Goal: Task Accomplishment & Management: Complete application form

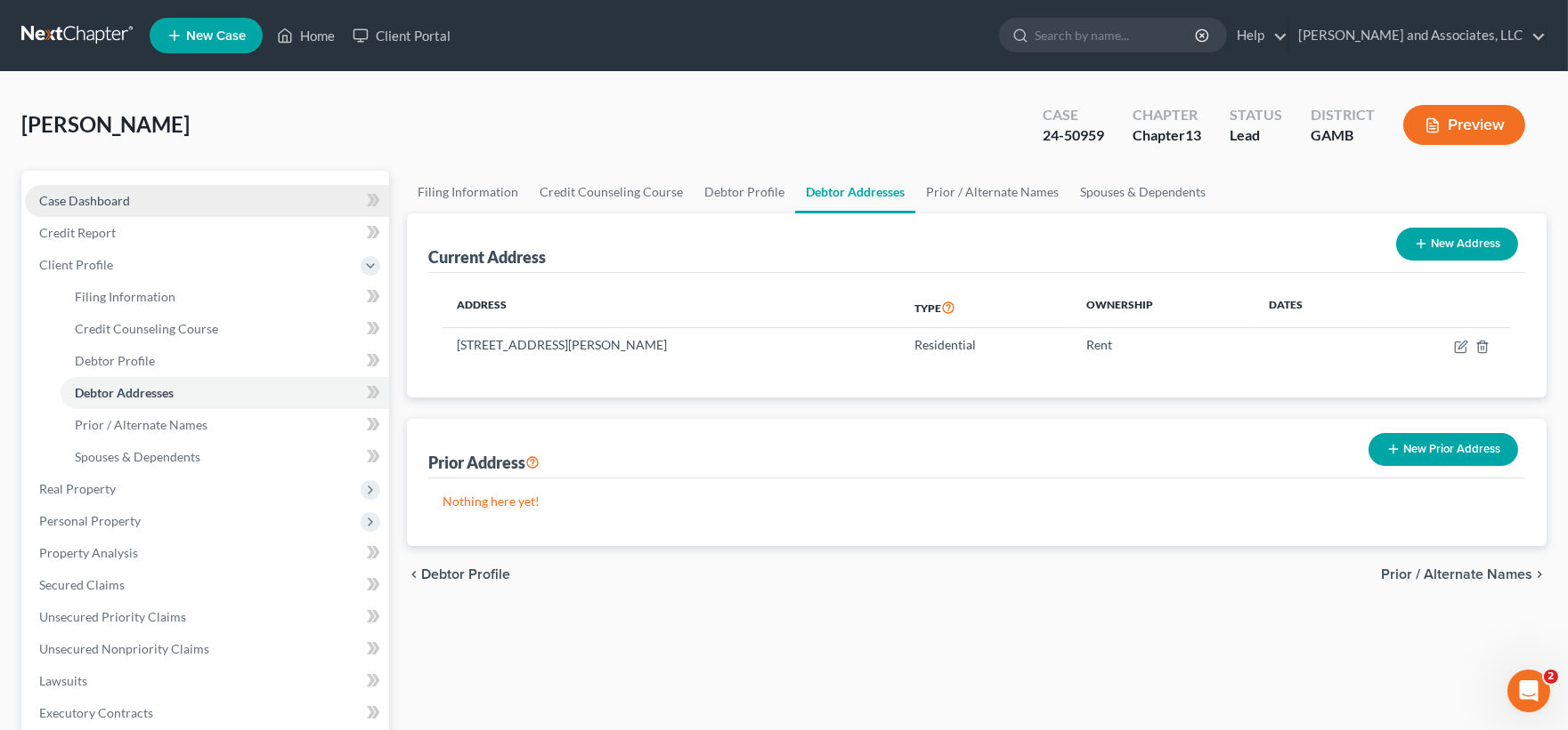
click at [81, 193] on span "Case Dashboard" at bounding box center [84, 200] width 90 height 15
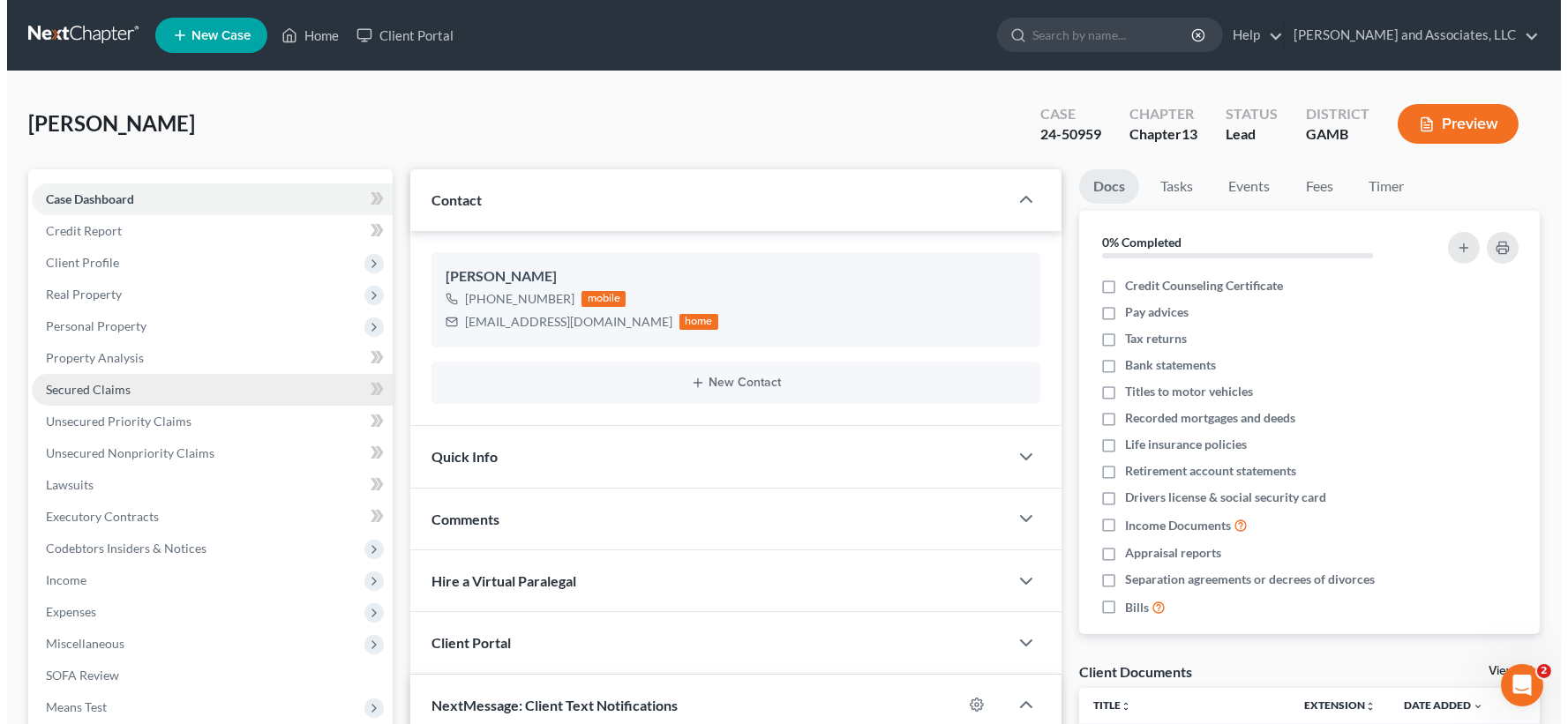
scroll to position [3229, 0]
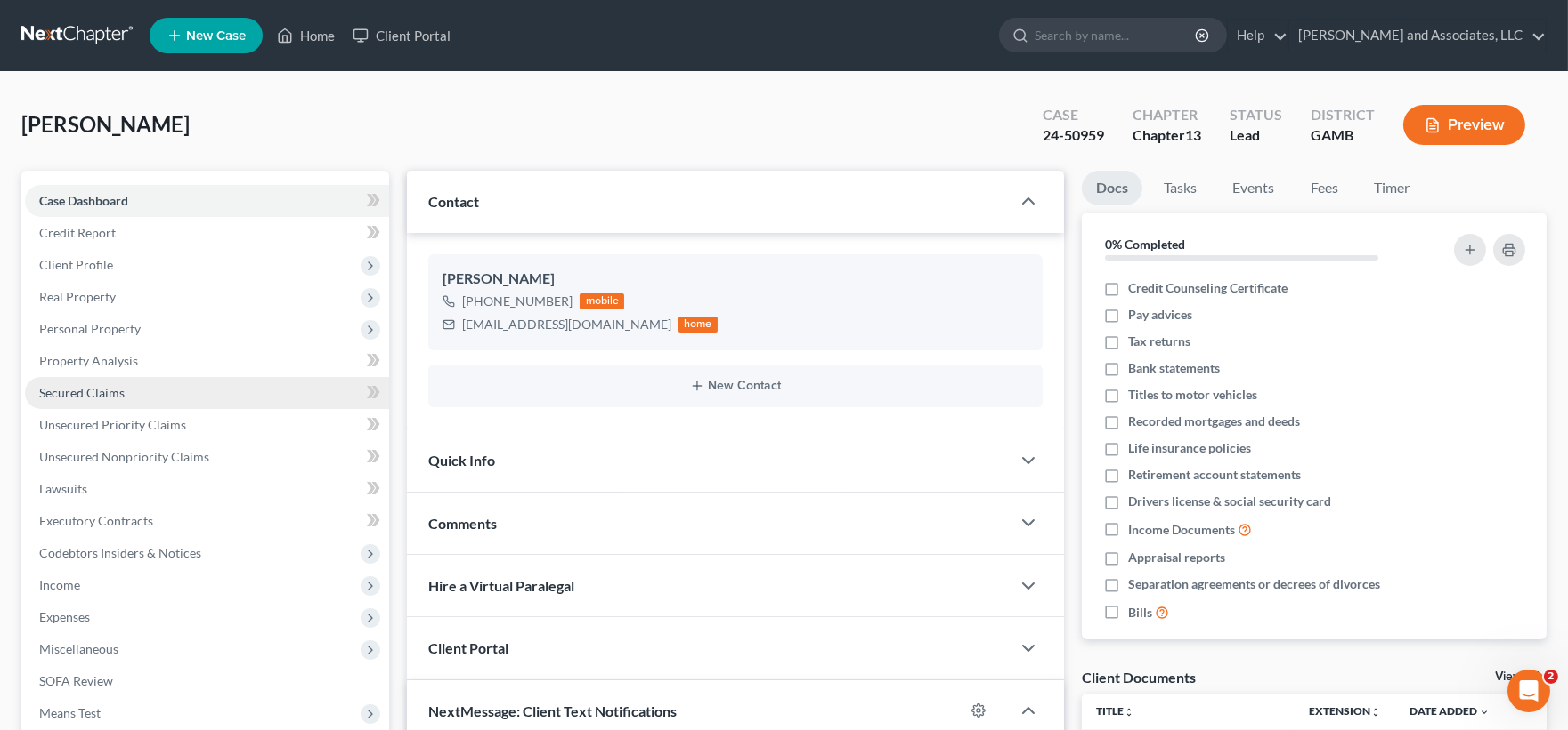
click at [96, 392] on span "Secured Claims" at bounding box center [82, 393] width 86 height 15
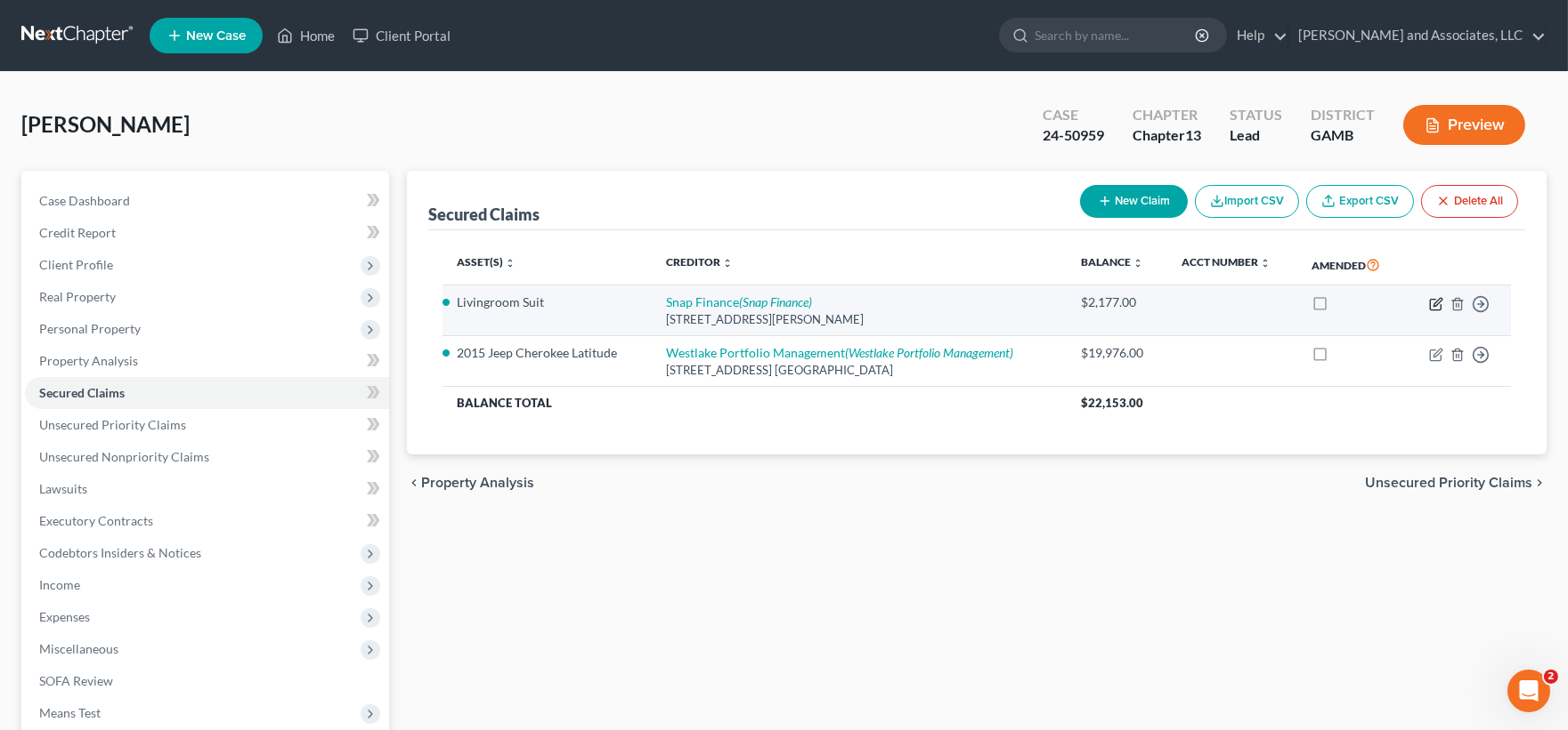
click at [1438, 300] on icon "button" at bounding box center [1436, 304] width 14 height 14
select select "46"
select select "0"
select select "1"
select select "0"
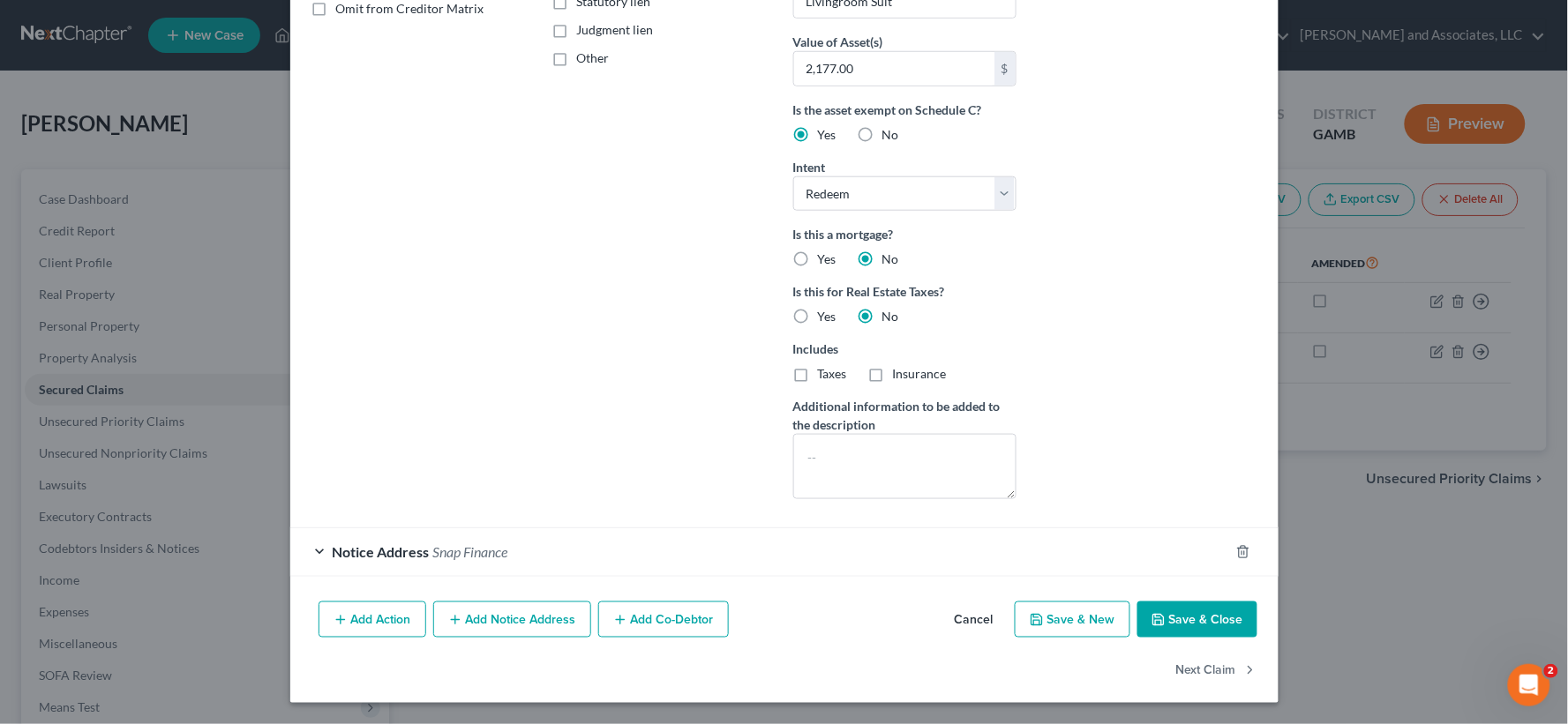
click at [1185, 622] on button "Save & Close" at bounding box center [1198, 621] width 120 height 37
select select
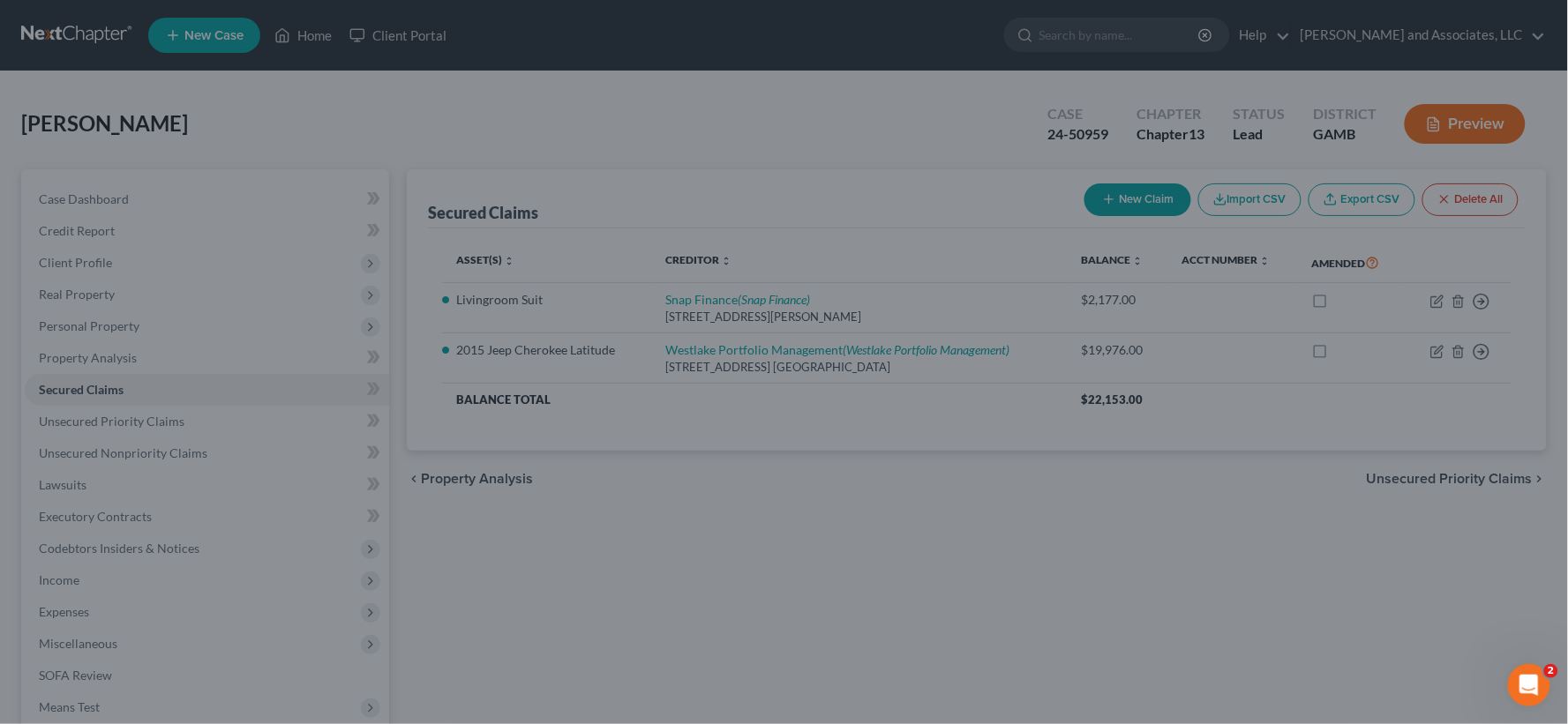
scroll to position [221, 0]
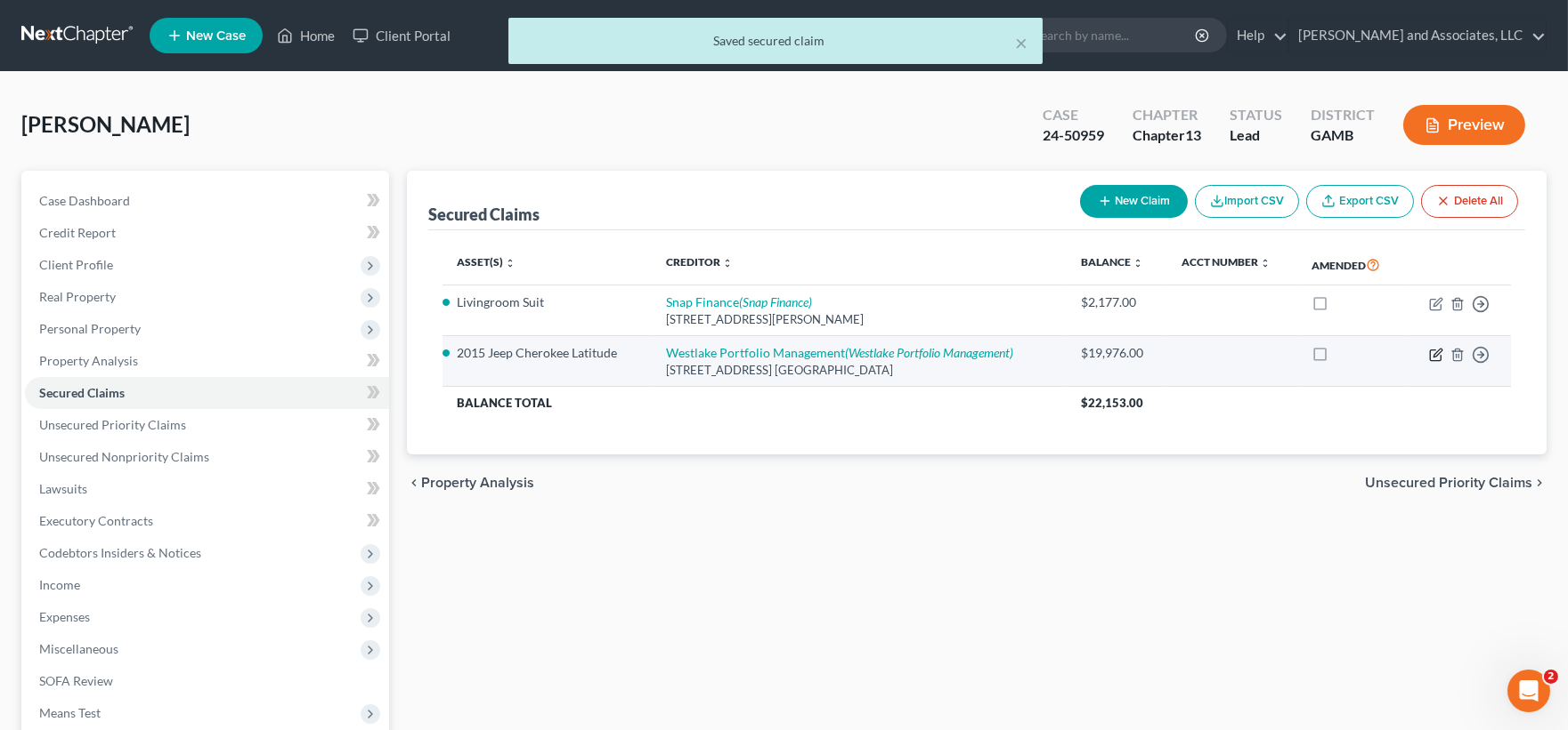
click at [1435, 351] on icon "button" at bounding box center [1436, 355] width 14 height 14
select select "4"
select select "0"
select select "7"
select select "1"
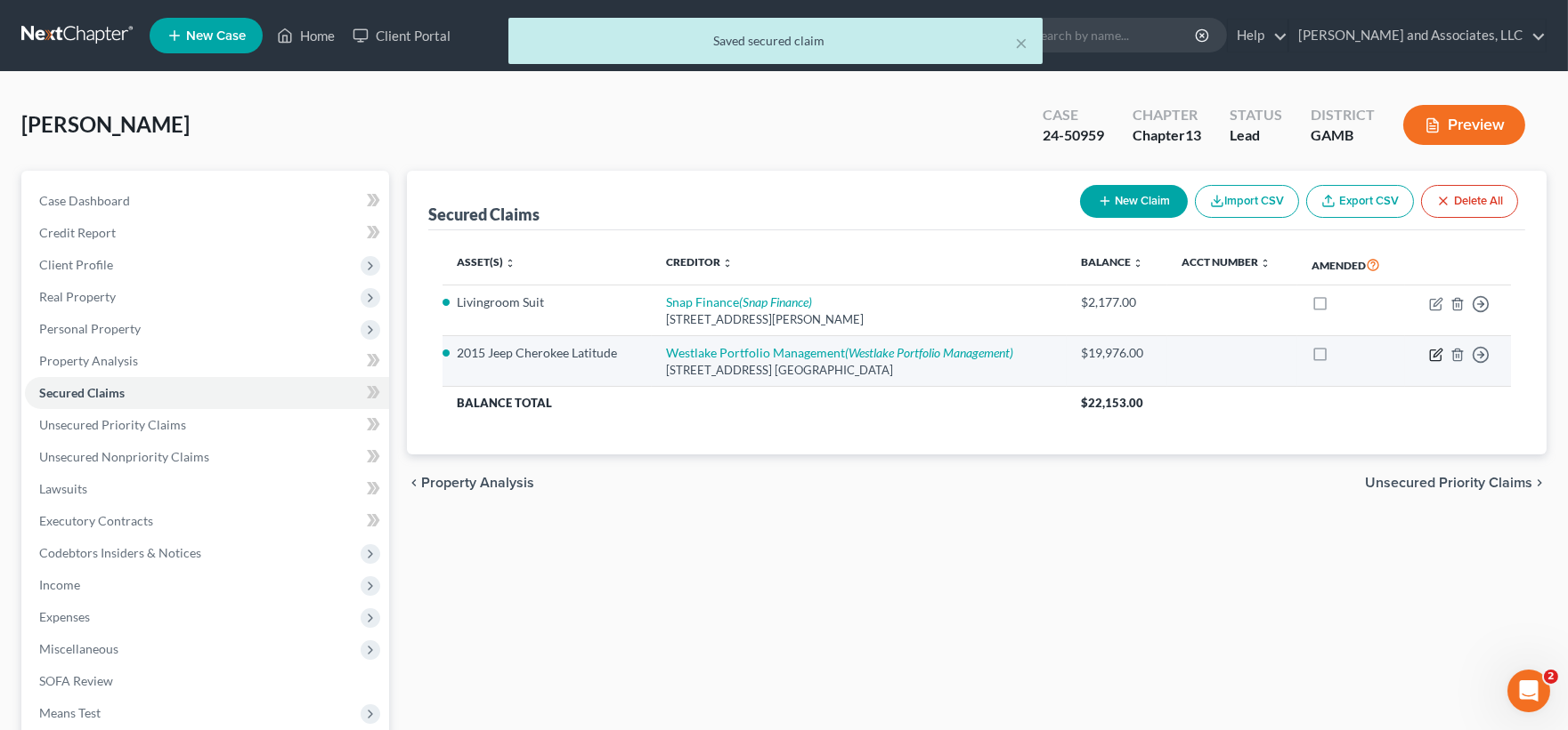
select select "0"
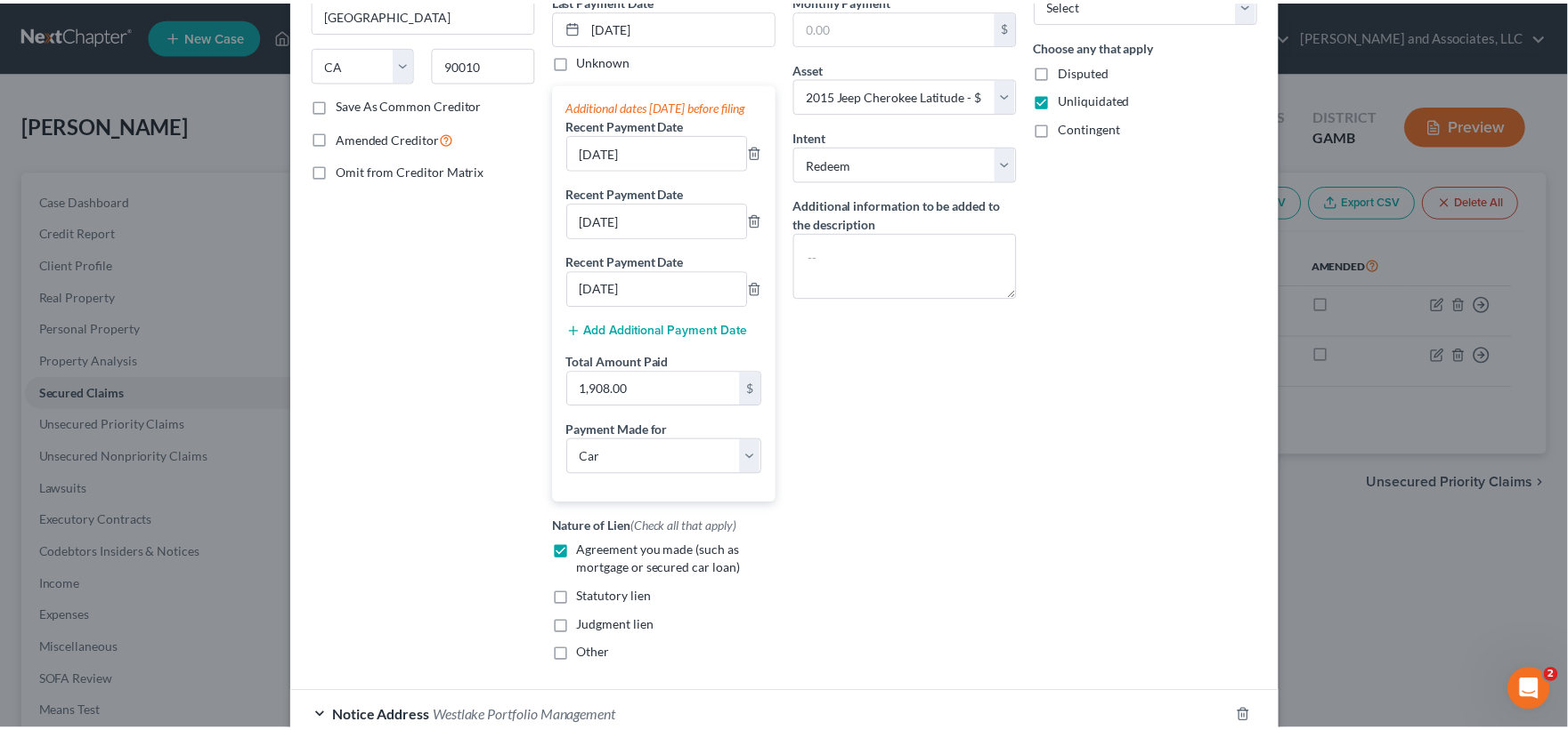
scroll to position [432, 0]
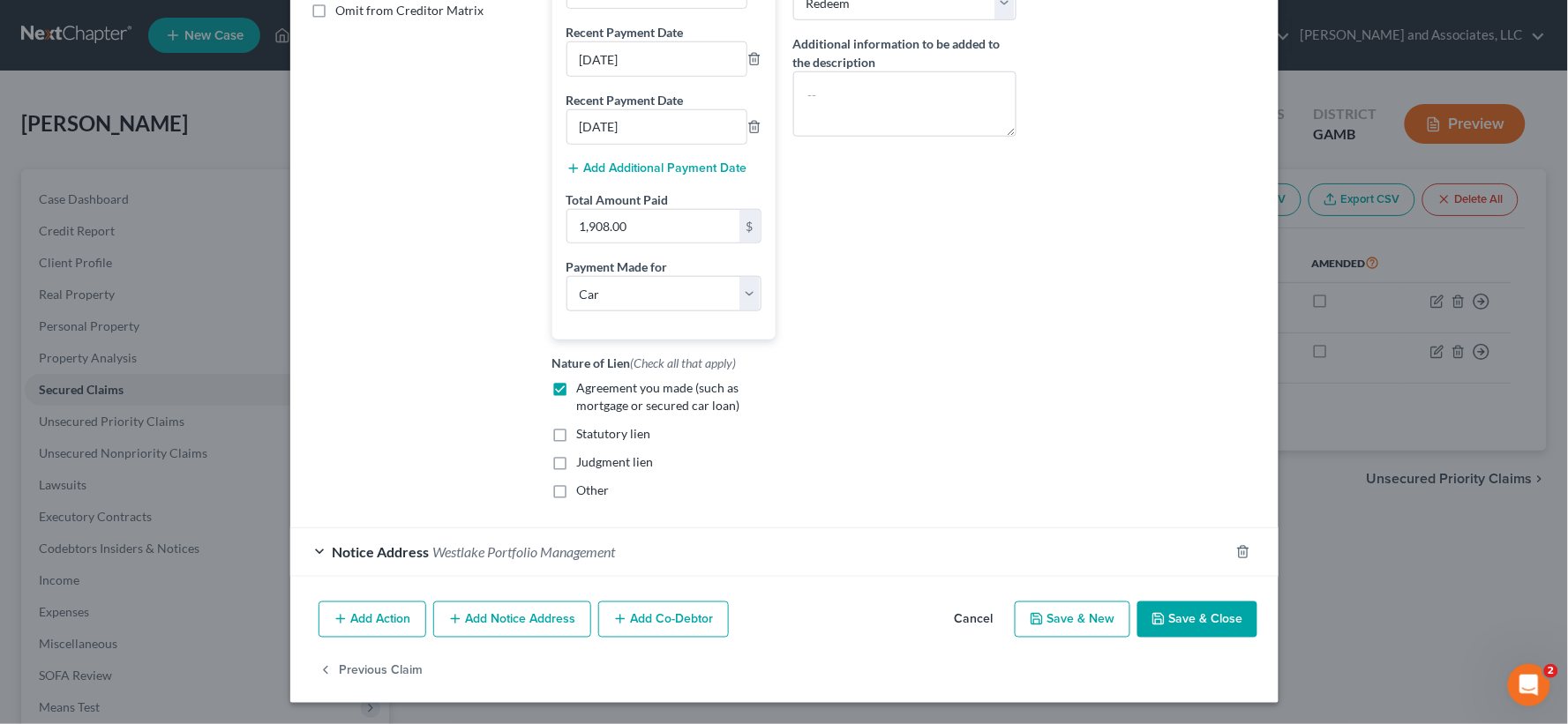
click at [1220, 623] on button "Save & Close" at bounding box center [1198, 621] width 120 height 37
select select
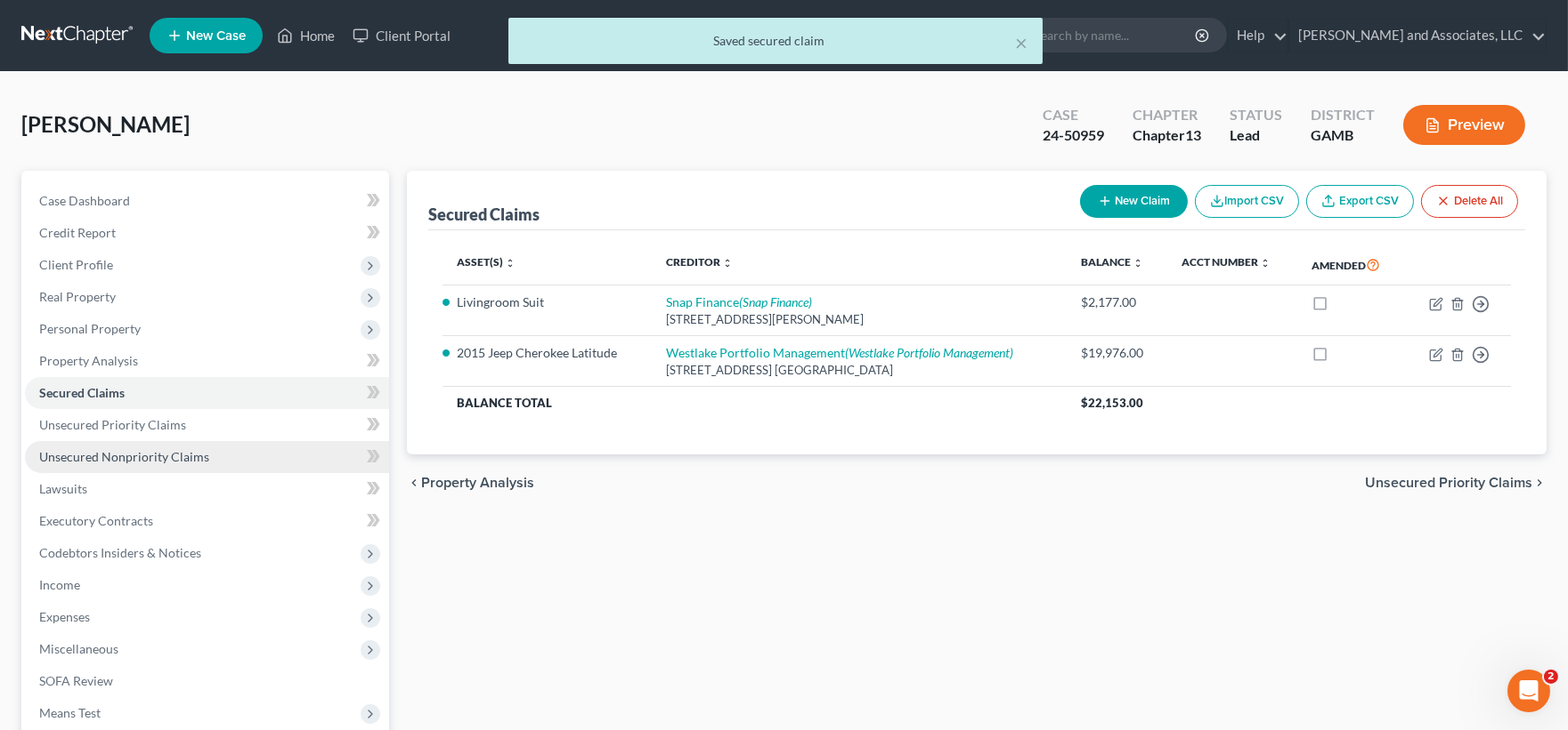
click at [129, 453] on span "Unsecured Nonpriority Claims" at bounding box center [124, 457] width 170 height 15
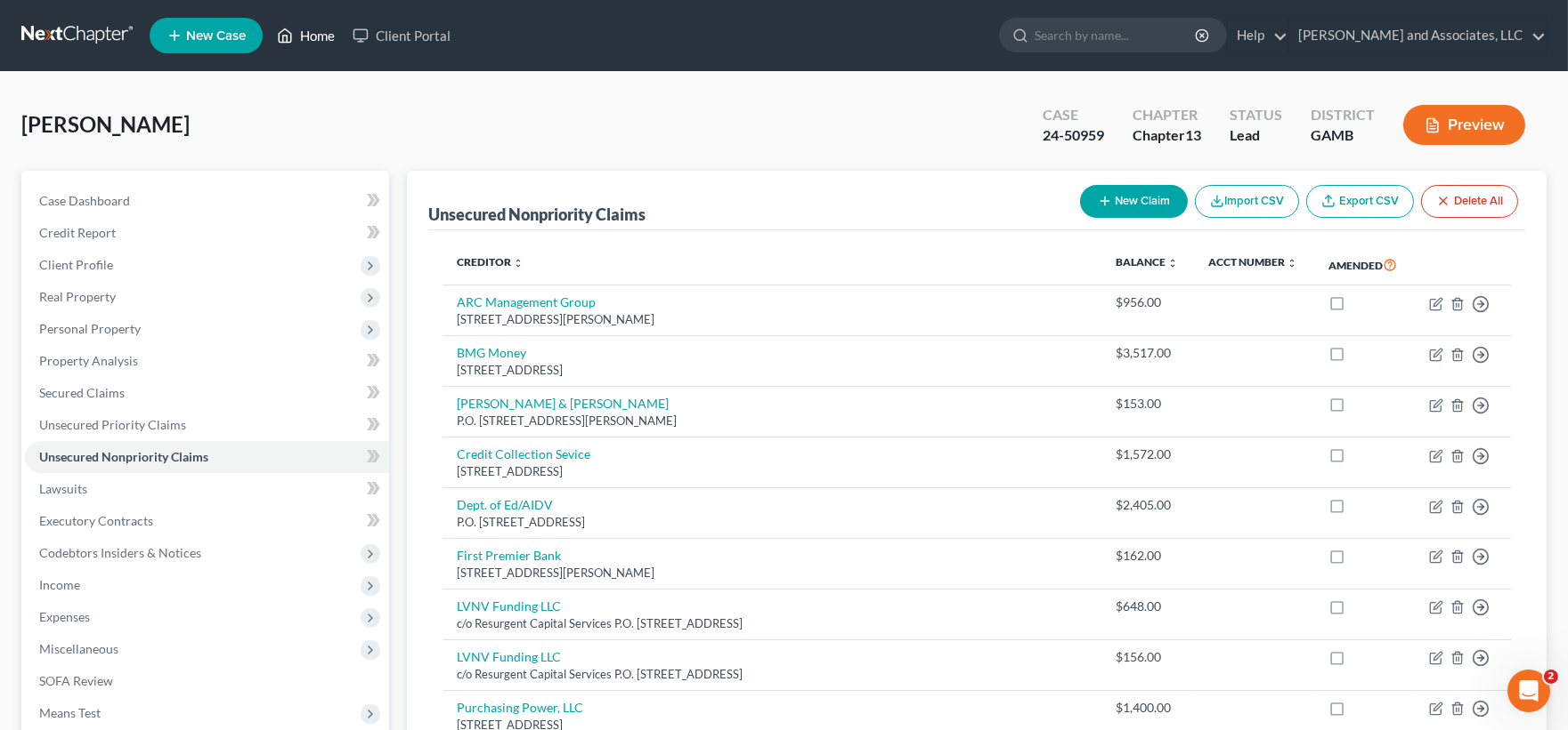
click at [316, 34] on link "Home" at bounding box center [306, 35] width 75 height 32
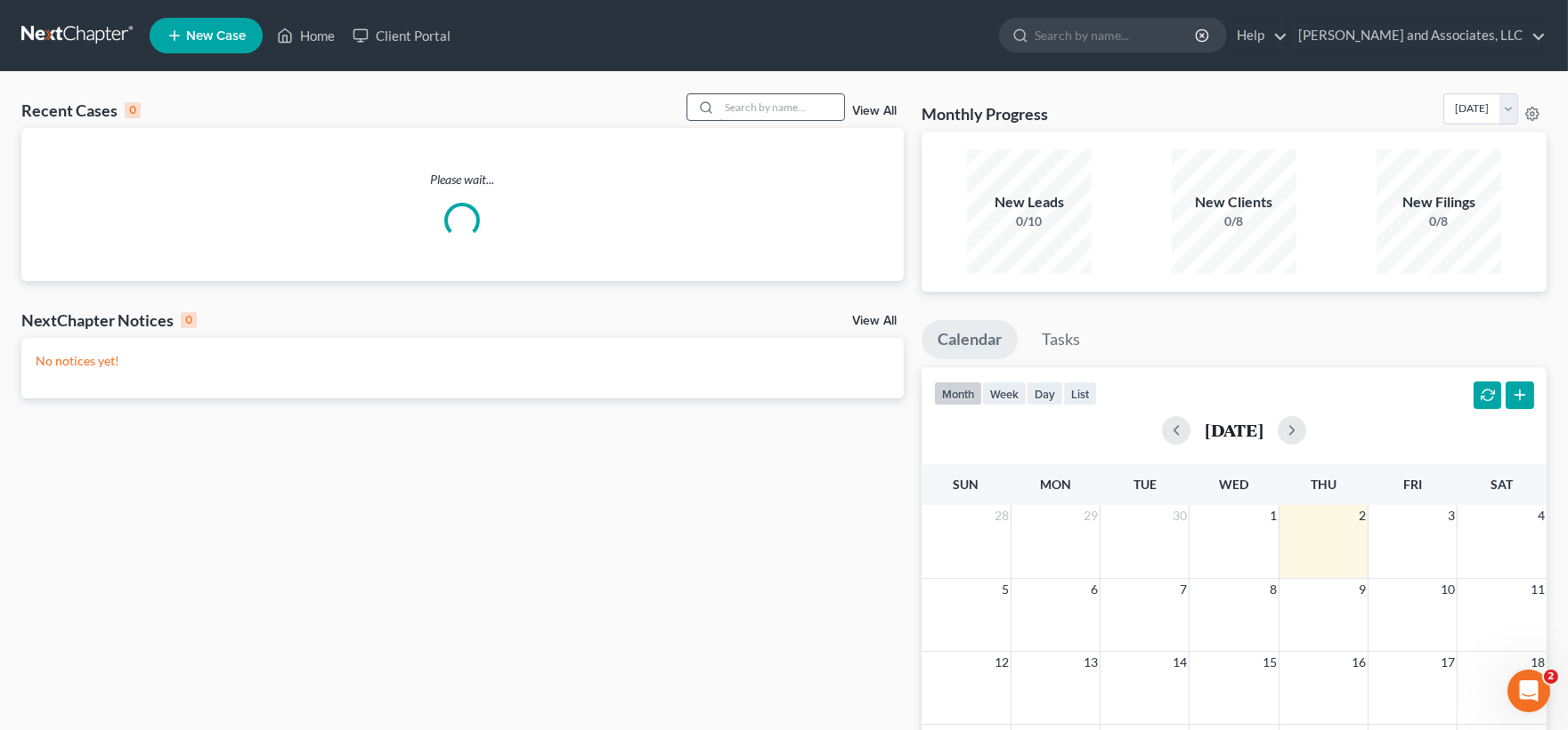
click at [732, 110] on input "search" at bounding box center [782, 107] width 125 height 26
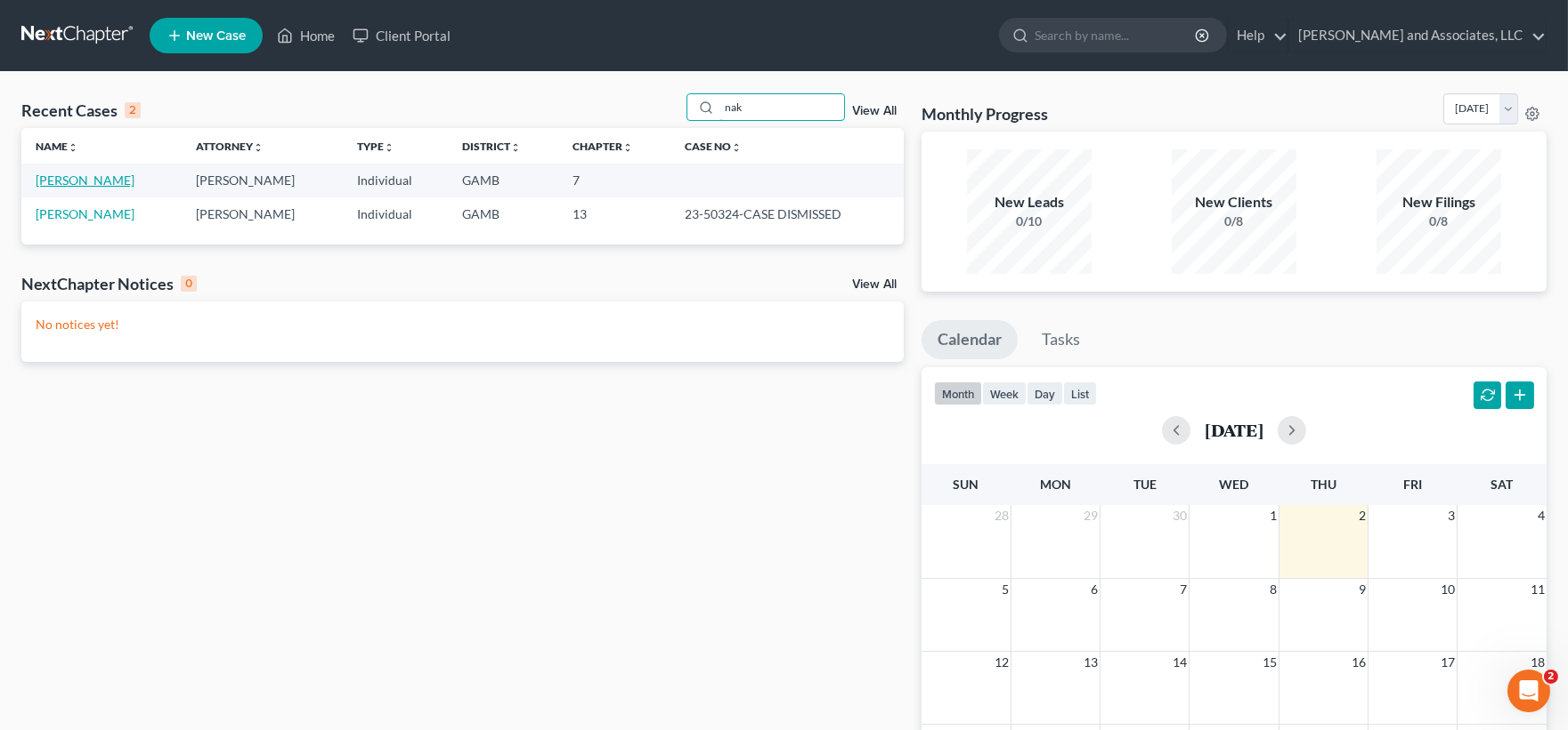
type input "nak"
click at [87, 182] on link "[PERSON_NAME]" at bounding box center [85, 180] width 99 height 15
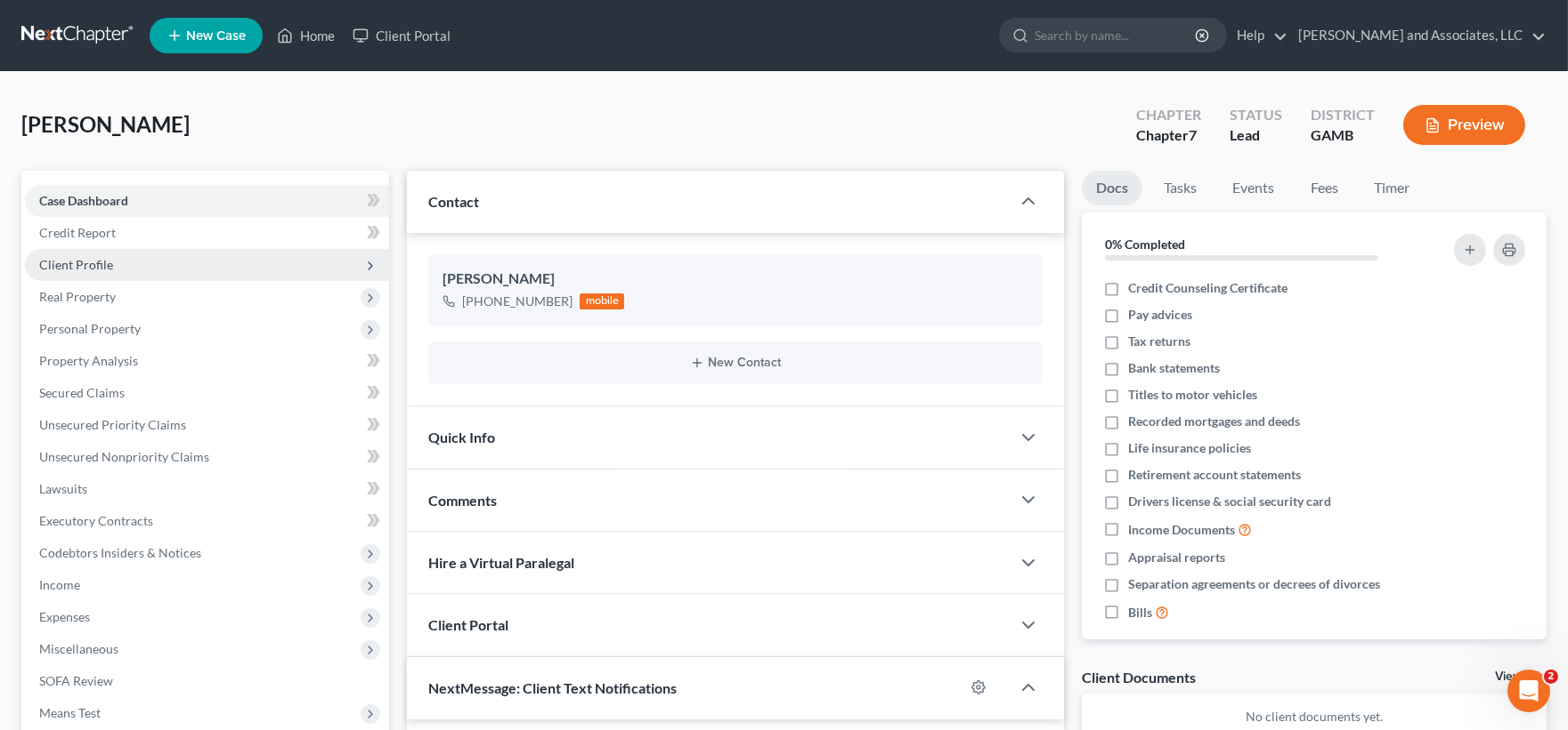
scroll to position [3281, 0]
click at [78, 259] on span "Client Profile" at bounding box center [75, 264] width 74 height 15
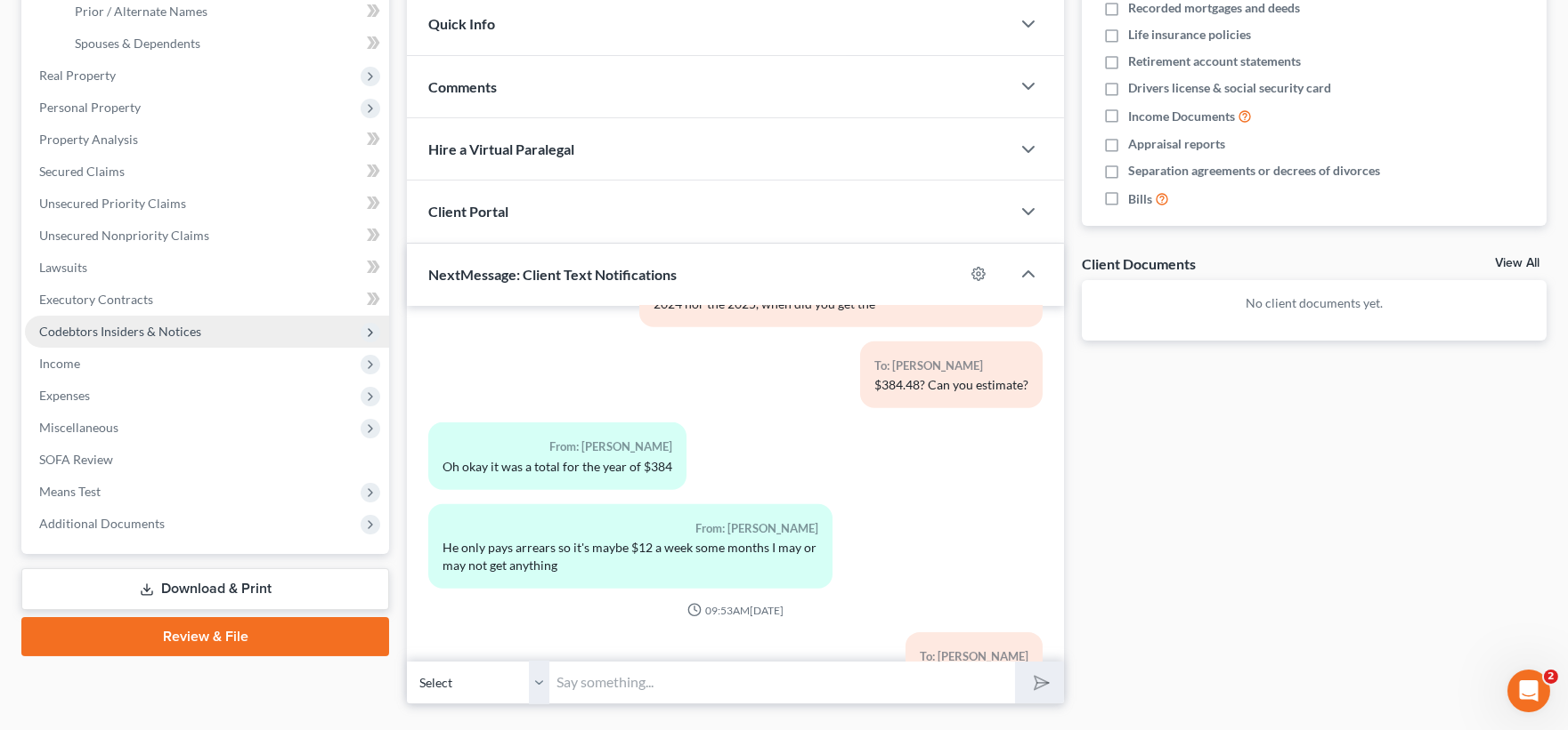
scroll to position [455, 0]
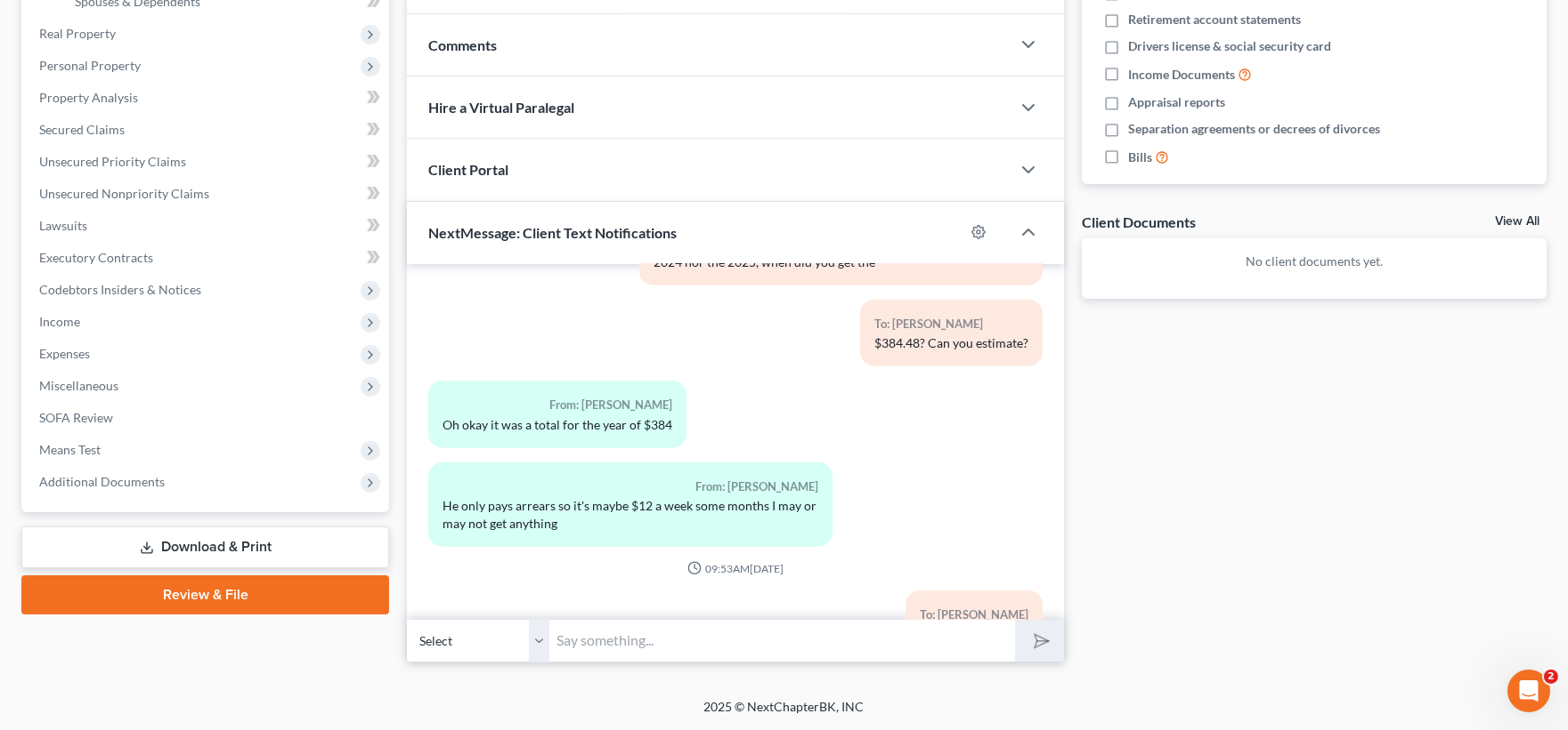
click at [188, 543] on link "Download & Print" at bounding box center [205, 548] width 368 height 42
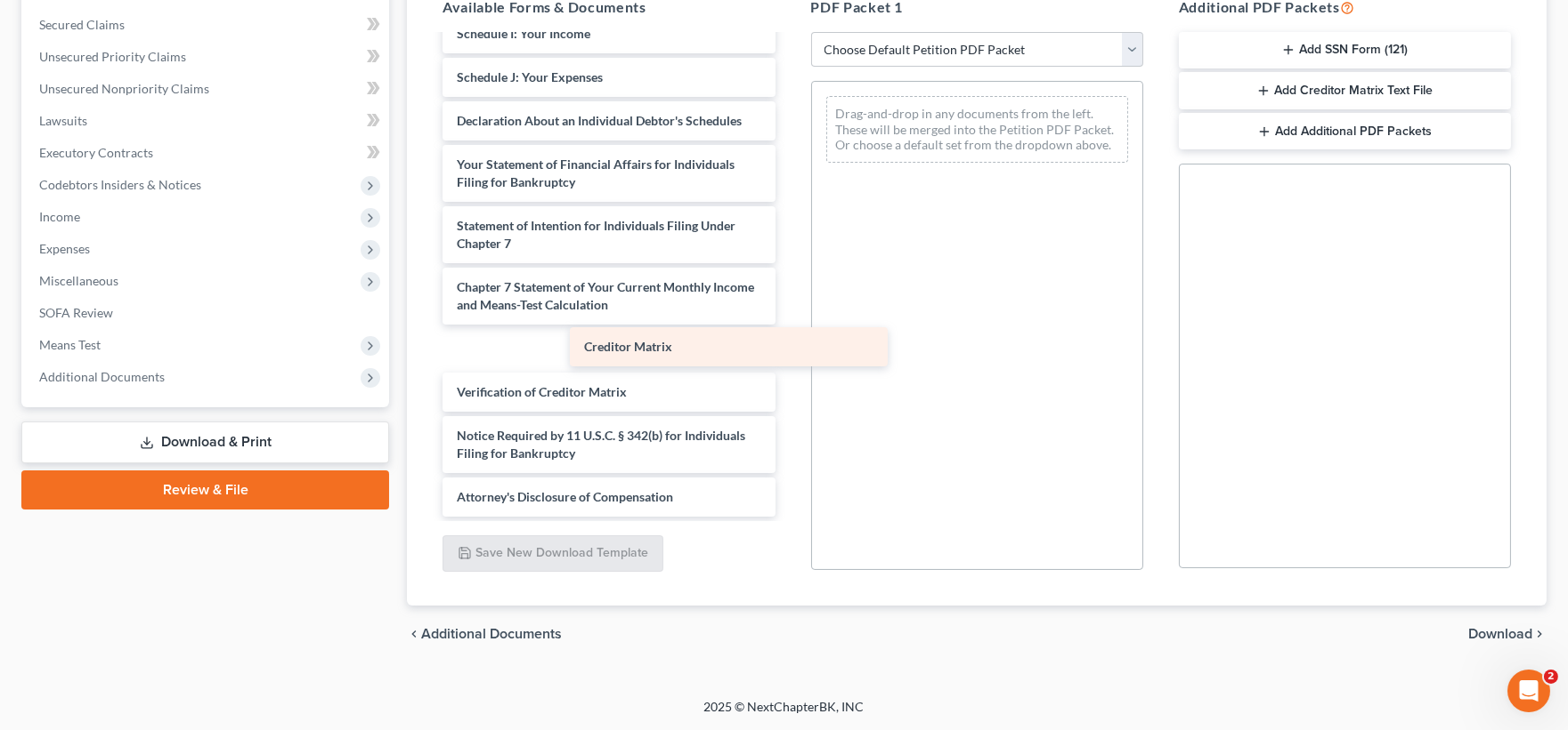
scroll to position [398, 0]
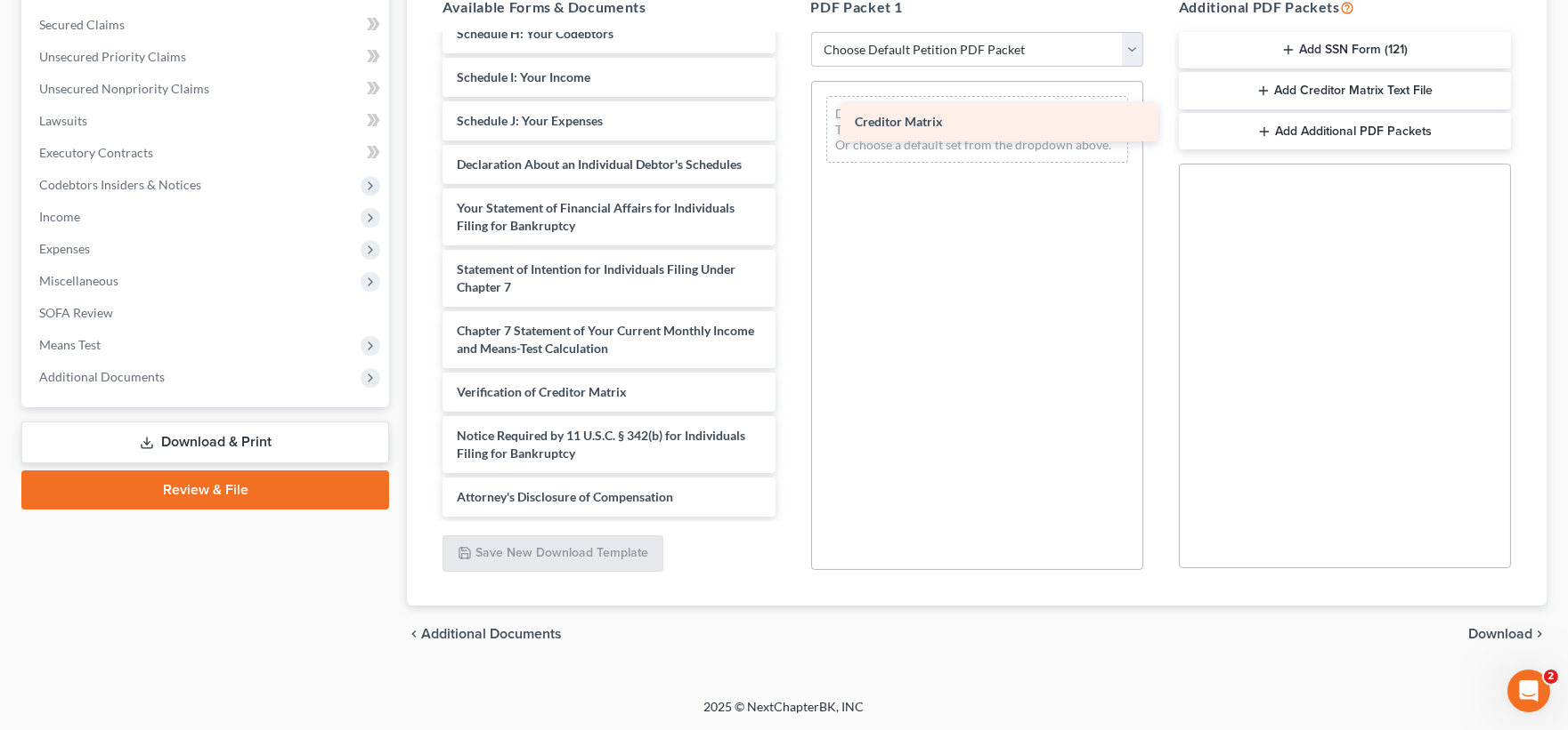
drag, startPoint x: 570, startPoint y: 358, endPoint x: 968, endPoint y: 131, distance: 458.2
click at [789, 131] on div "Creditor Matrix Voluntary Petition for Individuals Filing for Bankruptcy Summar…" at bounding box center [608, 86] width 361 height 861
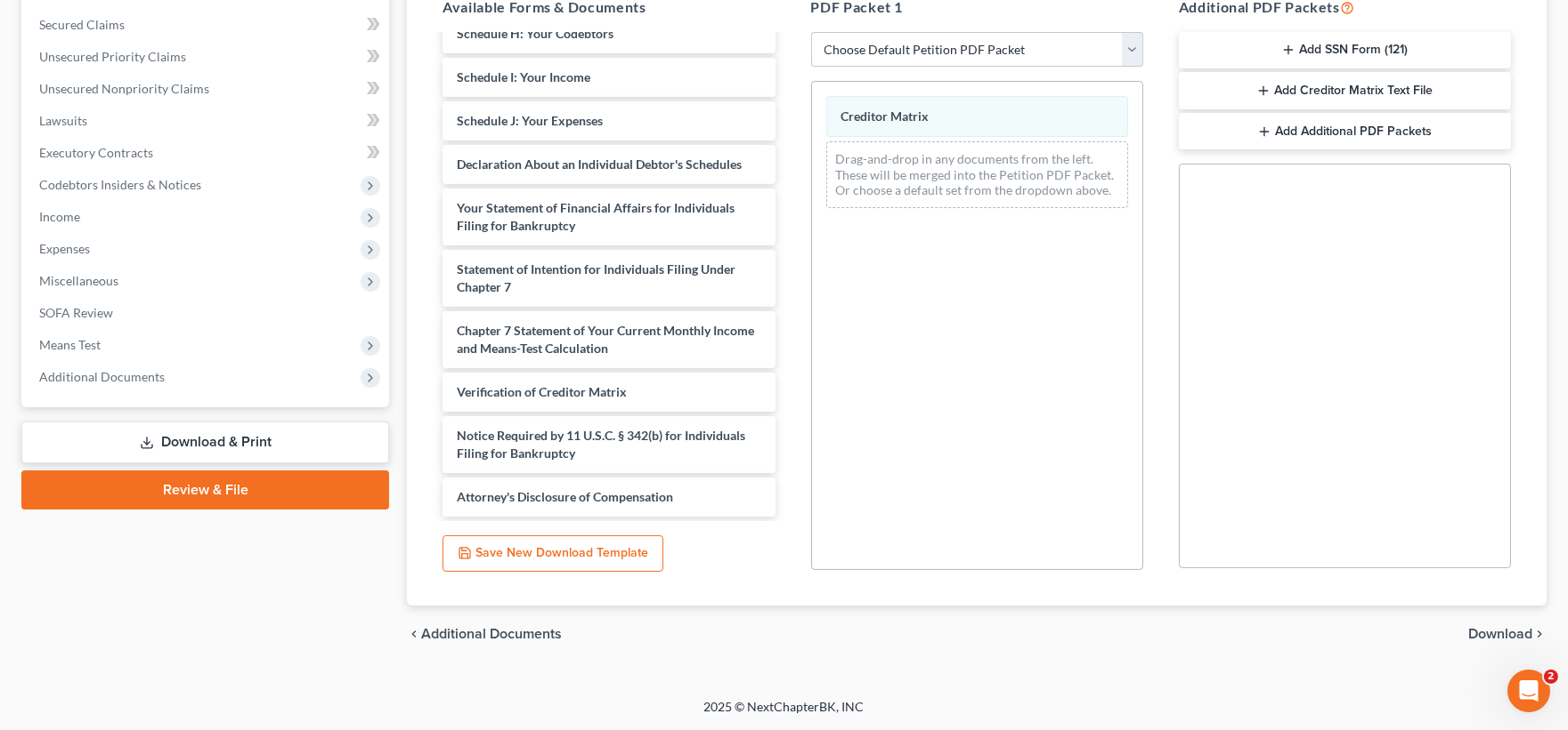
scroll to position [0, 0]
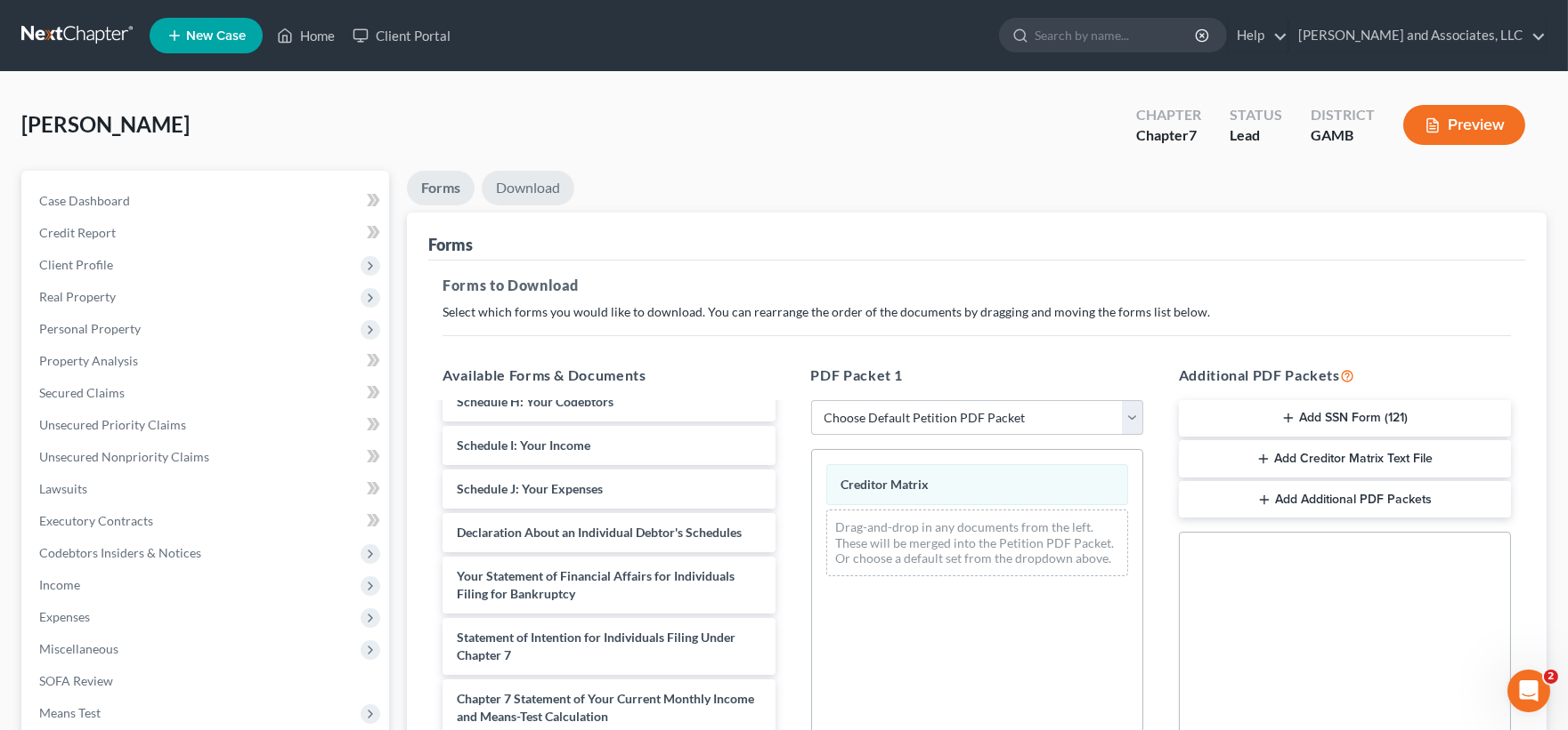
click at [522, 178] on link "Download" at bounding box center [527, 187] width 92 height 34
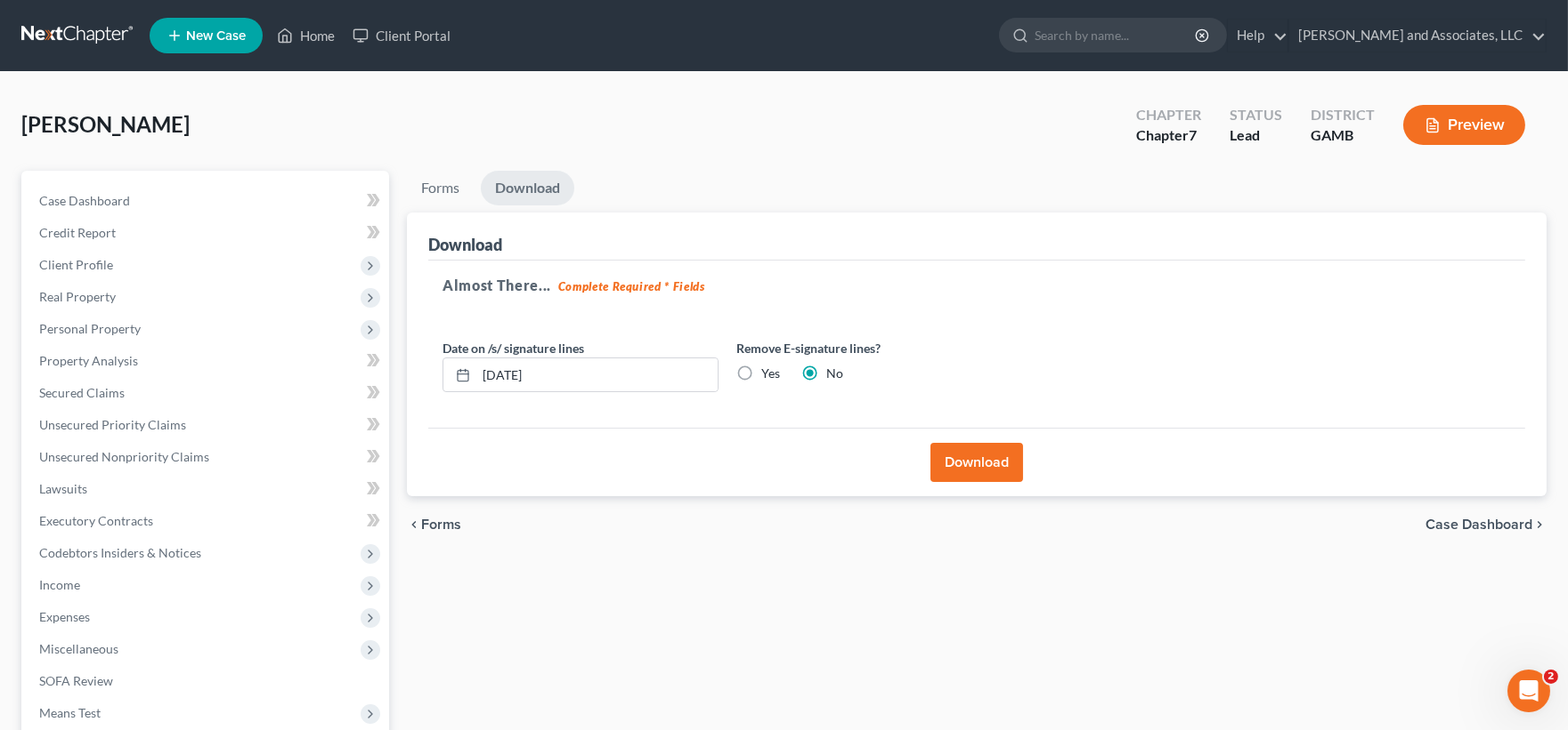
click at [989, 467] on button "Download" at bounding box center [976, 463] width 92 height 39
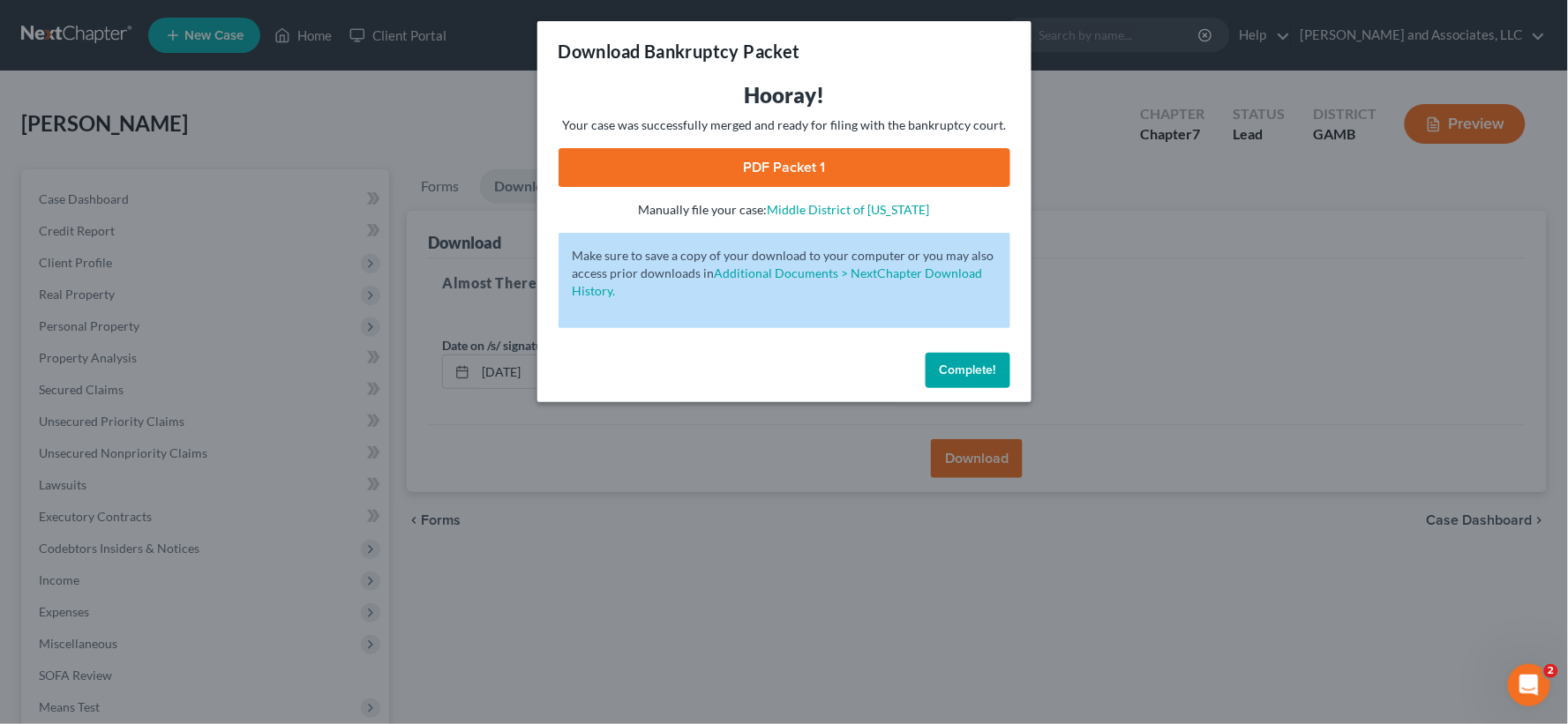
click at [839, 159] on link "PDF Packet 1" at bounding box center [784, 168] width 452 height 39
click at [973, 375] on span "Complete!" at bounding box center [968, 370] width 56 height 15
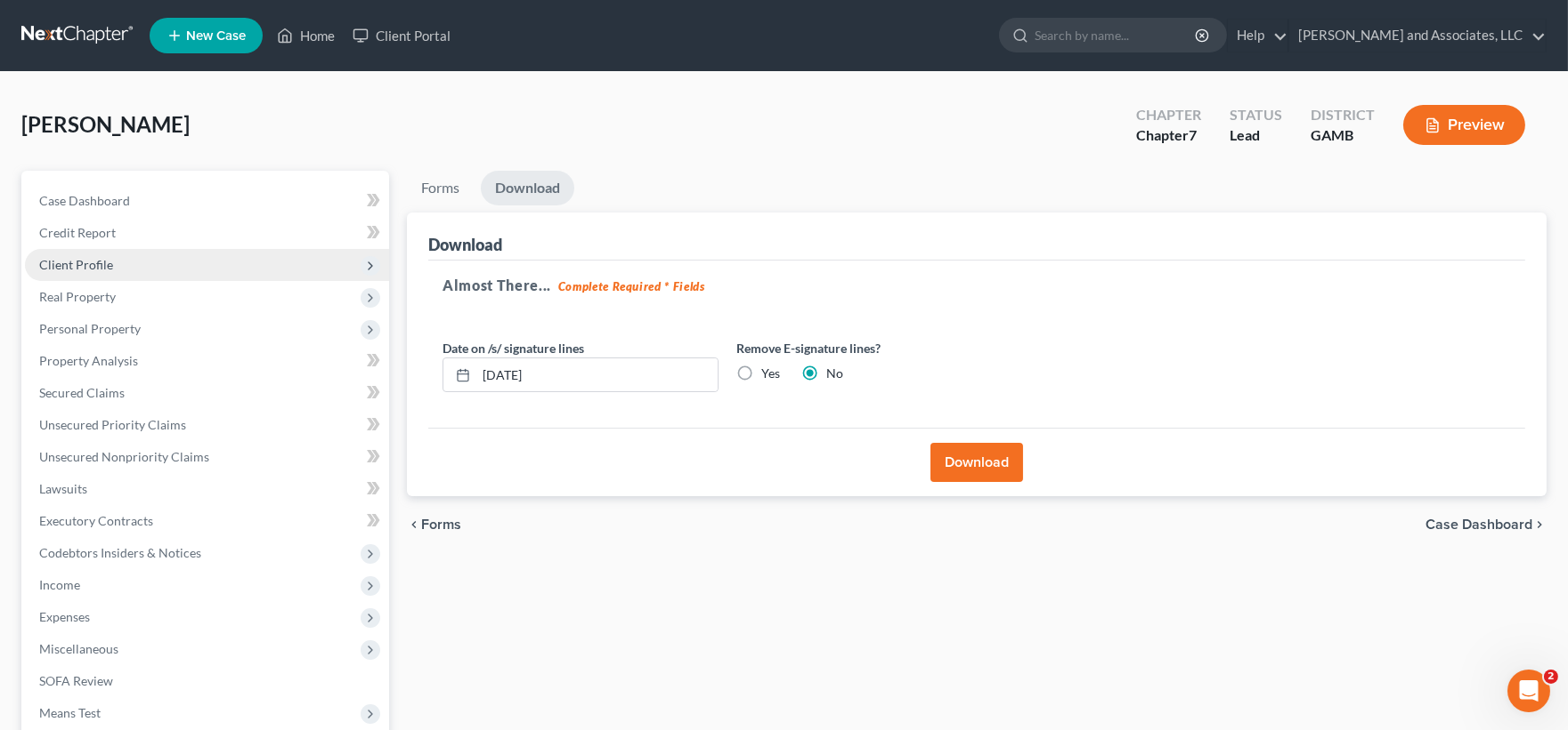
click at [87, 264] on span "Client Profile" at bounding box center [75, 264] width 74 height 15
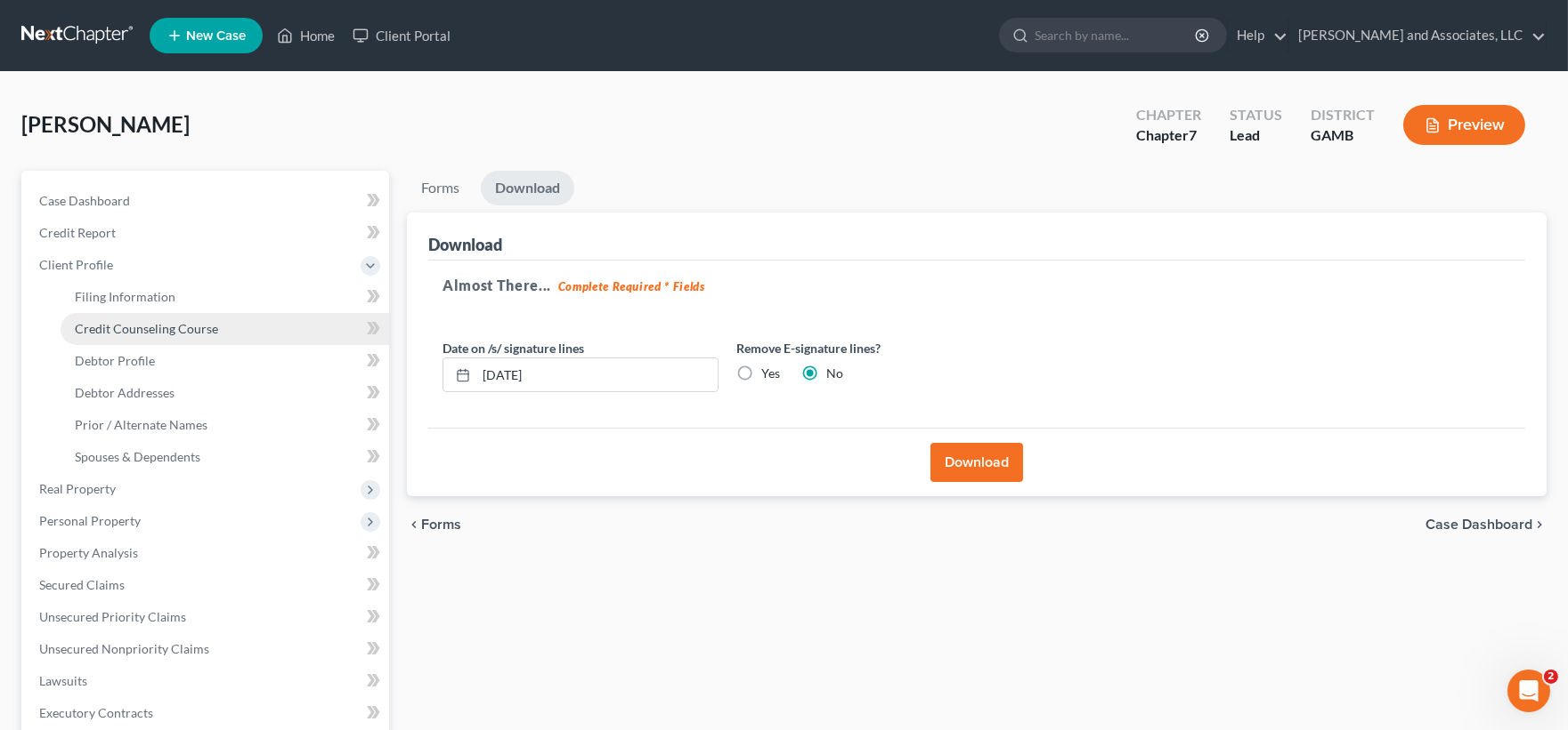
click at [151, 328] on span "Credit Counseling Course" at bounding box center [146, 329] width 143 height 15
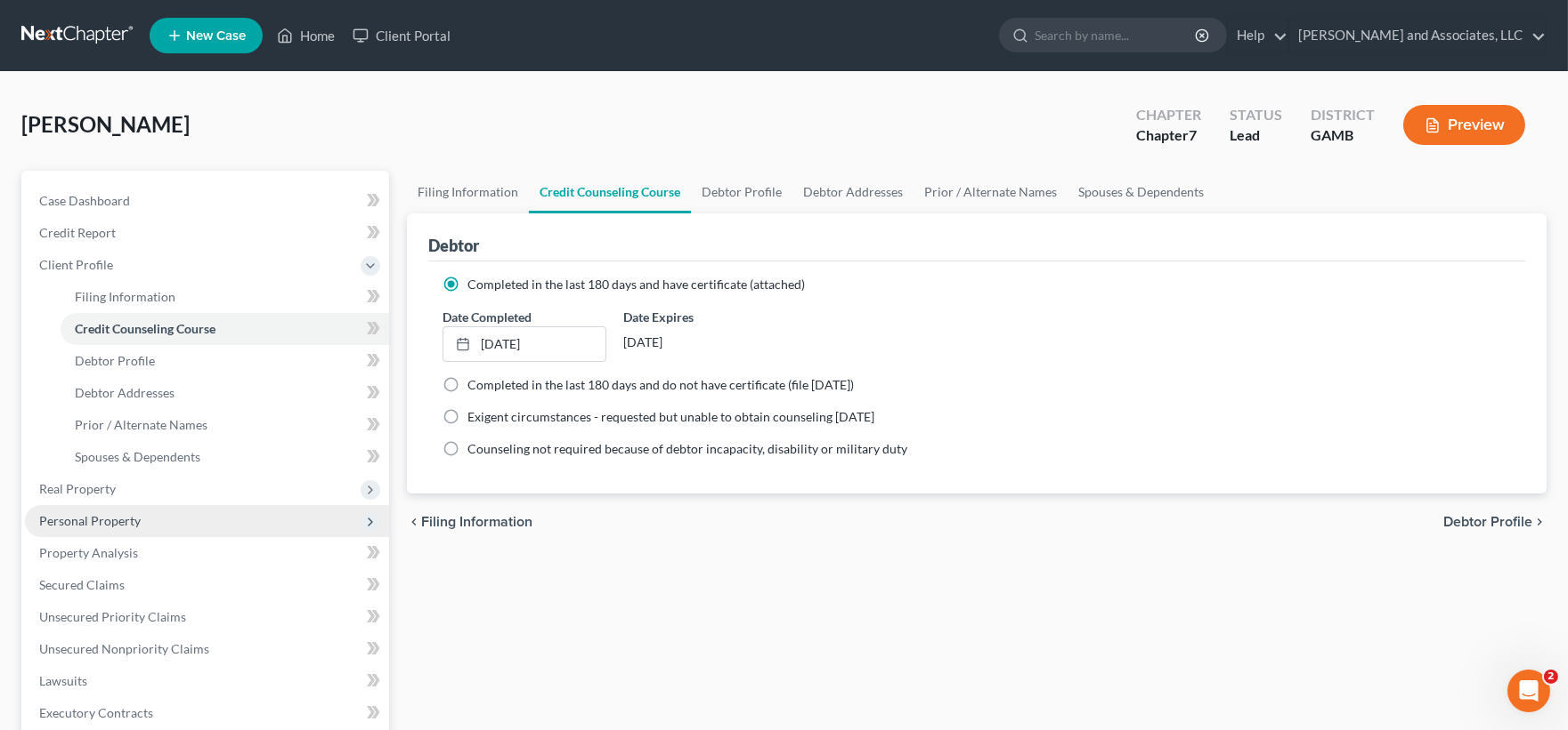
click at [87, 520] on span "Personal Property" at bounding box center [89, 520] width 102 height 15
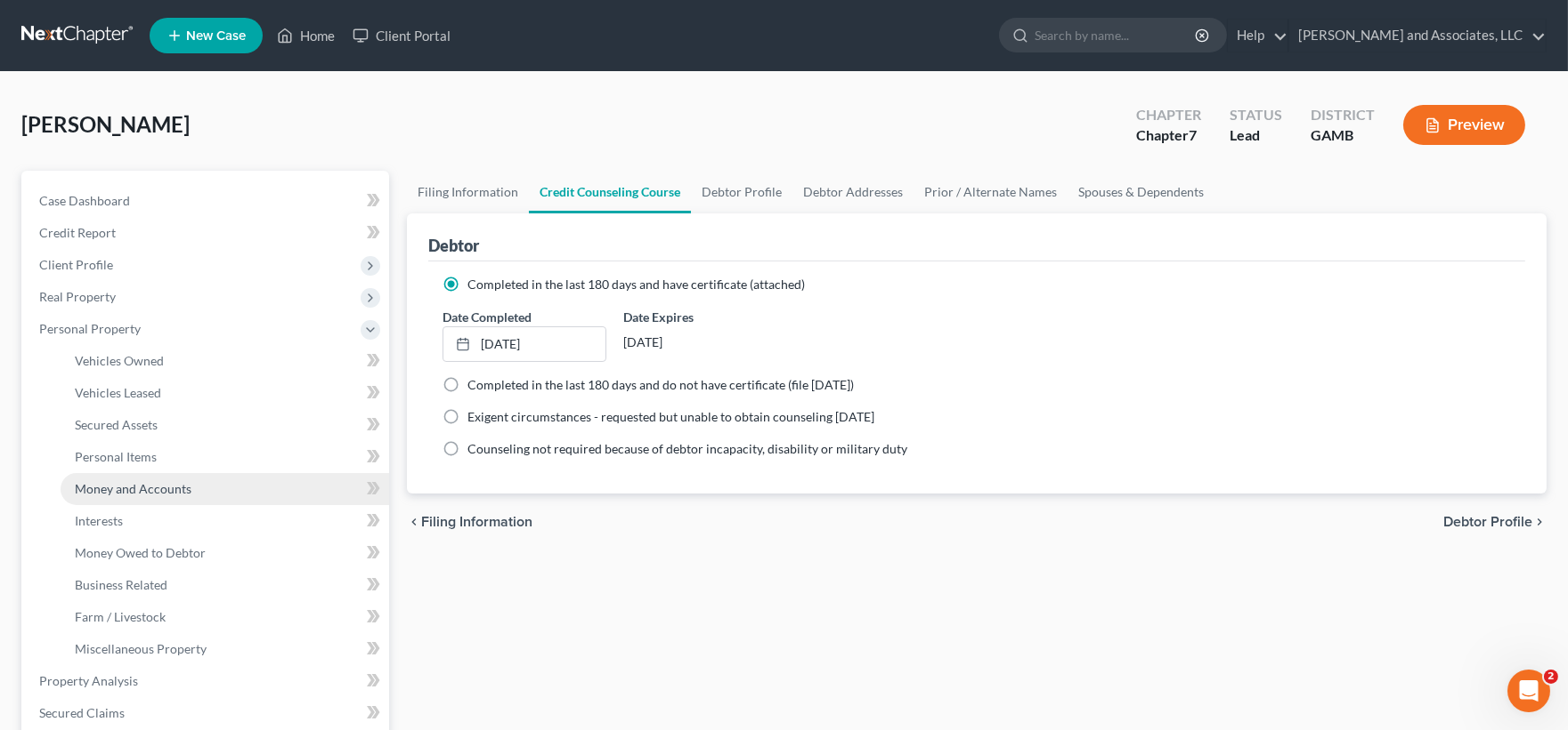
click at [111, 485] on span "Money and Accounts" at bounding box center [132, 489] width 116 height 15
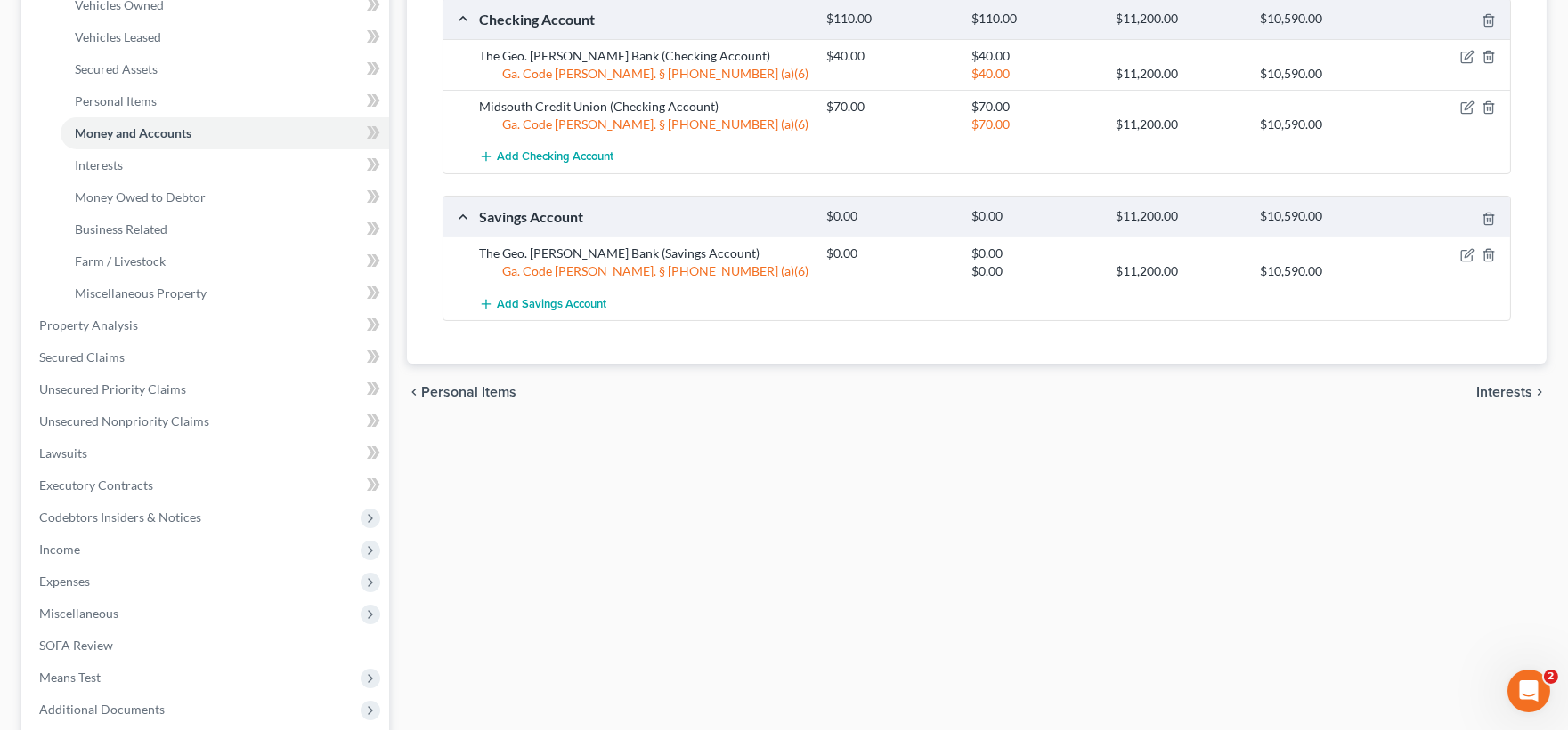
scroll to position [362, 0]
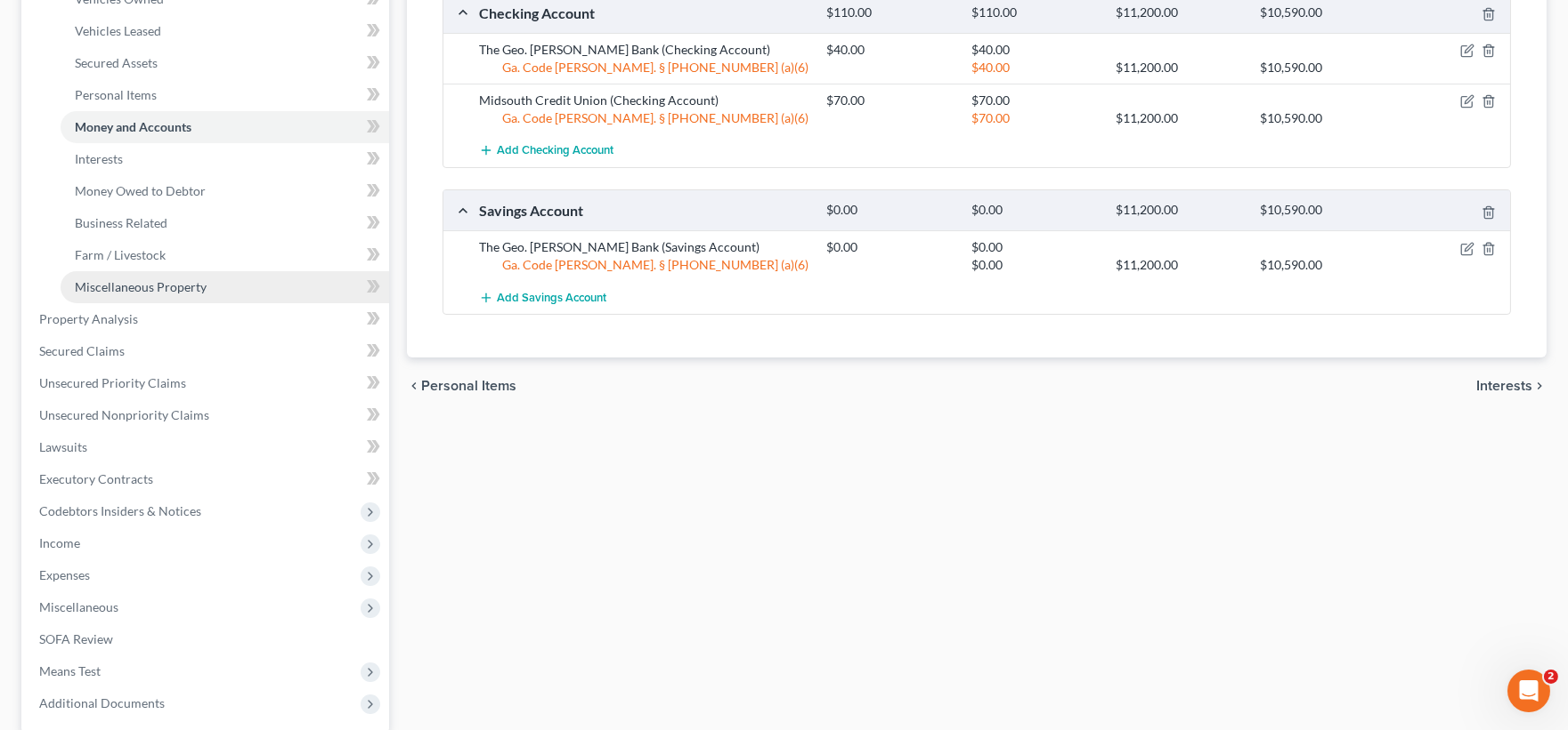
click at [166, 289] on span "Miscellaneous Property" at bounding box center [140, 287] width 131 height 15
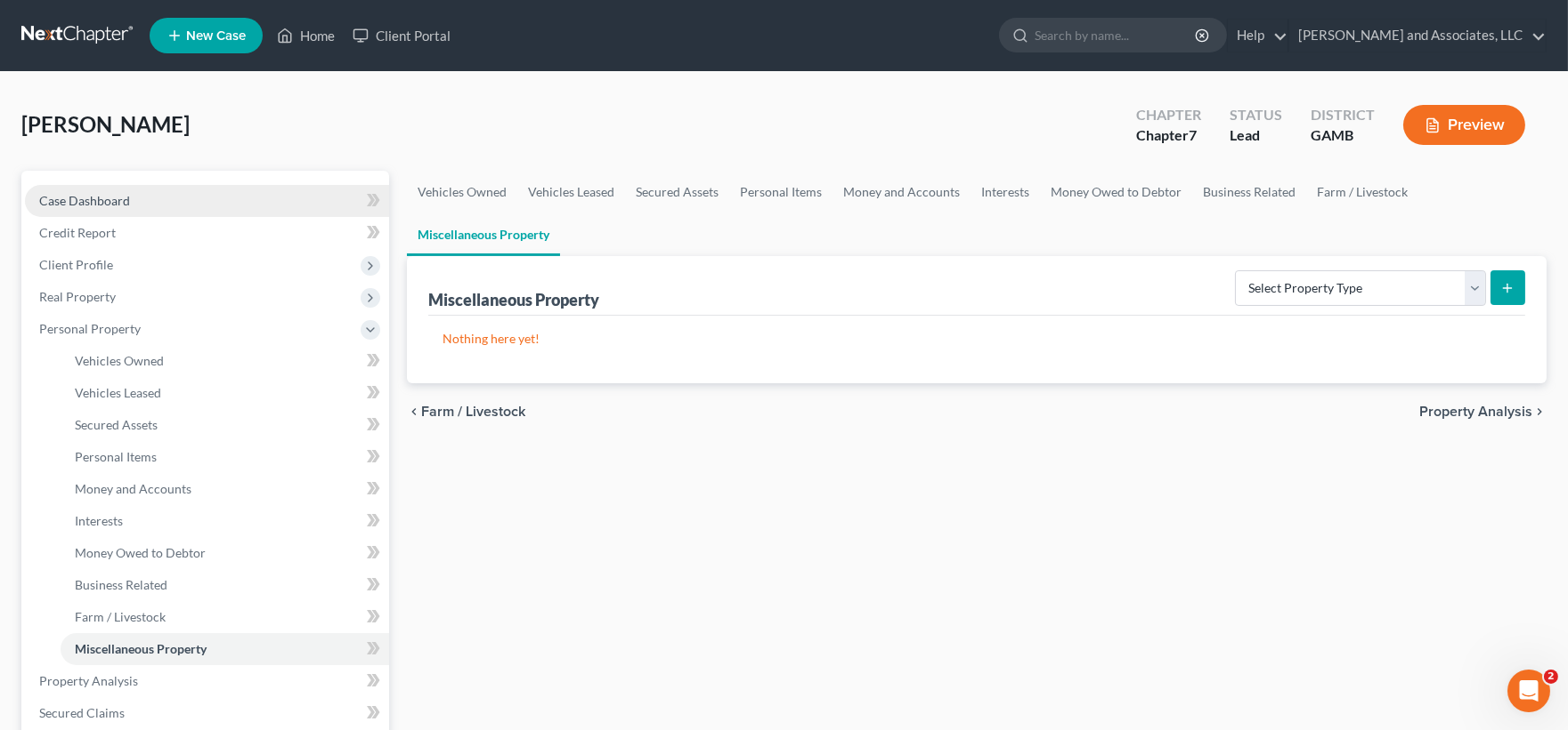
click at [71, 197] on span "Case Dashboard" at bounding box center [84, 200] width 90 height 15
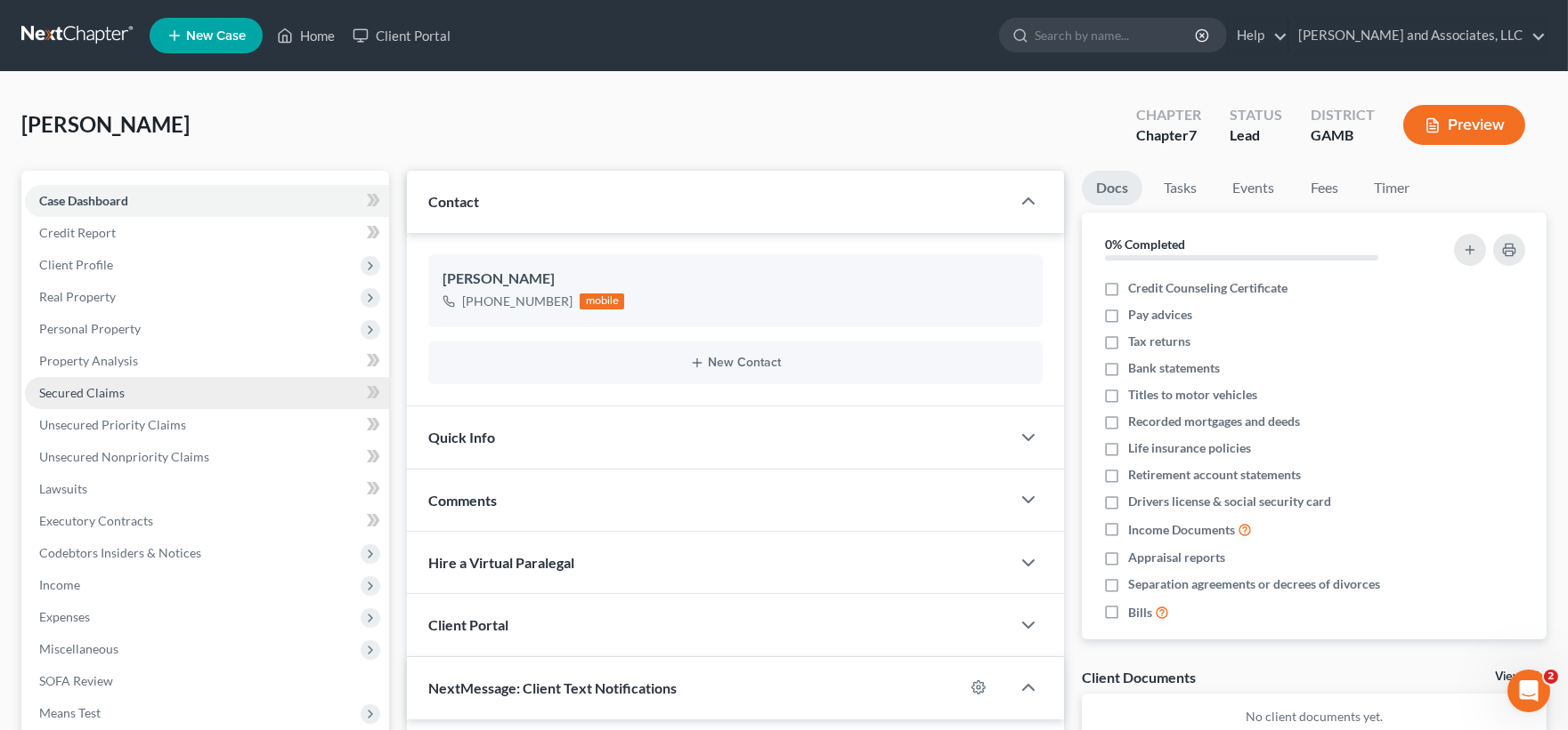
scroll to position [3281, 0]
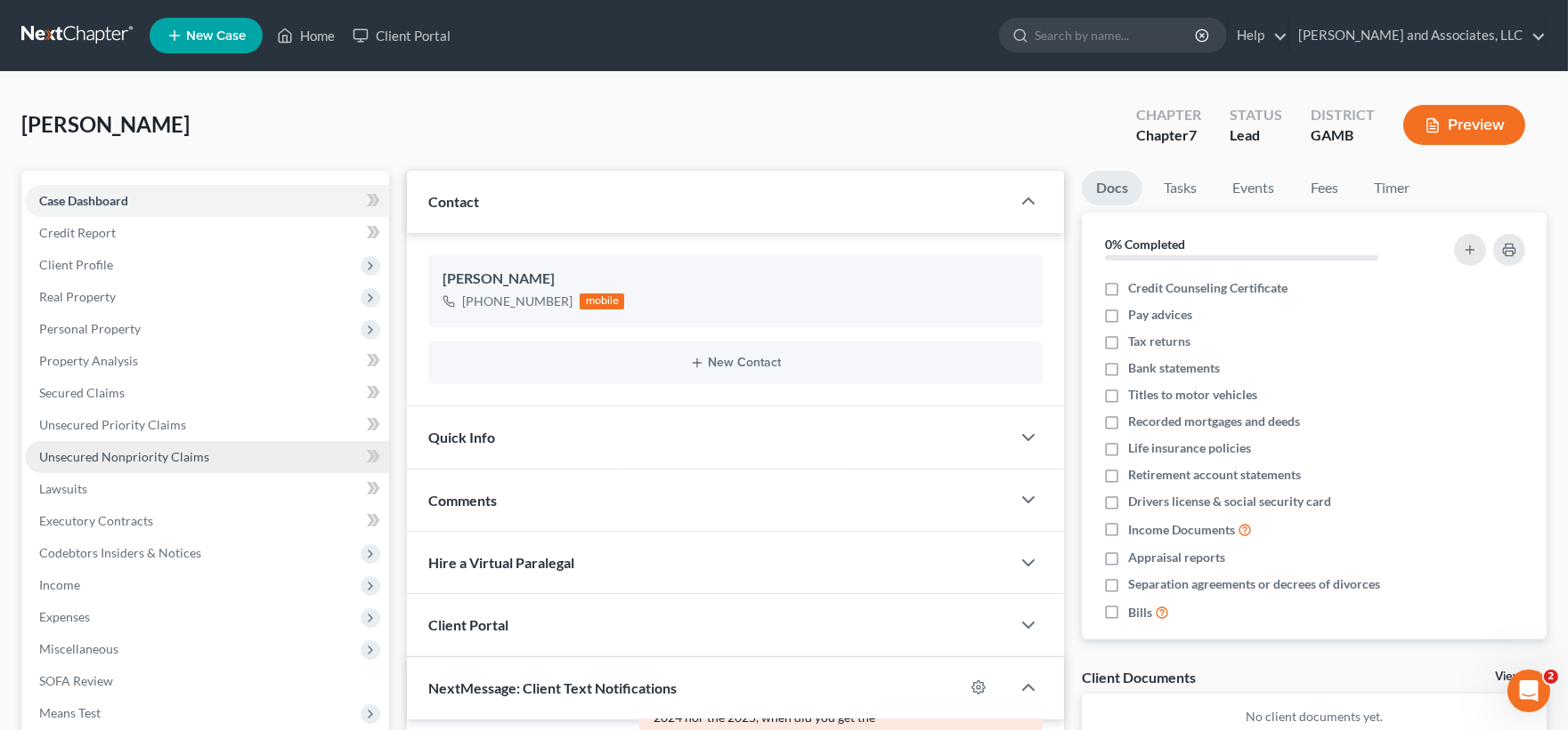
click at [100, 452] on span "Unsecured Nonpriority Claims" at bounding box center [124, 457] width 170 height 15
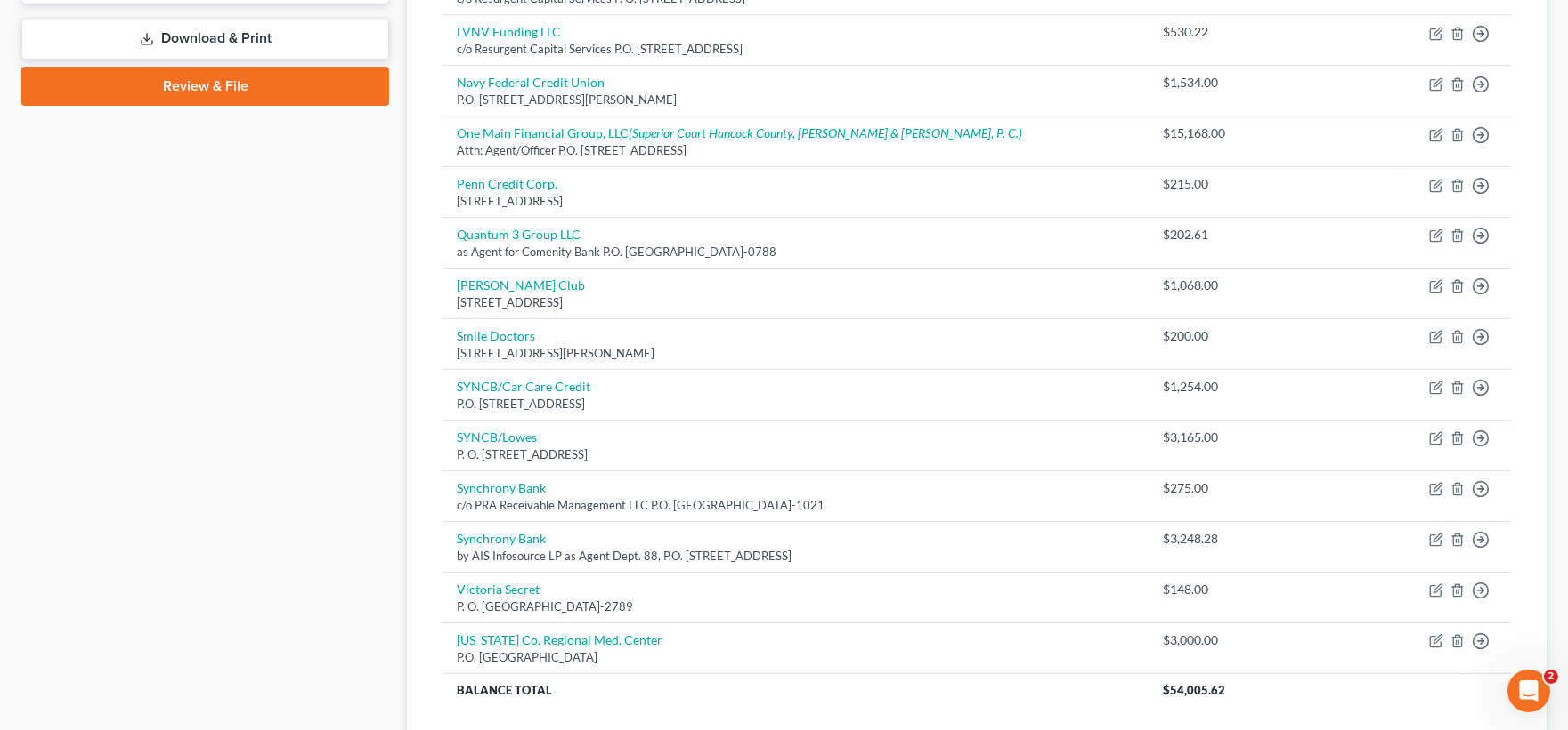
scroll to position [795, 0]
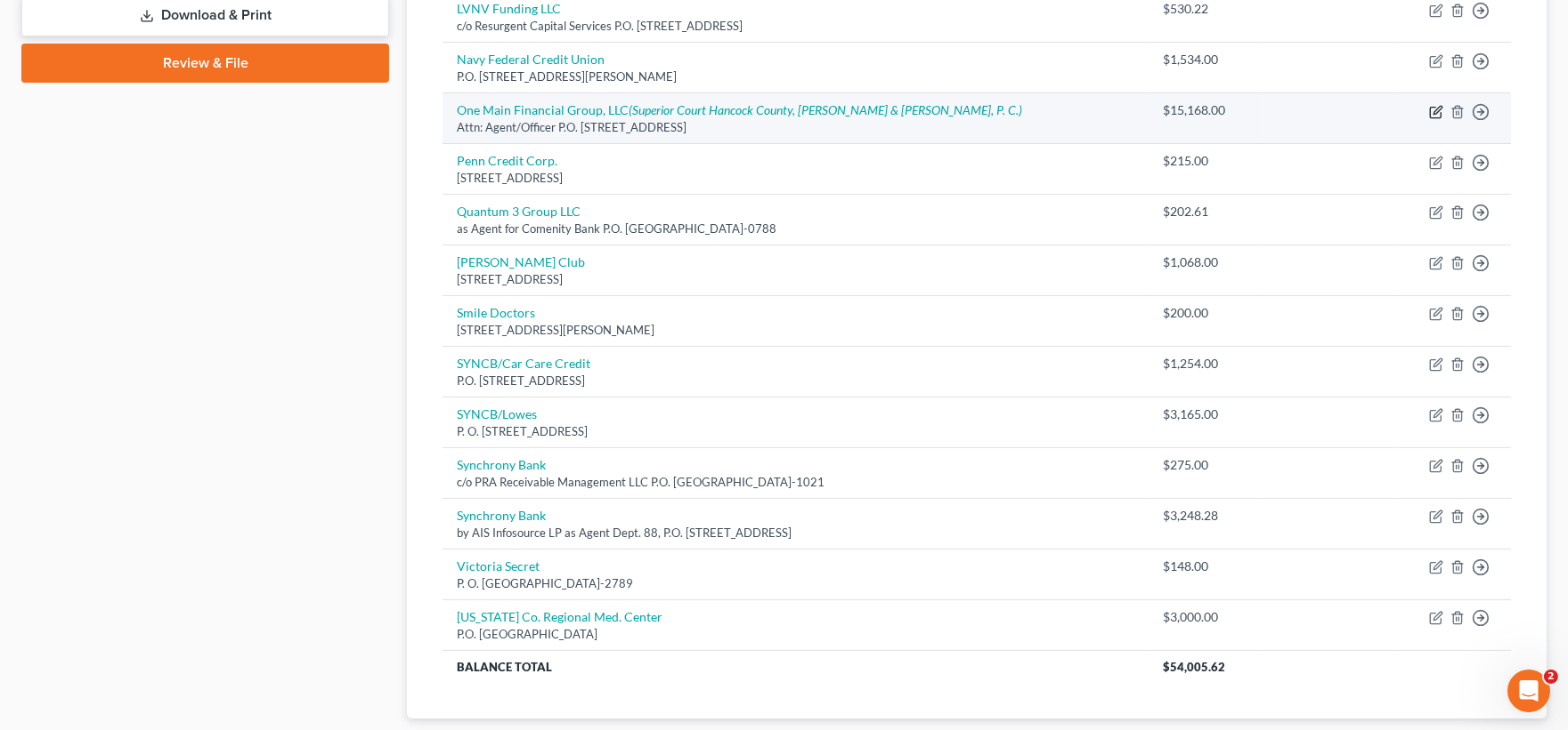
click at [1439, 116] on icon "button" at bounding box center [1436, 112] width 14 height 14
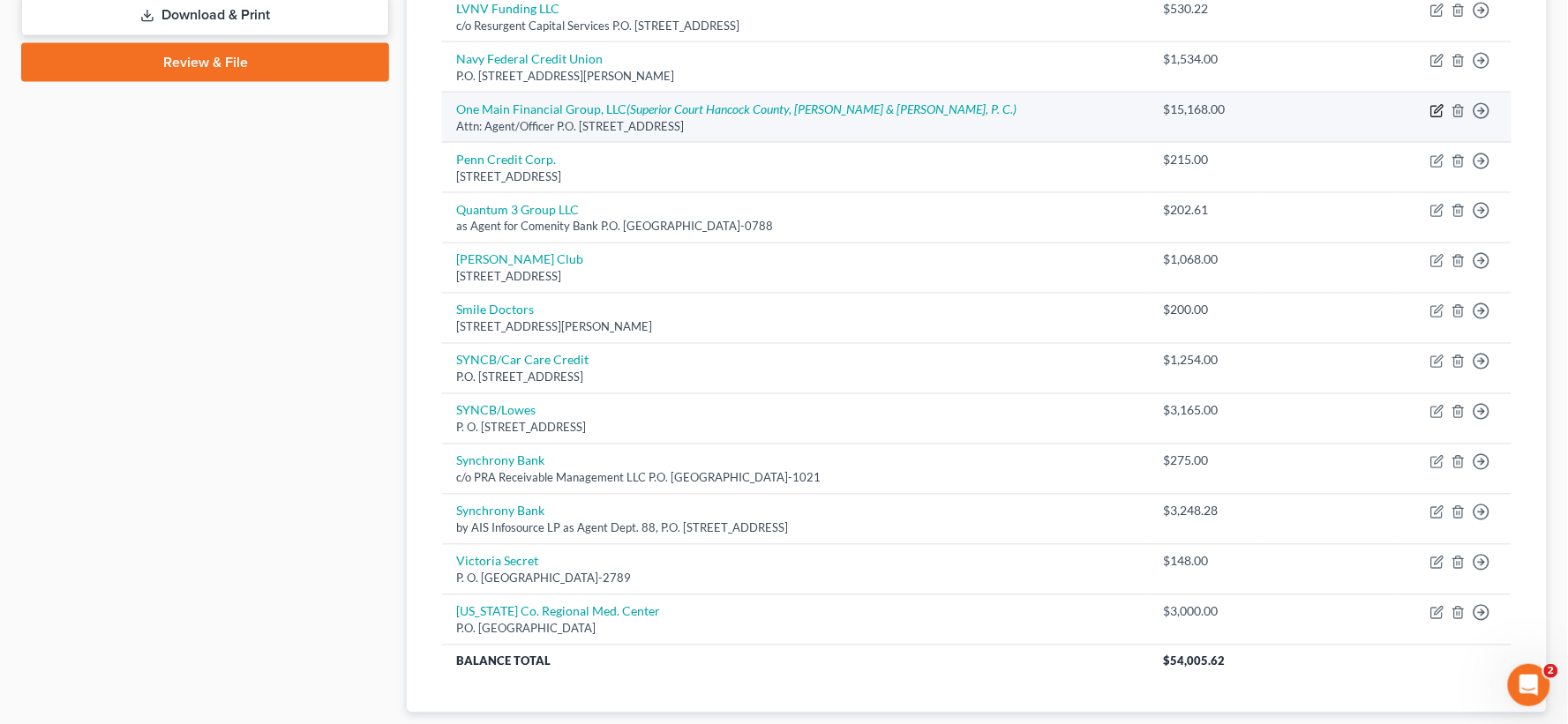
select select "15"
select select "14"
select select "0"
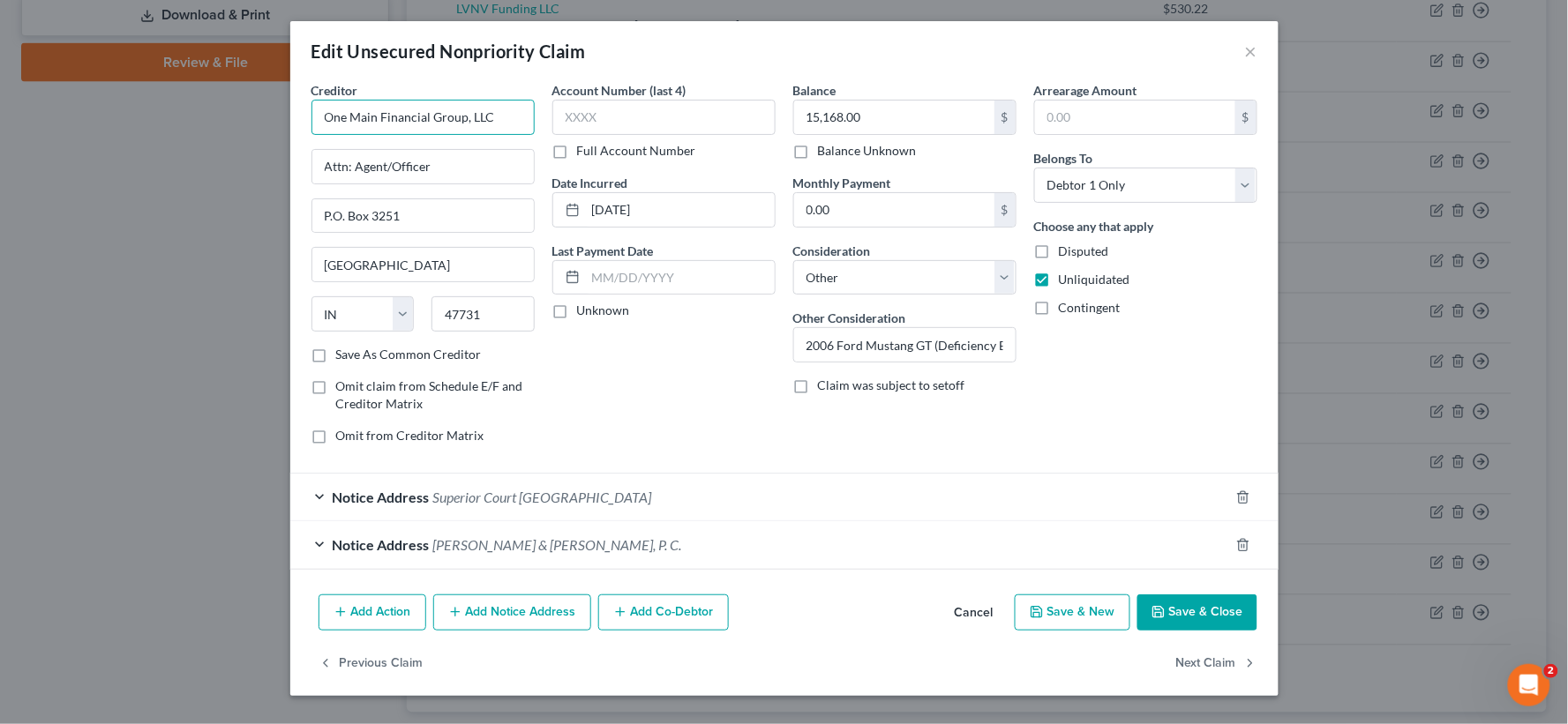
click at [470, 119] on input "One Main Financial Group, LLC" at bounding box center [423, 117] width 223 height 35
type input "One Main Financial Group LLC"
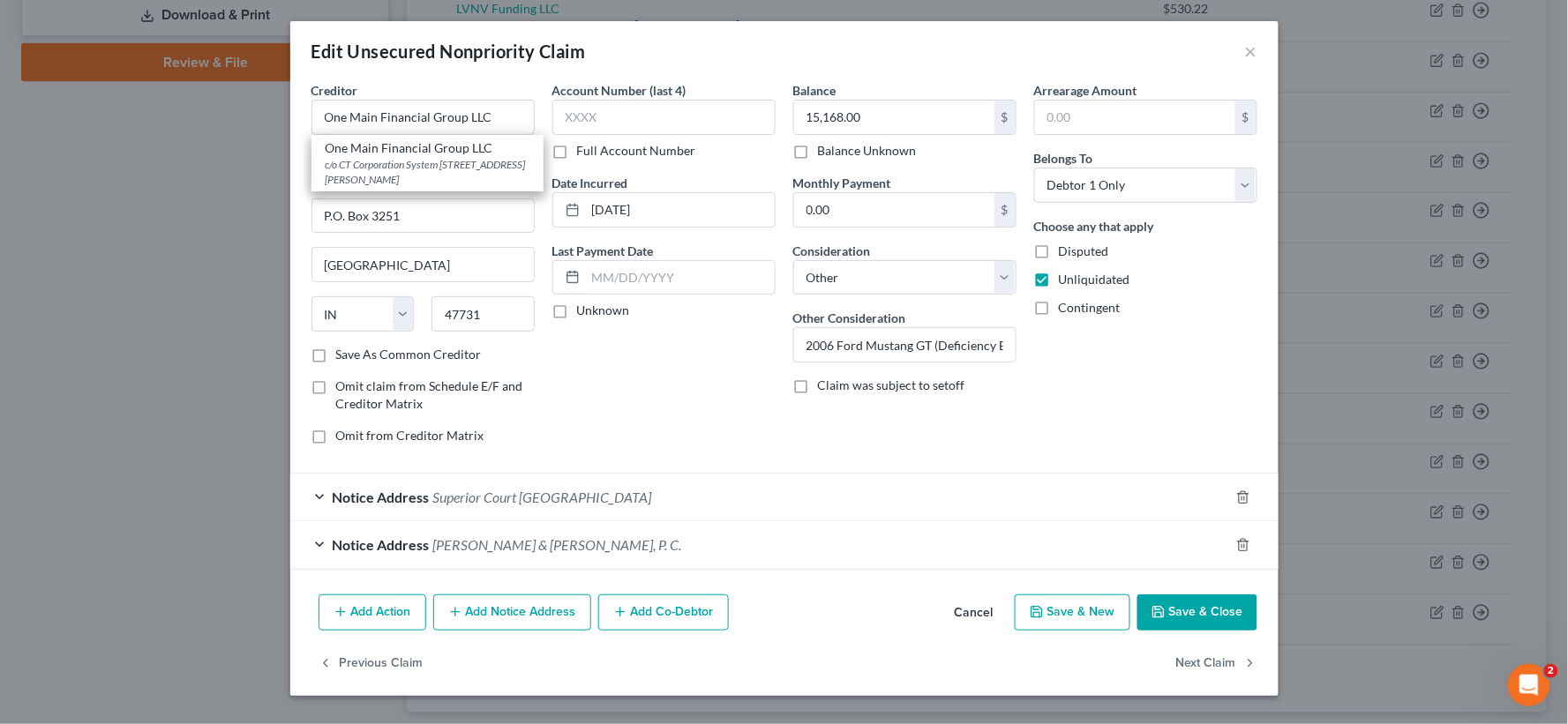
click at [1223, 621] on button "Save & Close" at bounding box center [1198, 613] width 120 height 37
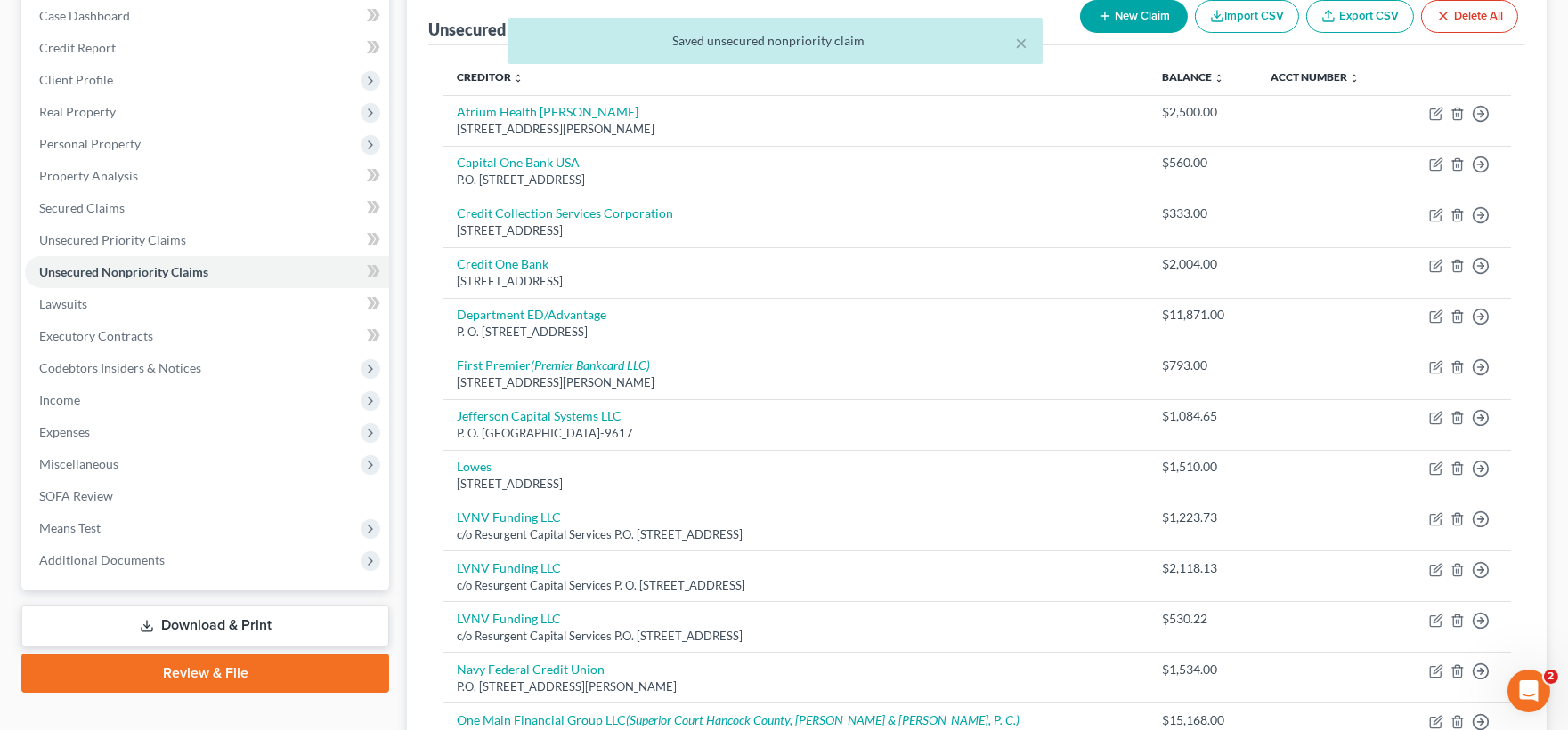
scroll to position [5, 0]
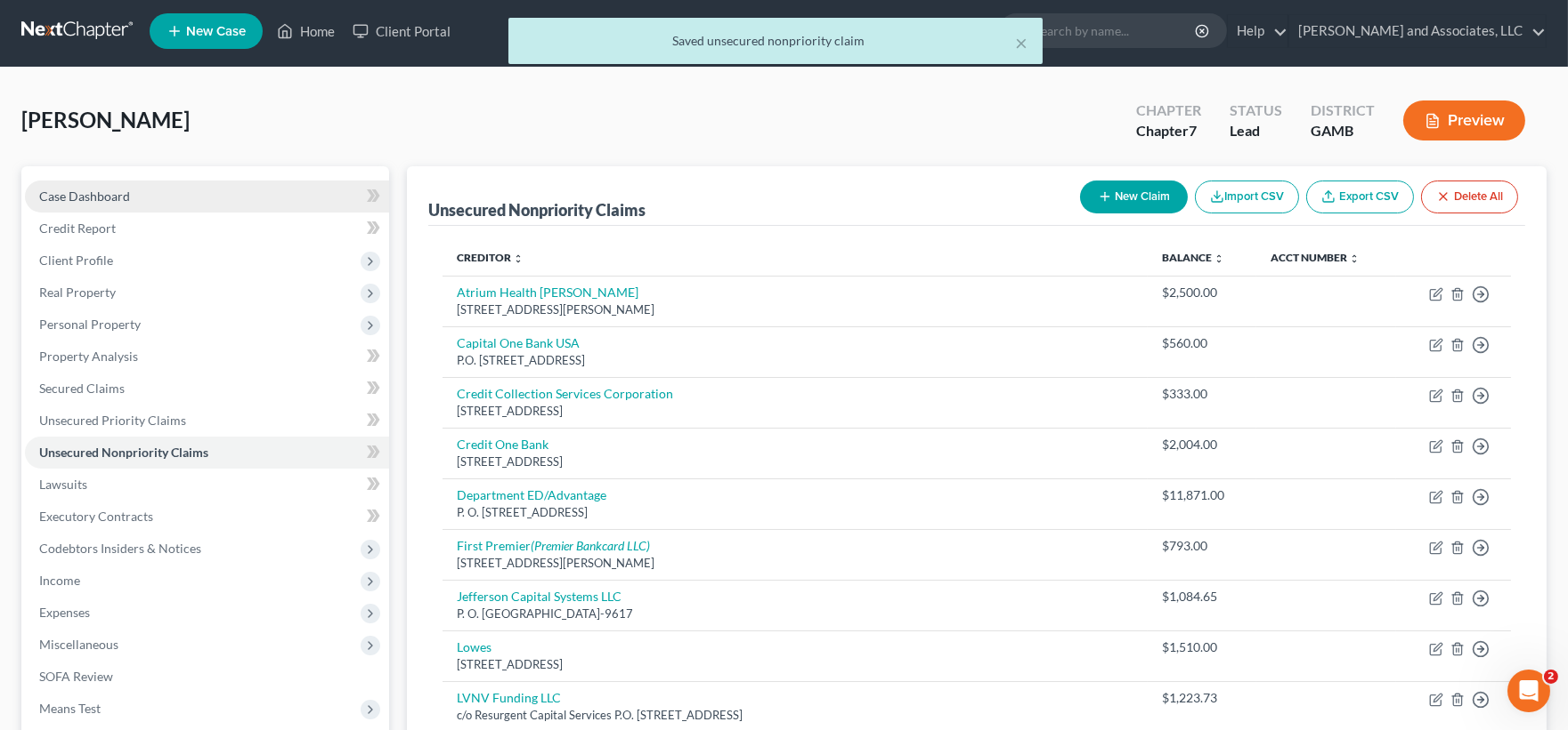
click at [77, 190] on span "Case Dashboard" at bounding box center [84, 196] width 90 height 15
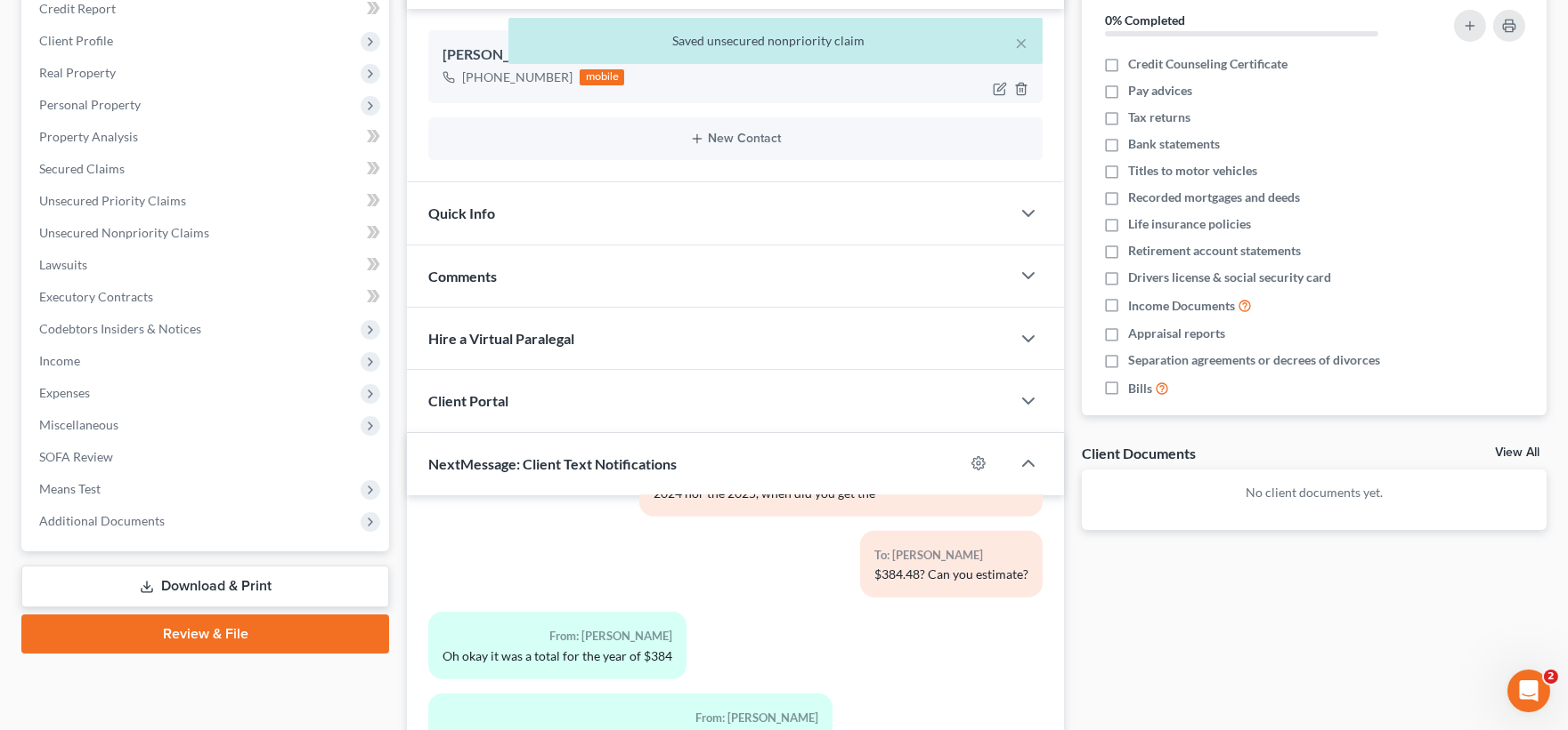
scroll to position [296, 0]
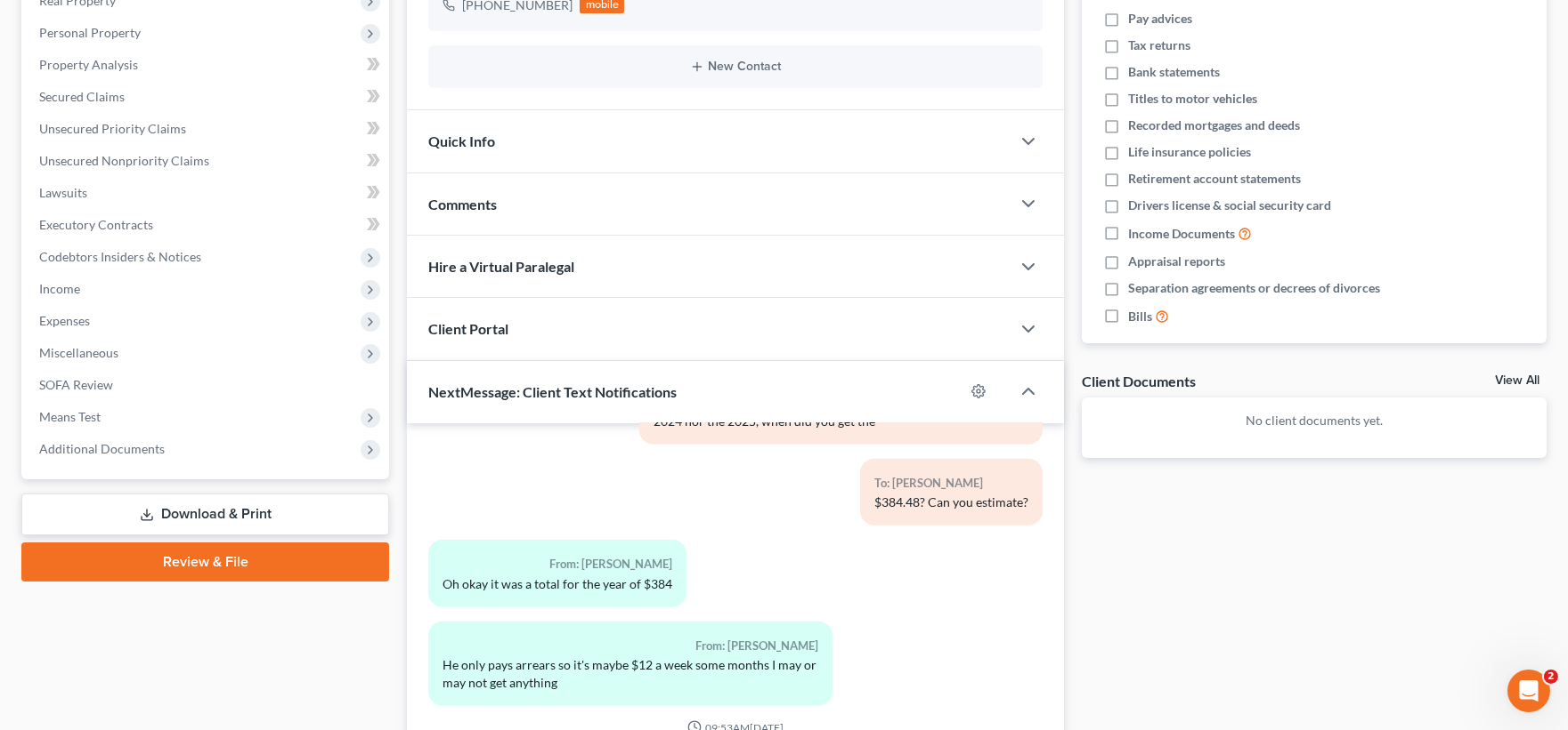
click at [197, 512] on link "Download & Print" at bounding box center [205, 514] width 368 height 42
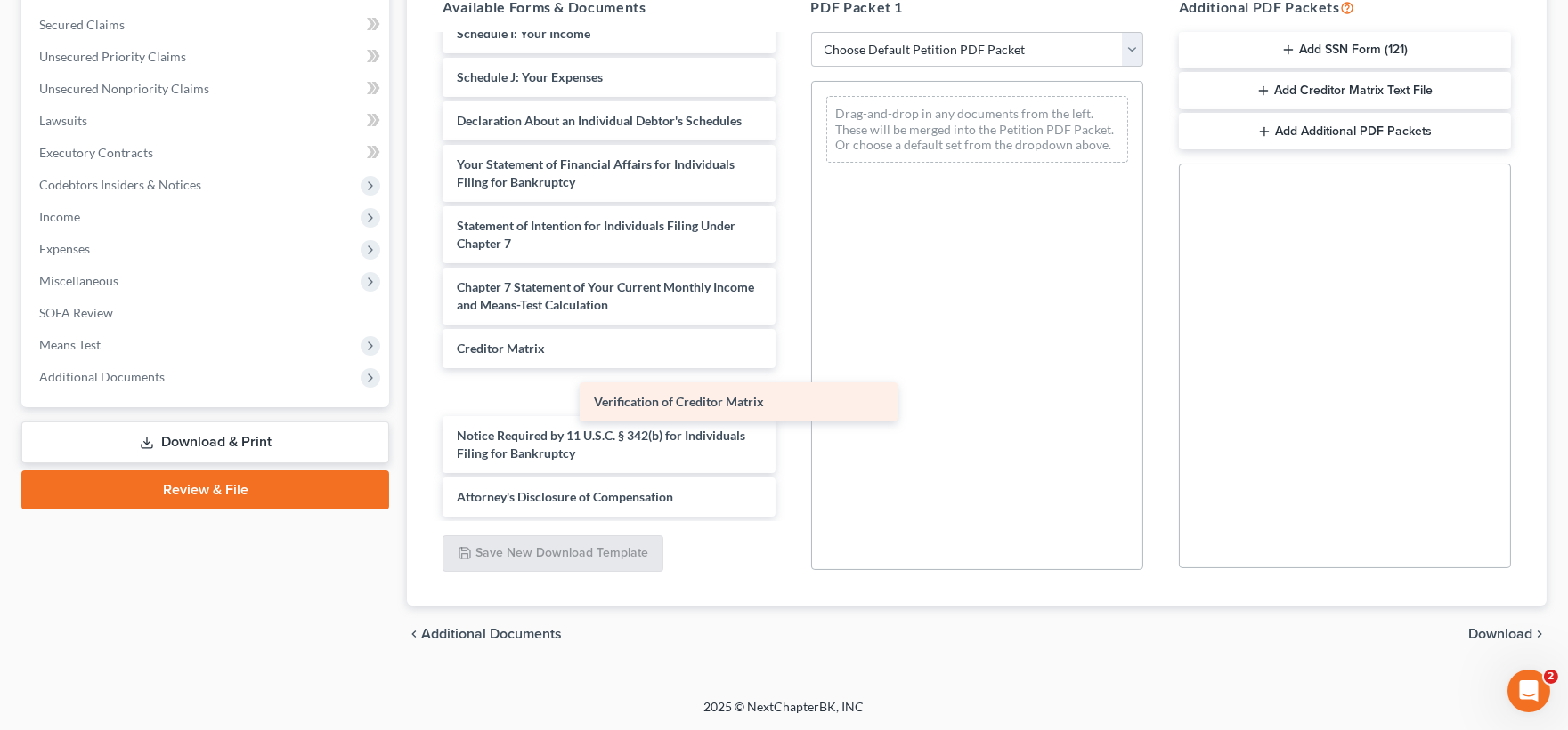
scroll to position [398, 0]
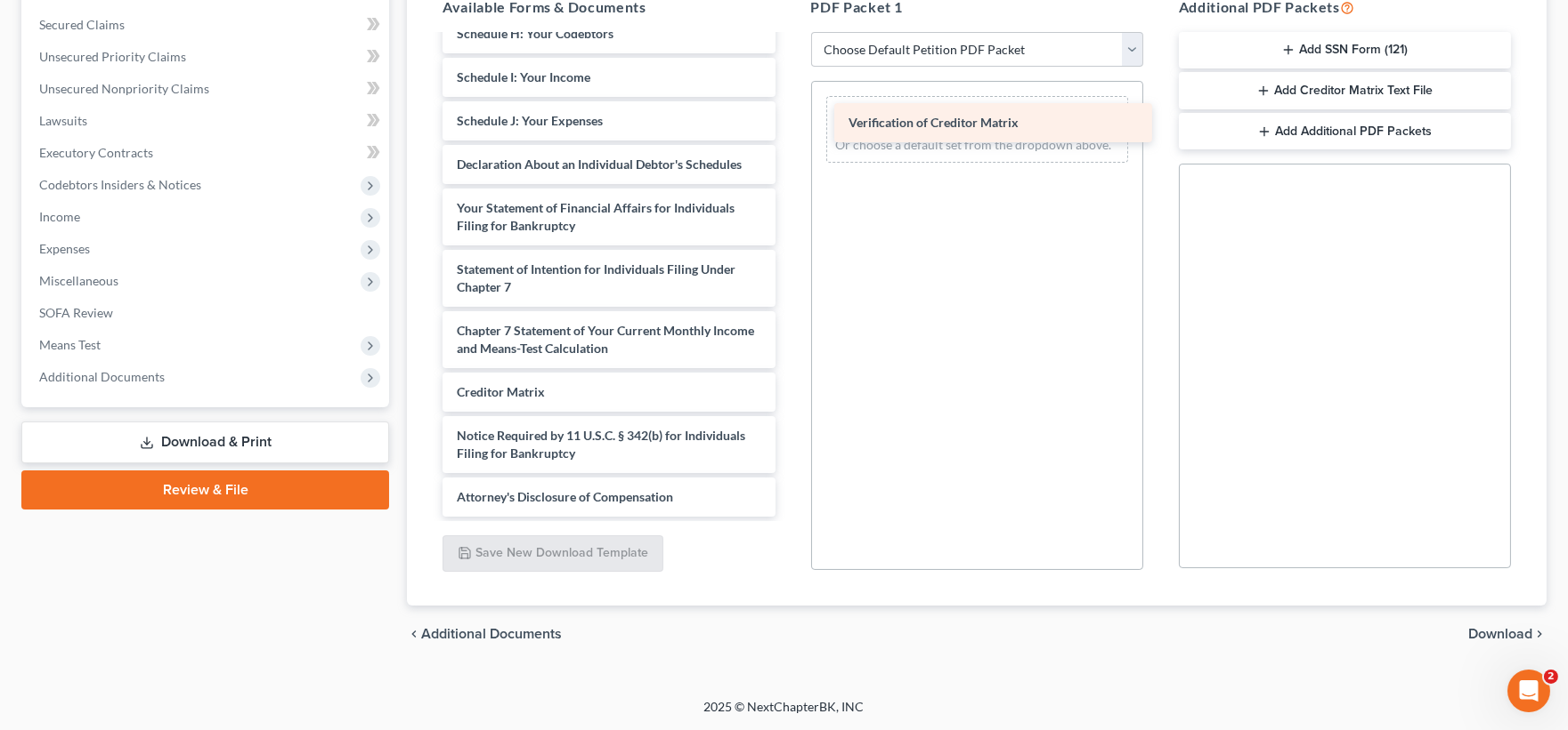
drag, startPoint x: 580, startPoint y: 395, endPoint x: 972, endPoint y: 118, distance: 480.0
click at [789, 118] on div "Verification of Creditor Matrix Voluntary Petition for Individuals Filing for B…" at bounding box center [608, 86] width 361 height 861
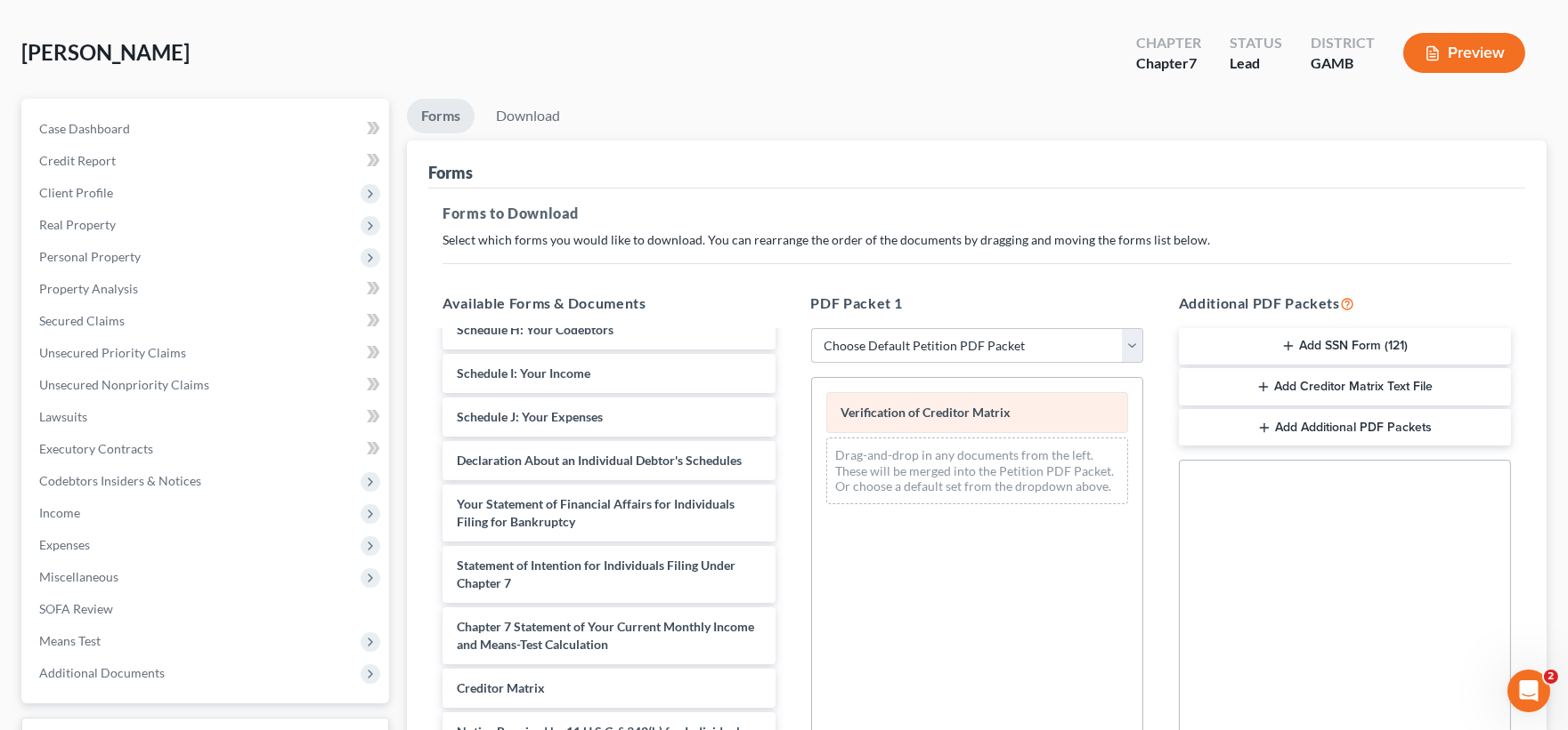
scroll to position [441, 0]
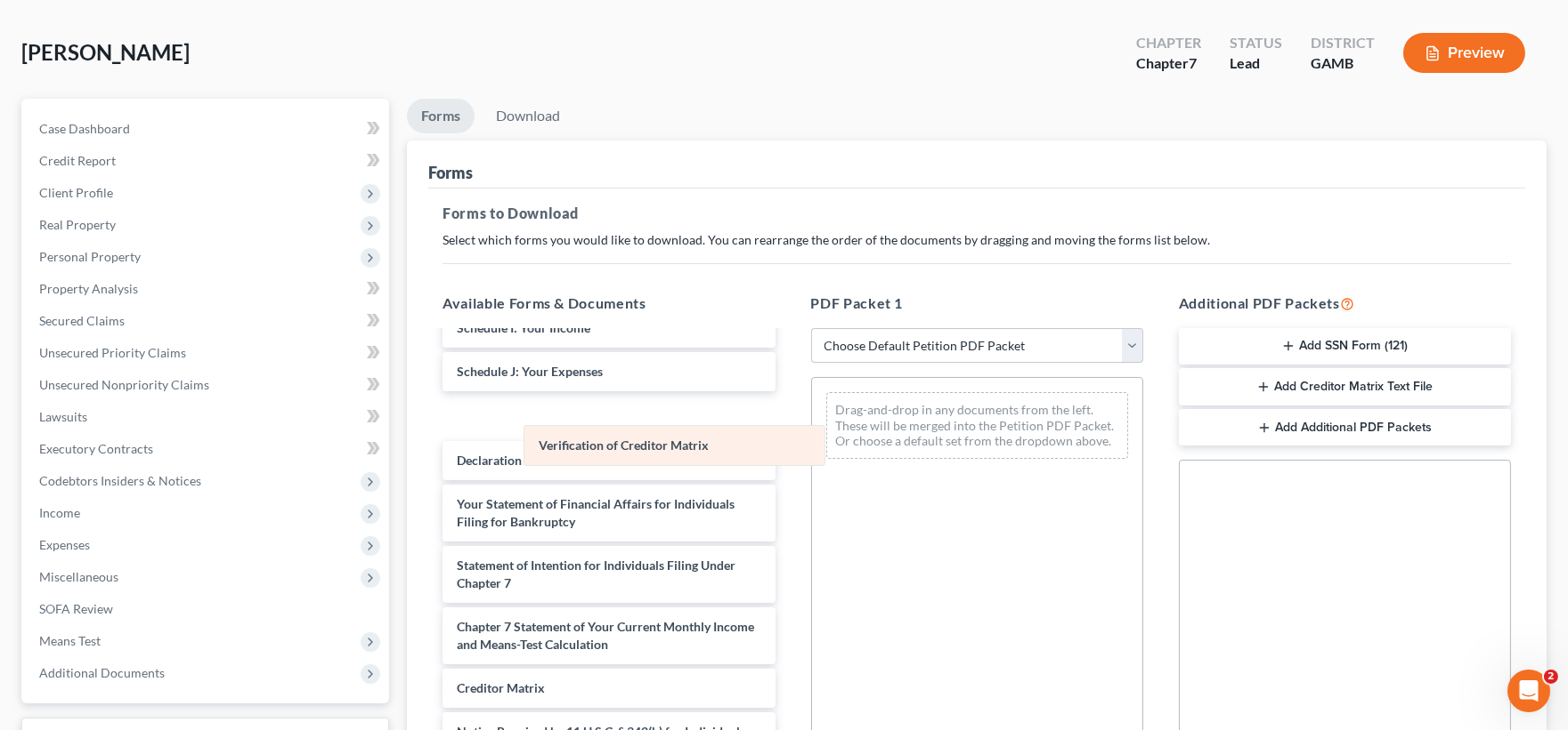
drag, startPoint x: 946, startPoint y: 410, endPoint x: 606, endPoint y: 441, distance: 341.4
click at [811, 447] on div "Verification of Creditor Matrix Verification of Creditor Matrix Drag-and-drop i…" at bounding box center [976, 426] width 330 height 95
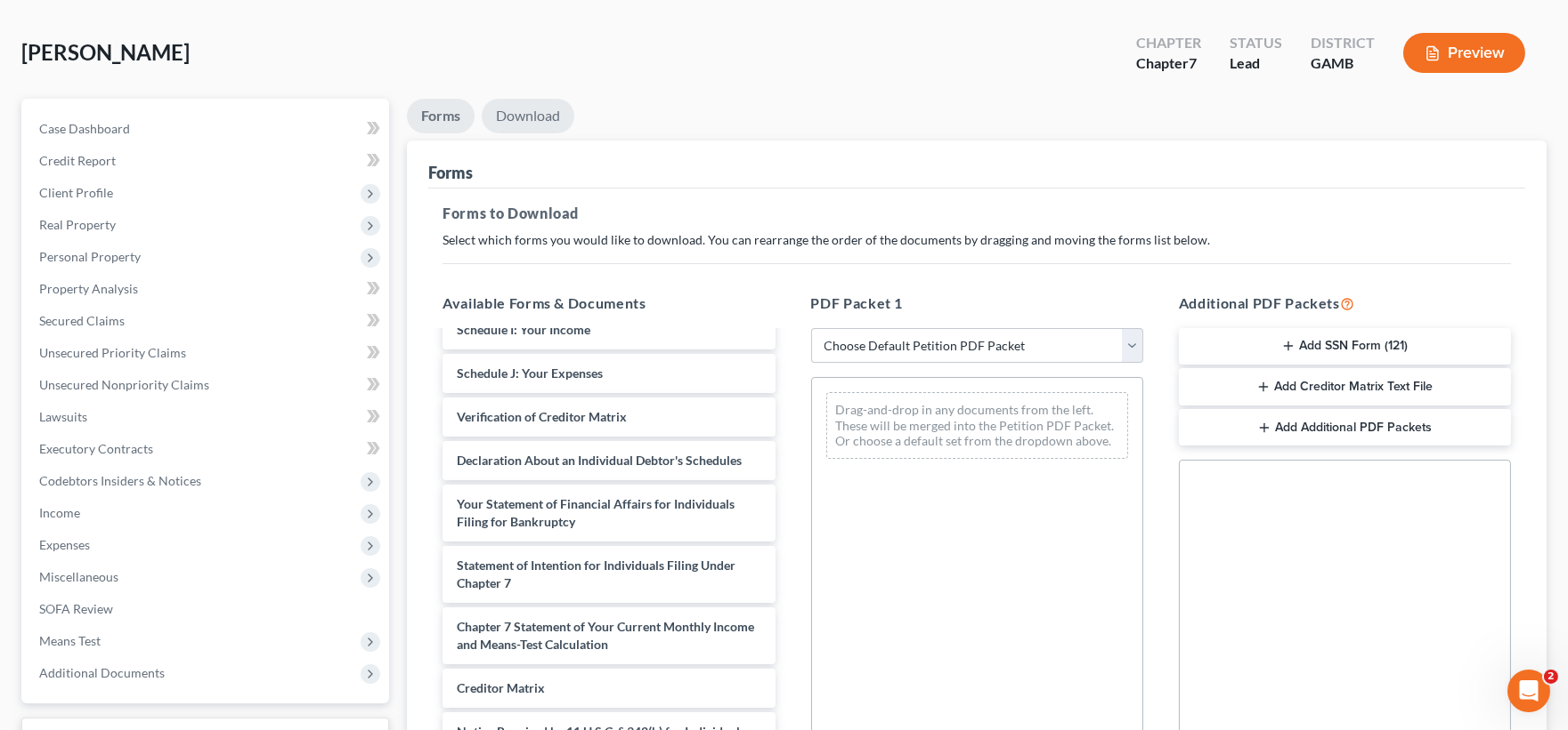
click at [546, 109] on link "Download" at bounding box center [527, 115] width 92 height 34
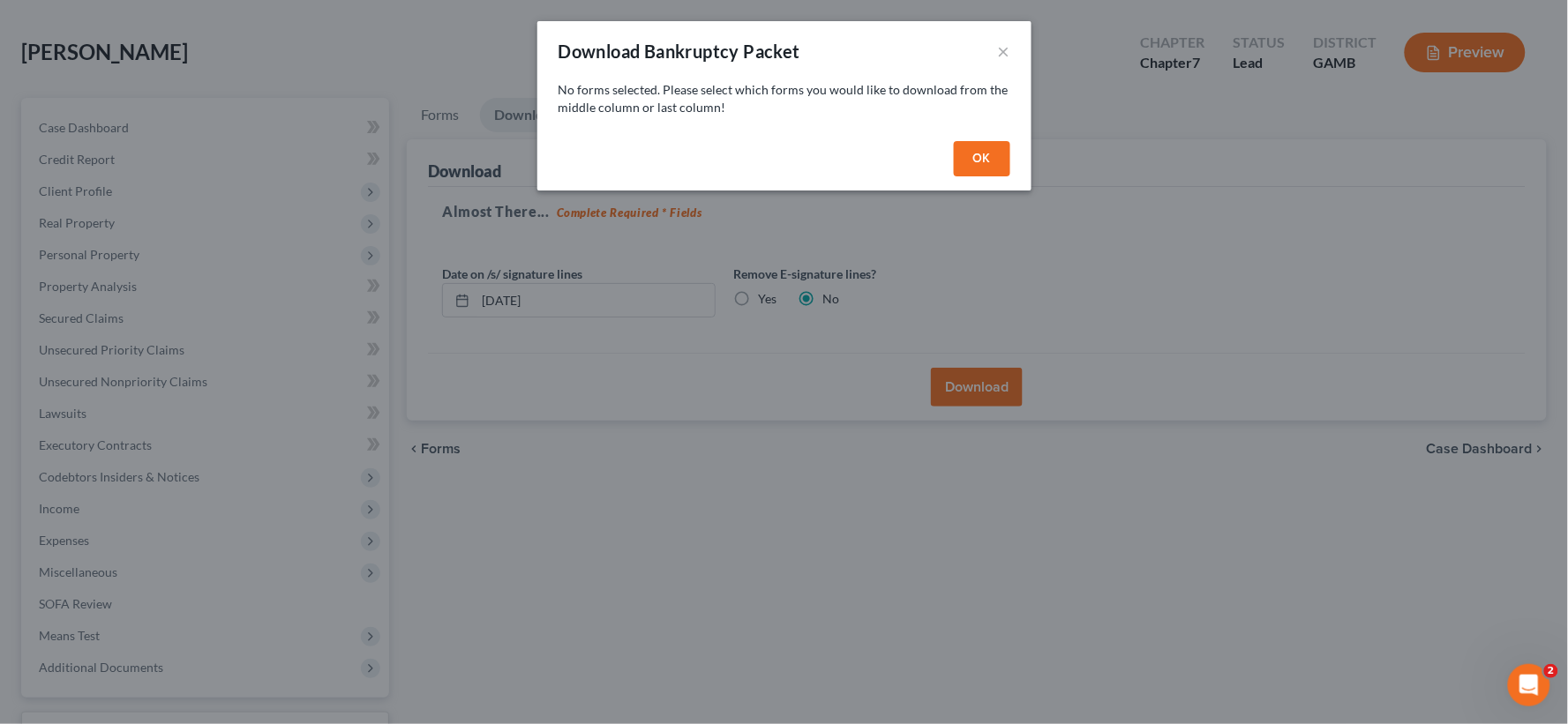
click at [998, 161] on button "OK" at bounding box center [982, 159] width 56 height 35
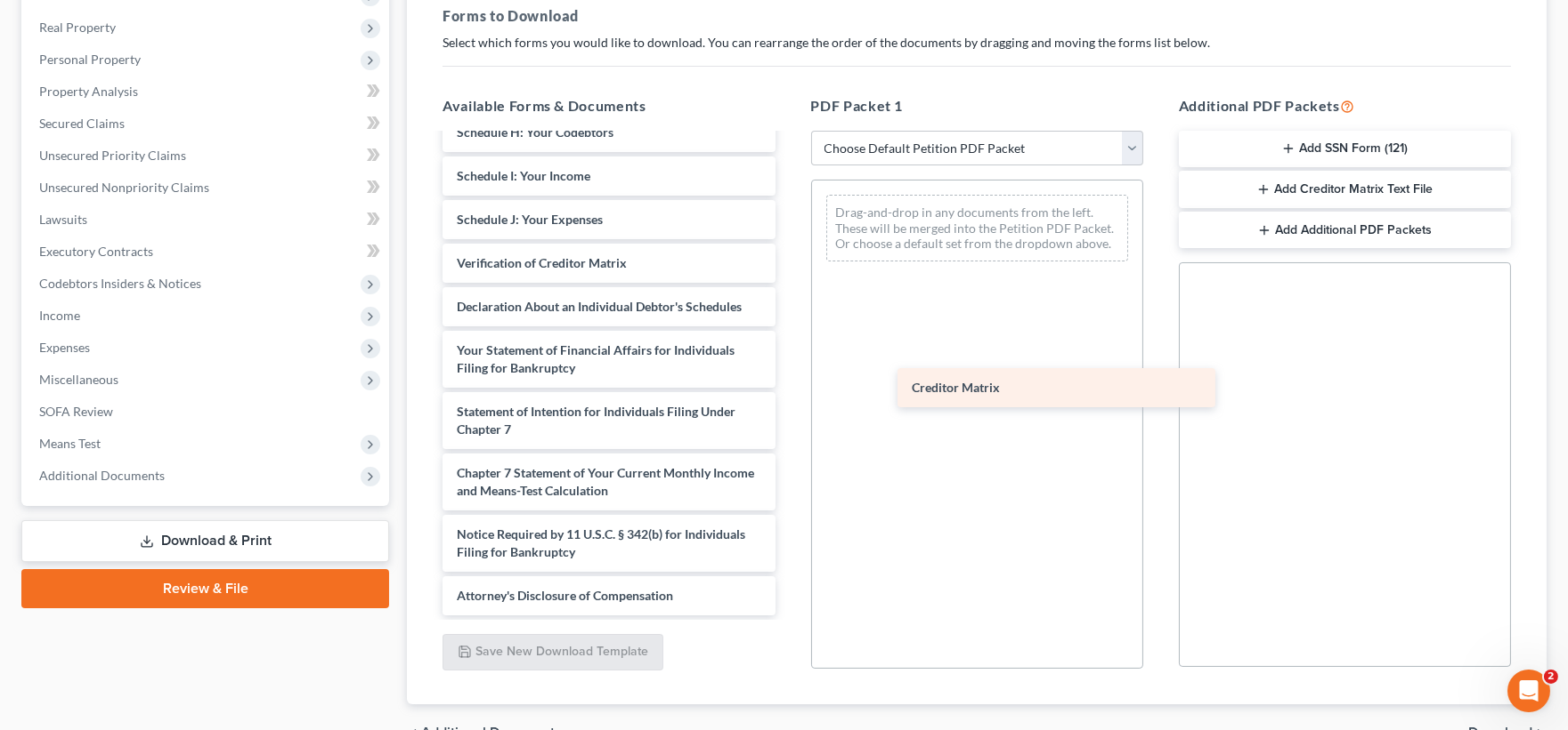
scroll to position [398, 0]
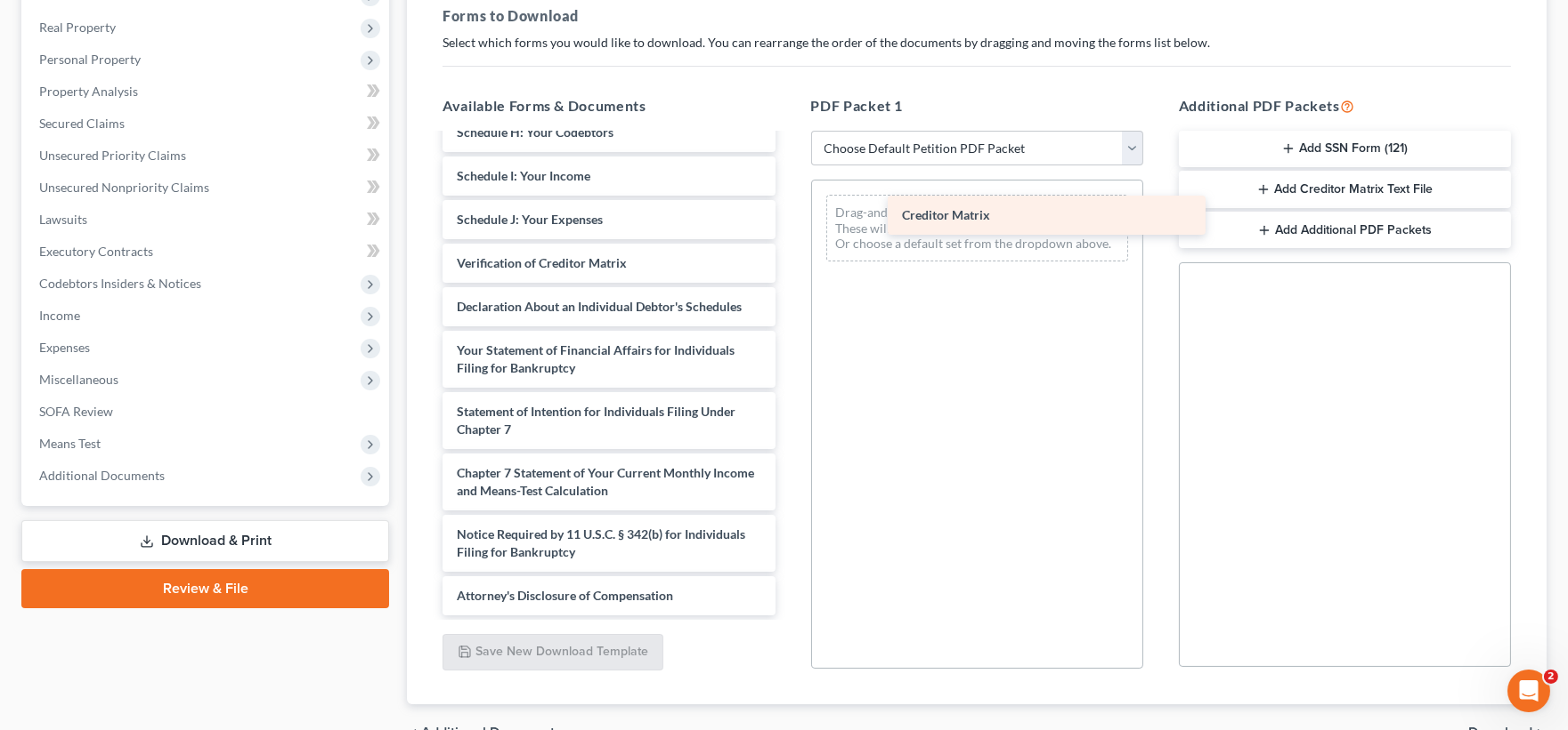
drag, startPoint x: 581, startPoint y: 486, endPoint x: 1027, endPoint y: 210, distance: 524.5
click at [789, 210] on div "Creditor Matrix Voluntary Petition for Individuals Filing for Bankruptcy Summar…" at bounding box center [608, 184] width 361 height 861
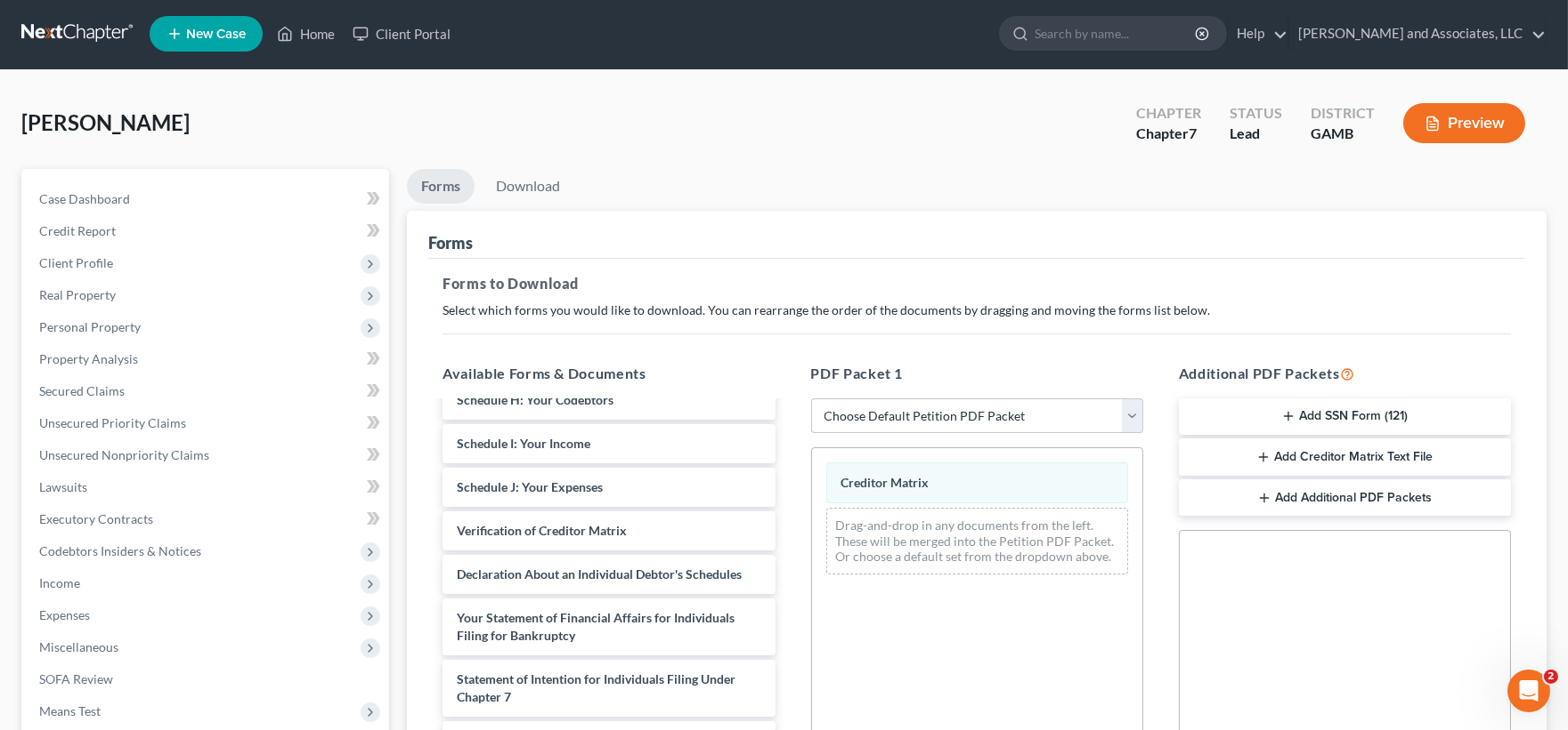
scroll to position [0, 0]
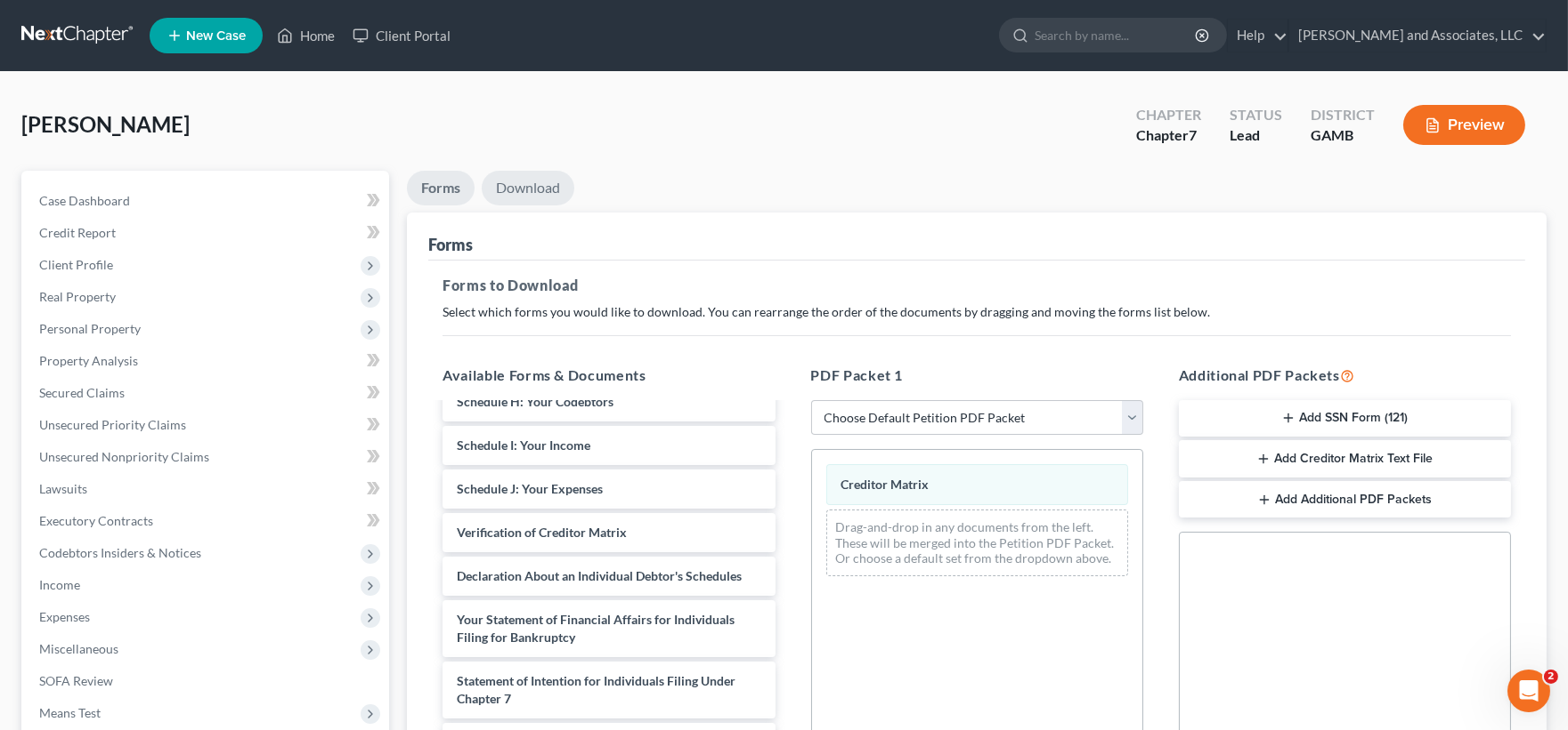
click at [527, 180] on link "Download" at bounding box center [527, 187] width 92 height 34
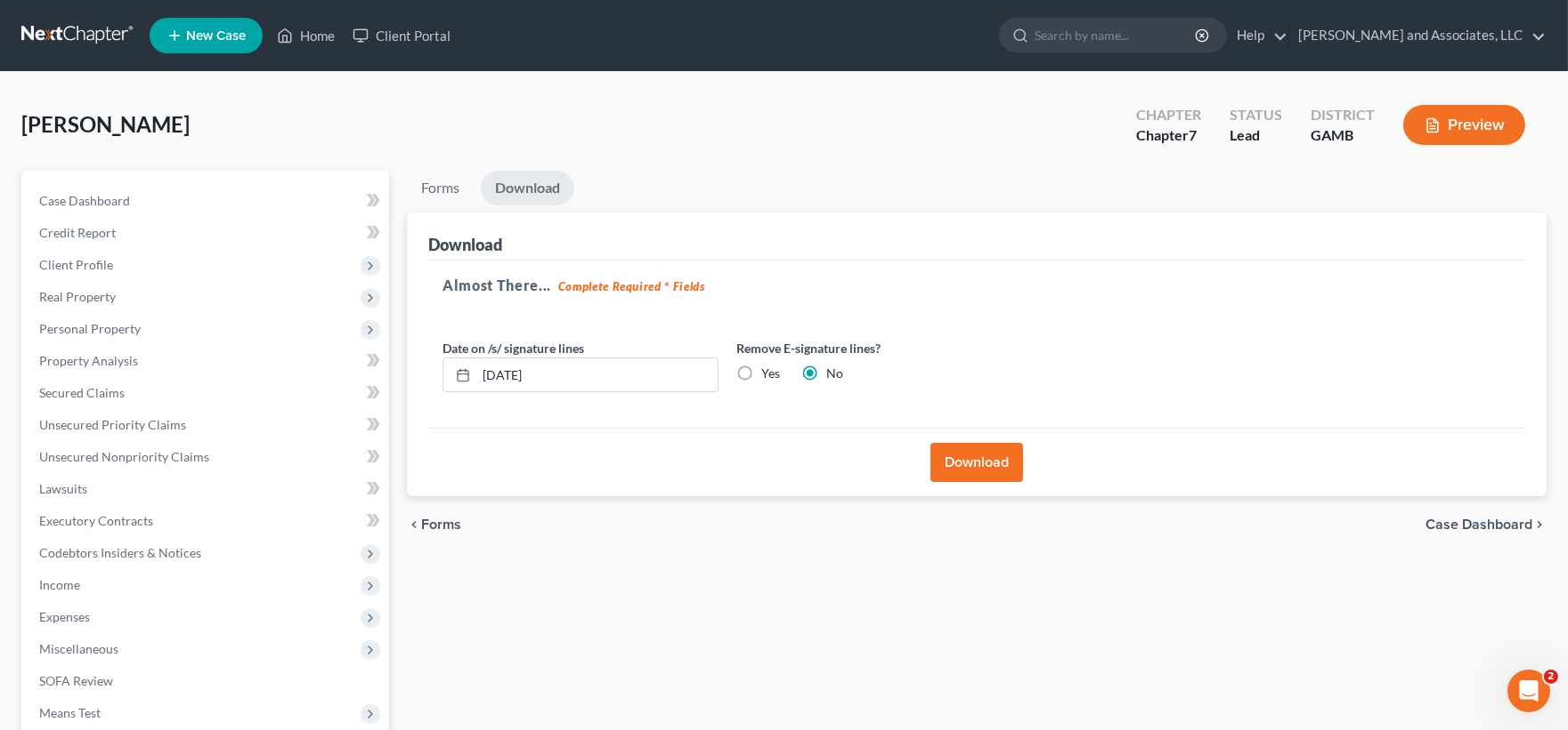
click at [967, 457] on button "Download" at bounding box center [976, 463] width 92 height 39
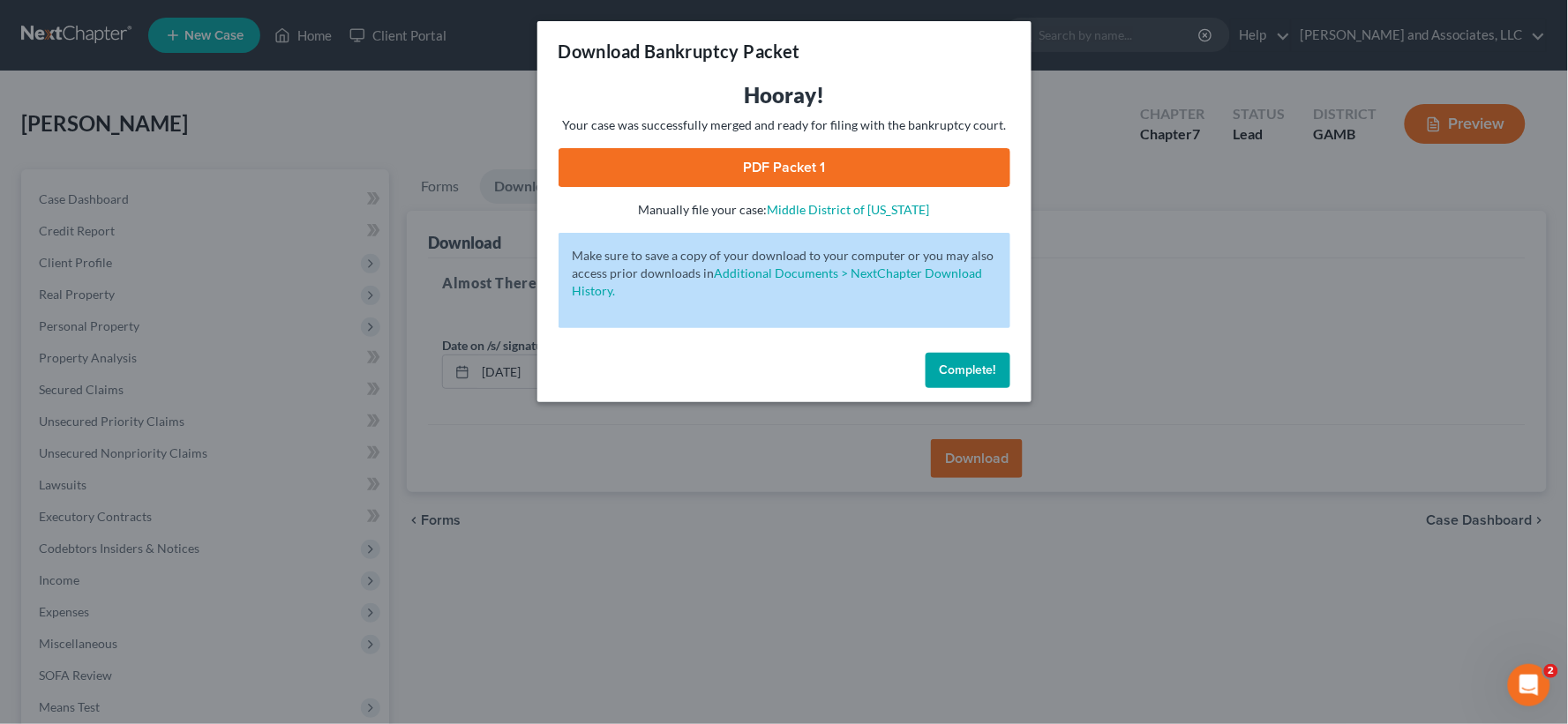
click at [942, 175] on link "PDF Packet 1" at bounding box center [784, 168] width 452 height 39
click at [959, 377] on span "Complete!" at bounding box center [968, 370] width 56 height 15
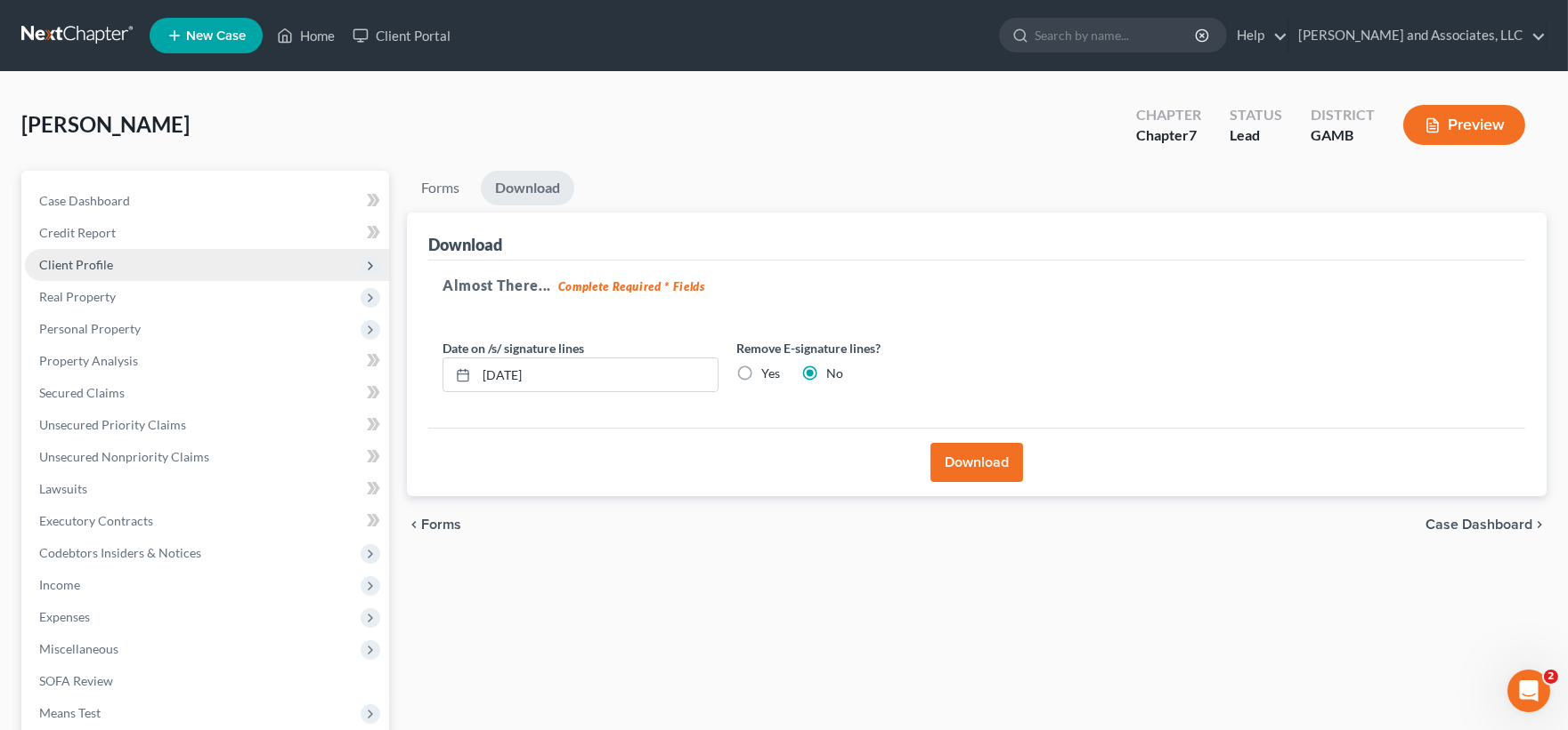
click at [80, 261] on span "Client Profile" at bounding box center [75, 264] width 74 height 15
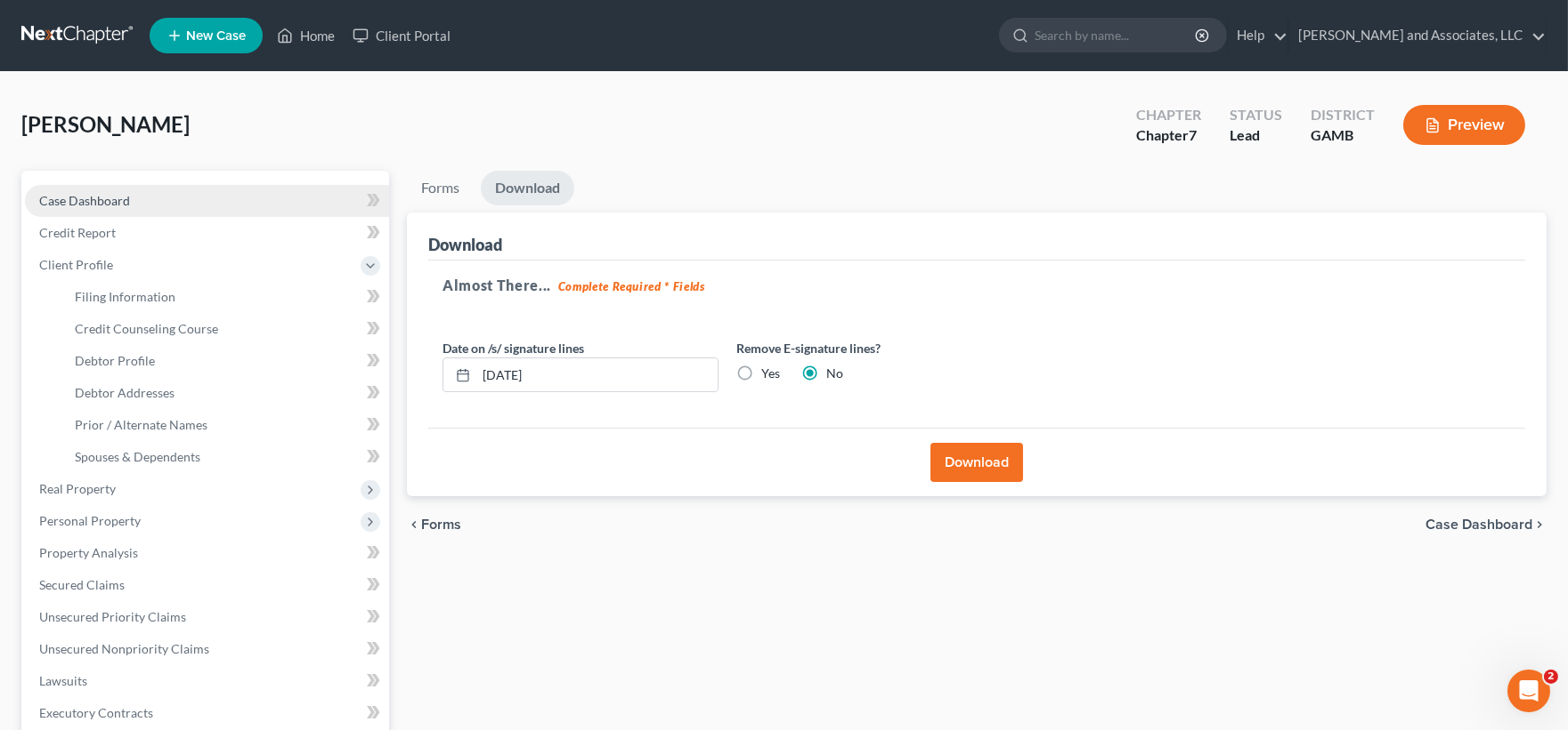
click at [88, 201] on span "Case Dashboard" at bounding box center [84, 200] width 90 height 15
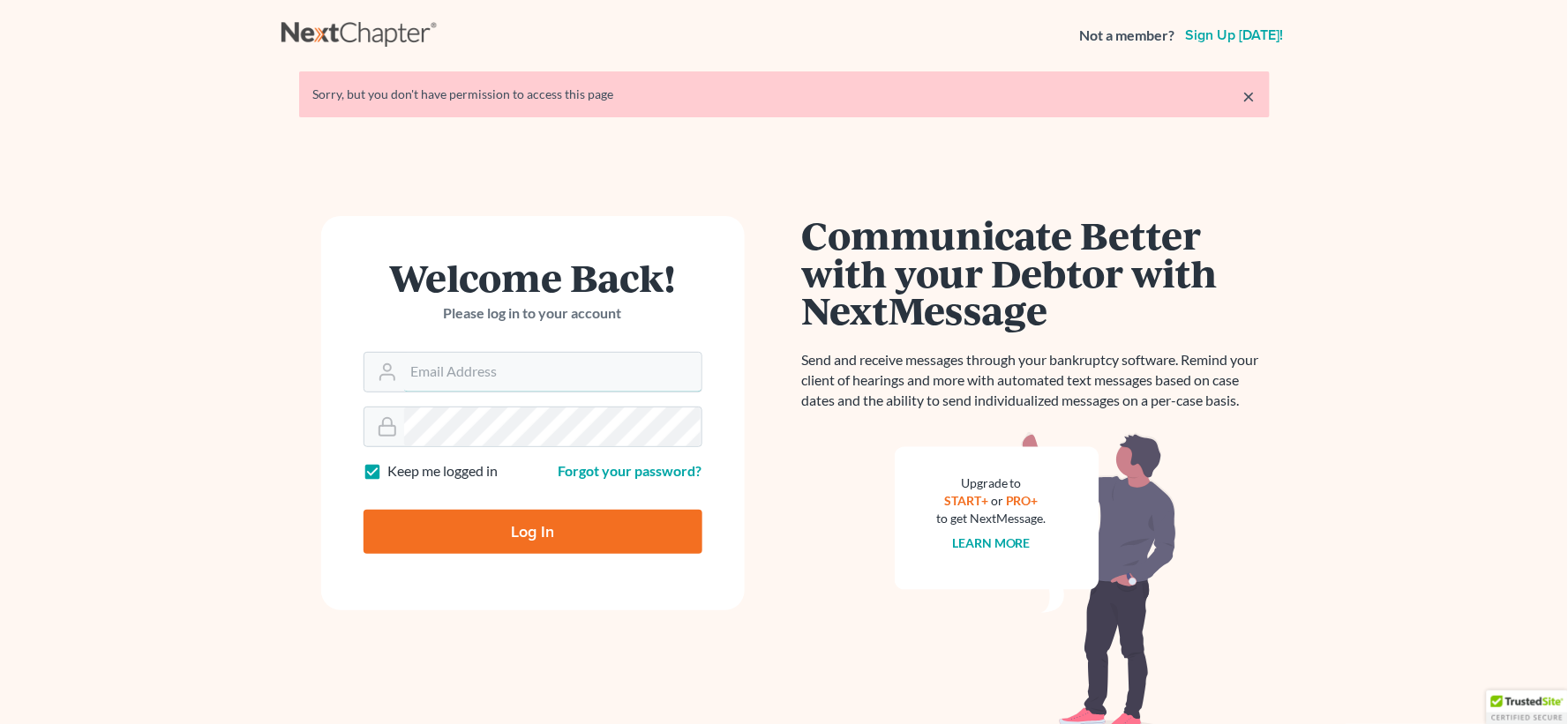
type input "[EMAIL_ADDRESS][DOMAIN_NAME]"
click at [610, 545] on input "Log In" at bounding box center [533, 532] width 339 height 44
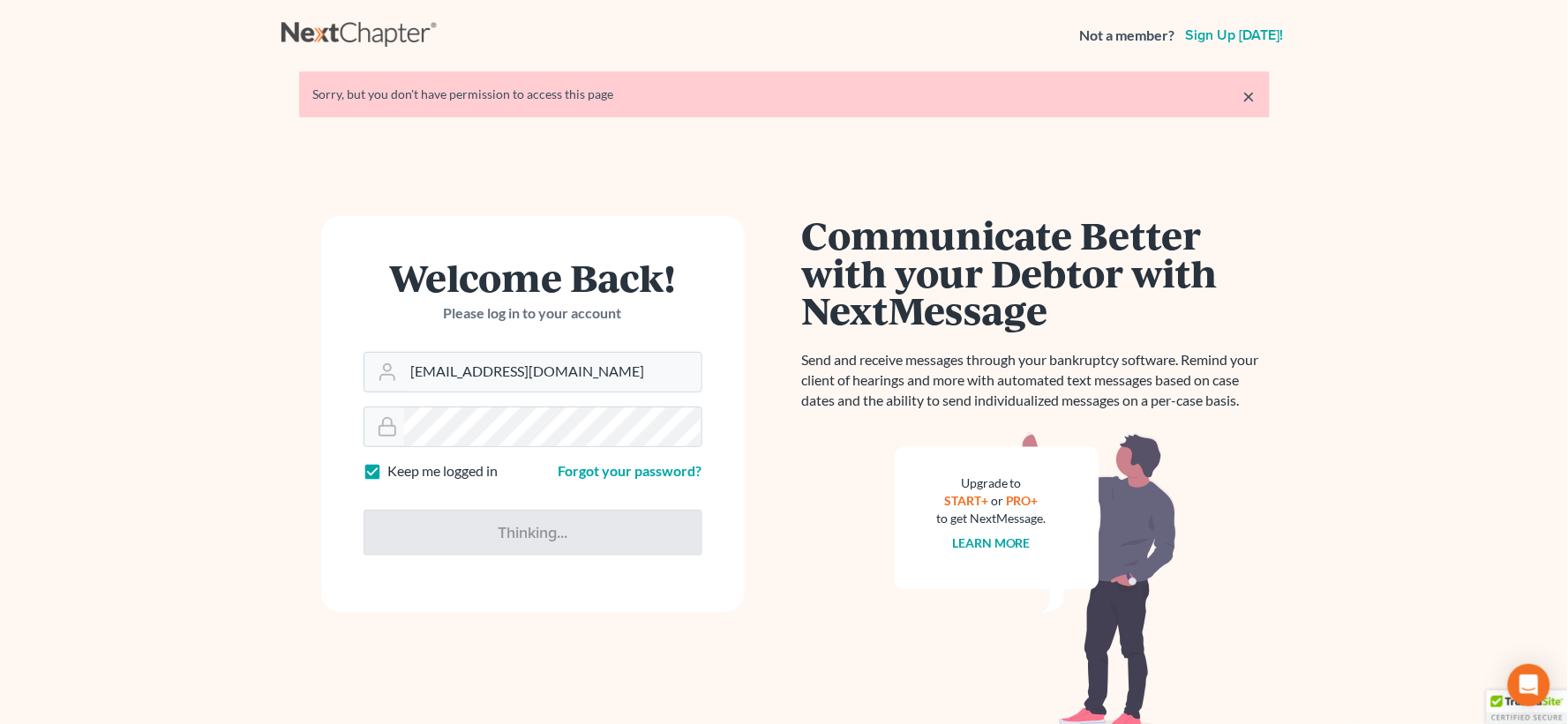
type input "Thinking..."
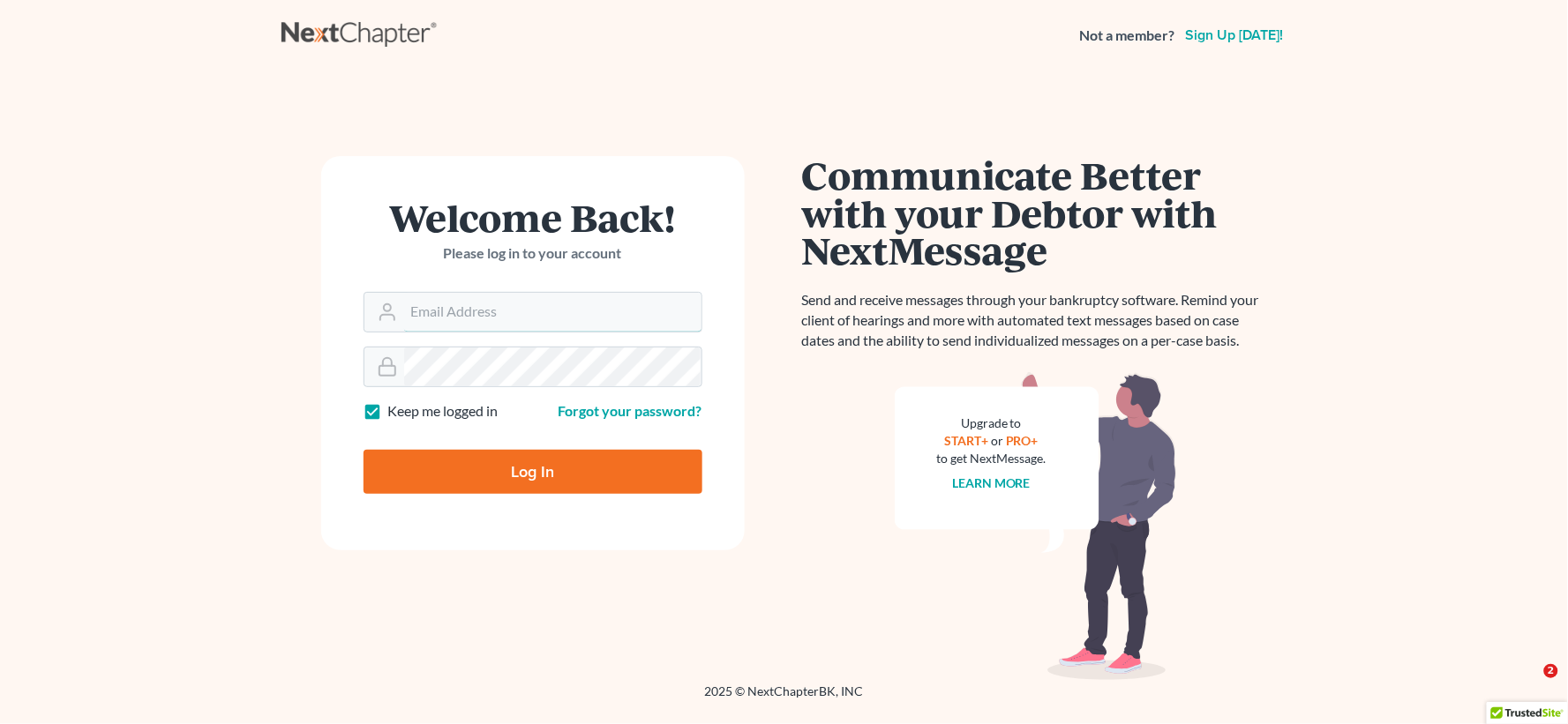
type input "[EMAIL_ADDRESS][DOMAIN_NAME]"
click at [487, 472] on input "Log In" at bounding box center [533, 472] width 339 height 44
type input "Thinking..."
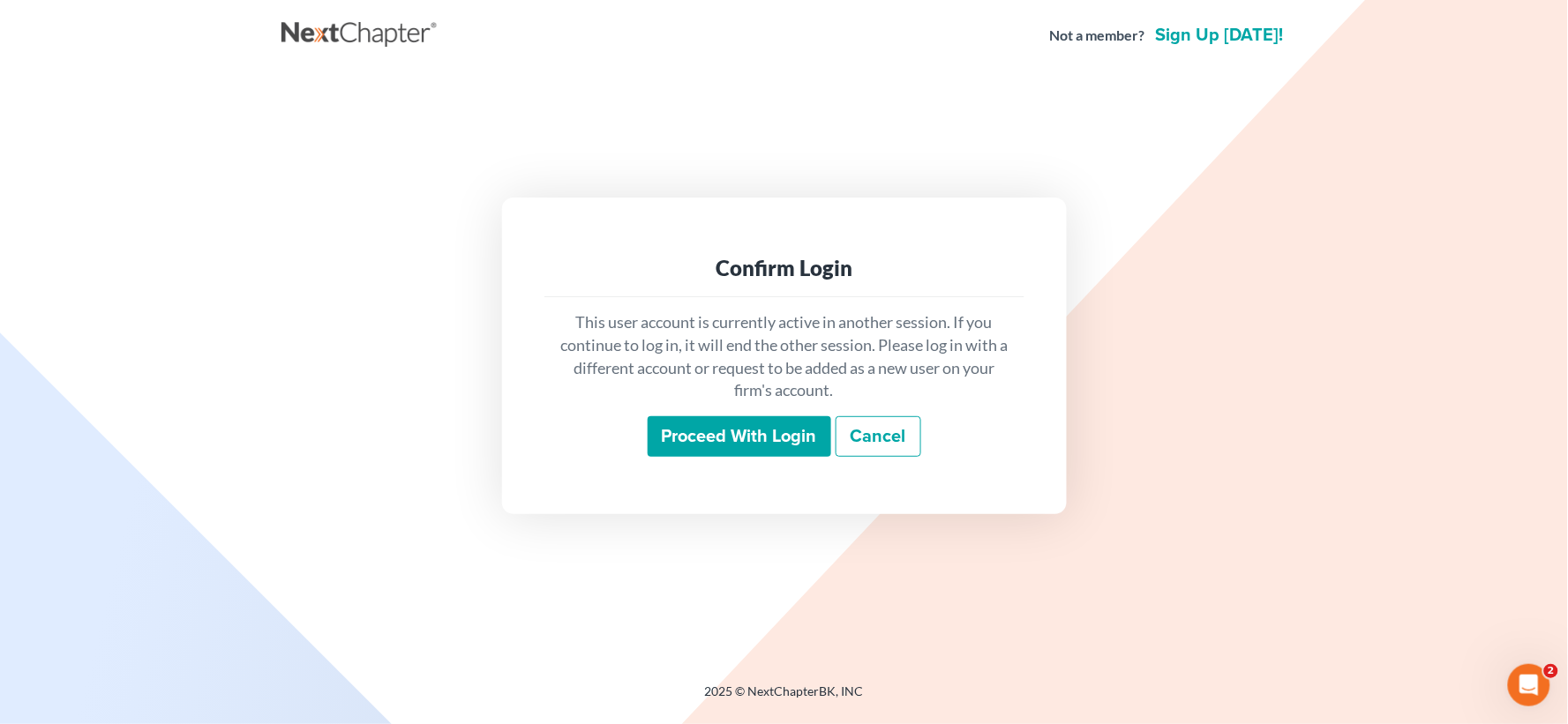
click at [697, 428] on input "Proceed with login" at bounding box center [739, 437] width 184 height 41
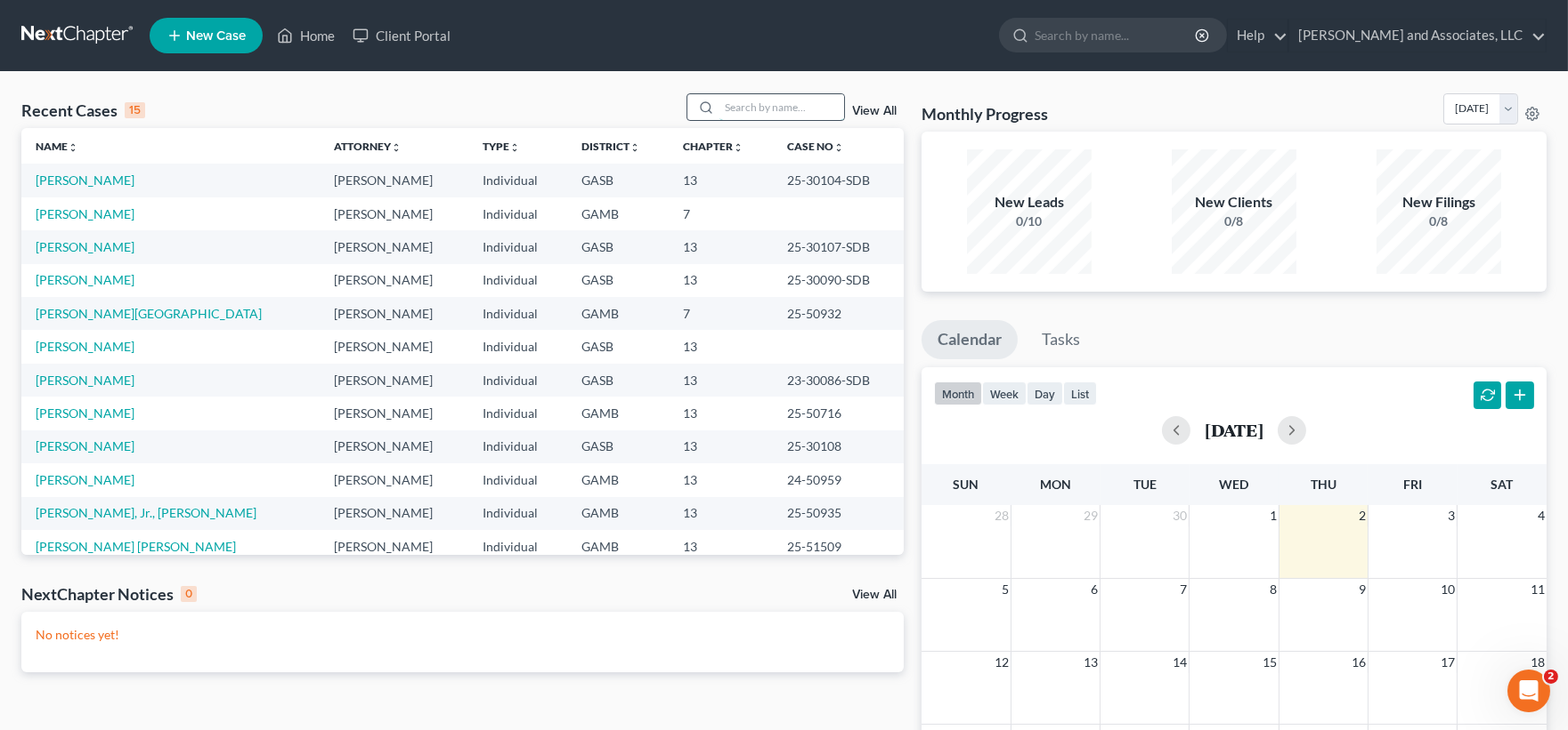
click at [763, 118] on input "search" at bounding box center [782, 107] width 125 height 26
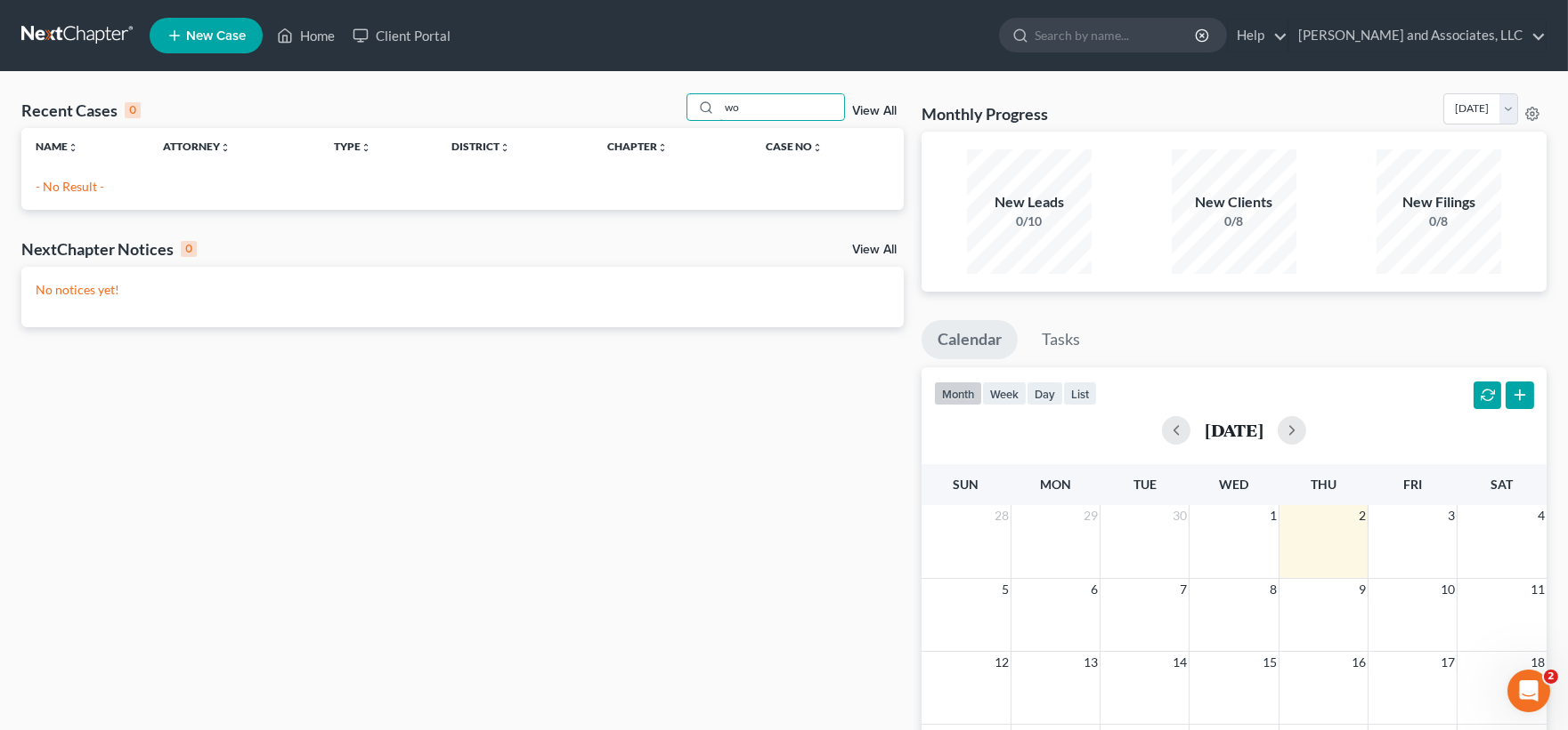
type input "w"
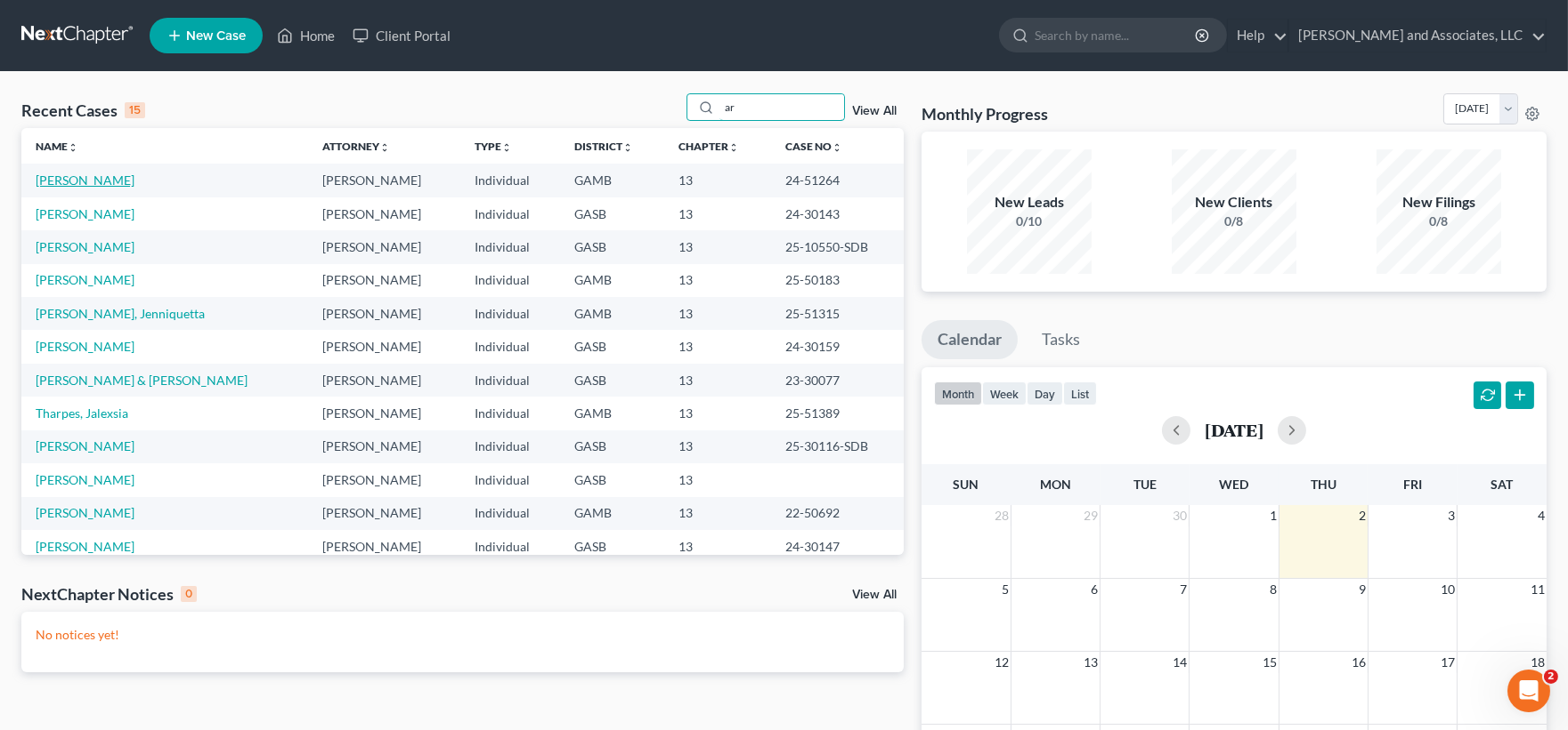
type input "ar"
click at [72, 174] on link "[PERSON_NAME]" at bounding box center [85, 180] width 99 height 15
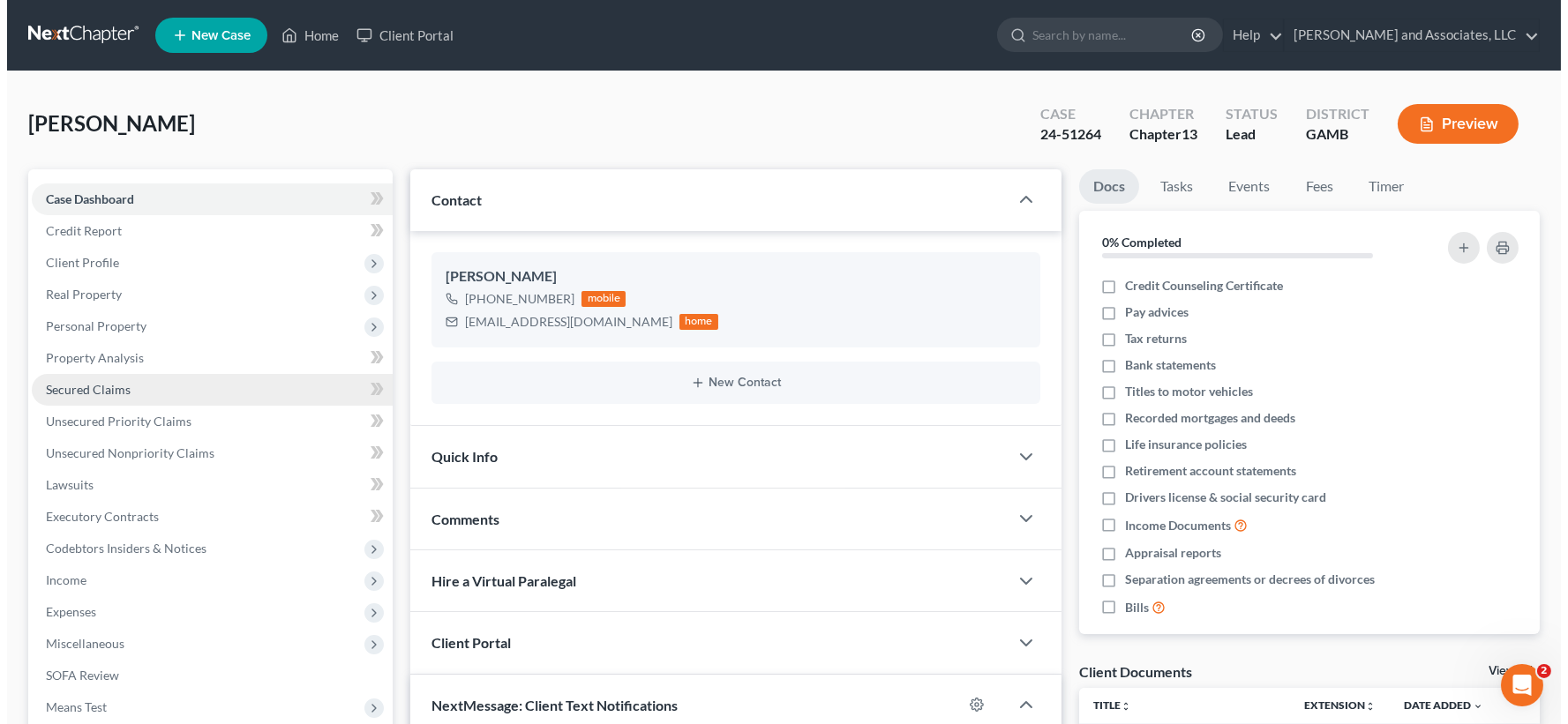
scroll to position [5018, 0]
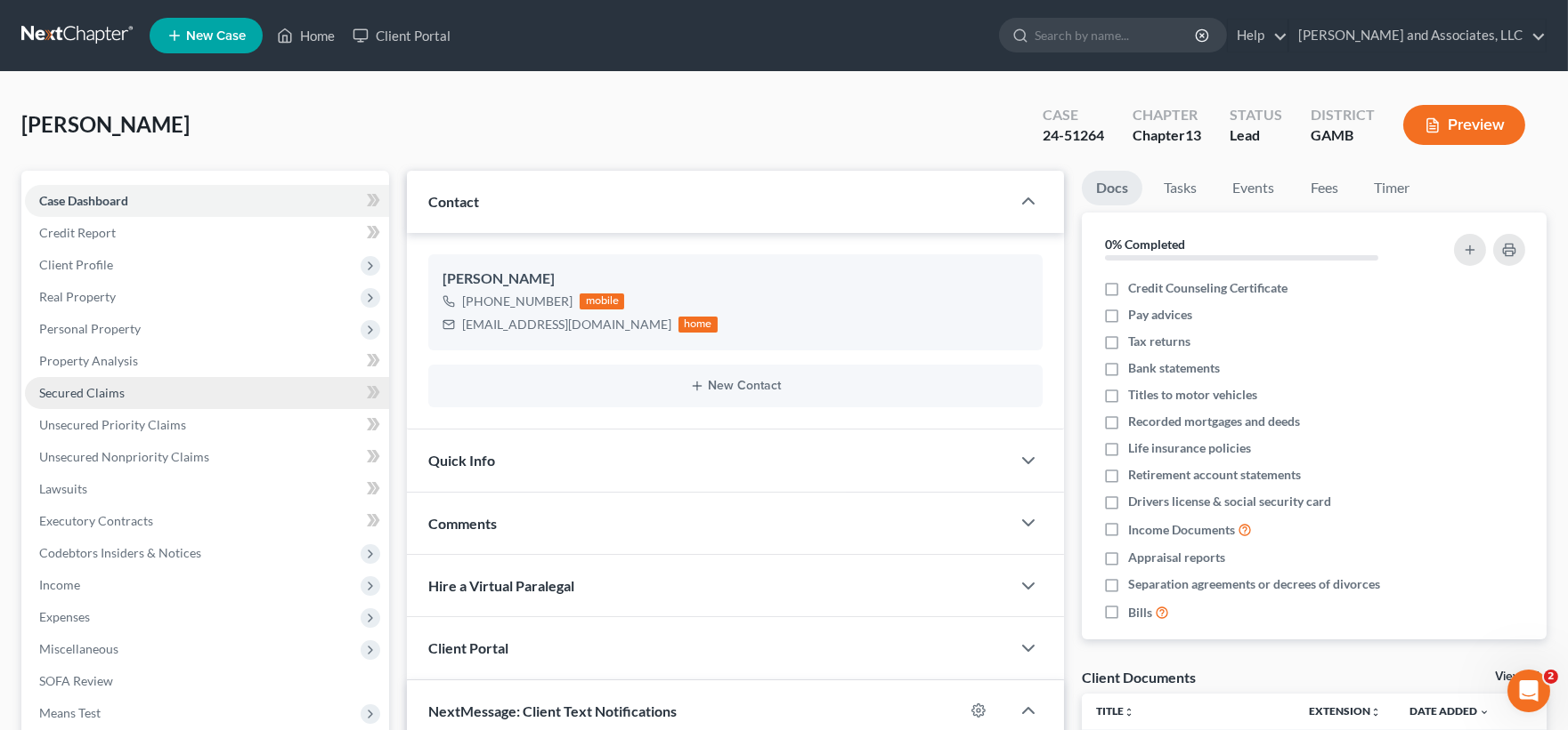
click at [89, 390] on span "Secured Claims" at bounding box center [82, 393] width 86 height 15
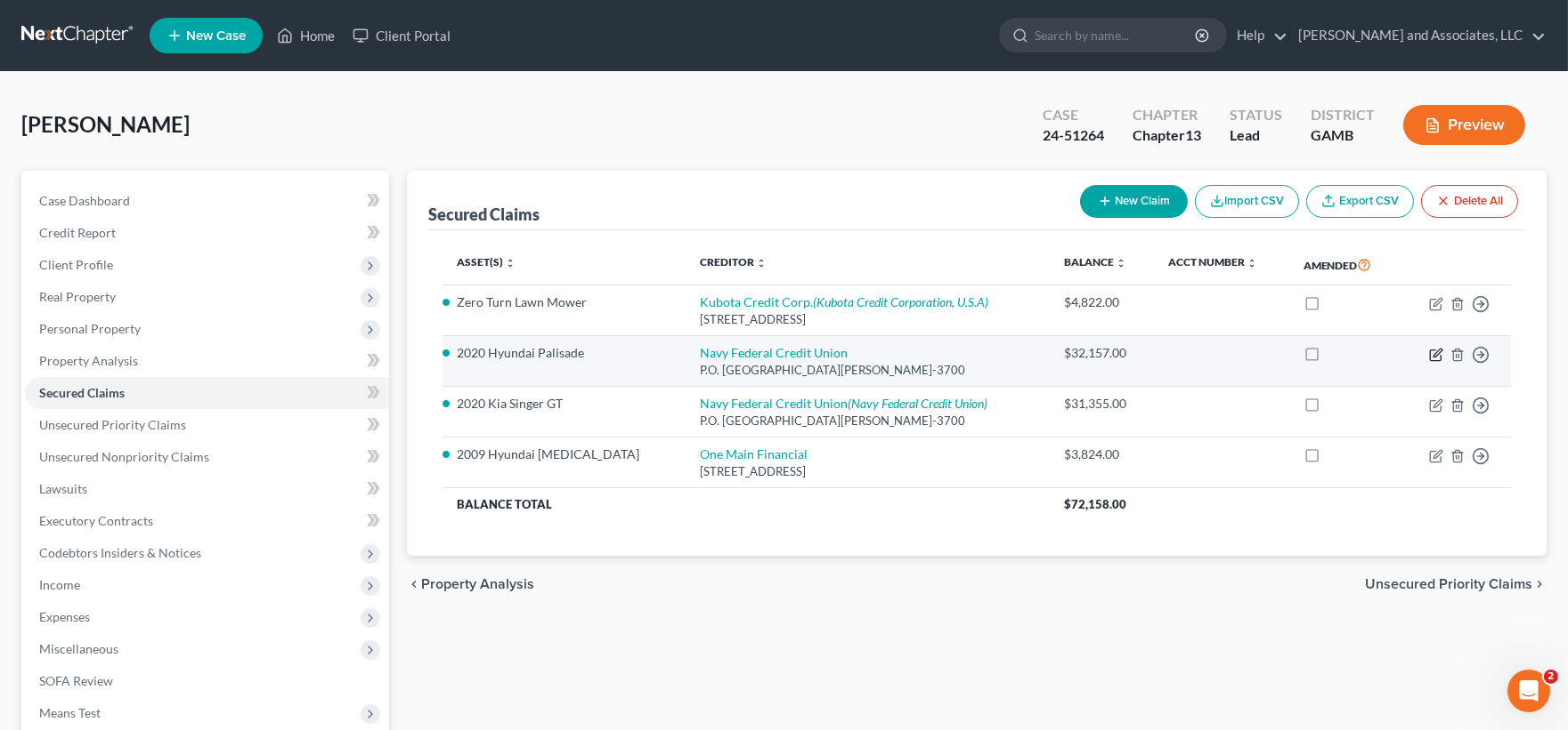
click at [1437, 353] on icon "button" at bounding box center [1436, 355] width 14 height 14
select select "48"
select select "1"
select select "0"
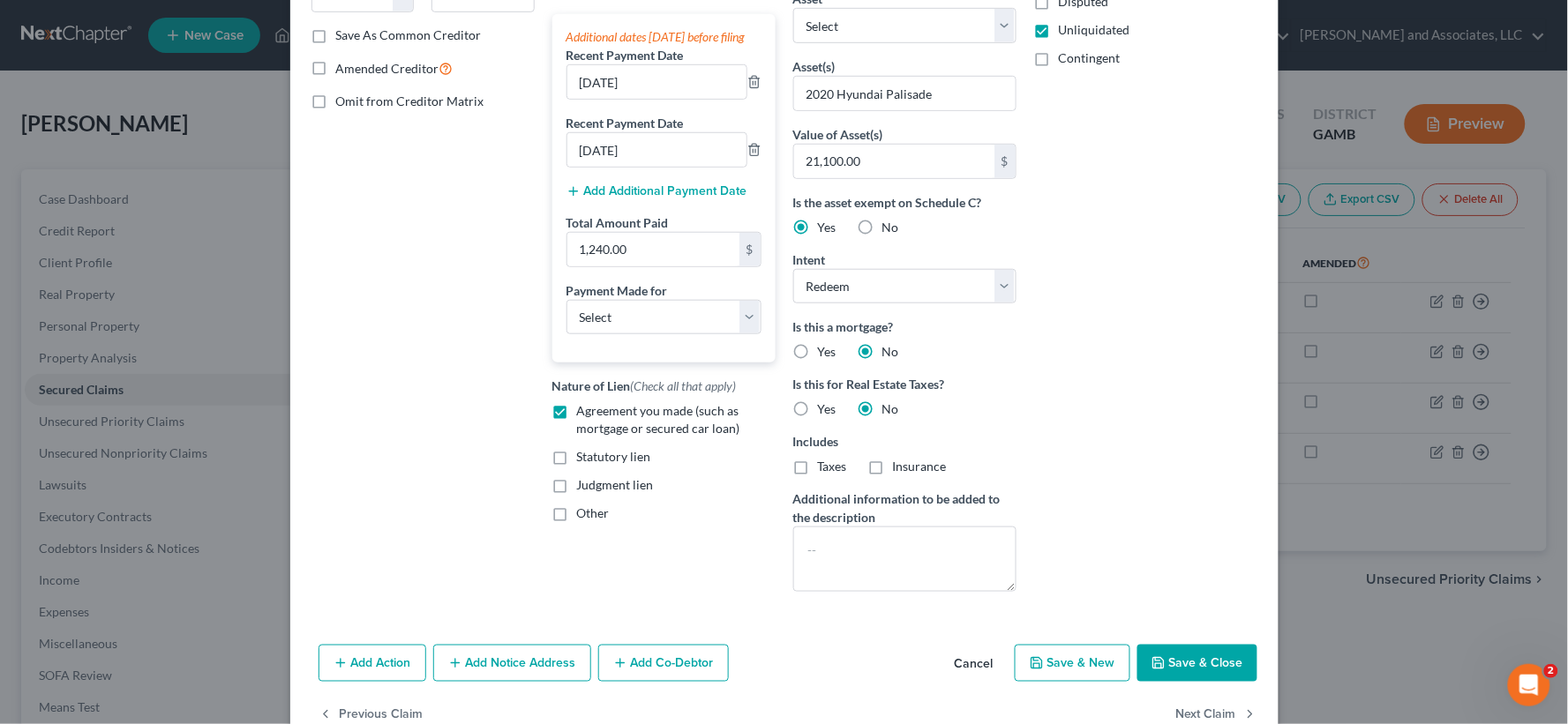
scroll to position [365, 0]
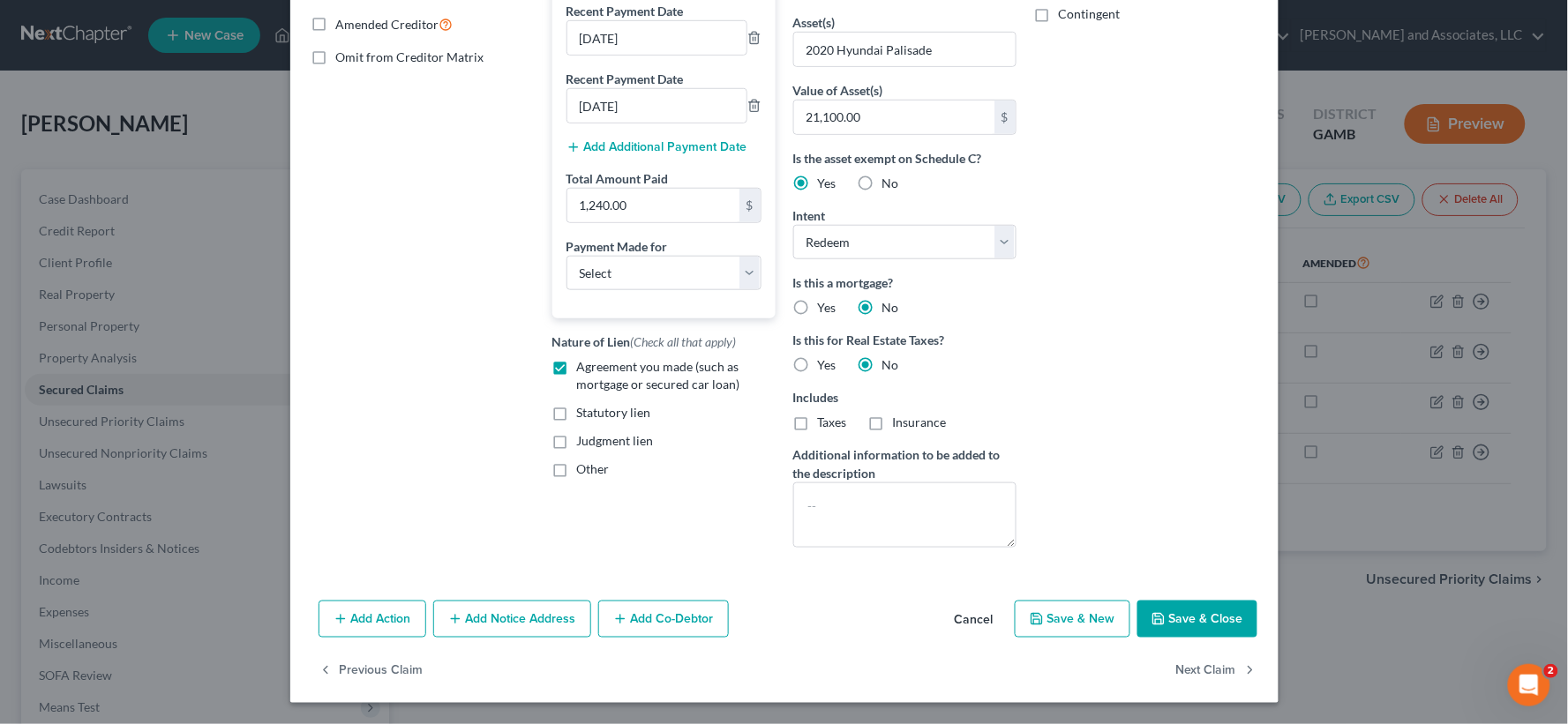
click at [1188, 620] on button "Save & Close" at bounding box center [1198, 620] width 120 height 37
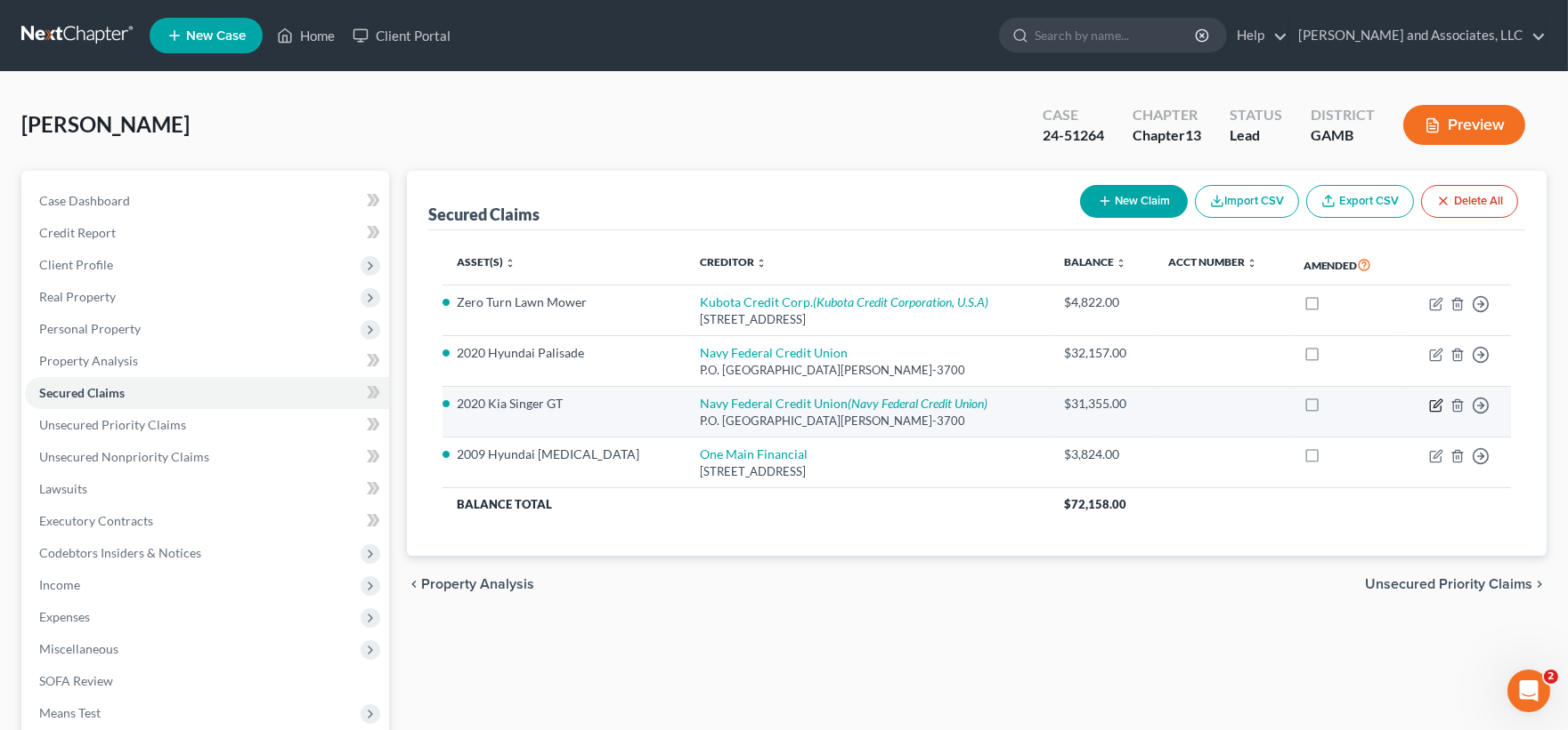
click at [1434, 406] on icon "button" at bounding box center [1437, 403] width 8 height 8
select select "48"
select select "0"
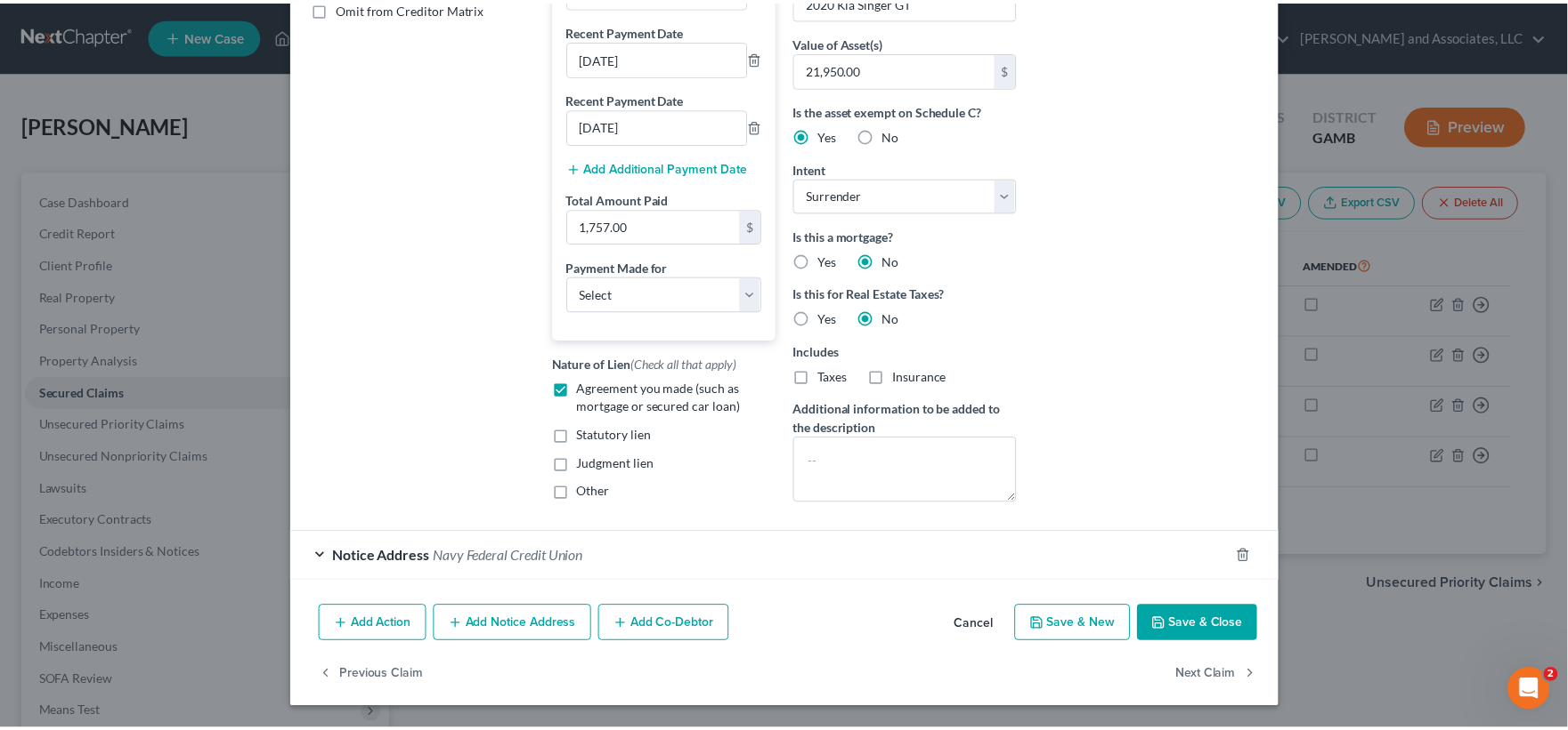
scroll to position [432, 0]
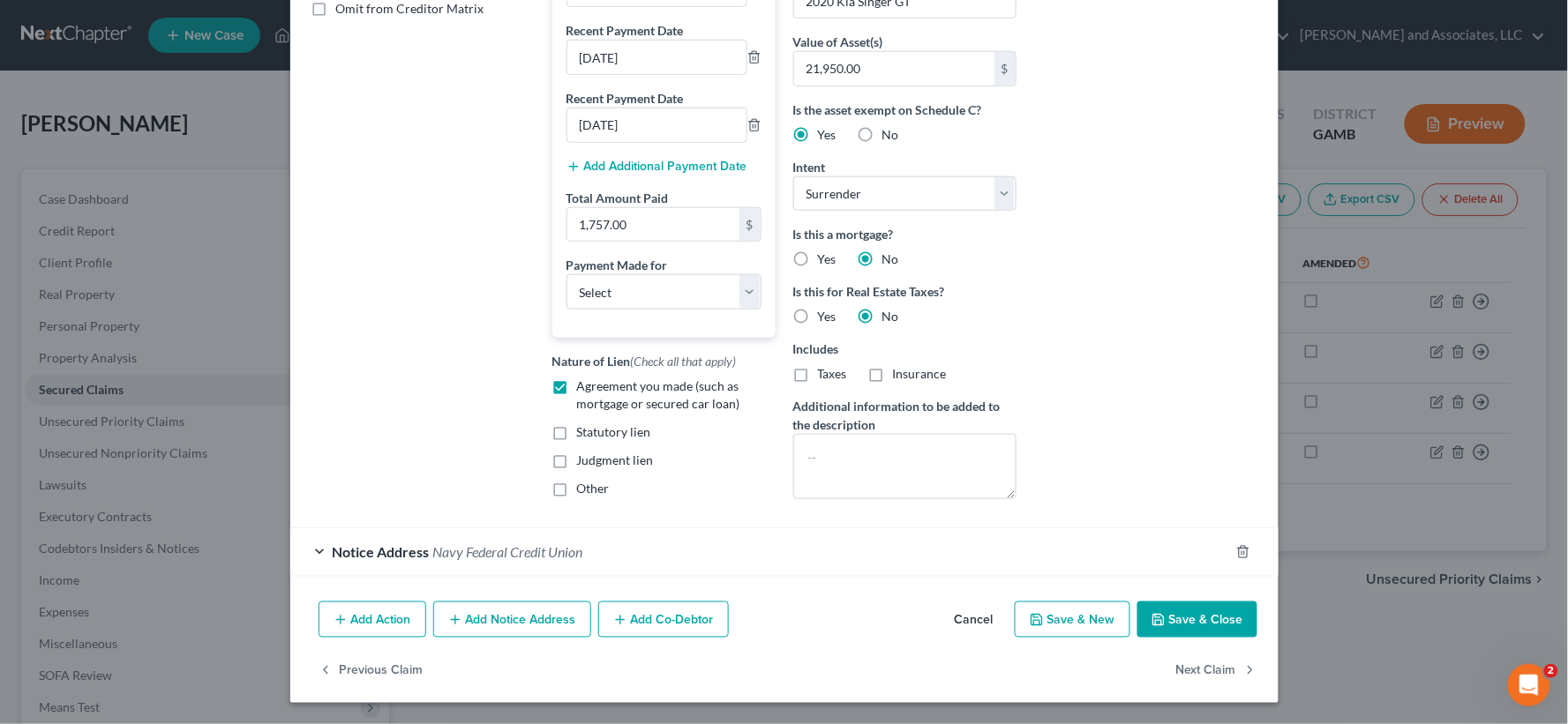
click at [1184, 621] on button "Save & Close" at bounding box center [1198, 621] width 120 height 37
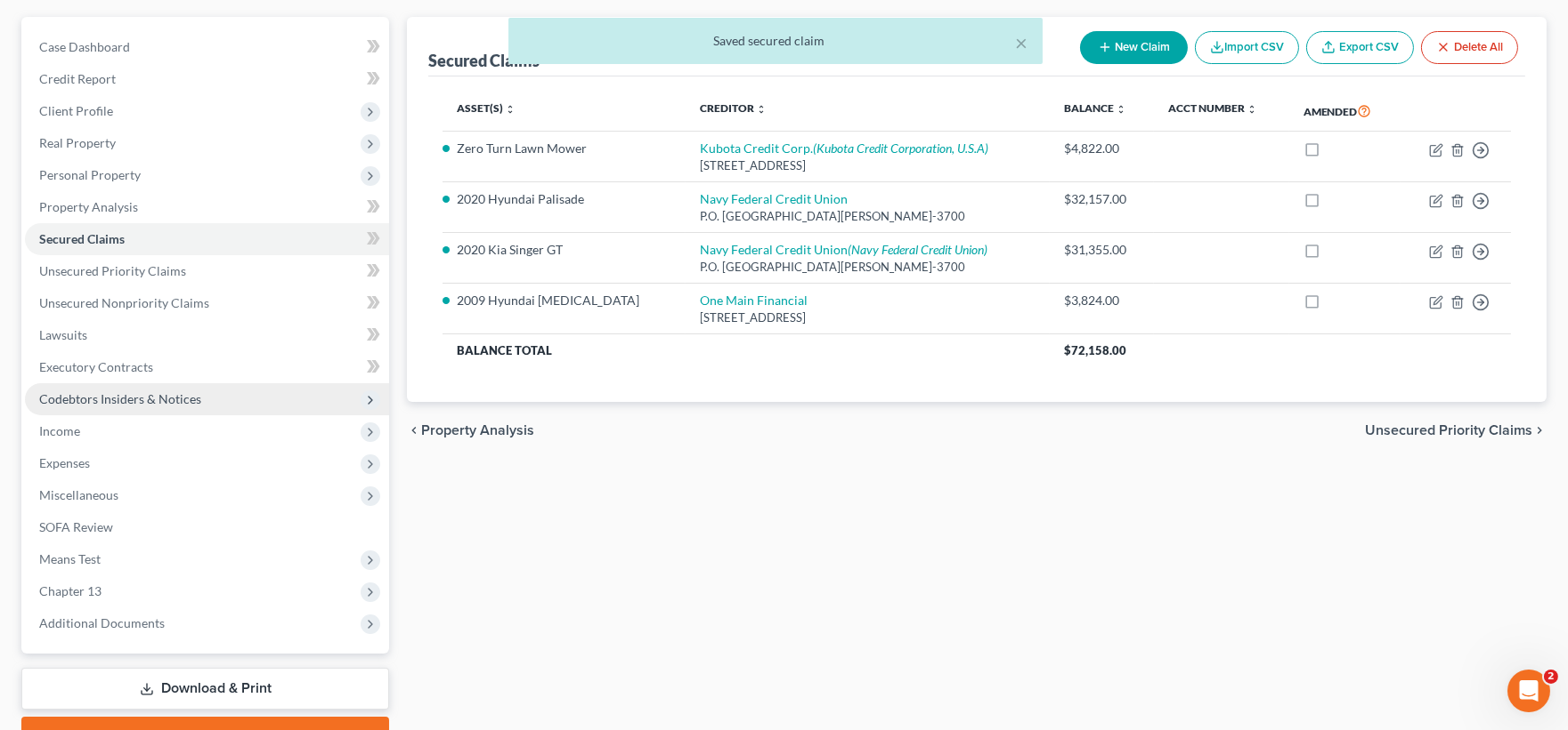
scroll to position [197, 0]
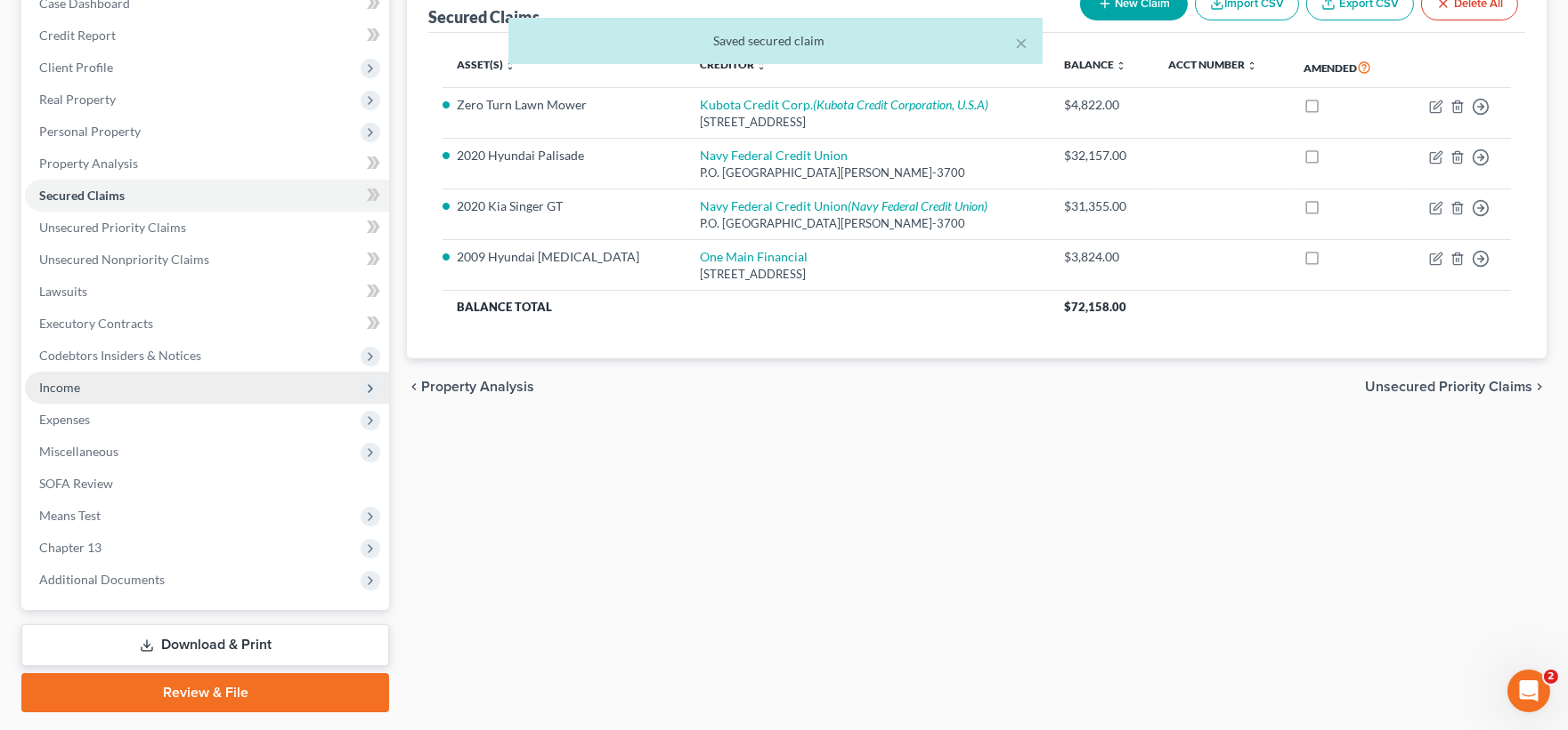
click at [59, 394] on span "Income" at bounding box center [207, 387] width 364 height 32
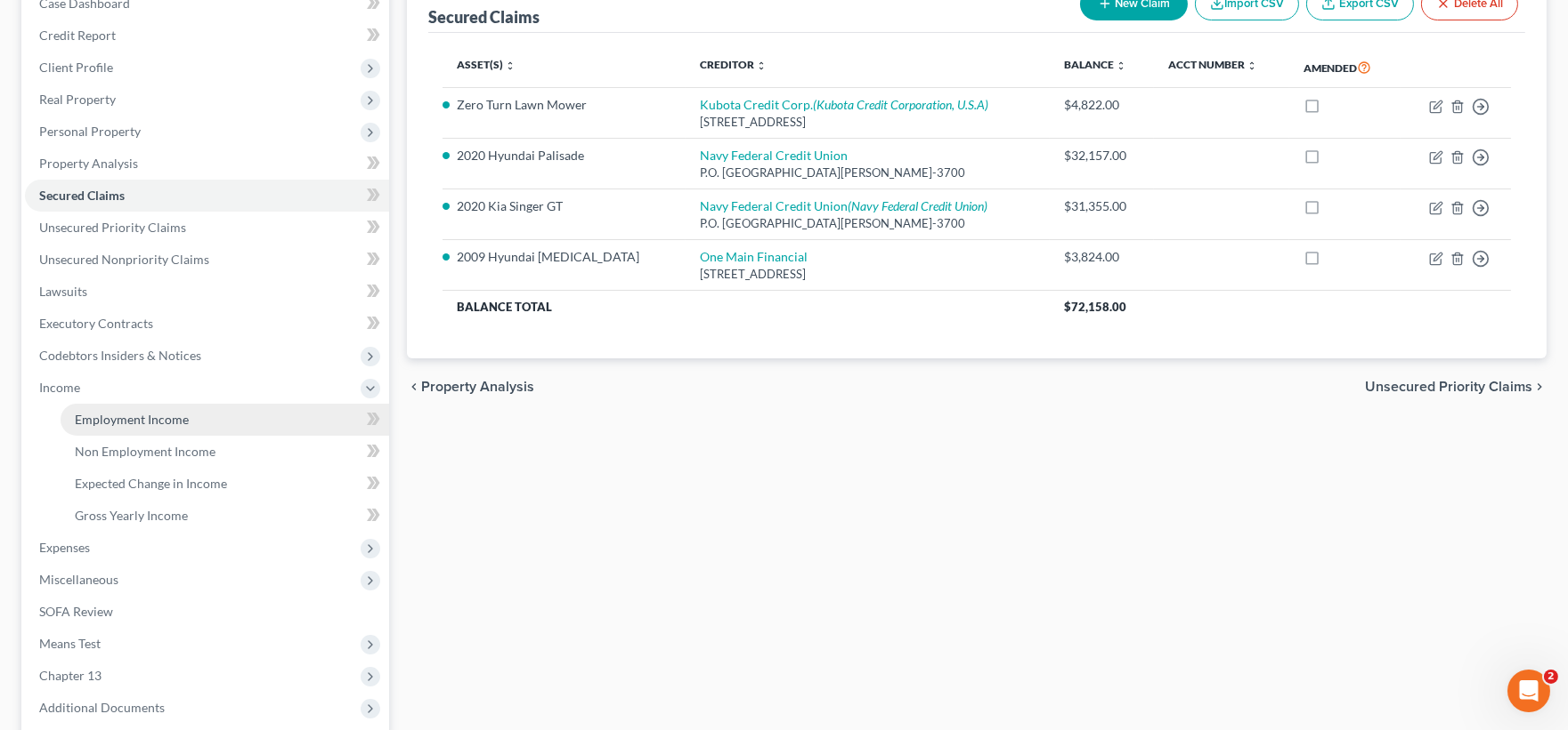
click at [121, 418] on span "Employment Income" at bounding box center [131, 419] width 114 height 15
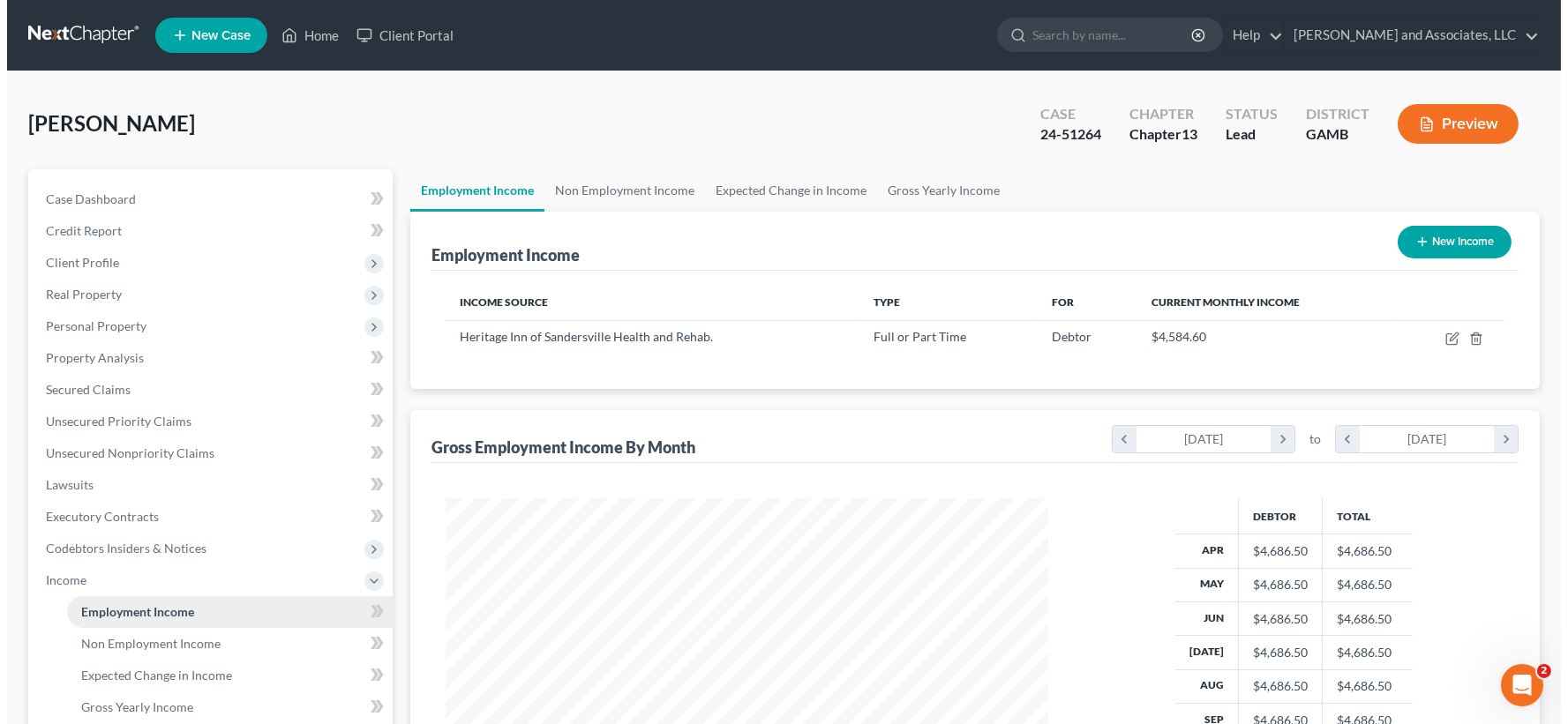
scroll to position [316, 638]
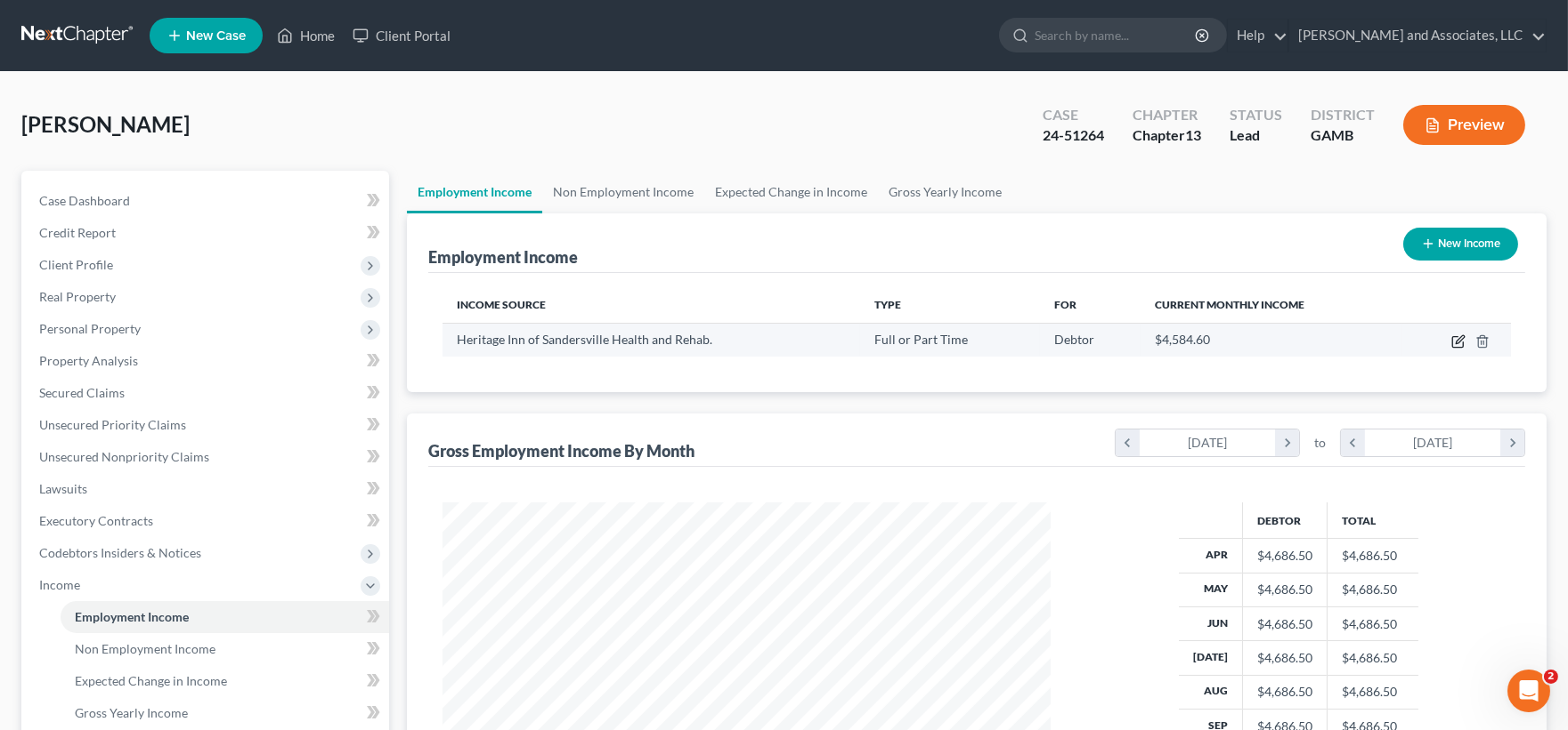
click at [1456, 338] on icon "button" at bounding box center [1458, 341] width 14 height 14
select select "0"
select select "10"
select select "0"
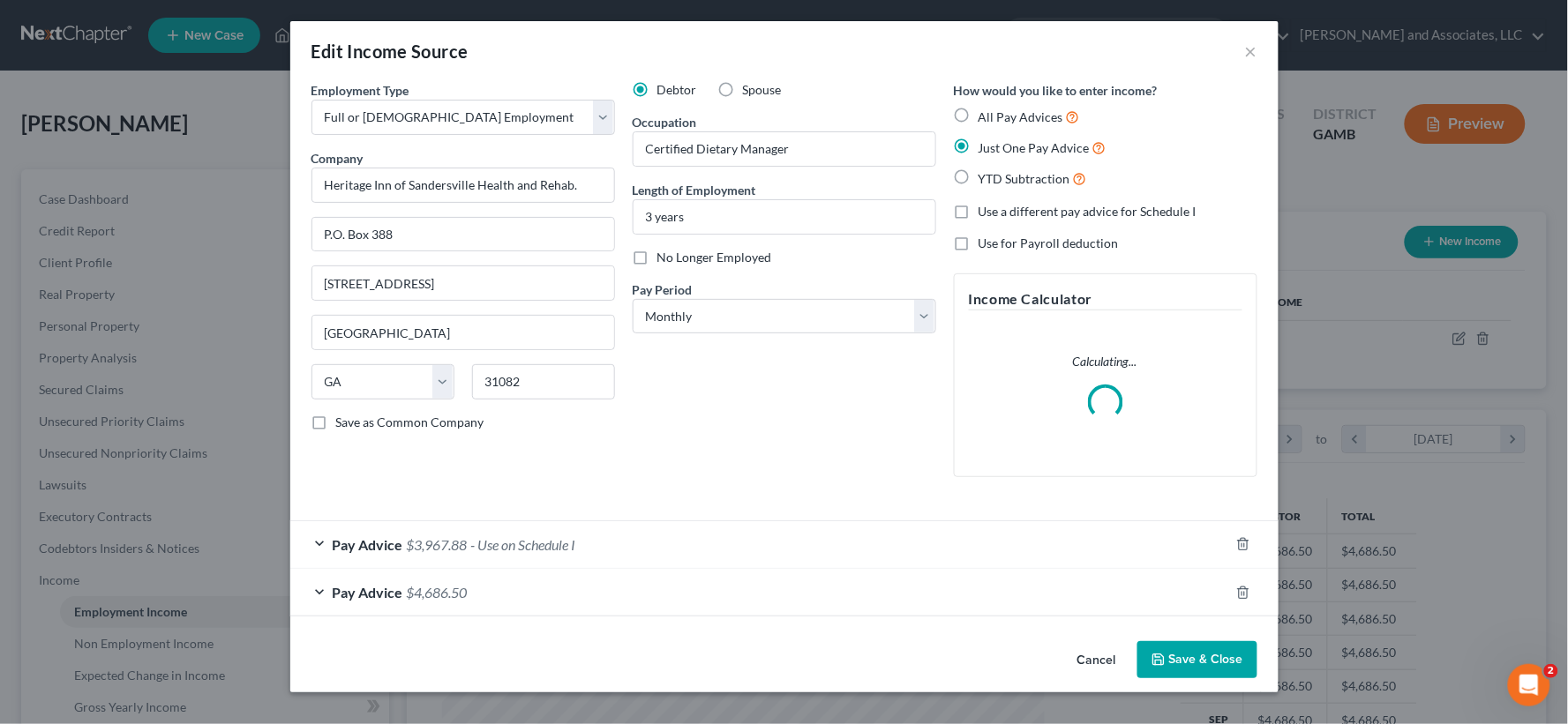
scroll to position [316, 645]
click at [503, 537] on span "- Use on Schedule I" at bounding box center [524, 545] width 105 height 17
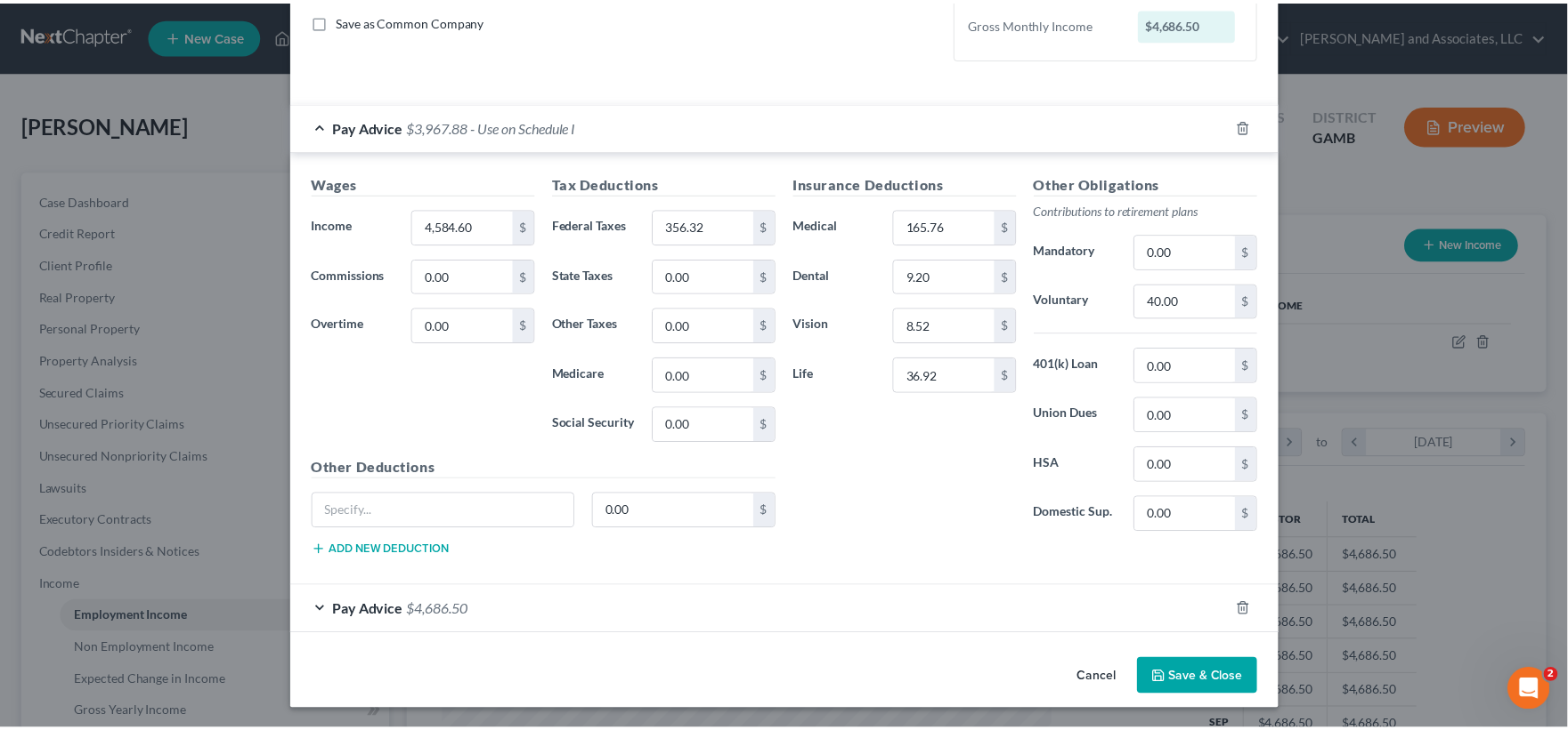
scroll to position [408, 0]
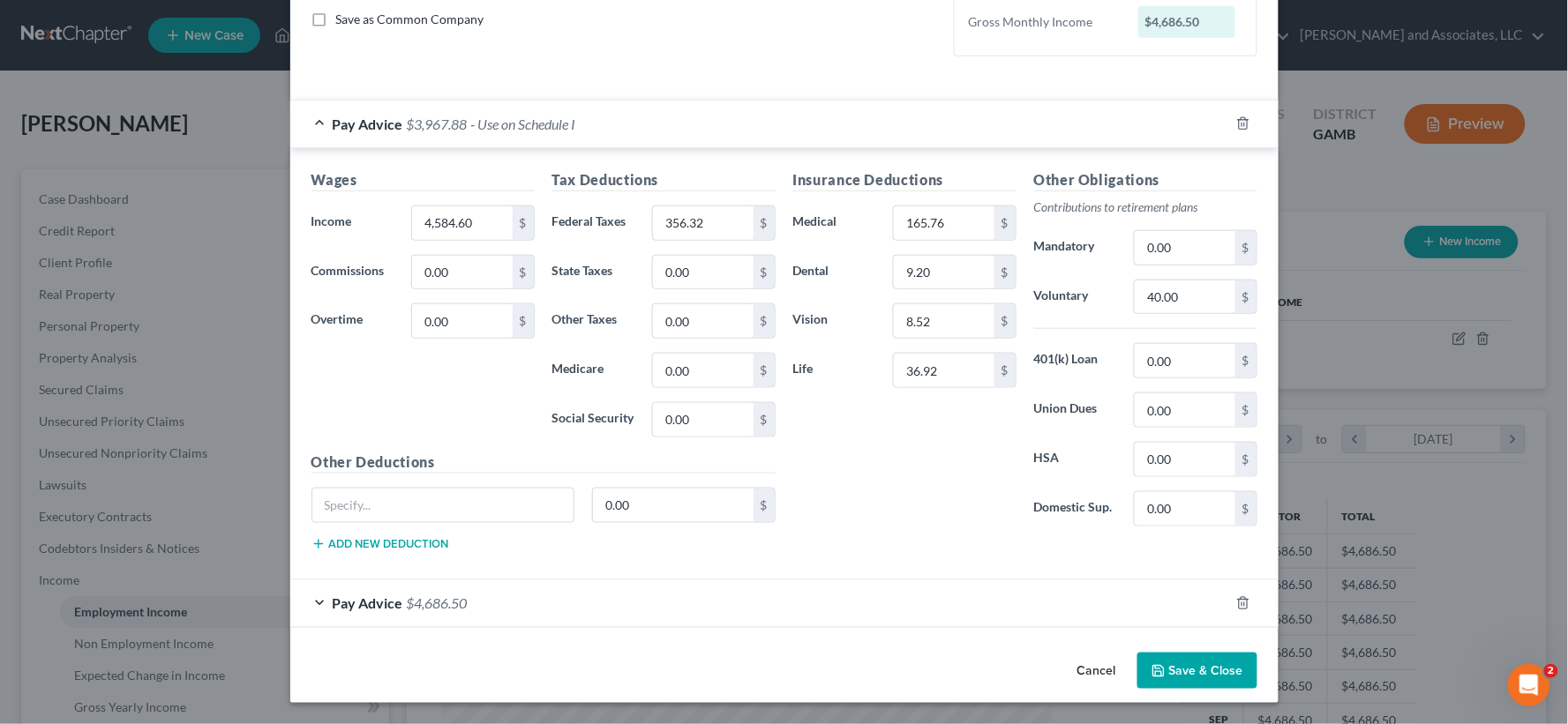
click at [1193, 669] on button "Save & Close" at bounding box center [1198, 671] width 120 height 37
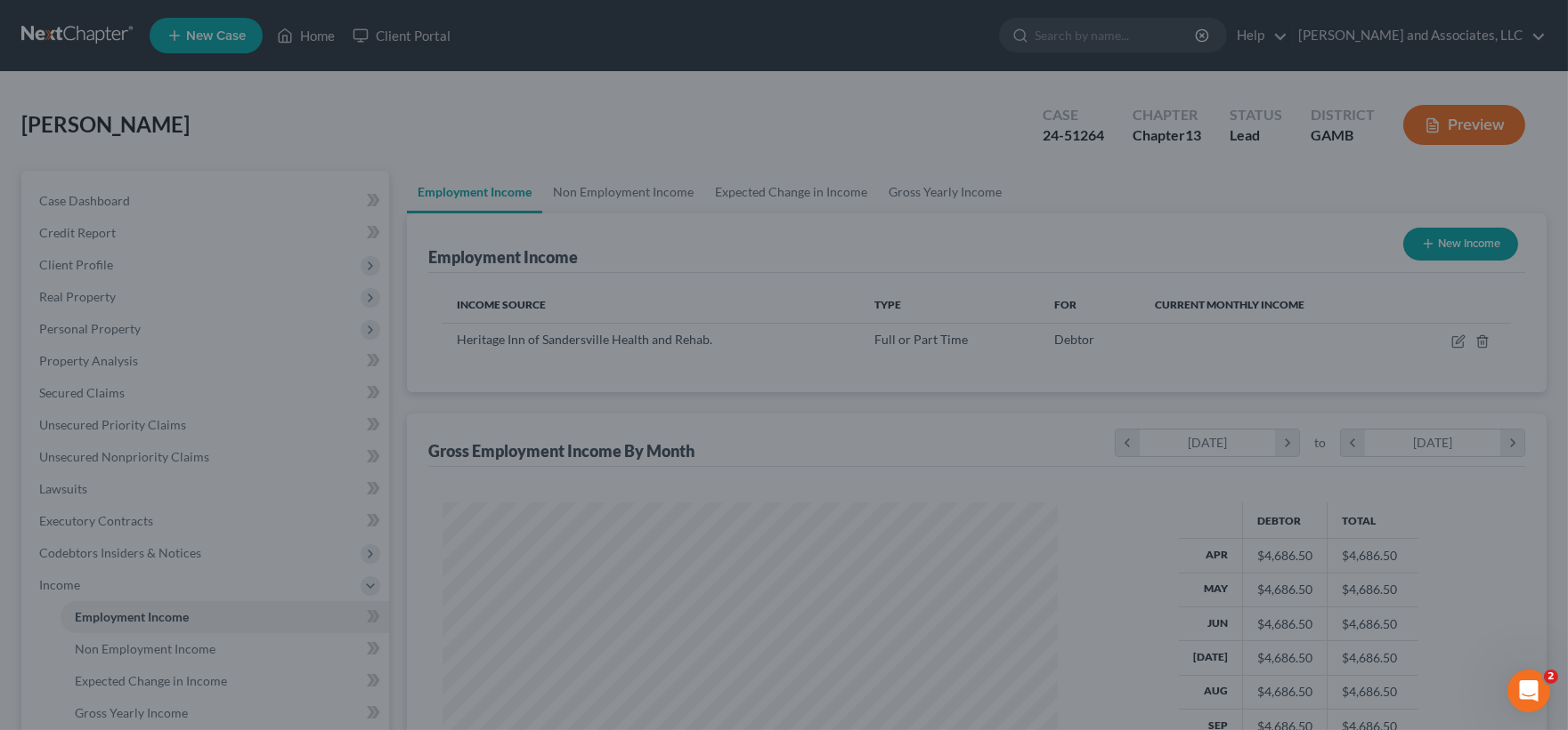
scroll to position [889389, 889587]
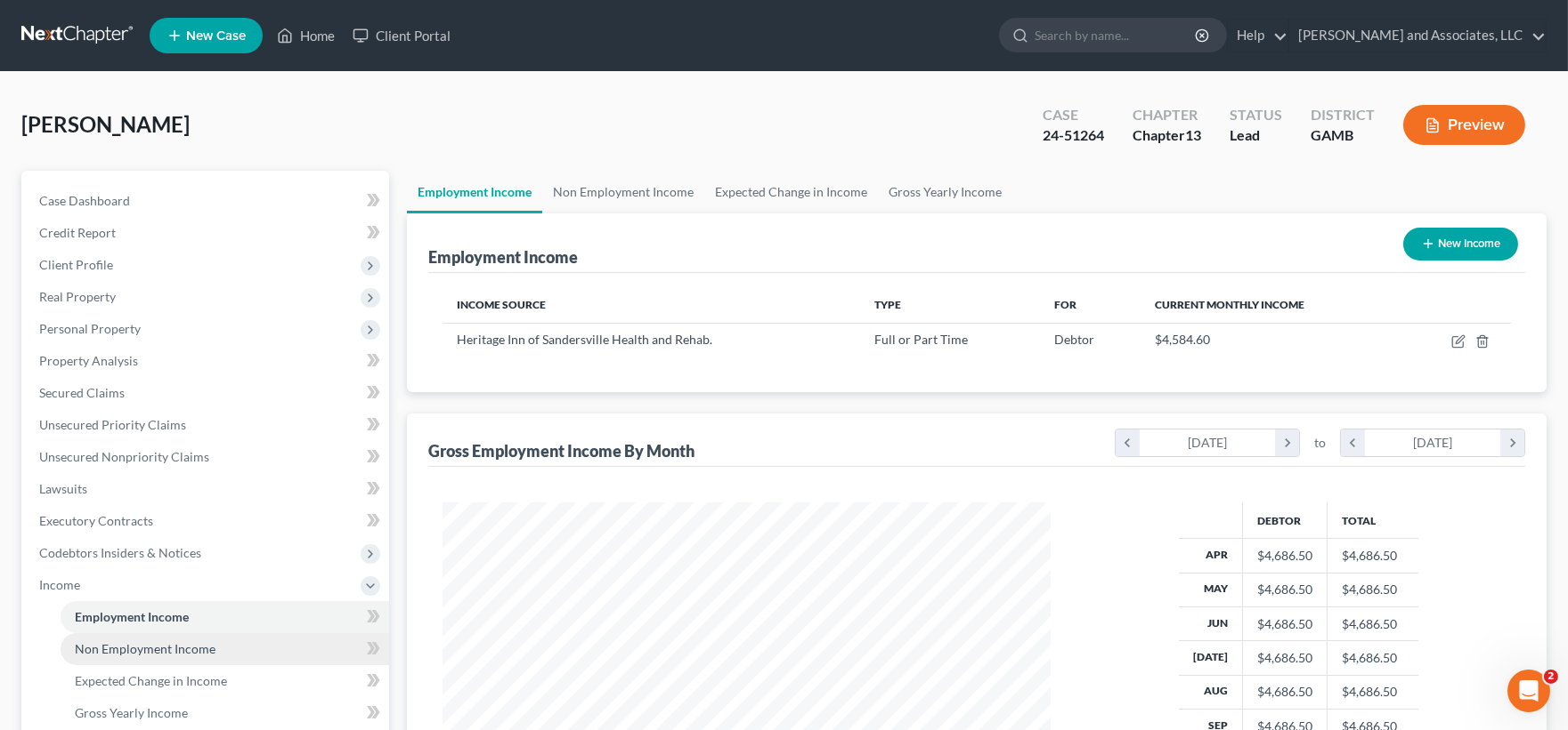
click at [161, 651] on span "Non Employment Income" at bounding box center [144, 649] width 141 height 15
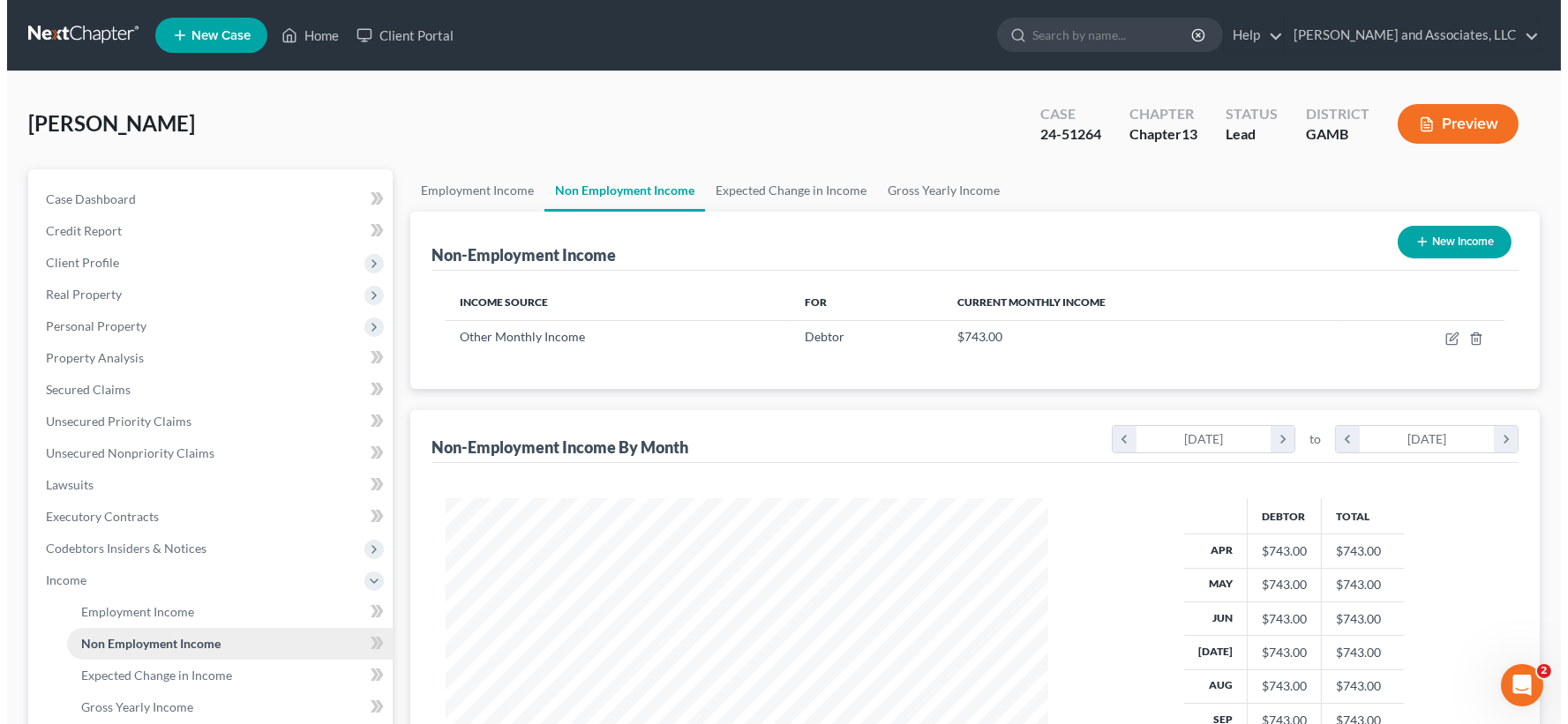
scroll to position [316, 638]
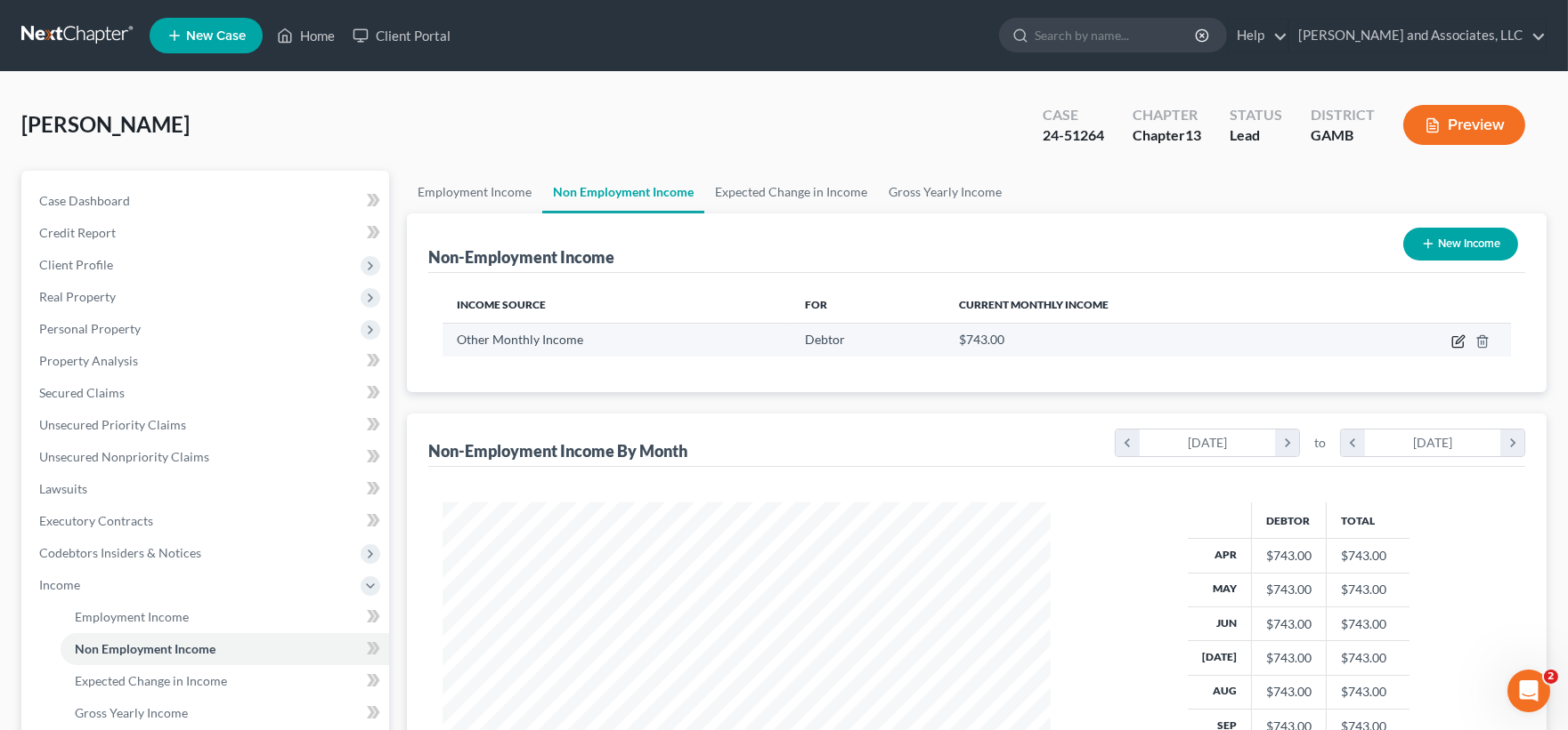
click at [1461, 341] on icon "button" at bounding box center [1458, 341] width 14 height 14
select select "13"
select select "0"
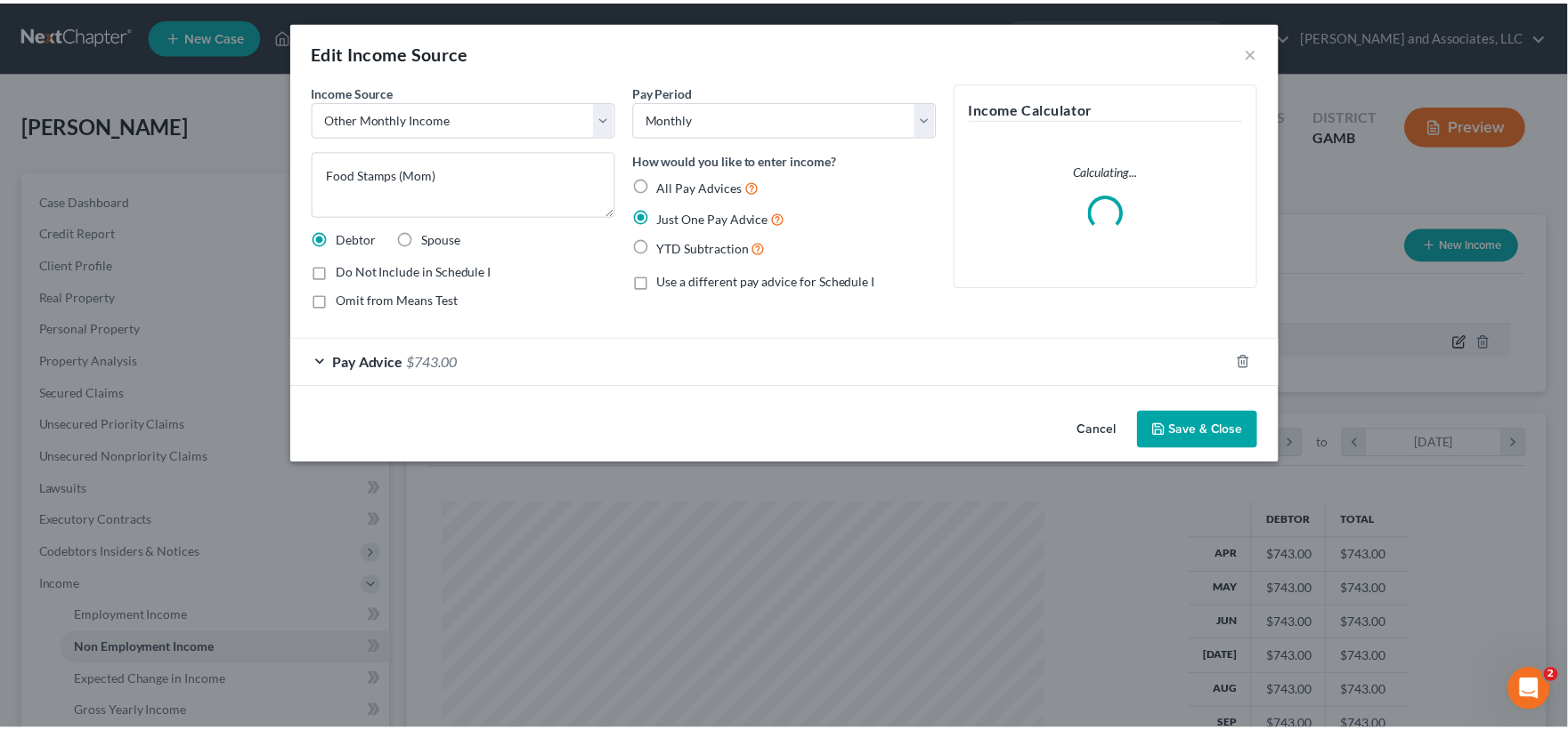
scroll to position [318, 650]
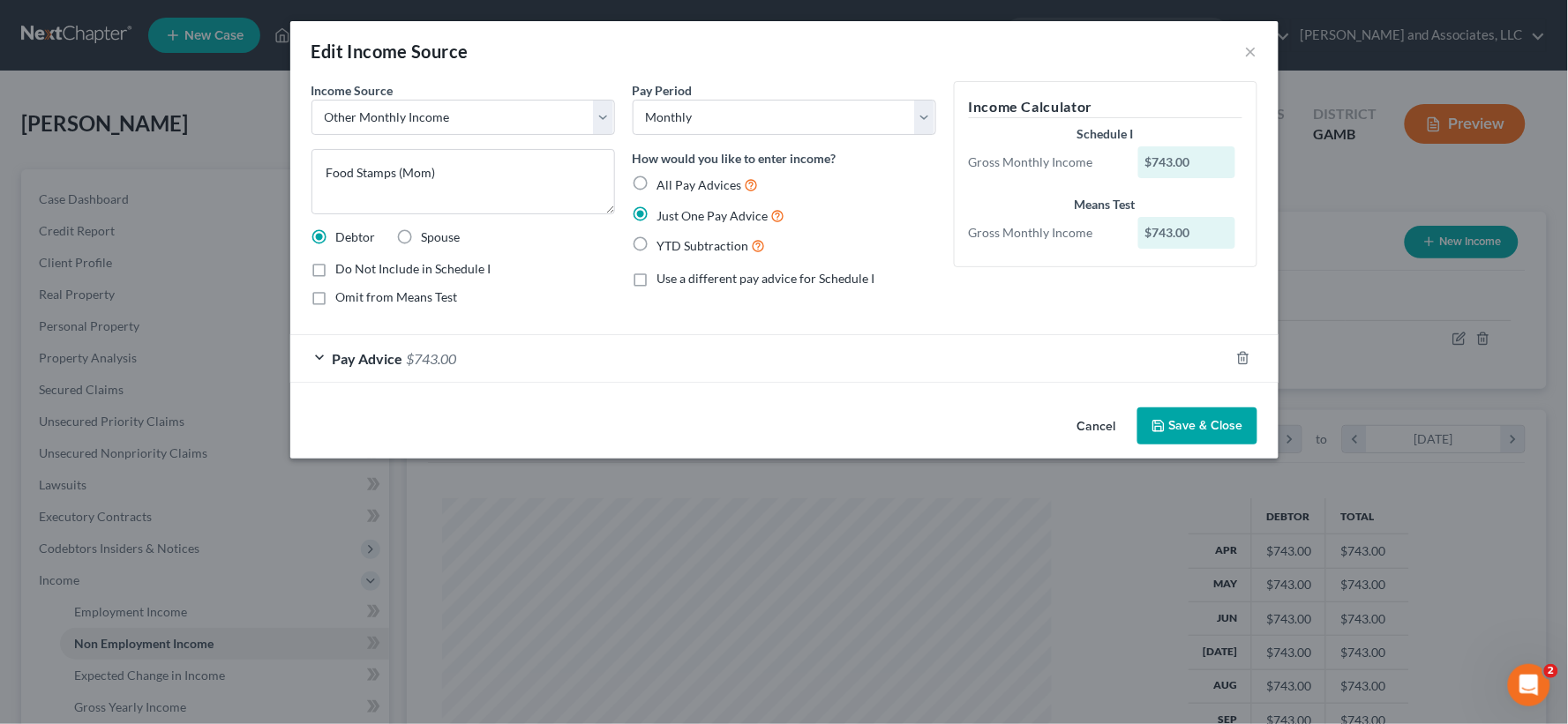
click at [1216, 428] on button "Save & Close" at bounding box center [1198, 426] width 120 height 37
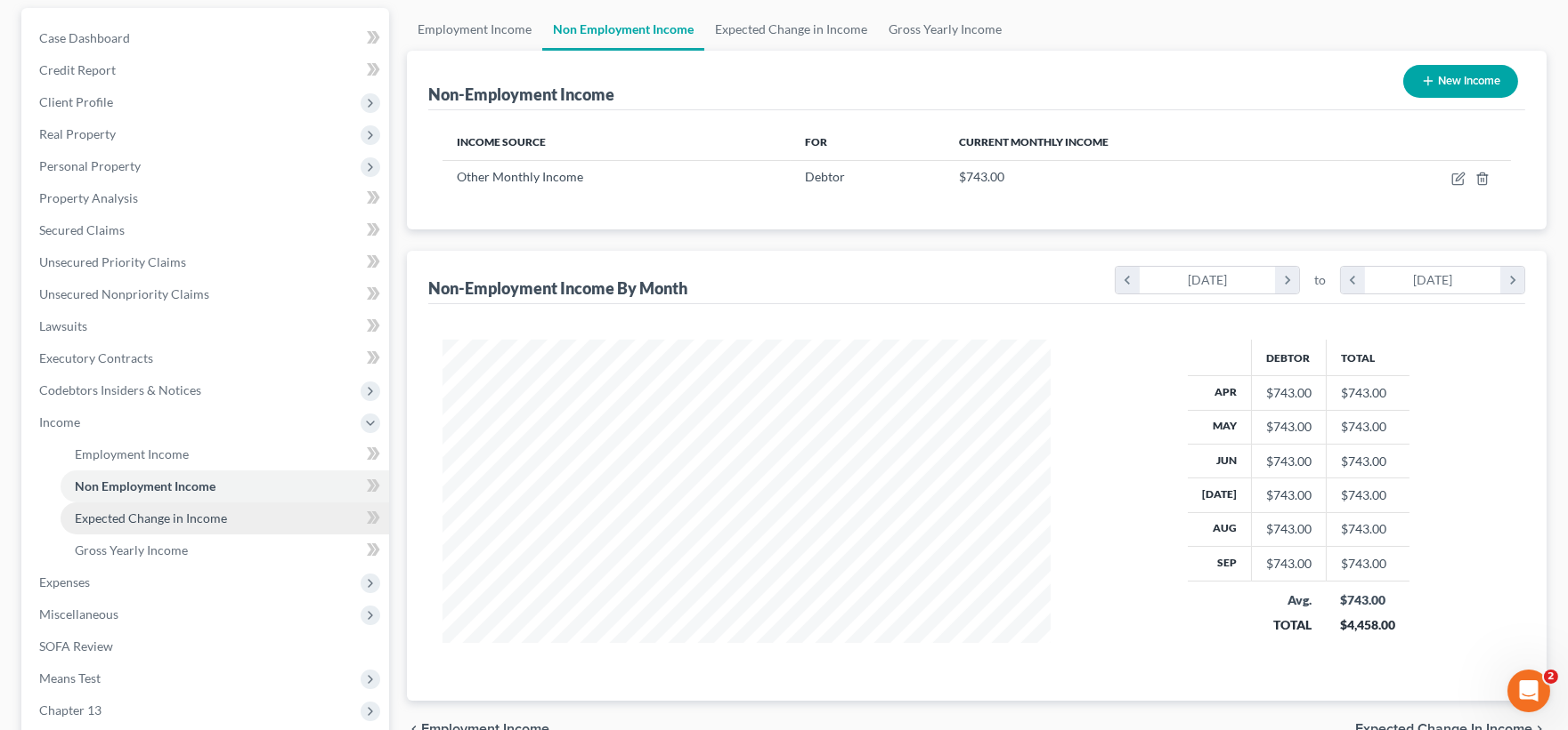
scroll to position [197, 0]
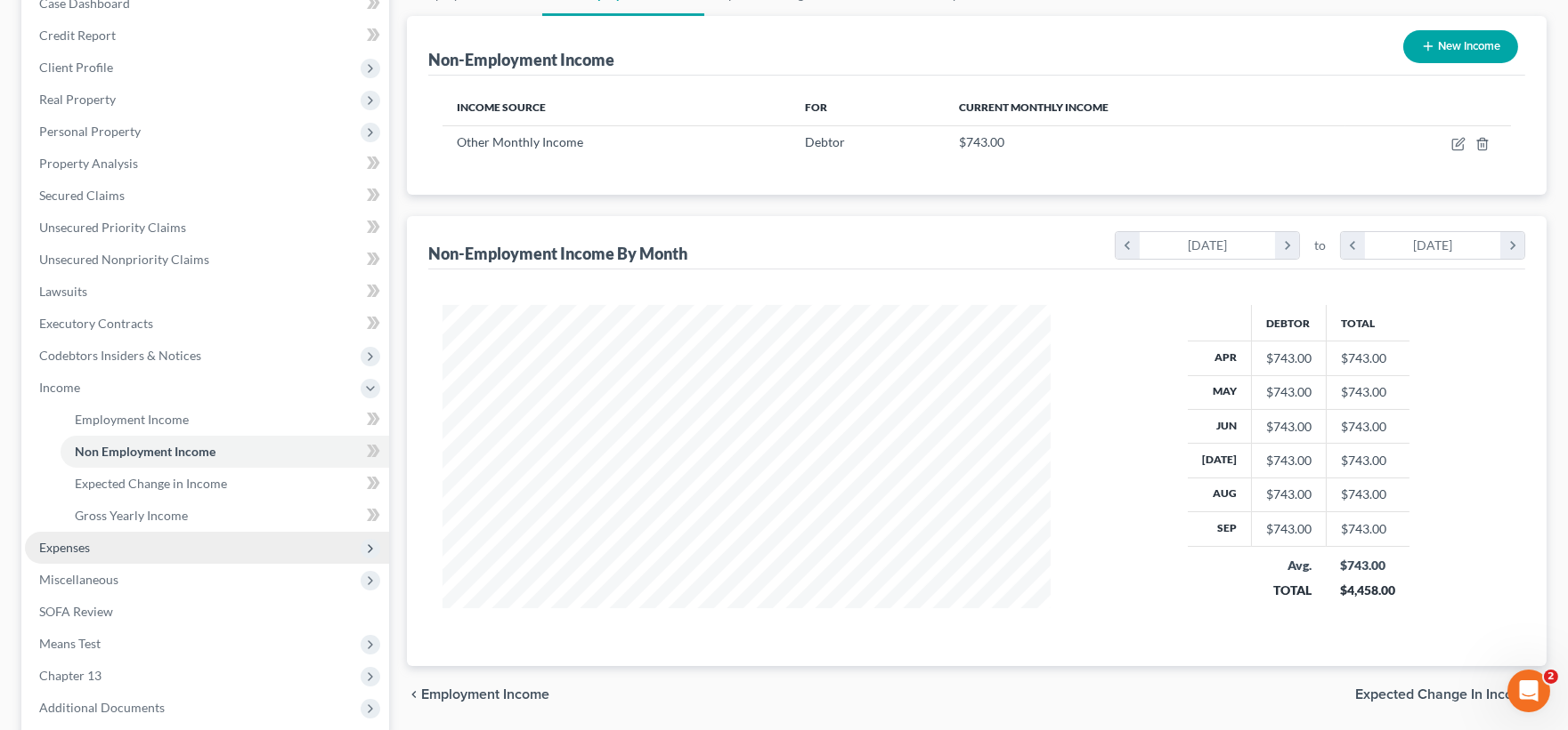
click at [58, 546] on span "Expenses" at bounding box center [64, 548] width 50 height 15
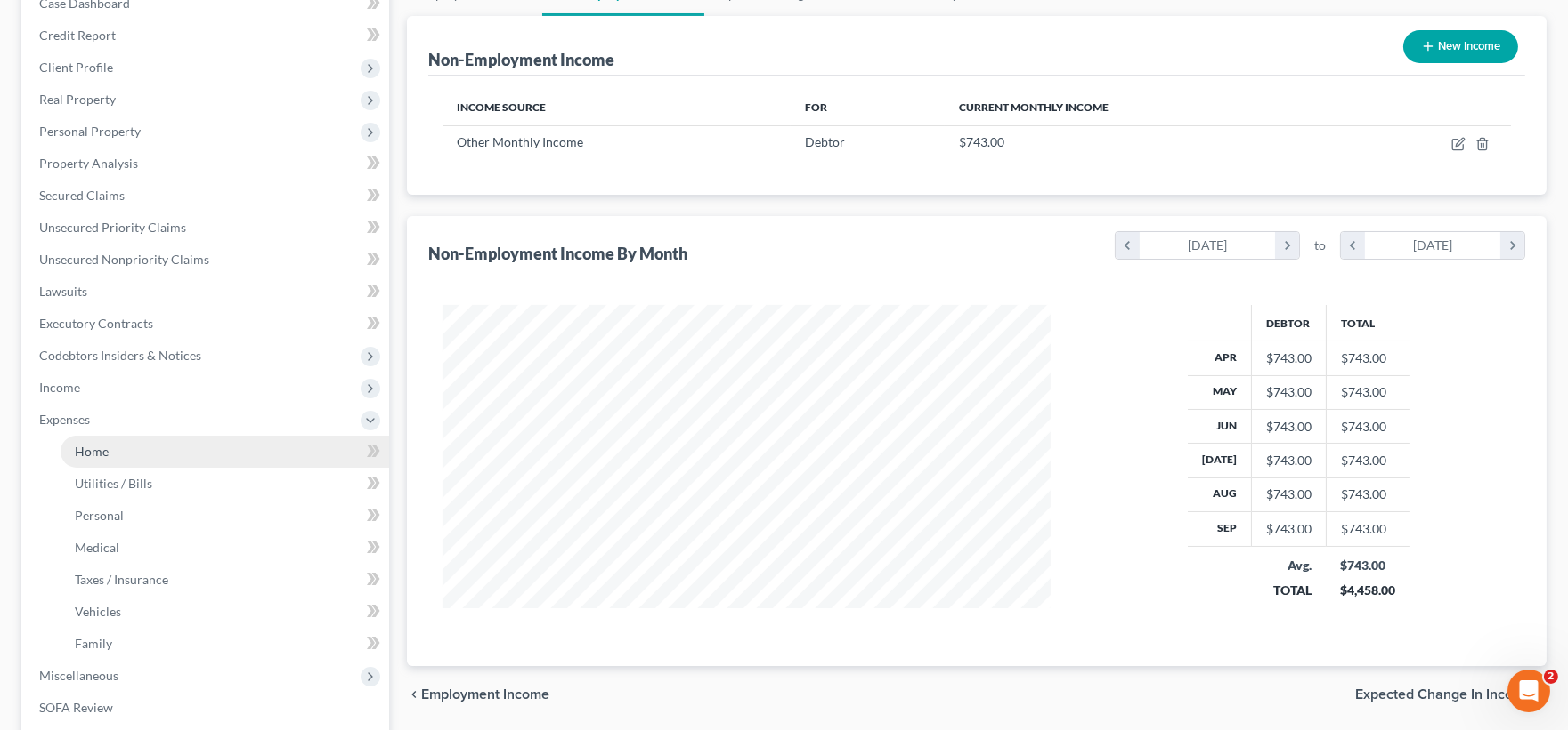
click at [96, 454] on span "Home" at bounding box center [91, 452] width 34 height 15
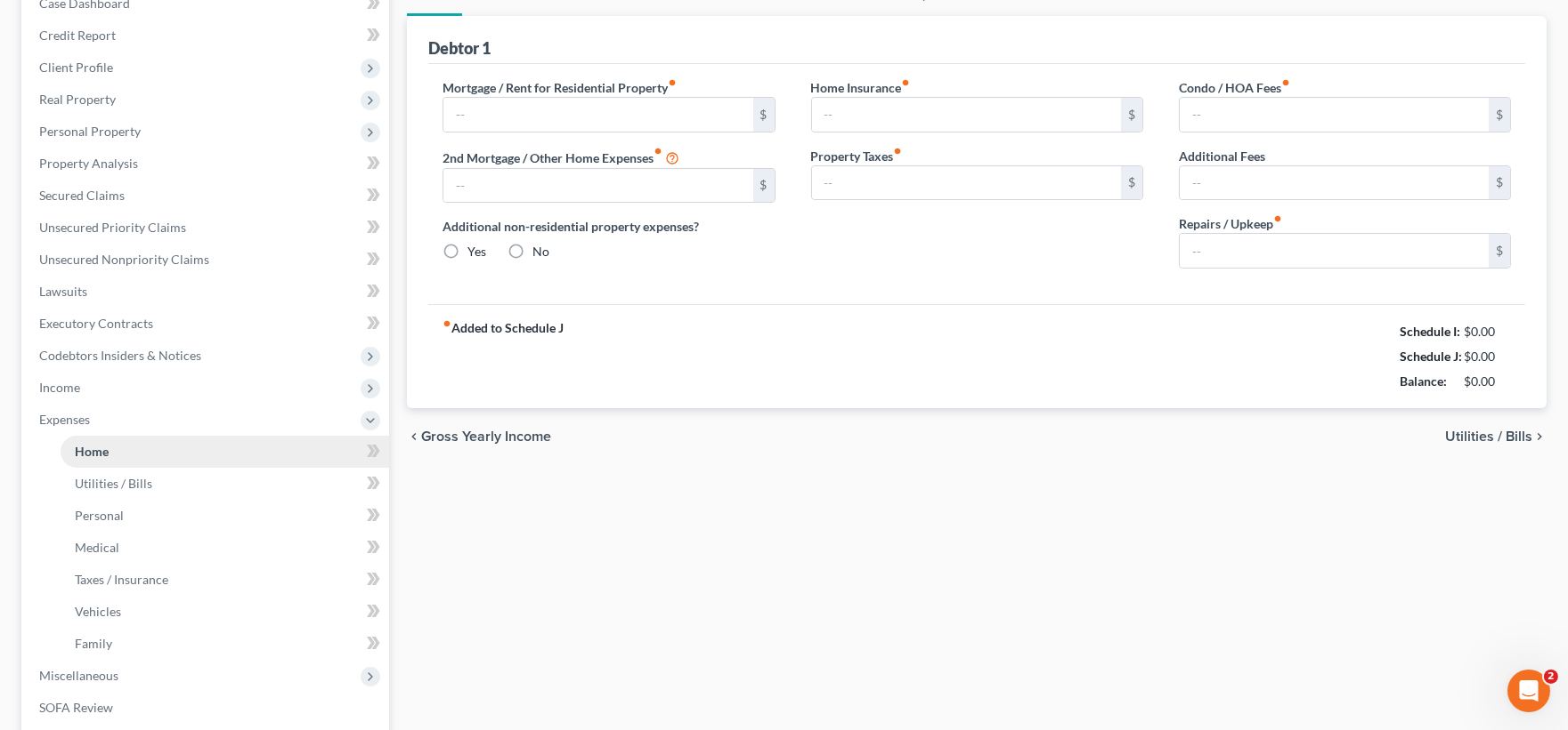
scroll to position [28, 0]
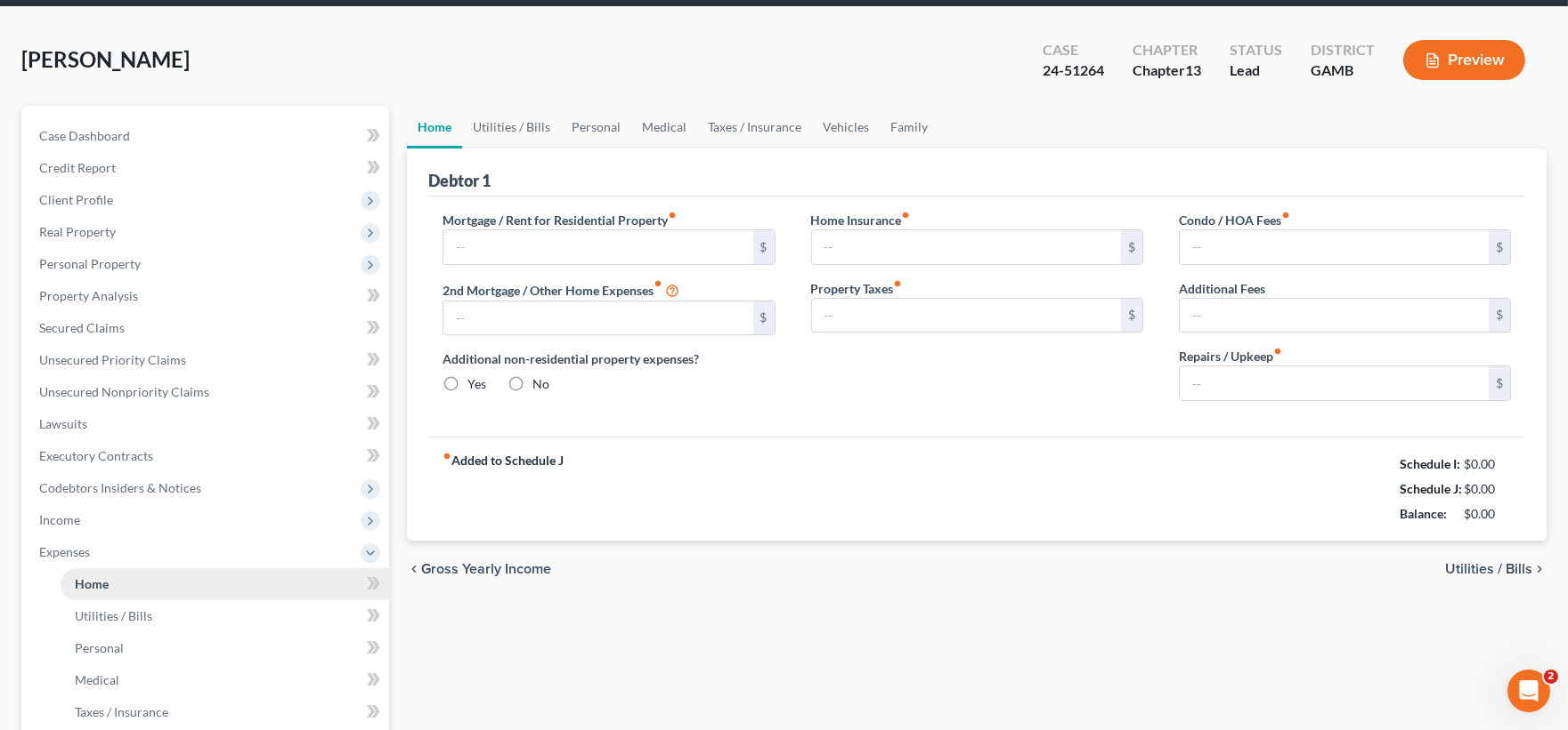
type input "0.00"
radio input "true"
type input "0.00"
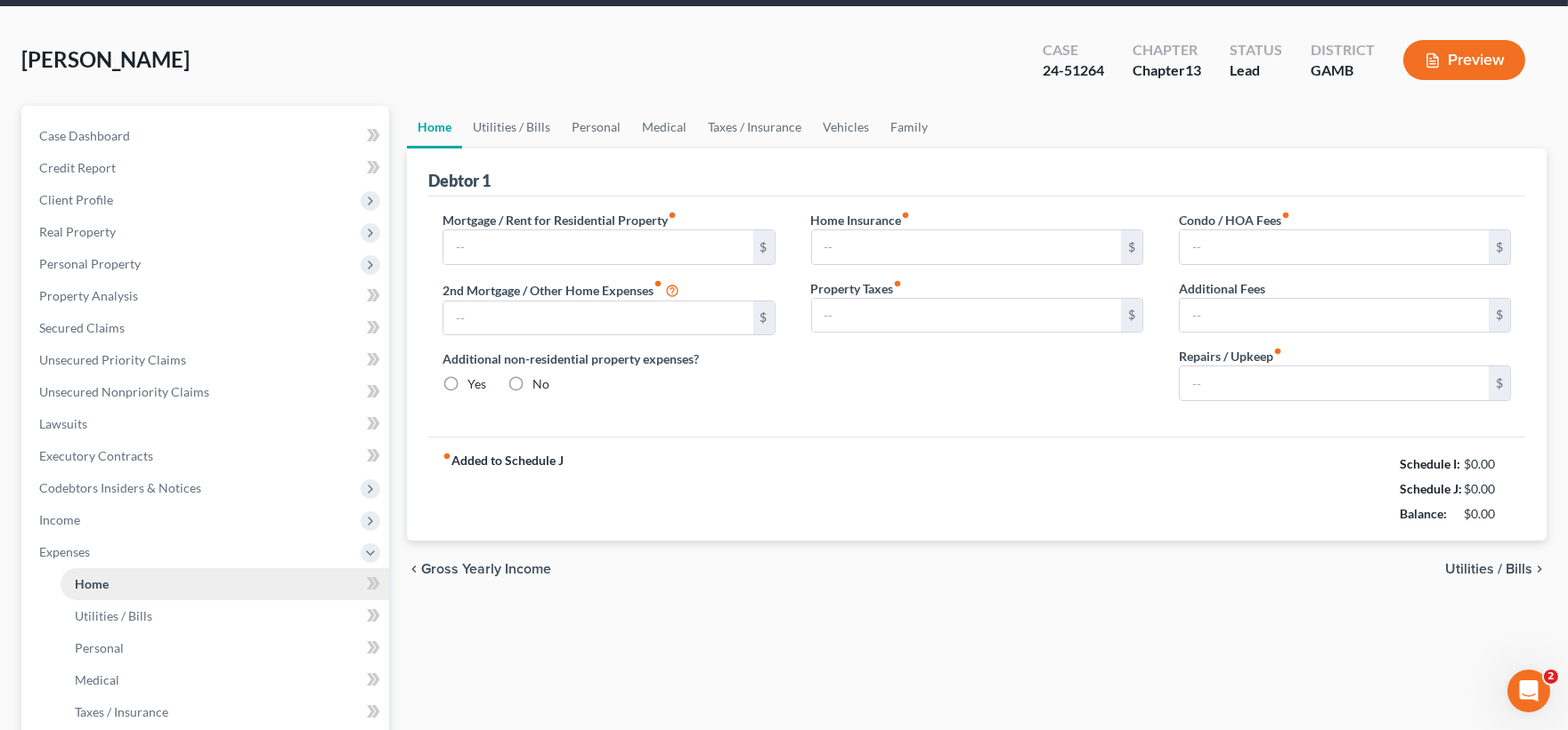
type input "0.00"
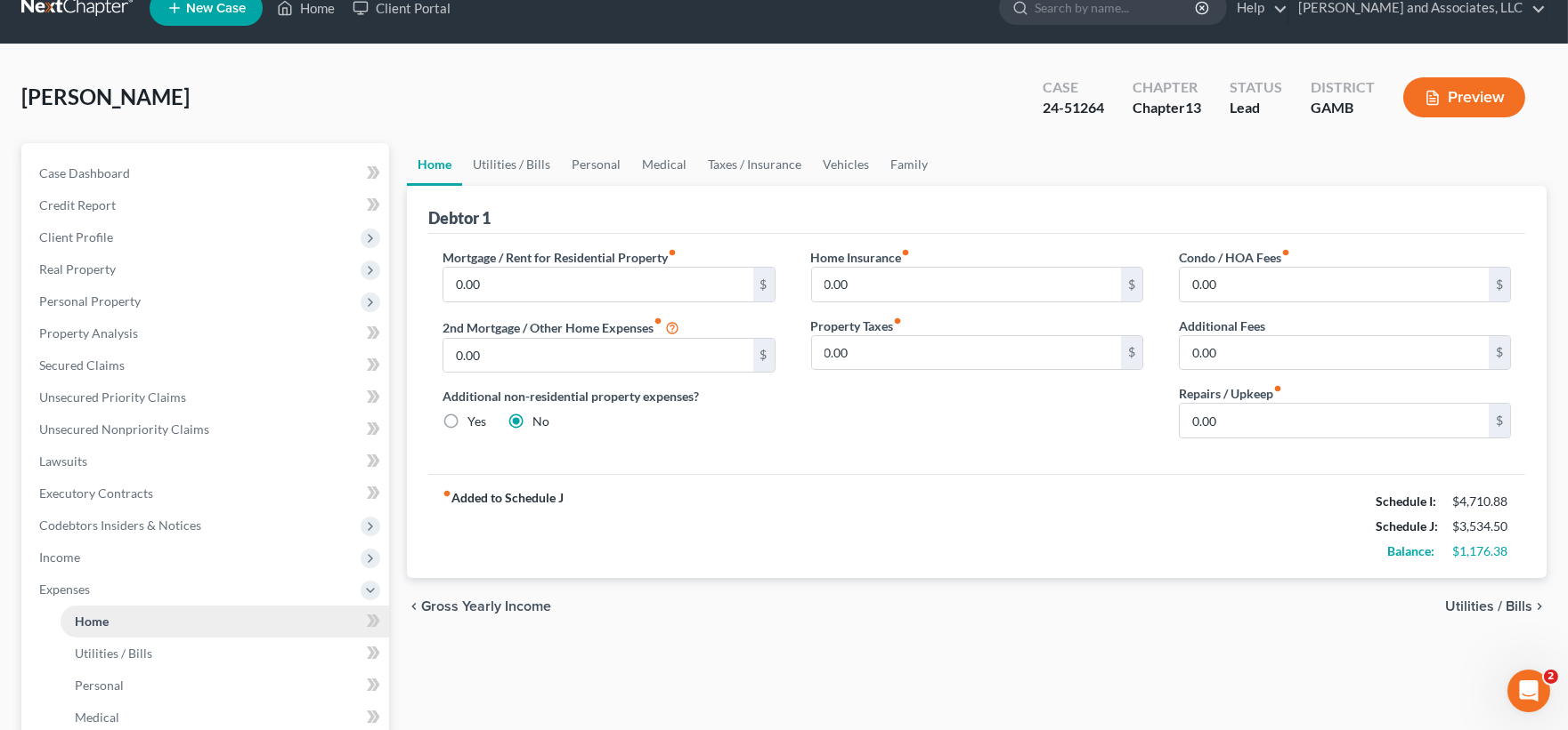
scroll to position [0, 0]
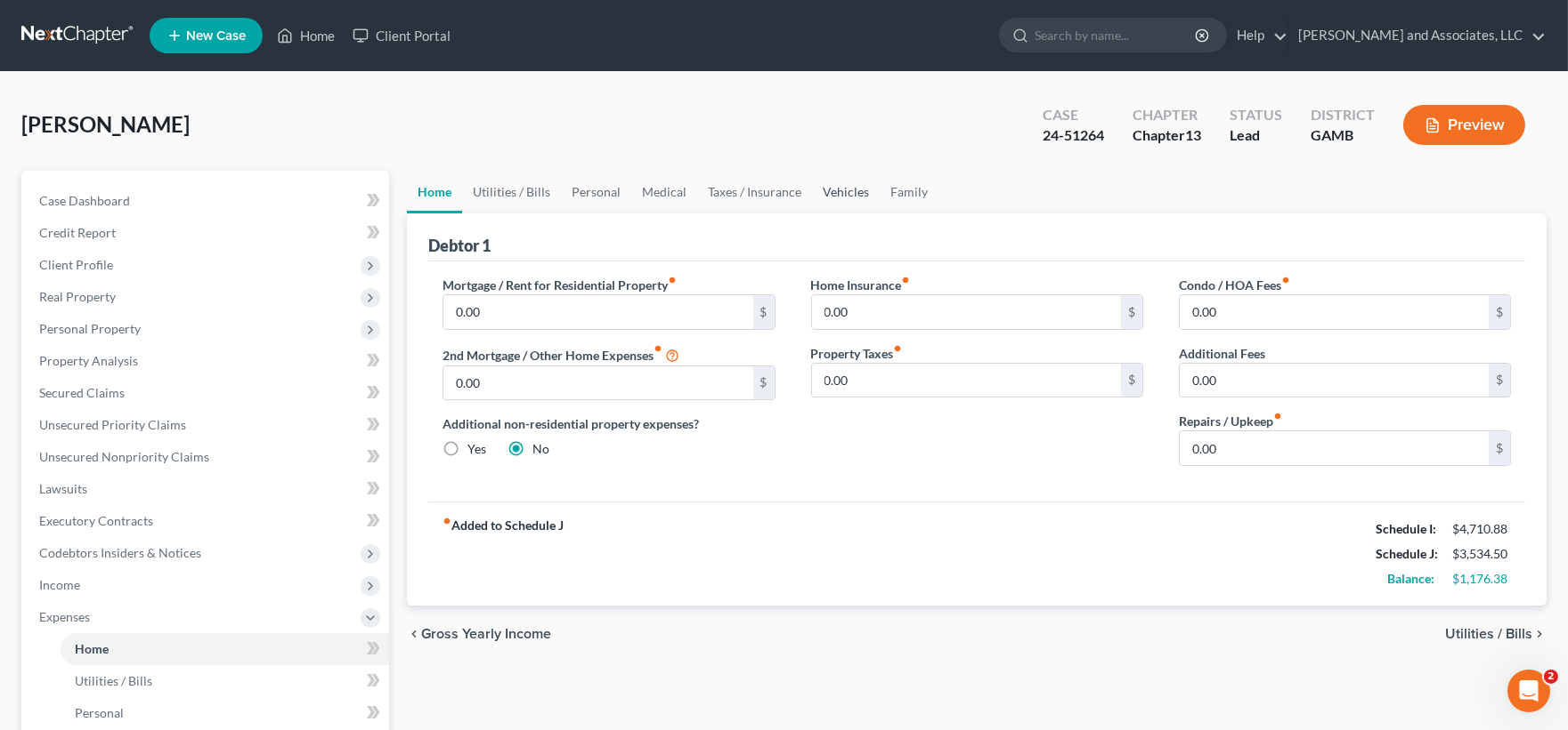
click at [847, 183] on link "Vehicles" at bounding box center [845, 192] width 68 height 43
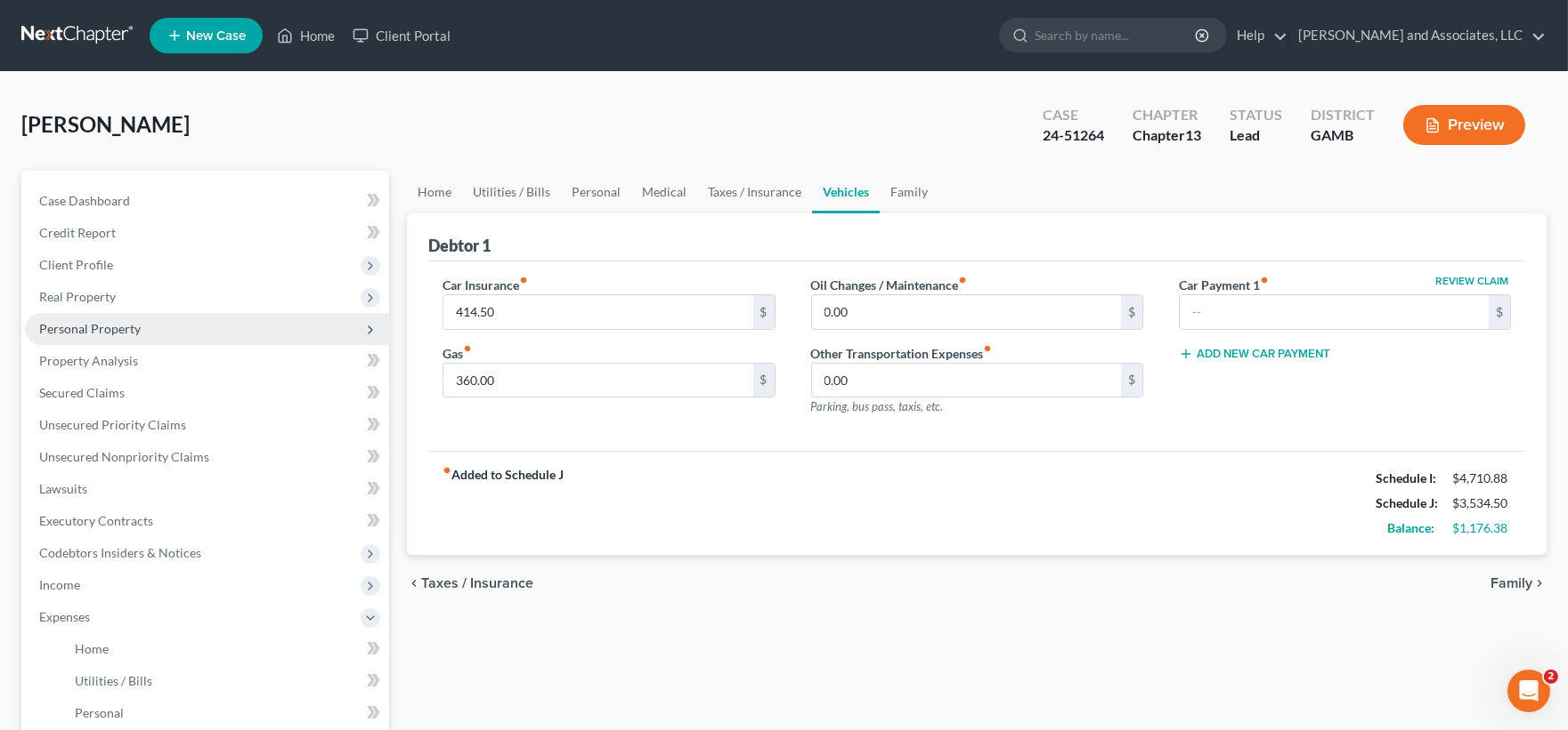
click at [110, 325] on span "Personal Property" at bounding box center [89, 329] width 102 height 15
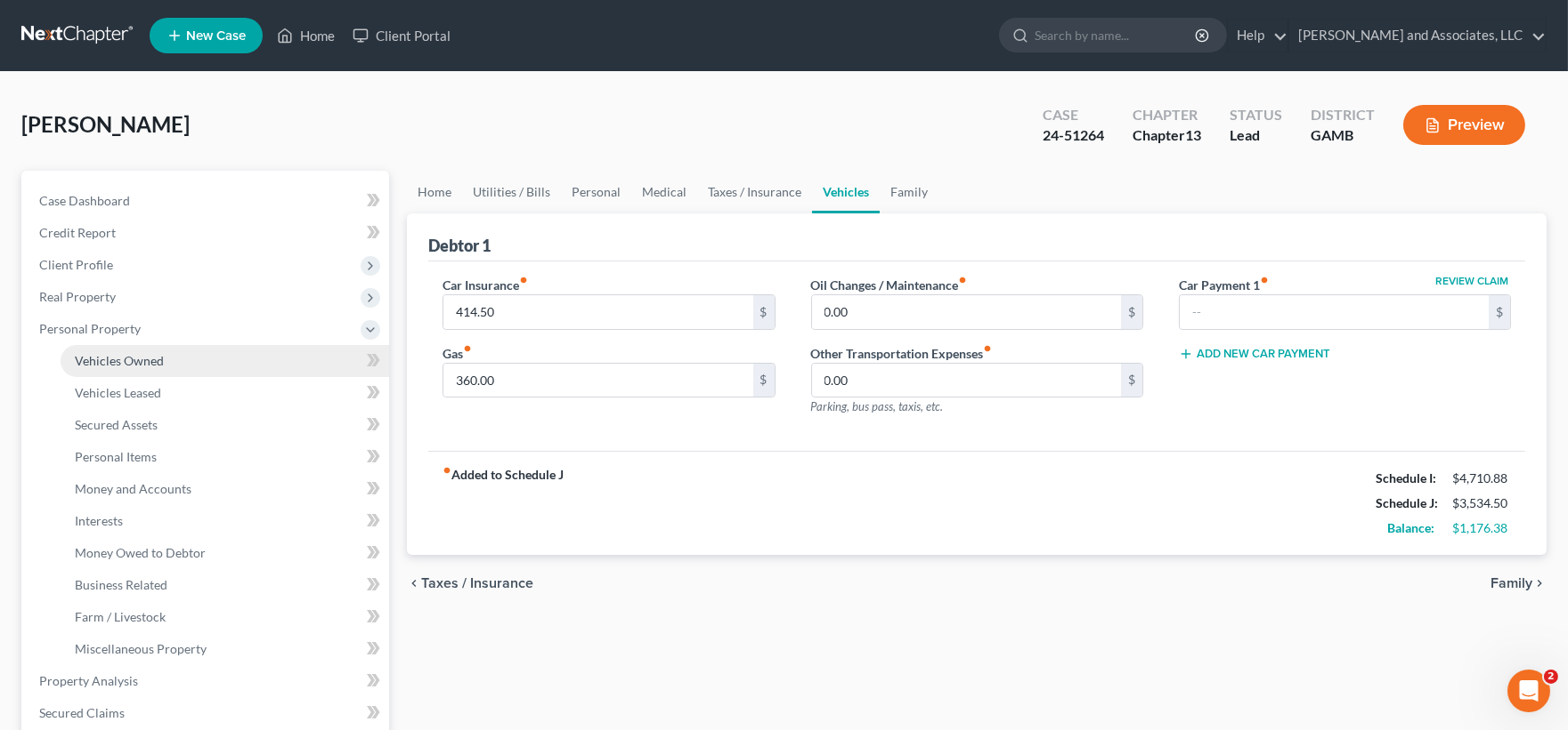
click at [141, 356] on span "Vehicles Owned" at bounding box center [119, 360] width 89 height 15
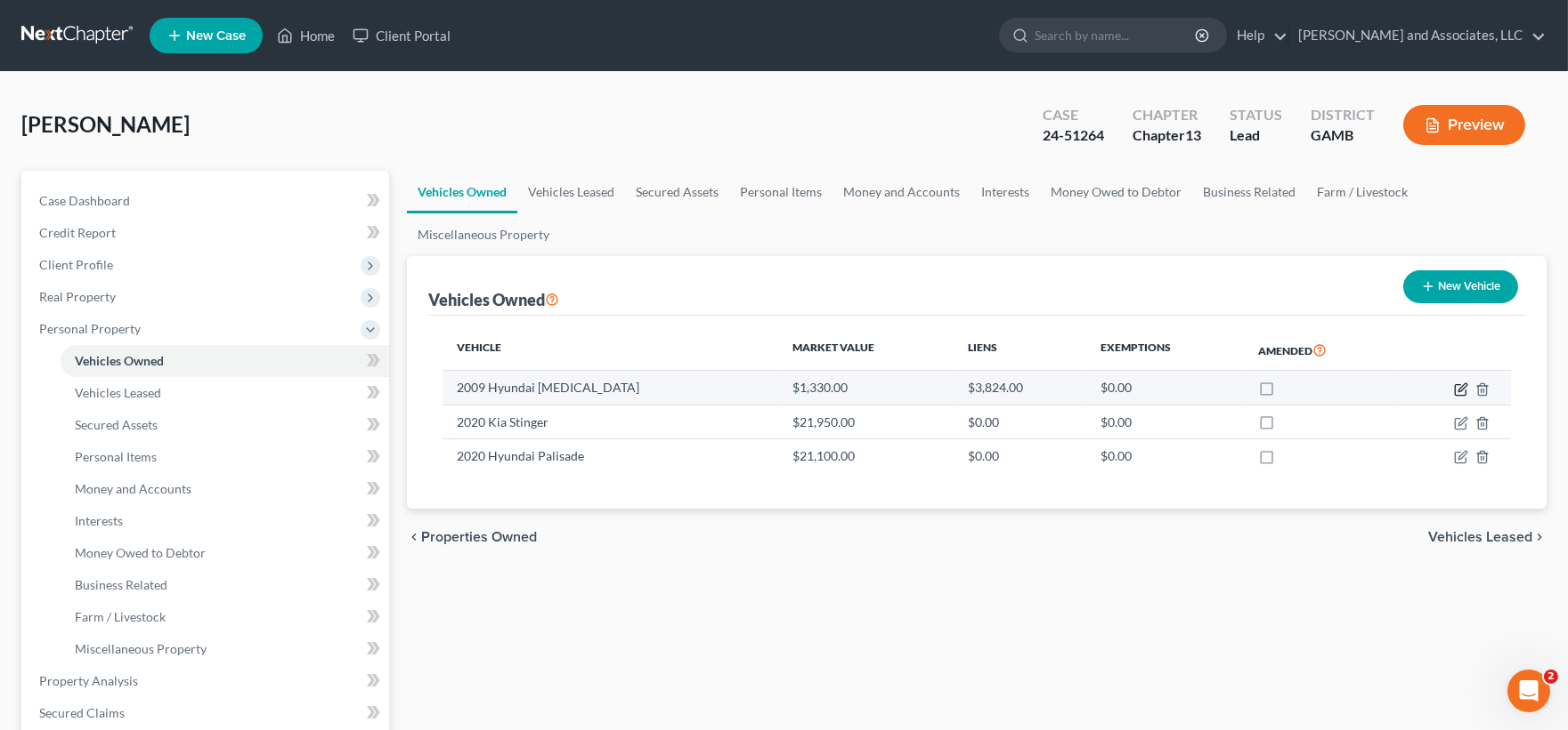
click at [1466, 387] on icon "button" at bounding box center [1460, 389] width 14 height 14
select select "0"
select select "17"
select select "3"
select select "0"
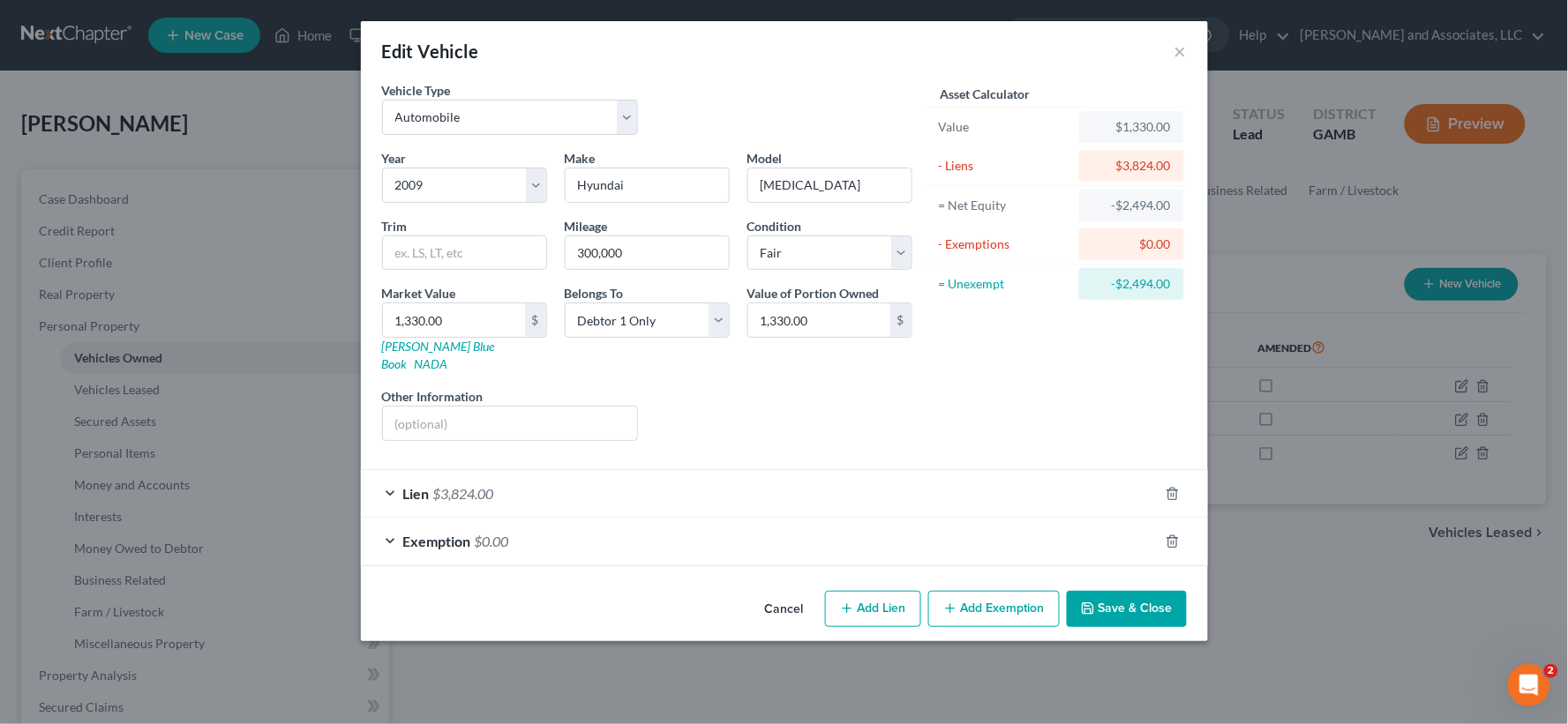
click at [1108, 591] on button "Save & Close" at bounding box center [1127, 609] width 120 height 37
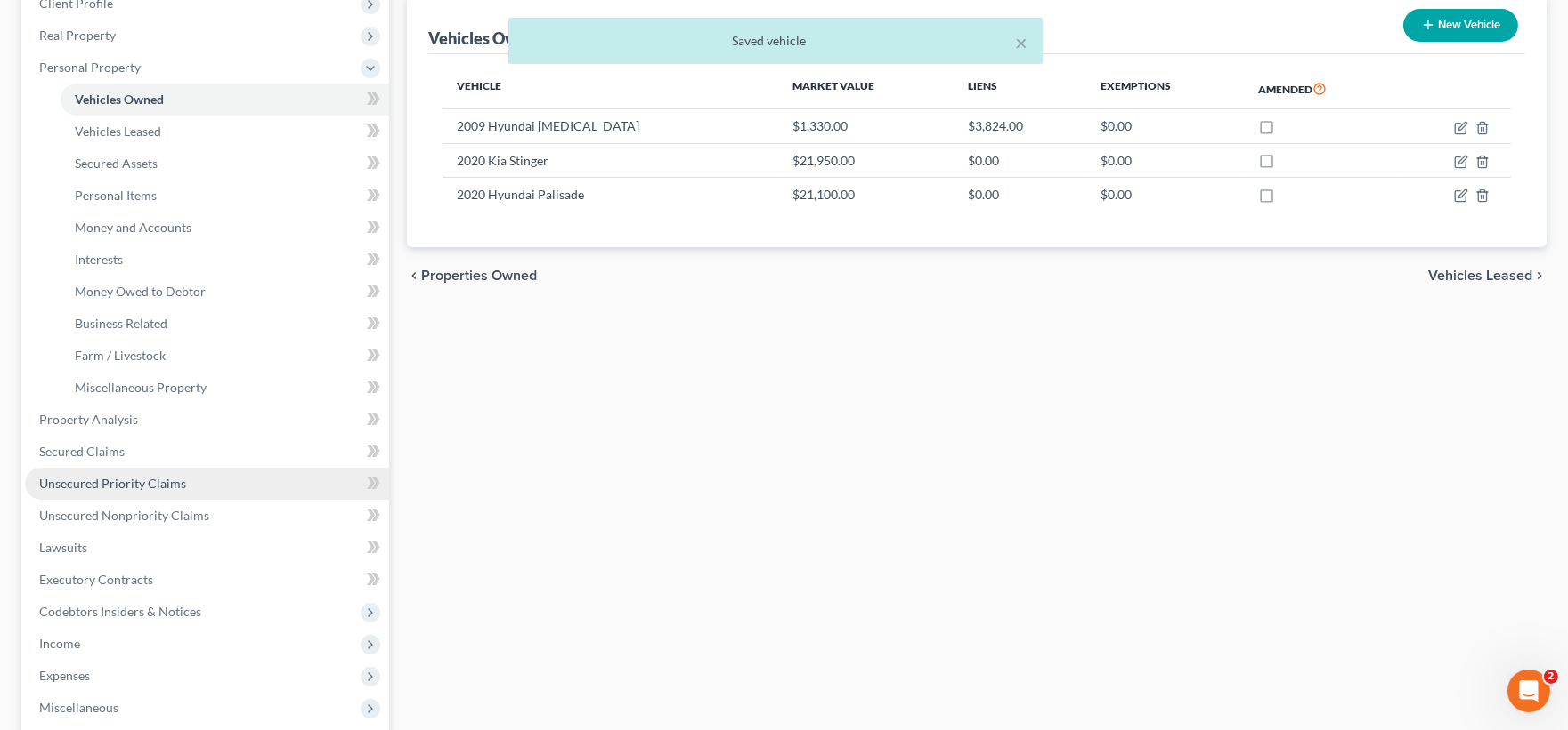
scroll to position [395, 0]
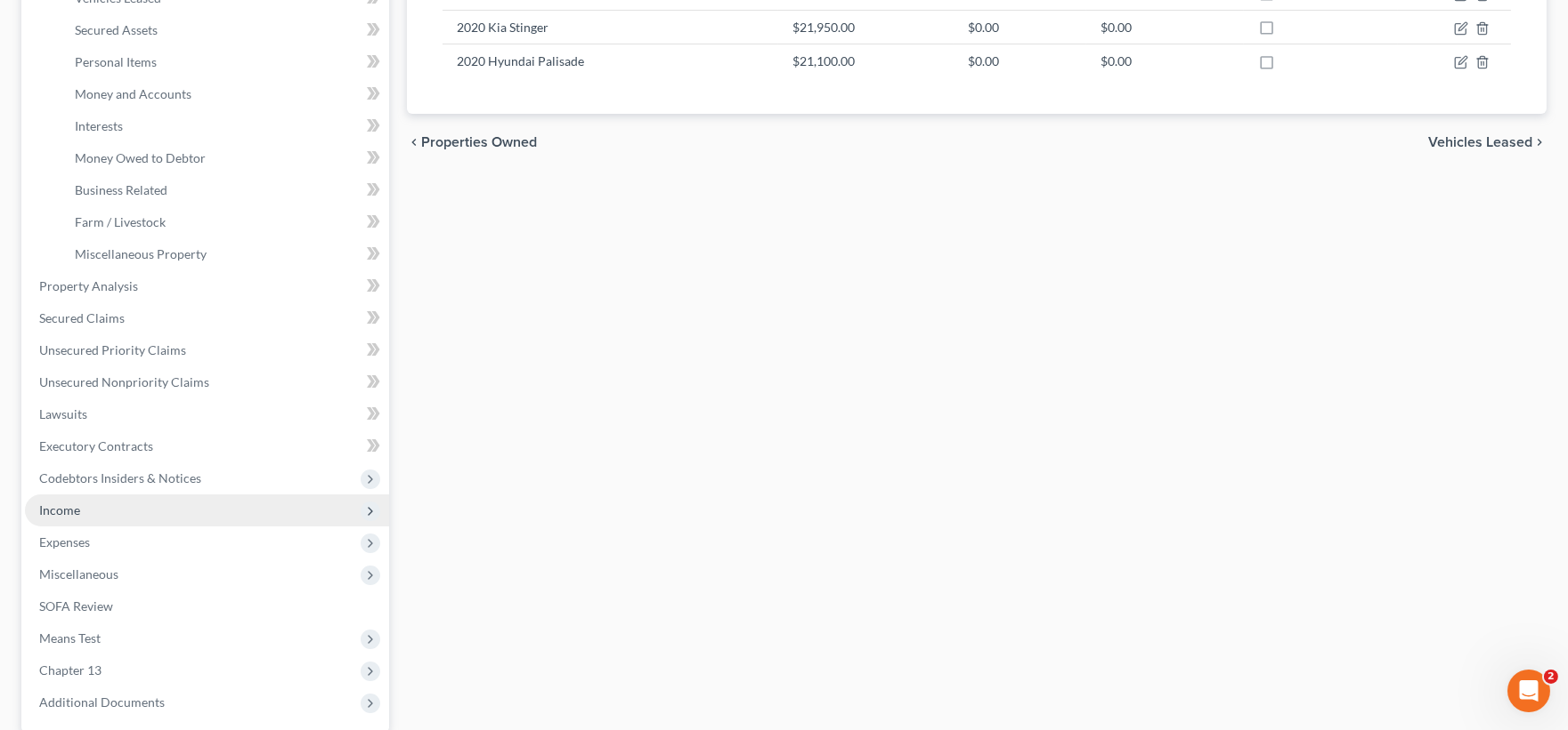
click at [67, 509] on span "Income" at bounding box center [60, 510] width 41 height 15
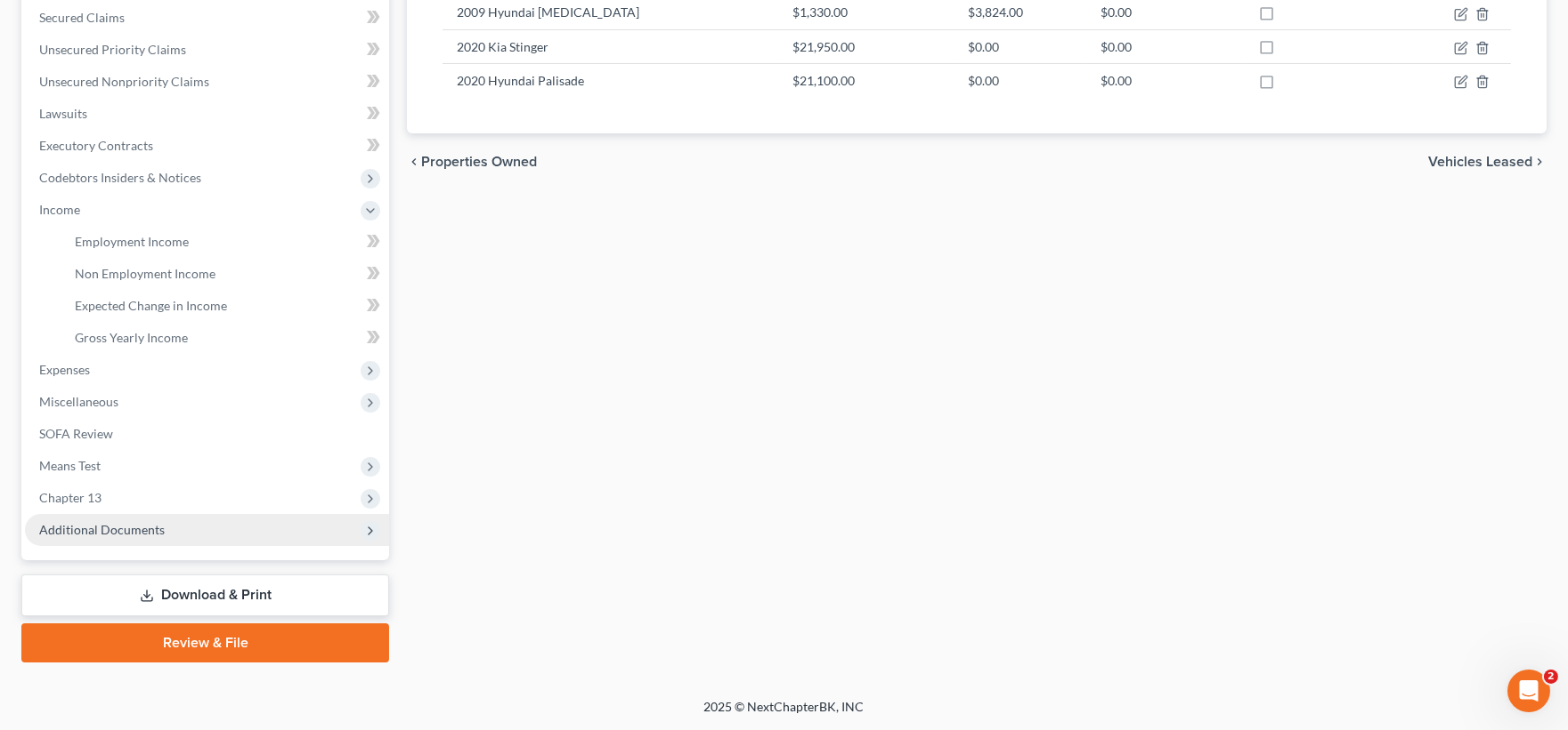
scroll to position [373, 0]
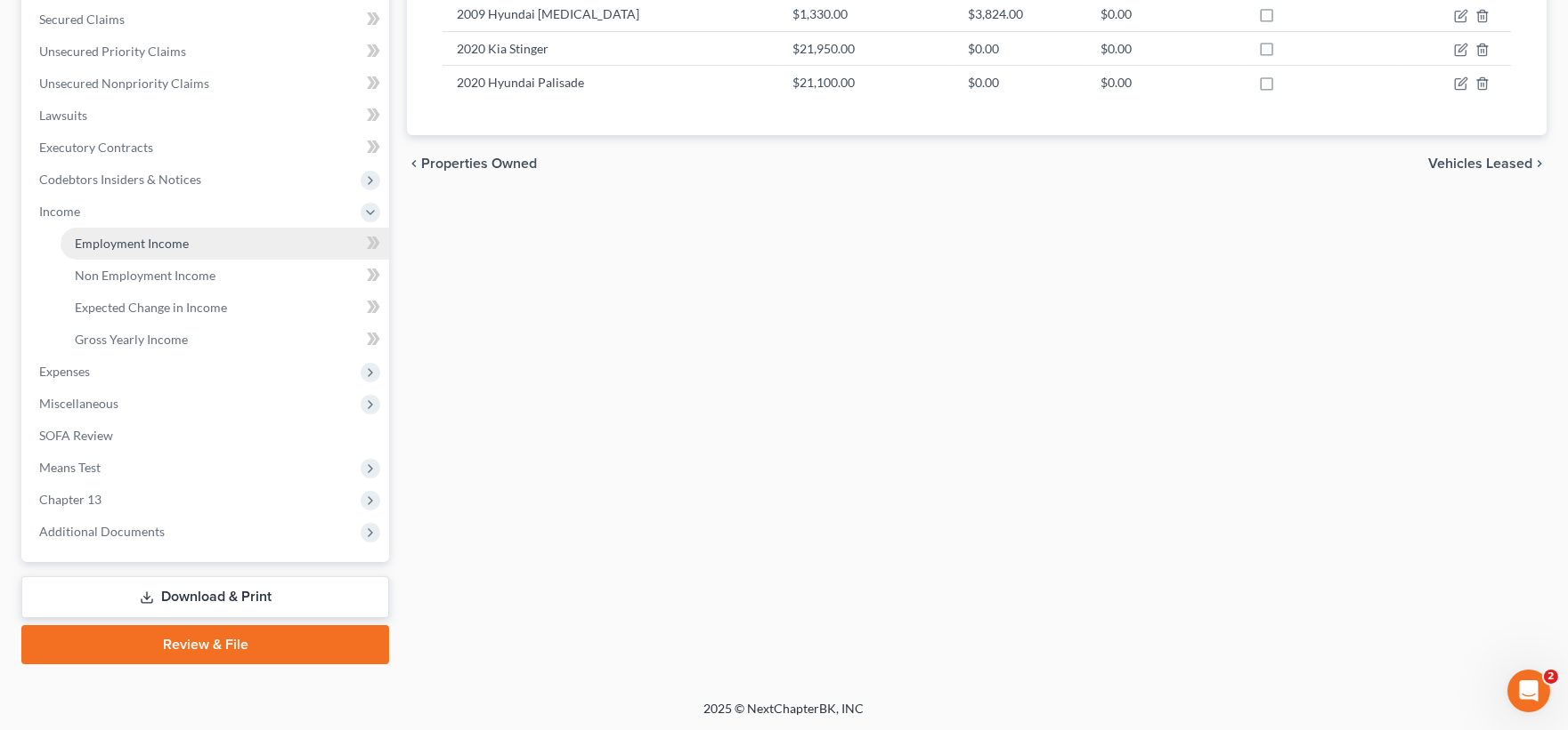
click at [117, 246] on span "Employment Income" at bounding box center [131, 243] width 114 height 15
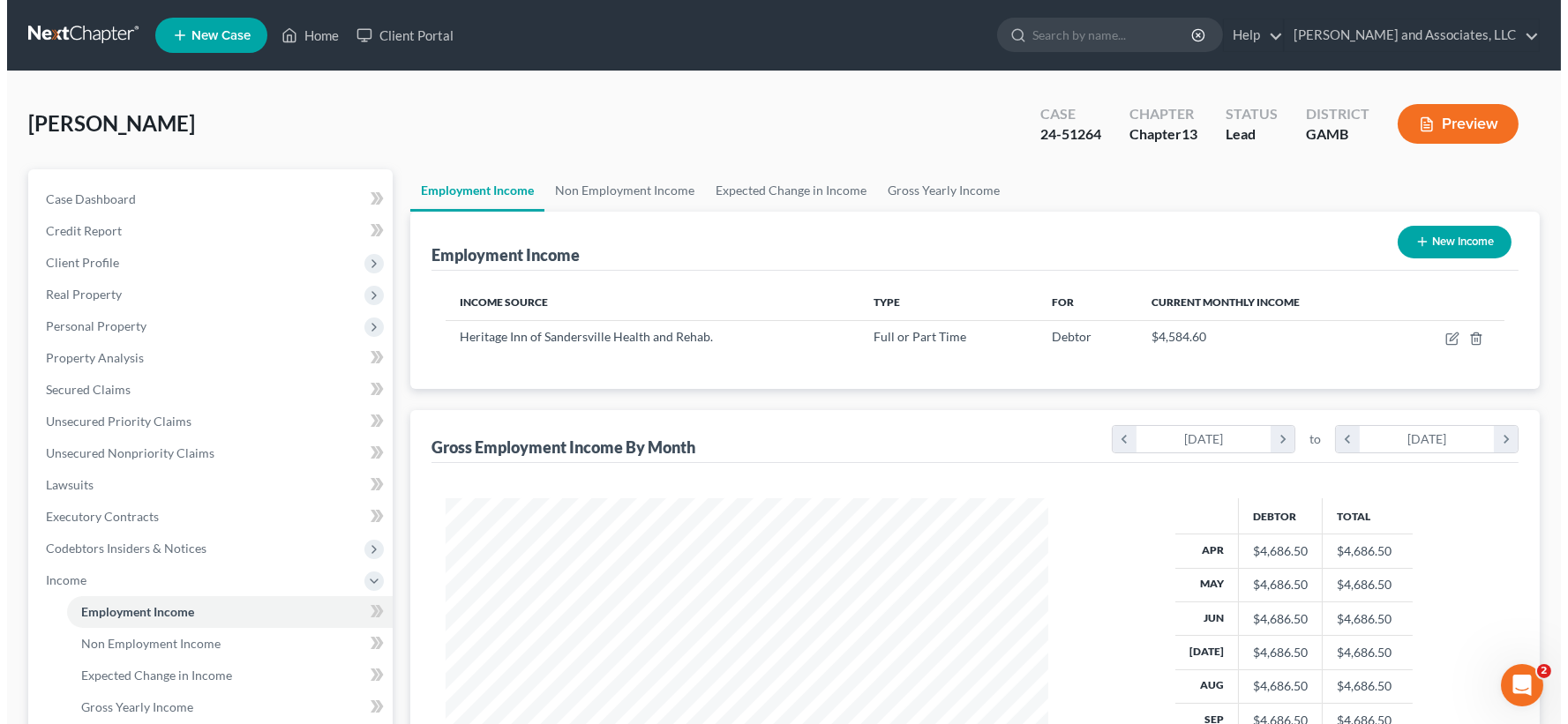
scroll to position [316, 638]
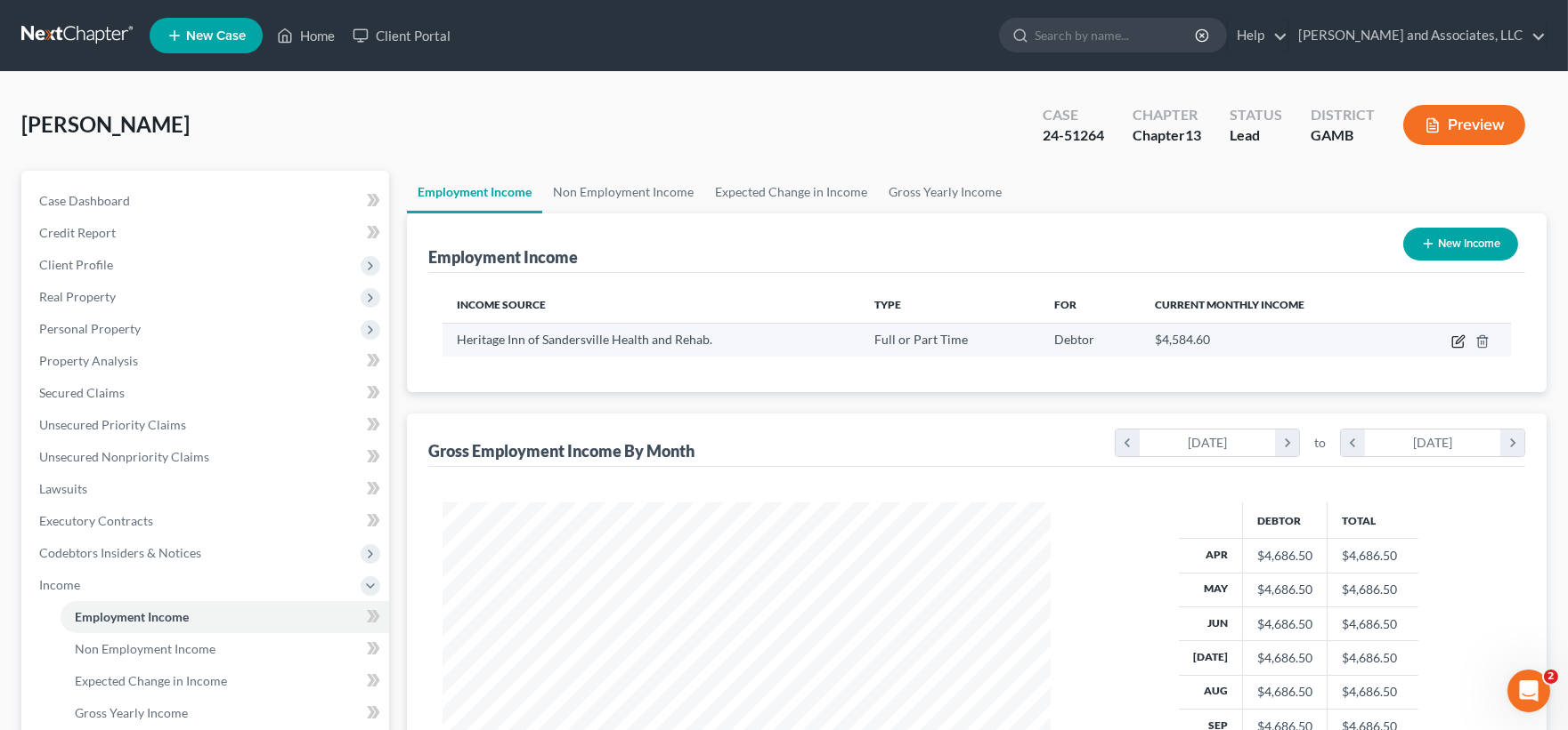
click at [1456, 339] on icon "button" at bounding box center [1458, 341] width 14 height 14
select select "0"
select select "10"
select select "0"
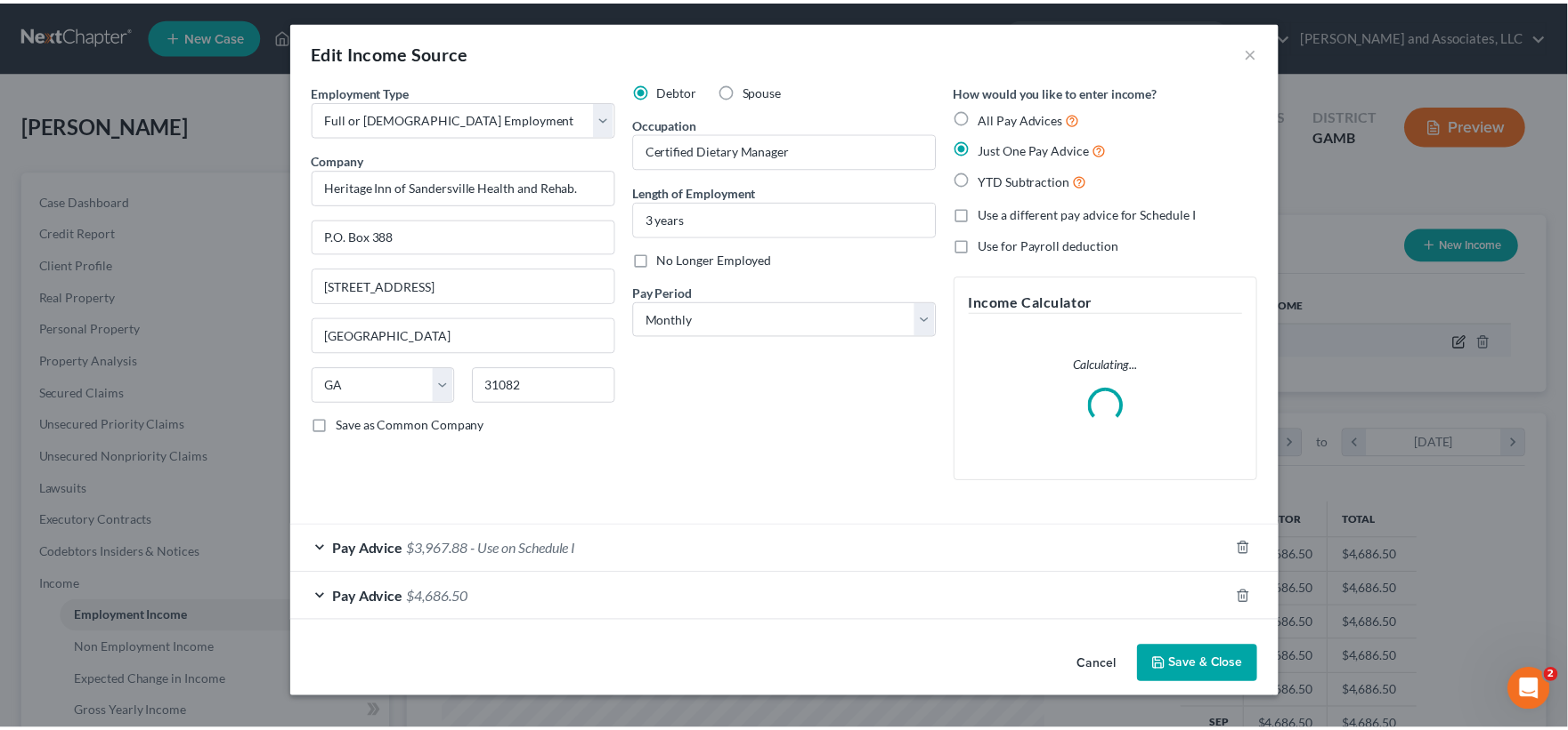
scroll to position [318, 650]
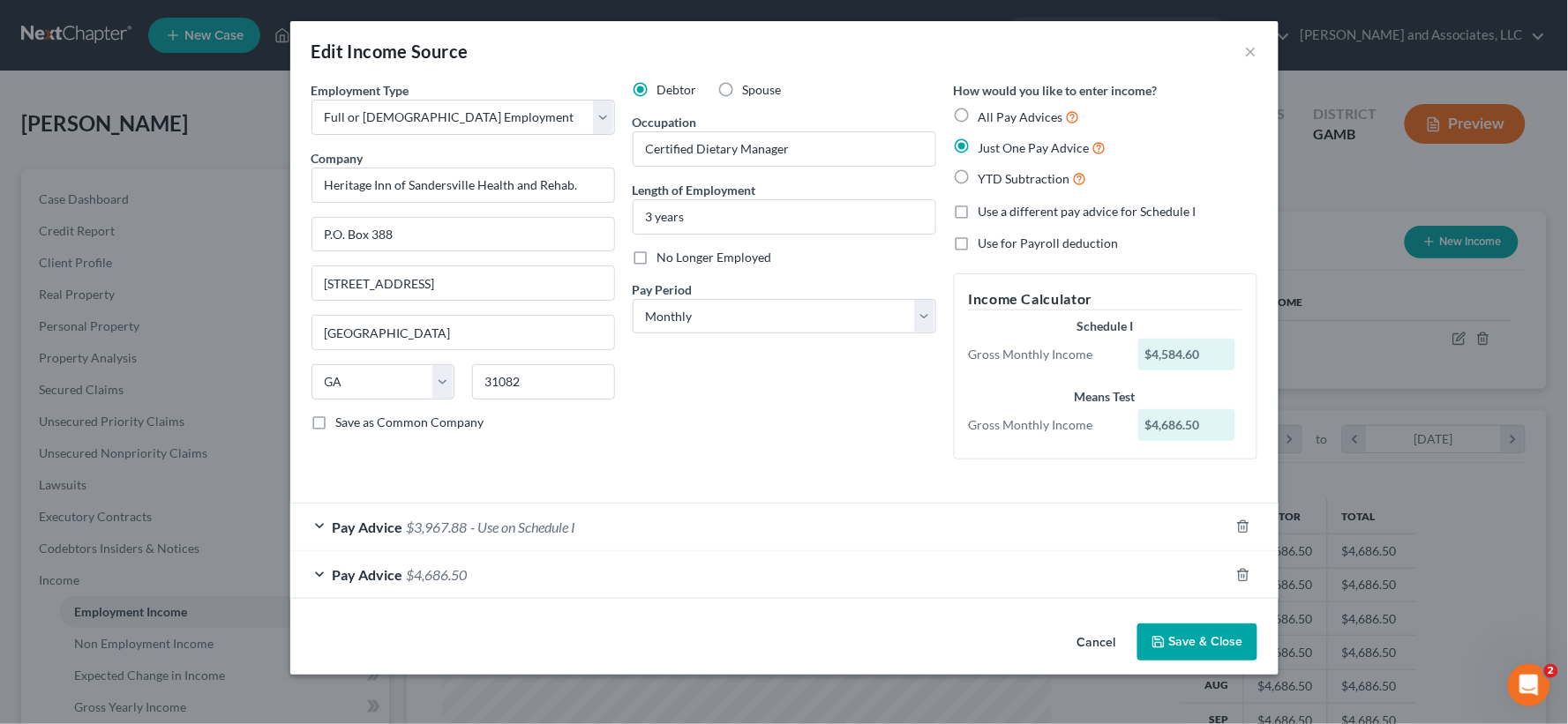
click at [1213, 636] on button "Save & Close" at bounding box center [1198, 643] width 120 height 37
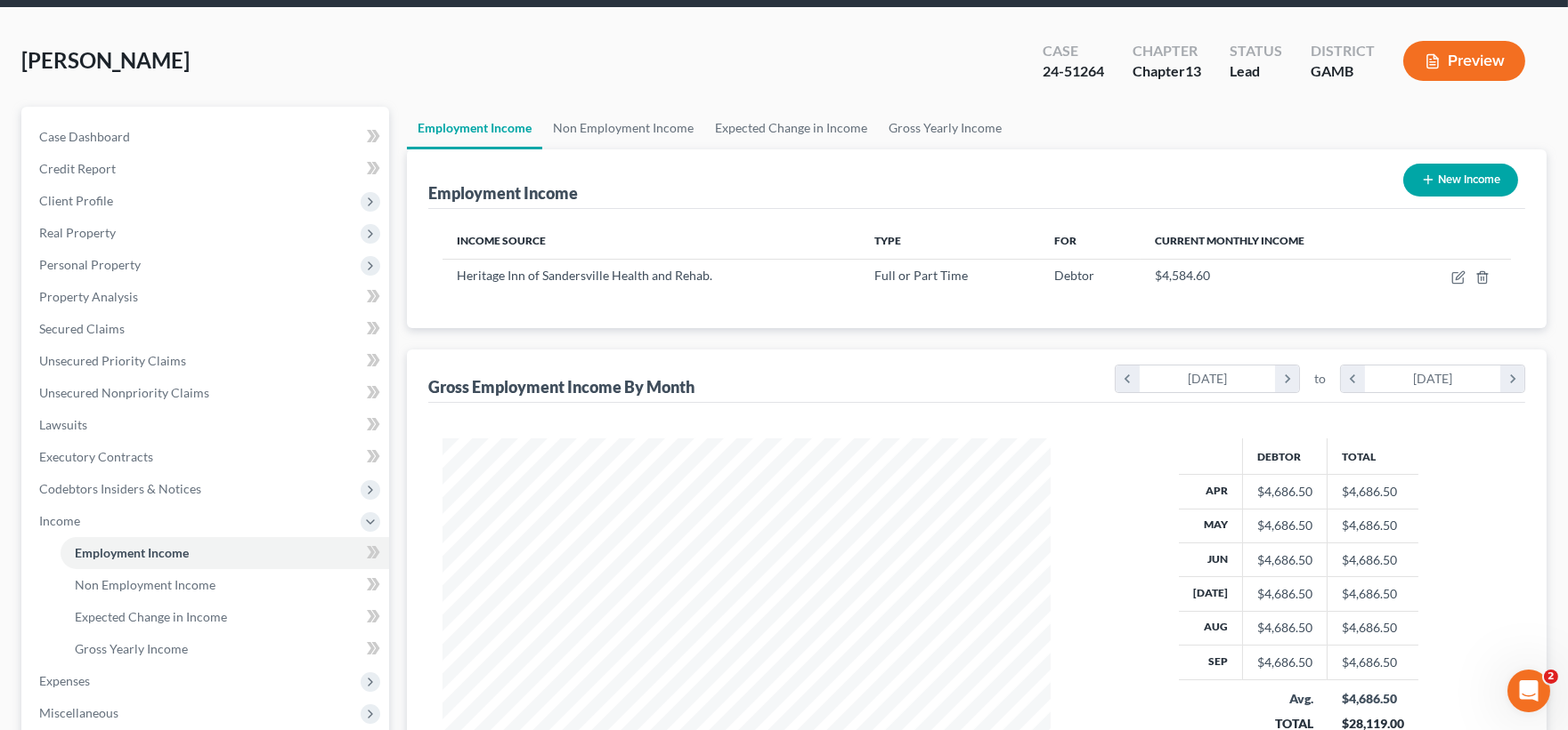
scroll to position [99, 0]
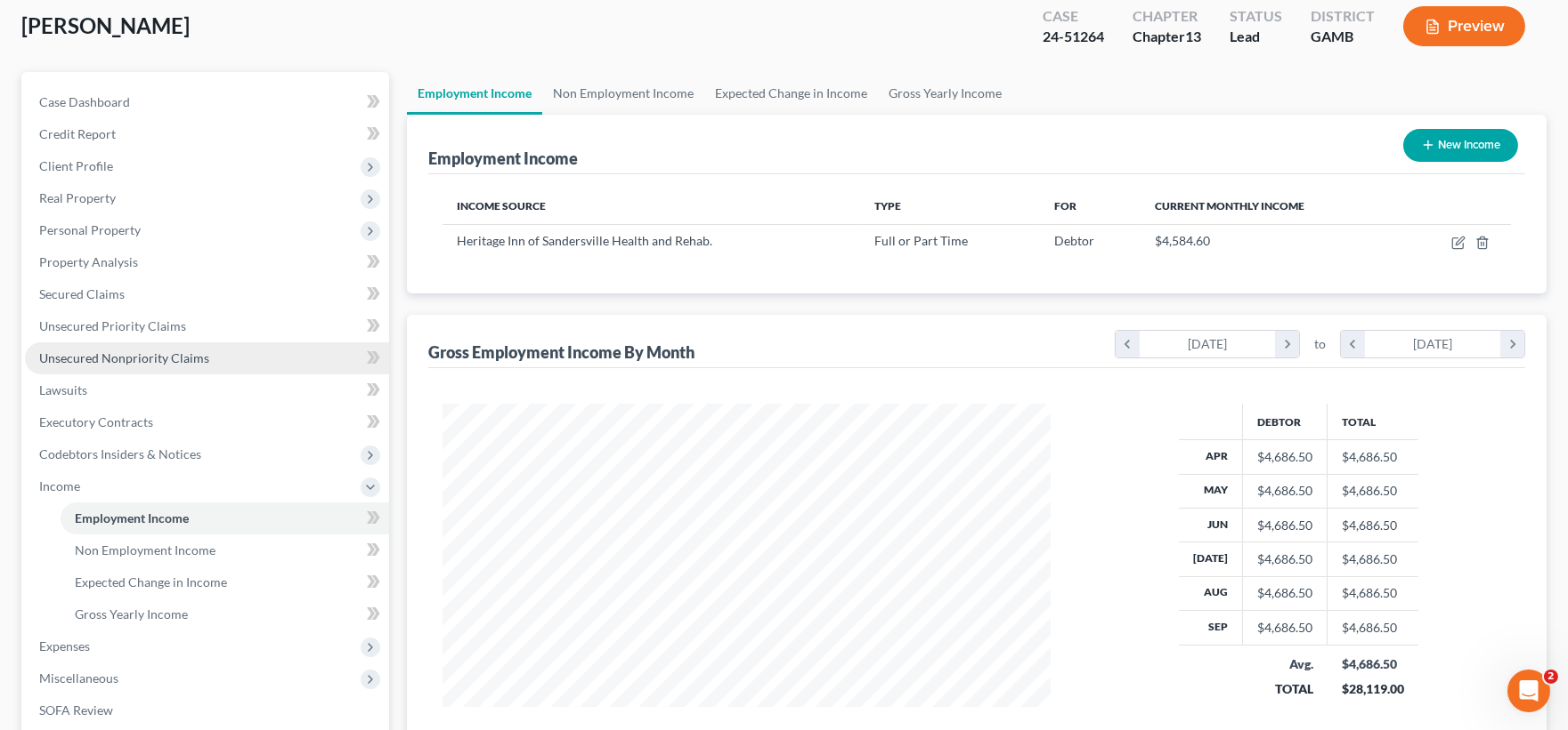
click at [102, 358] on span "Unsecured Nonpriority Claims" at bounding box center [124, 358] width 170 height 15
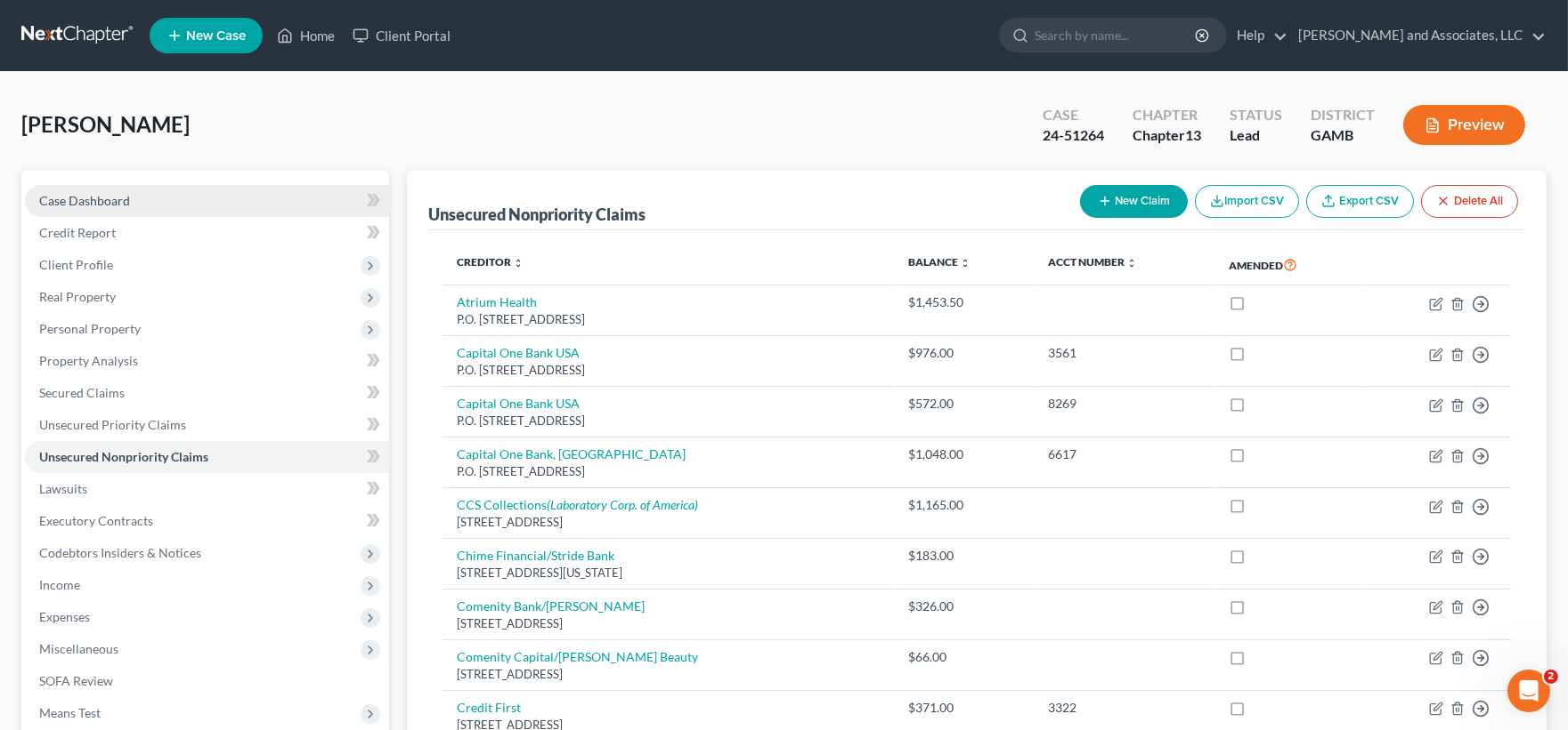
click at [70, 196] on span "Case Dashboard" at bounding box center [84, 200] width 90 height 15
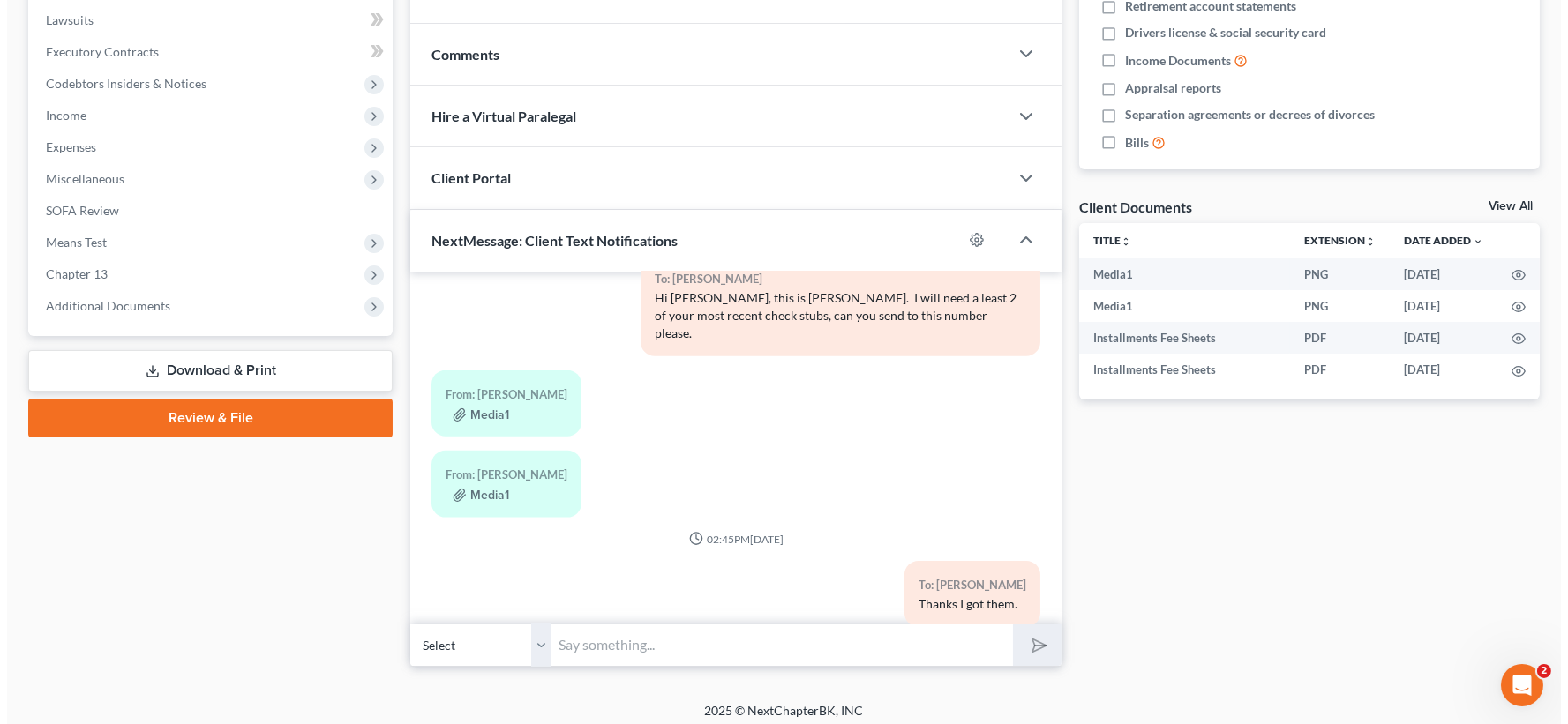
scroll to position [474, 0]
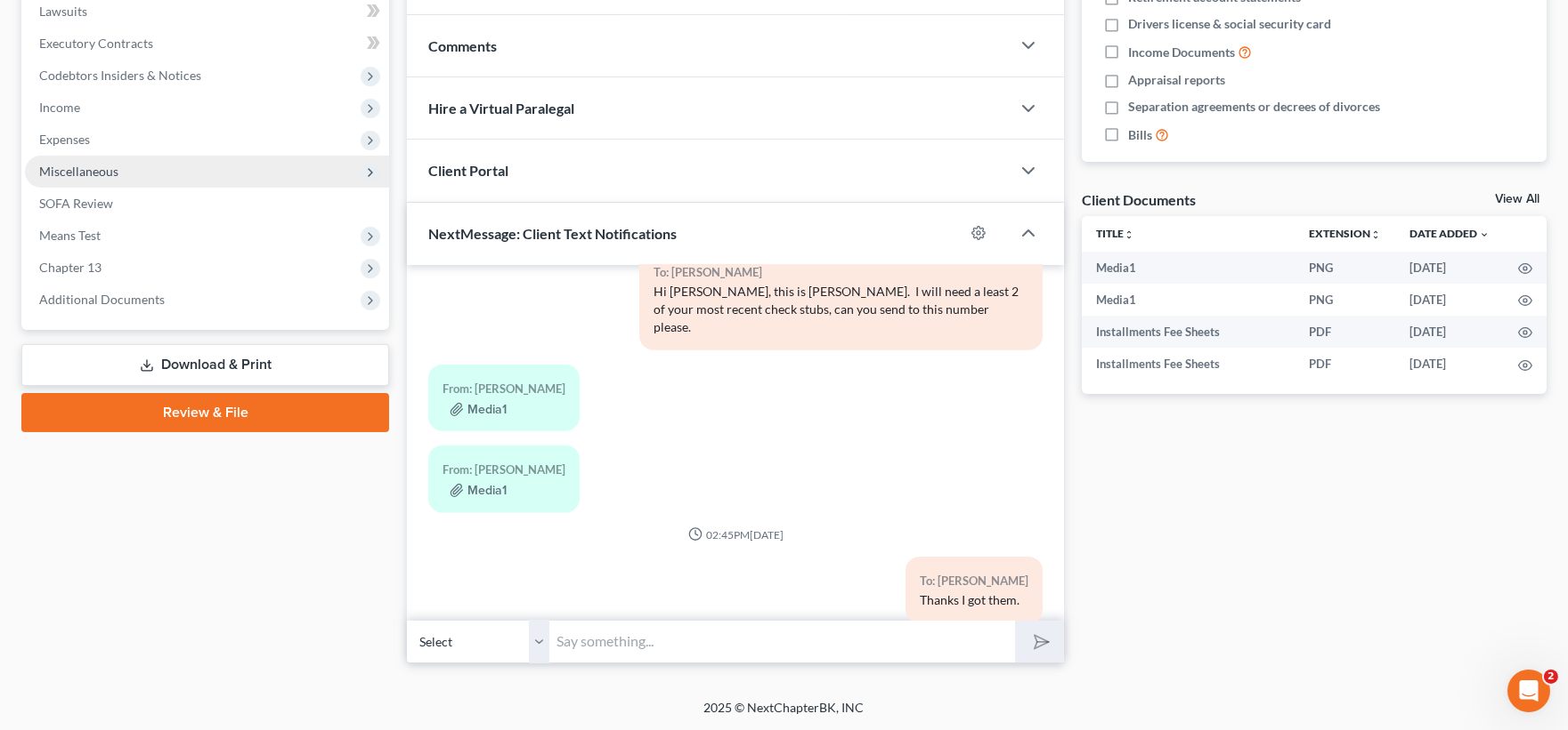
click at [74, 168] on span "Miscellaneous" at bounding box center [78, 171] width 79 height 15
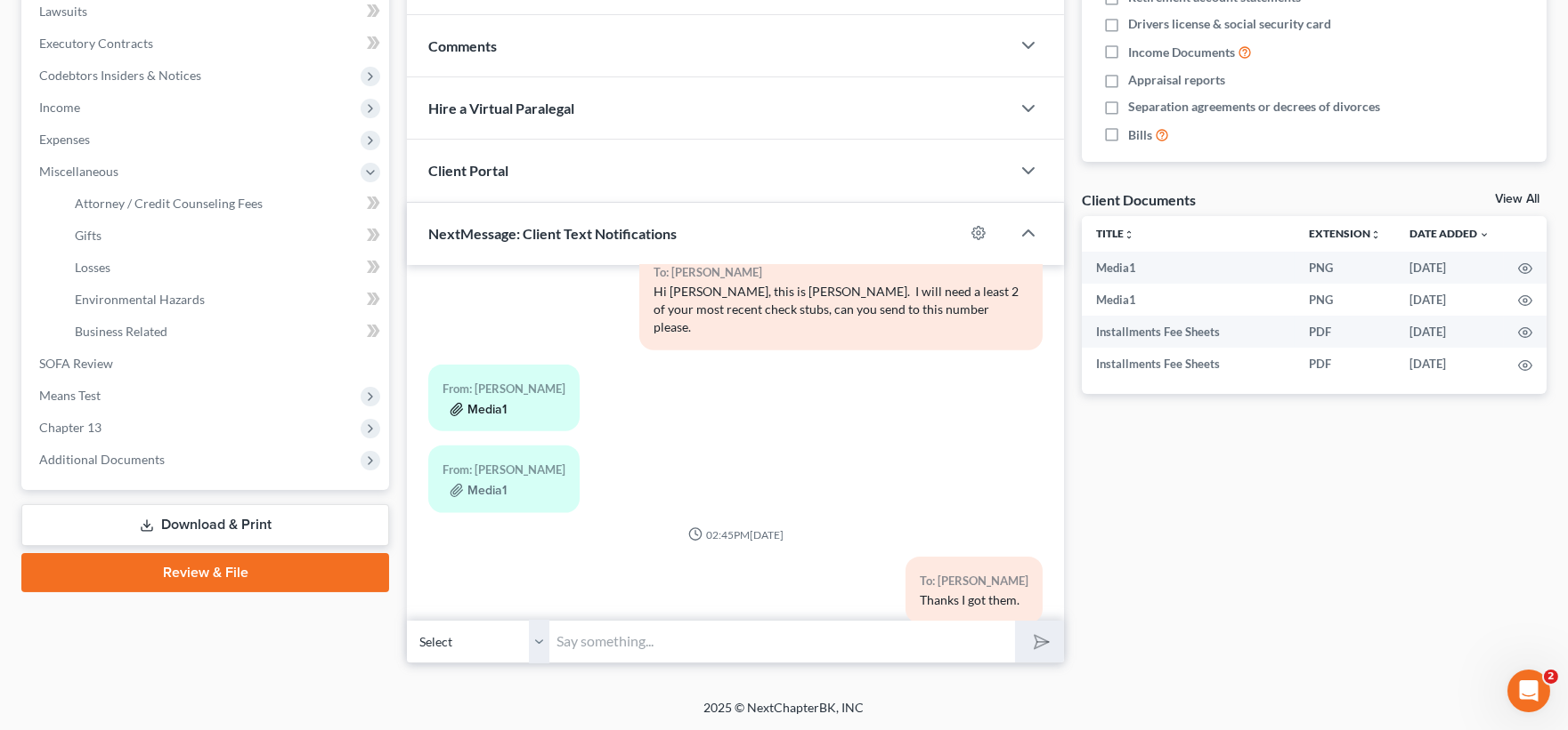
click at [493, 403] on button "Media1" at bounding box center [478, 410] width 57 height 14
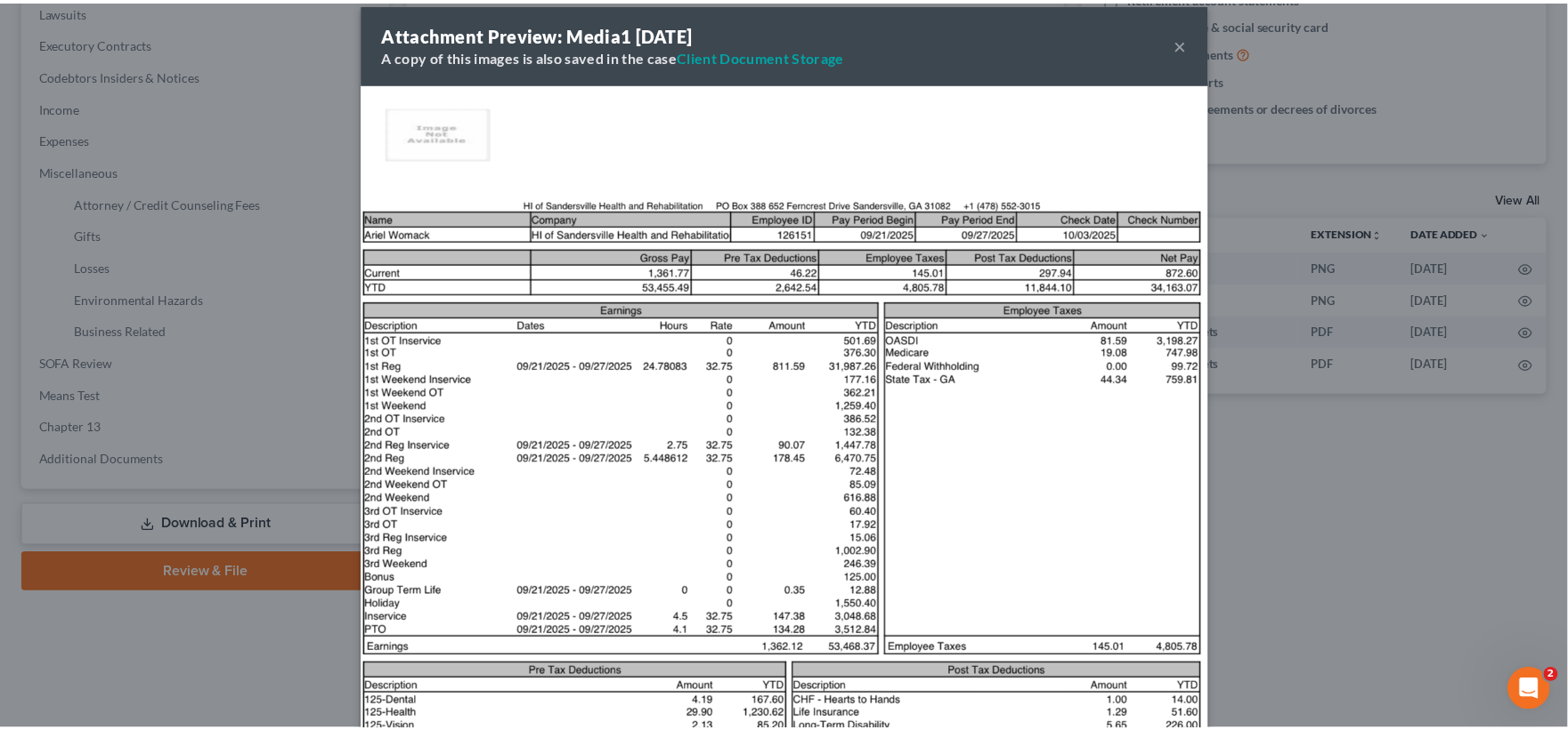
scroll to position [0, 0]
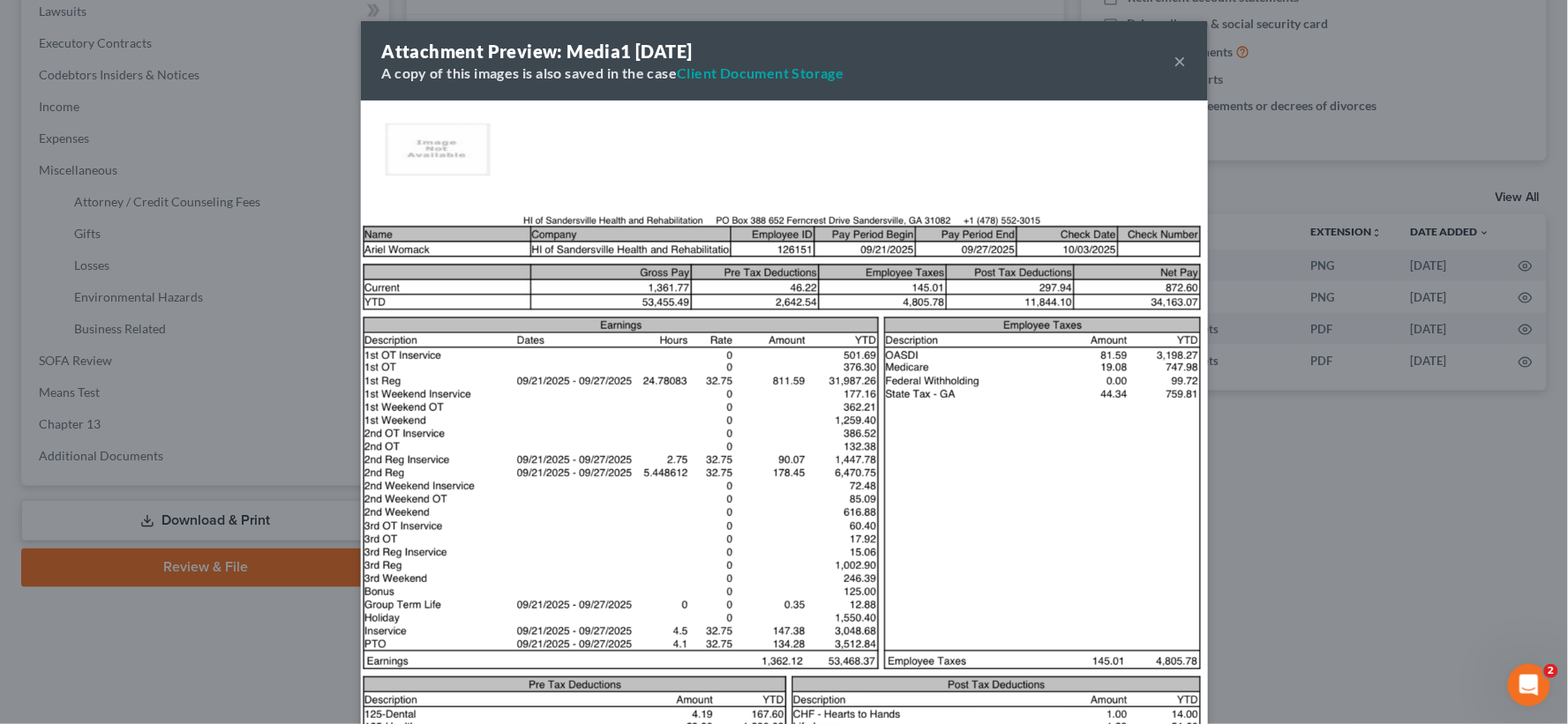
click at [1175, 63] on button "×" at bounding box center [1180, 60] width 12 height 21
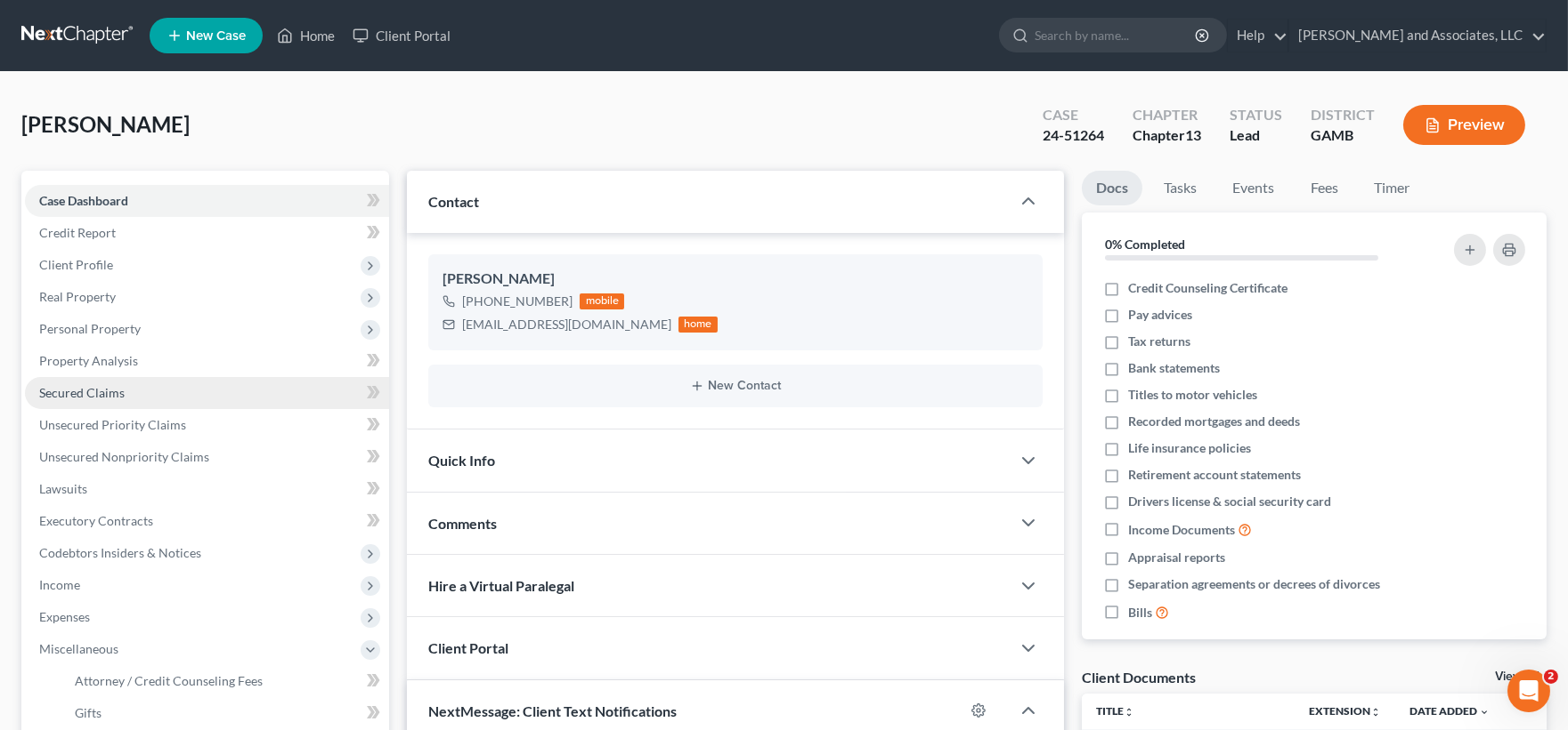
click at [86, 388] on span "Secured Claims" at bounding box center [82, 393] width 86 height 15
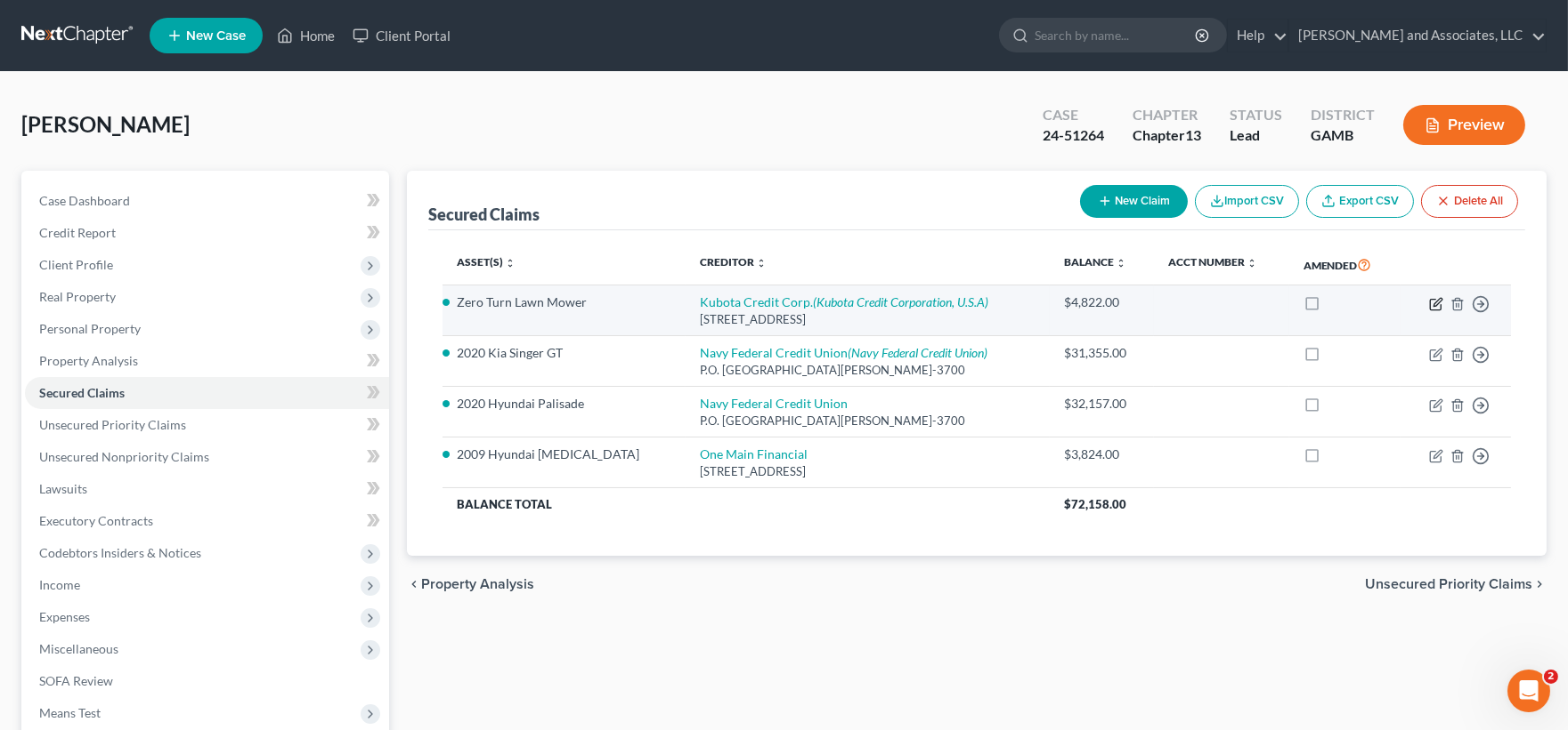
click at [1438, 303] on icon "button" at bounding box center [1437, 302] width 8 height 8
select select "4"
select select "1"
select select "0"
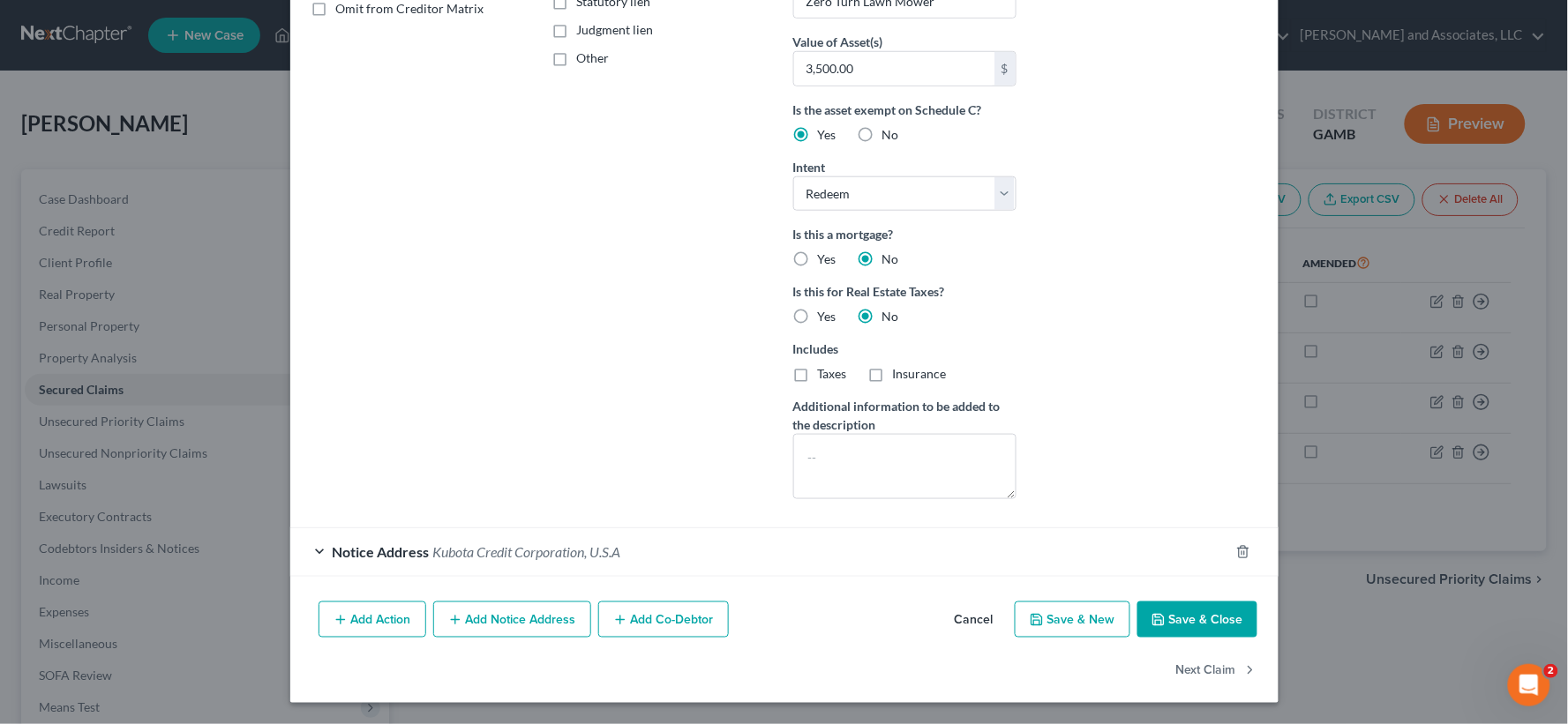
click at [1202, 626] on button "Save & Close" at bounding box center [1198, 621] width 120 height 37
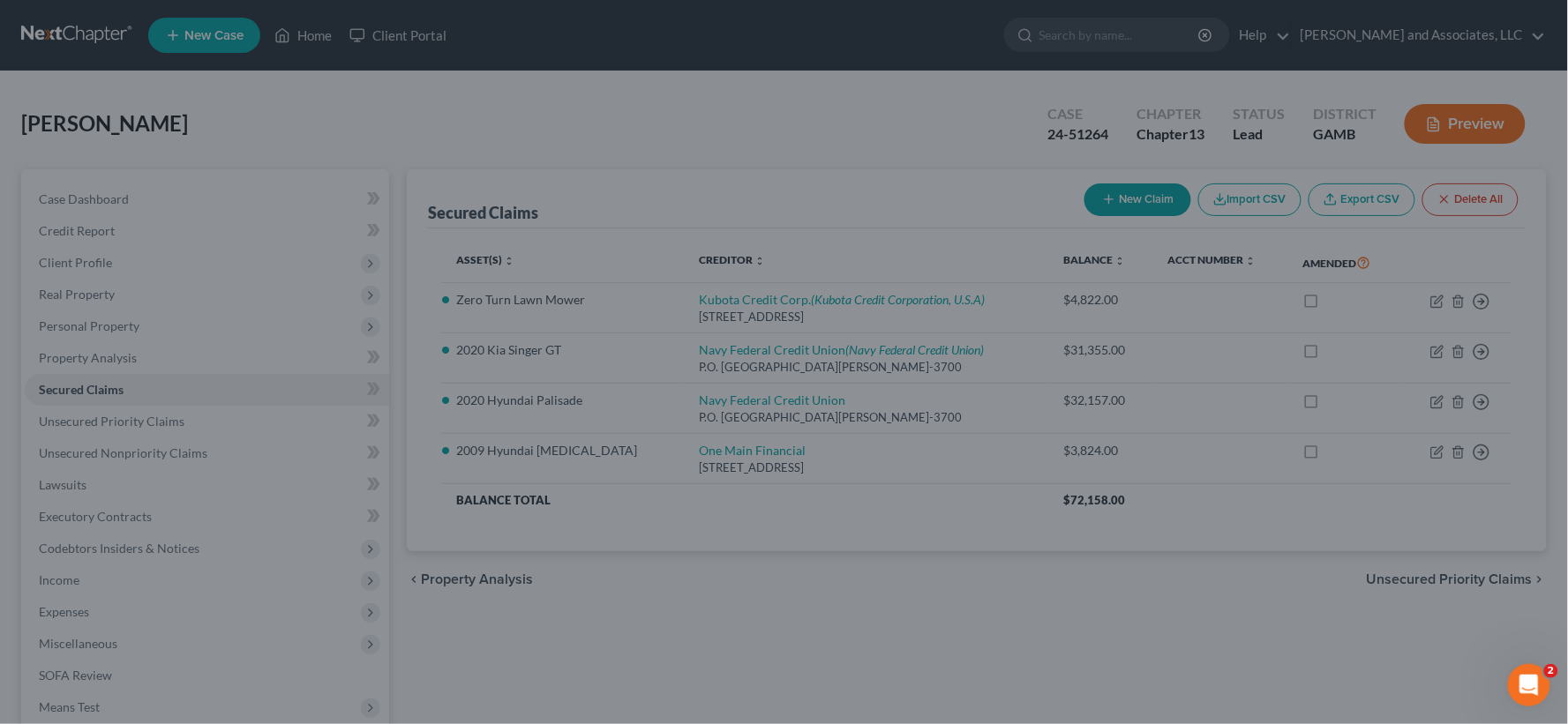
scroll to position [221, 0]
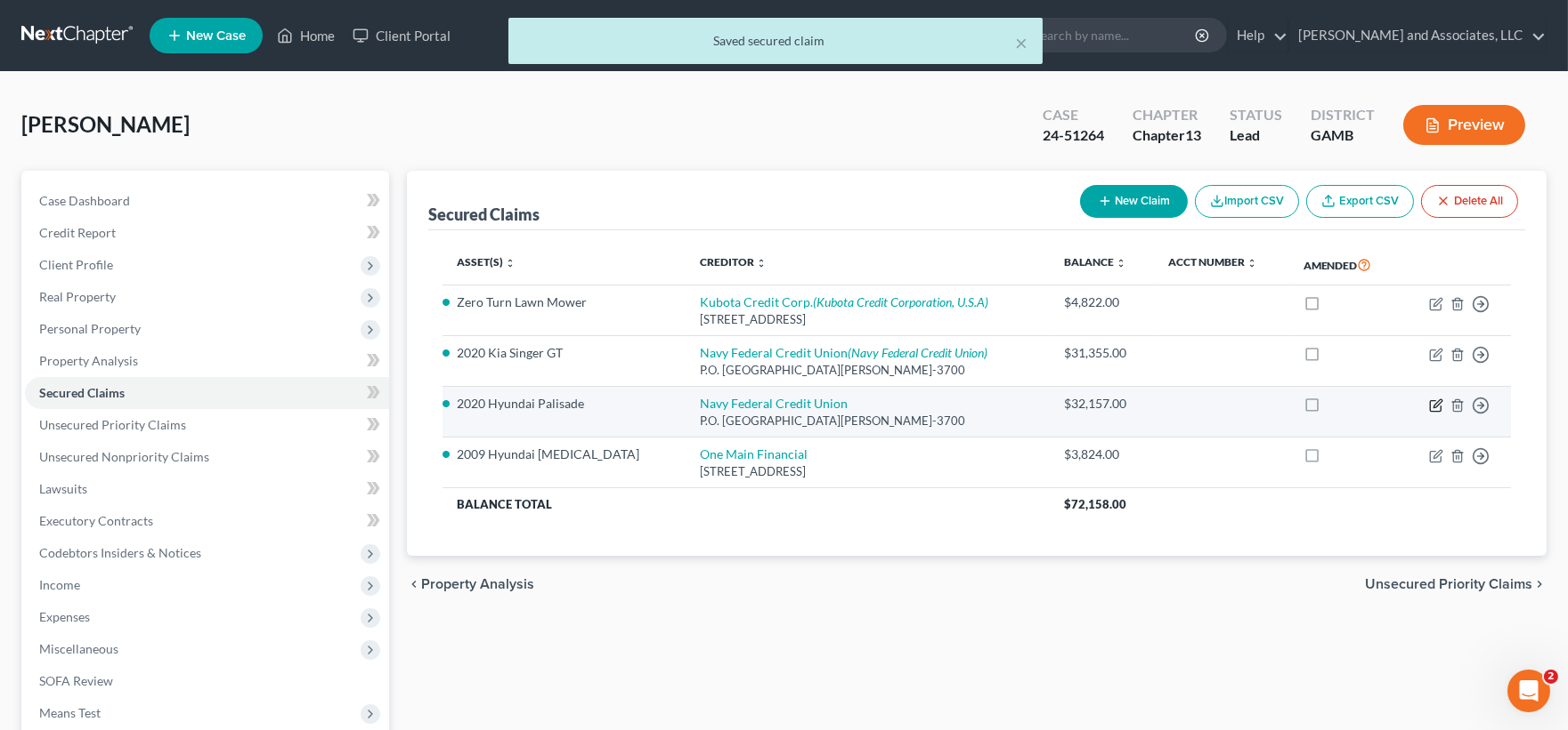
click at [1438, 405] on icon "button" at bounding box center [1436, 405] width 14 height 14
select select "48"
select select "1"
select select "0"
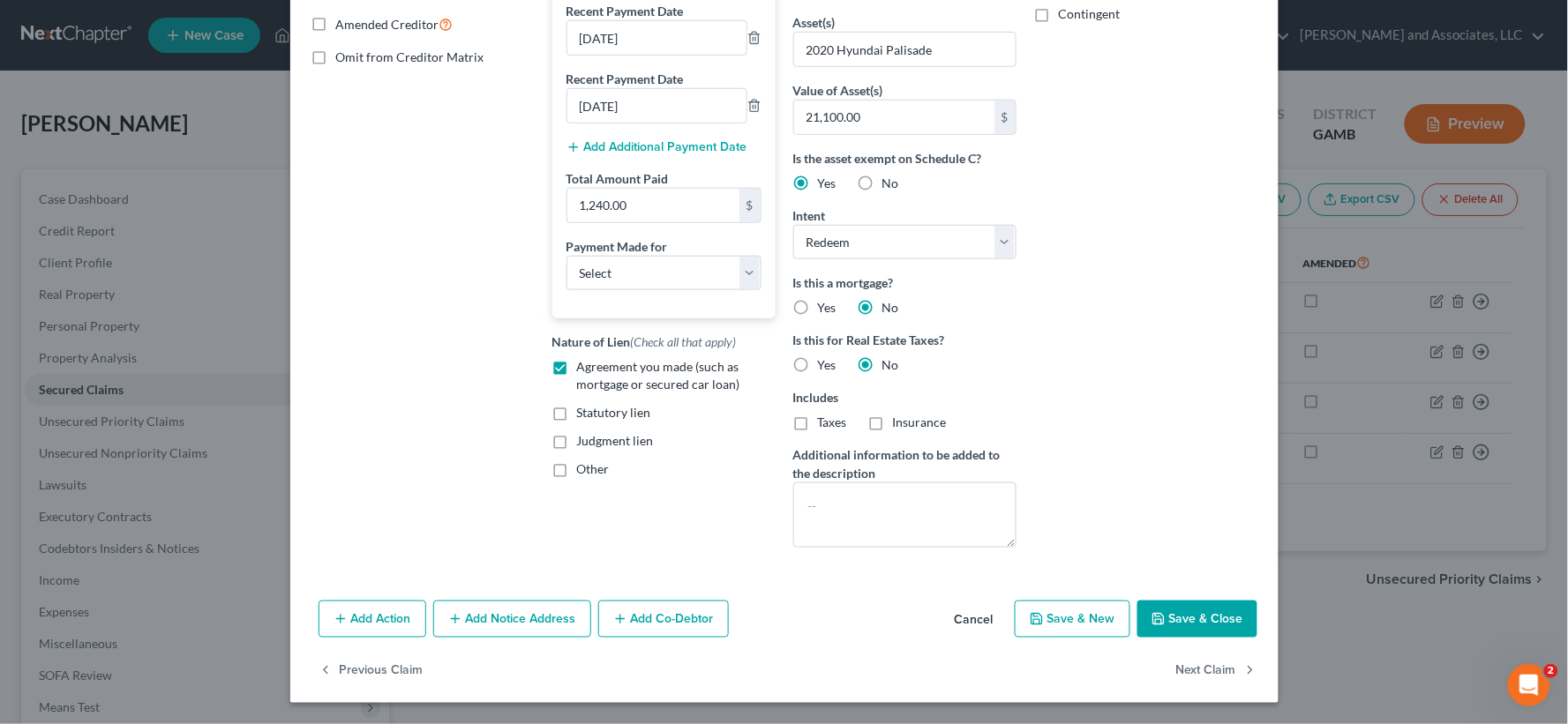
scroll to position [365, 0]
click at [1206, 614] on button "Save & Close" at bounding box center [1198, 620] width 120 height 37
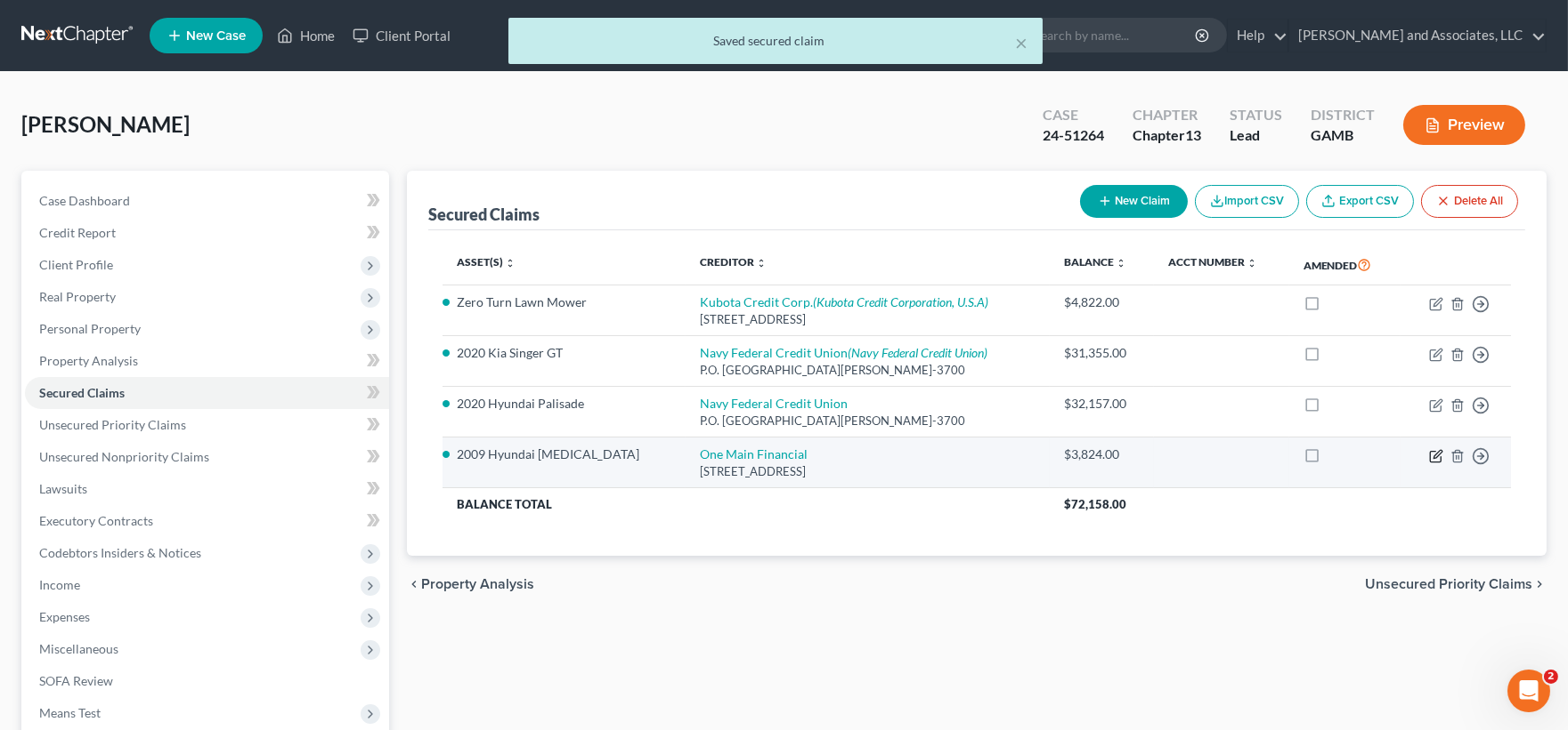
click at [1438, 457] on icon "button" at bounding box center [1436, 456] width 14 height 14
select select "21"
select select "0"
select select "1"
select select "0"
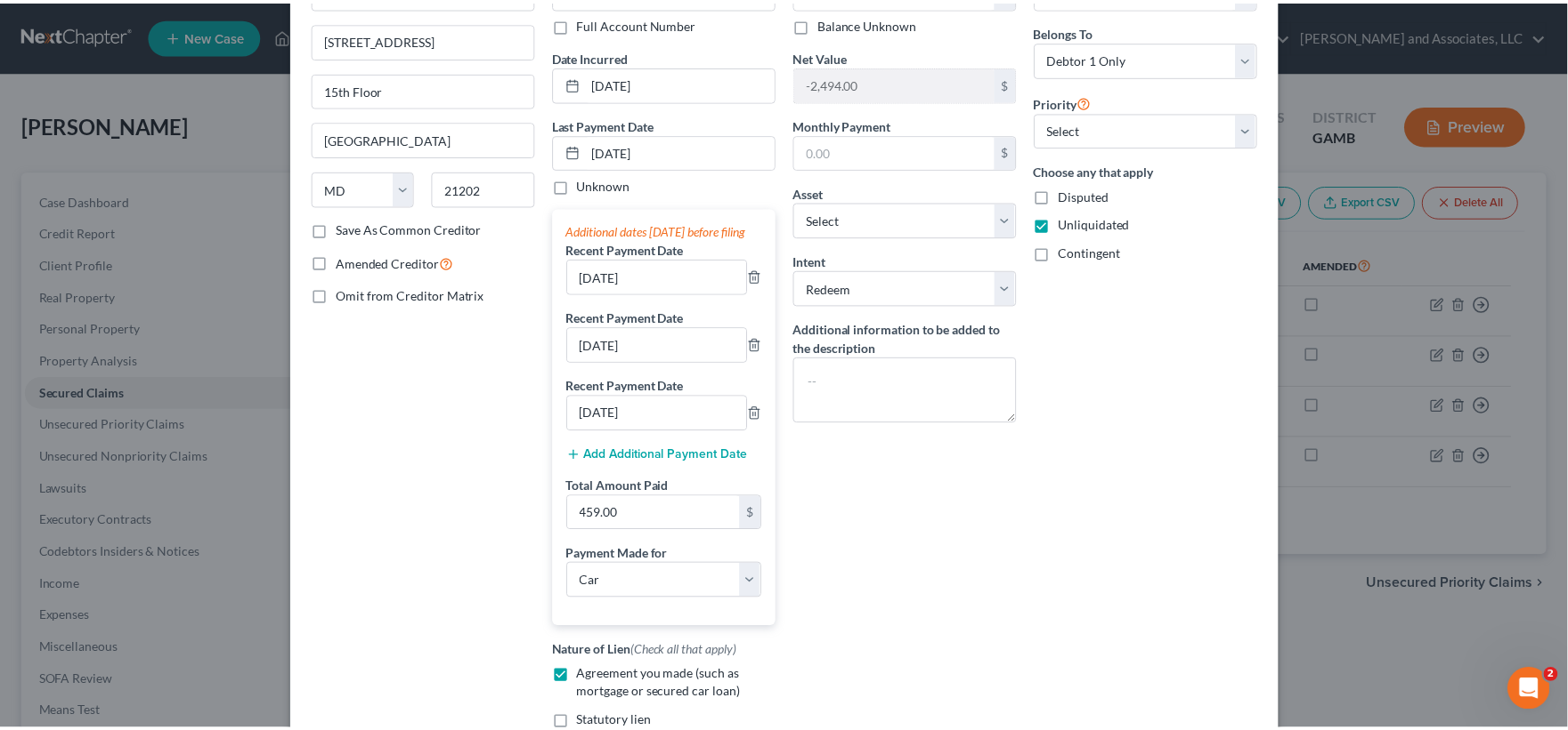
scroll to position [384, 0]
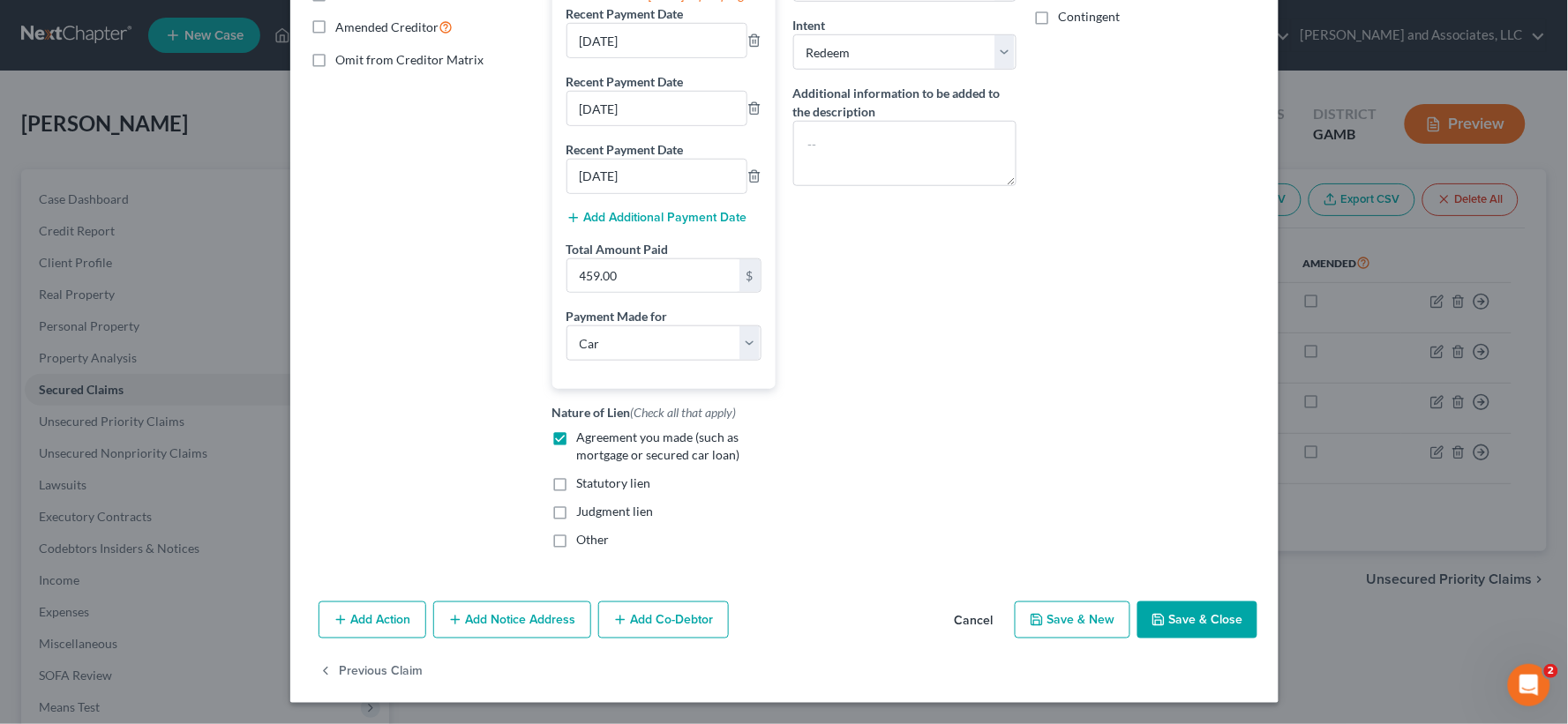
click at [1221, 622] on button "Save & Close" at bounding box center [1198, 621] width 120 height 37
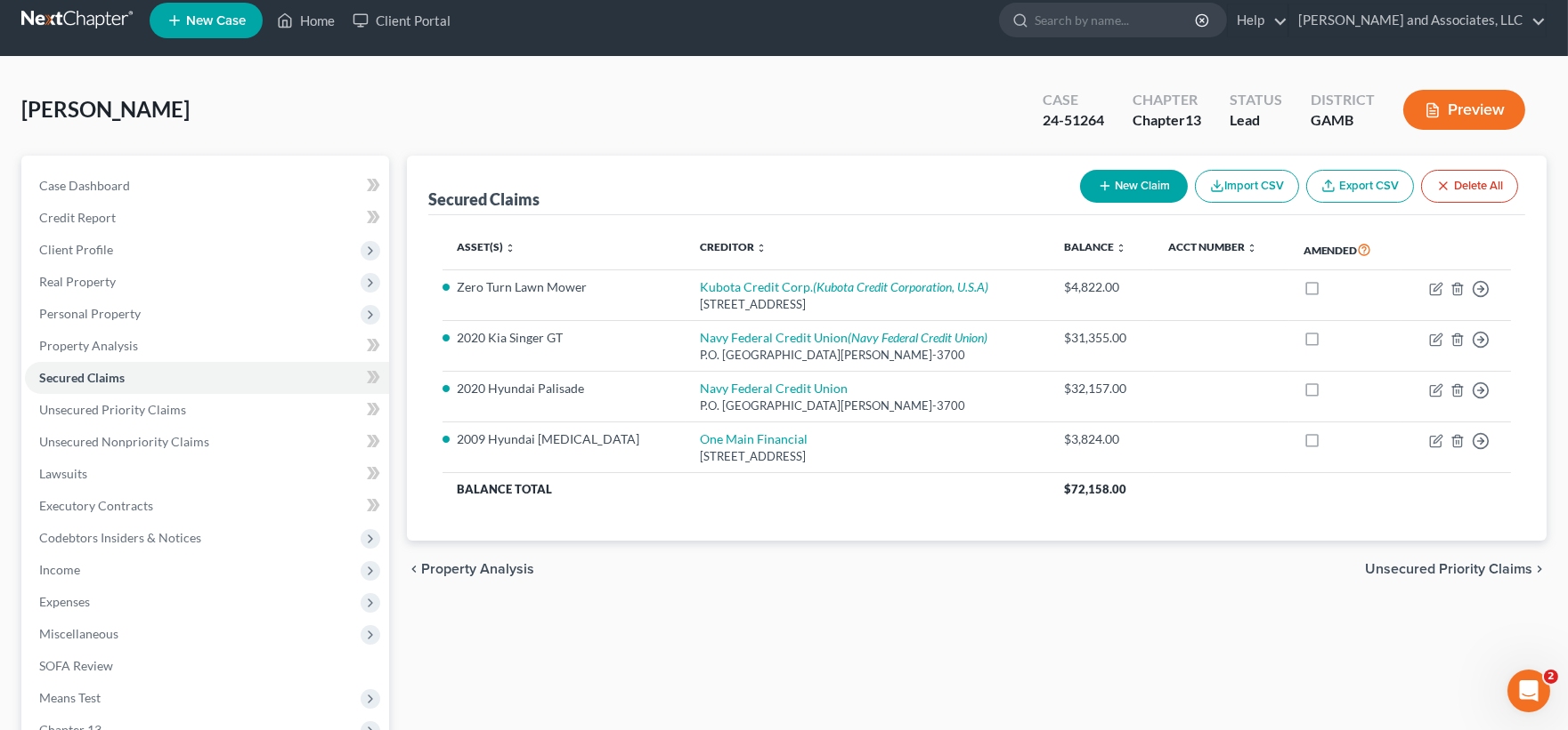
scroll to position [0, 0]
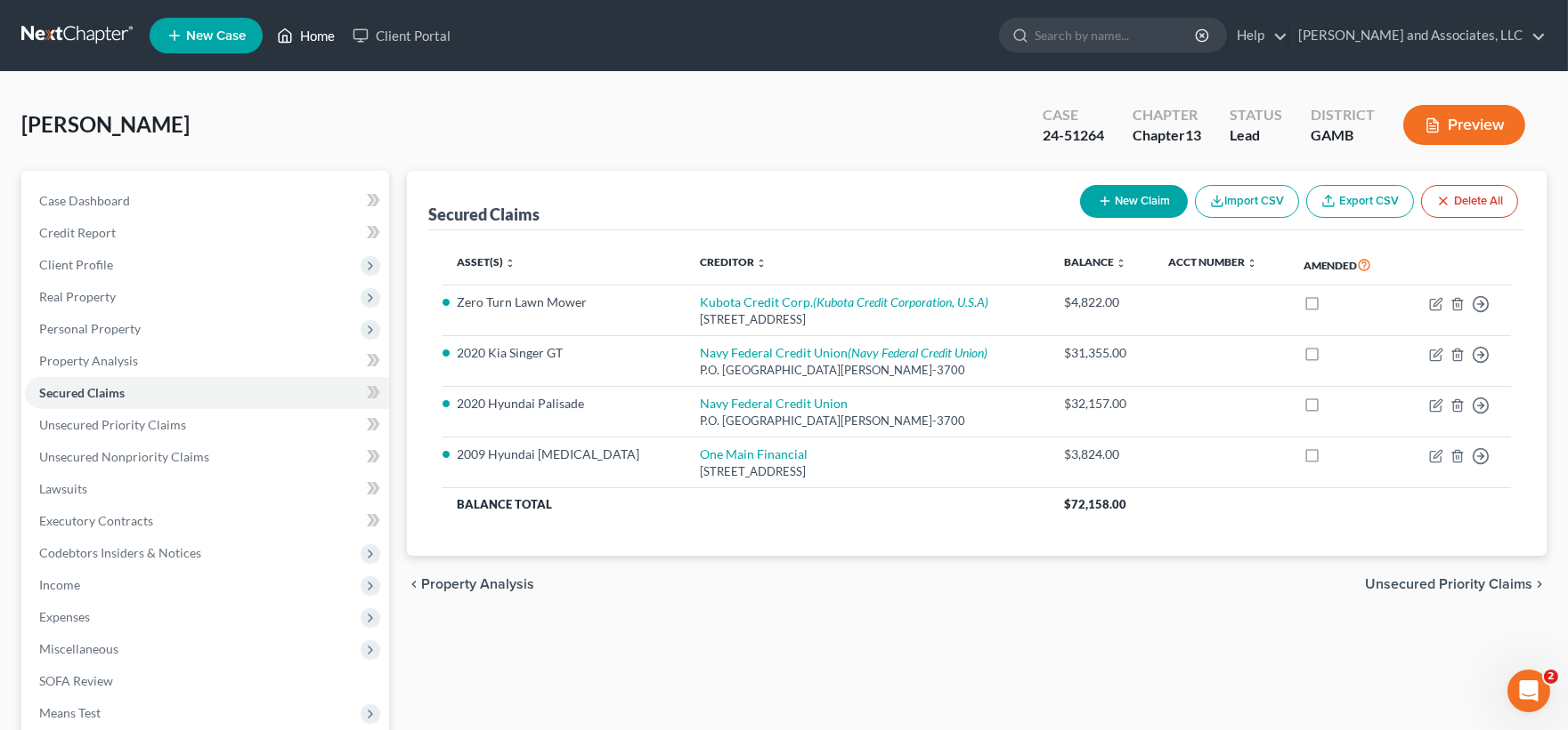
click at [324, 30] on link "Home" at bounding box center [306, 35] width 75 height 32
